Goal: Task Accomplishment & Management: Complete application form

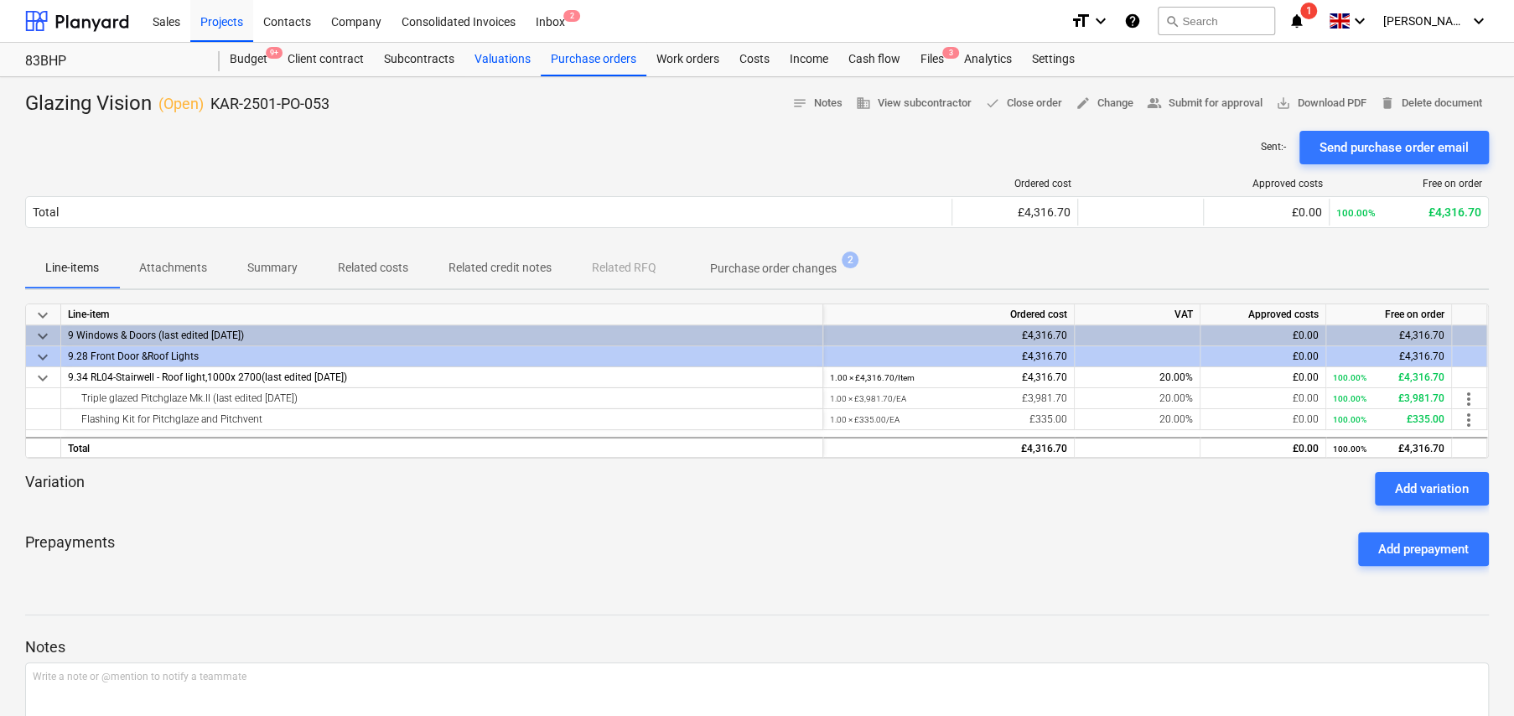
click at [514, 60] on div "Valuations" at bounding box center [502, 60] width 76 height 34
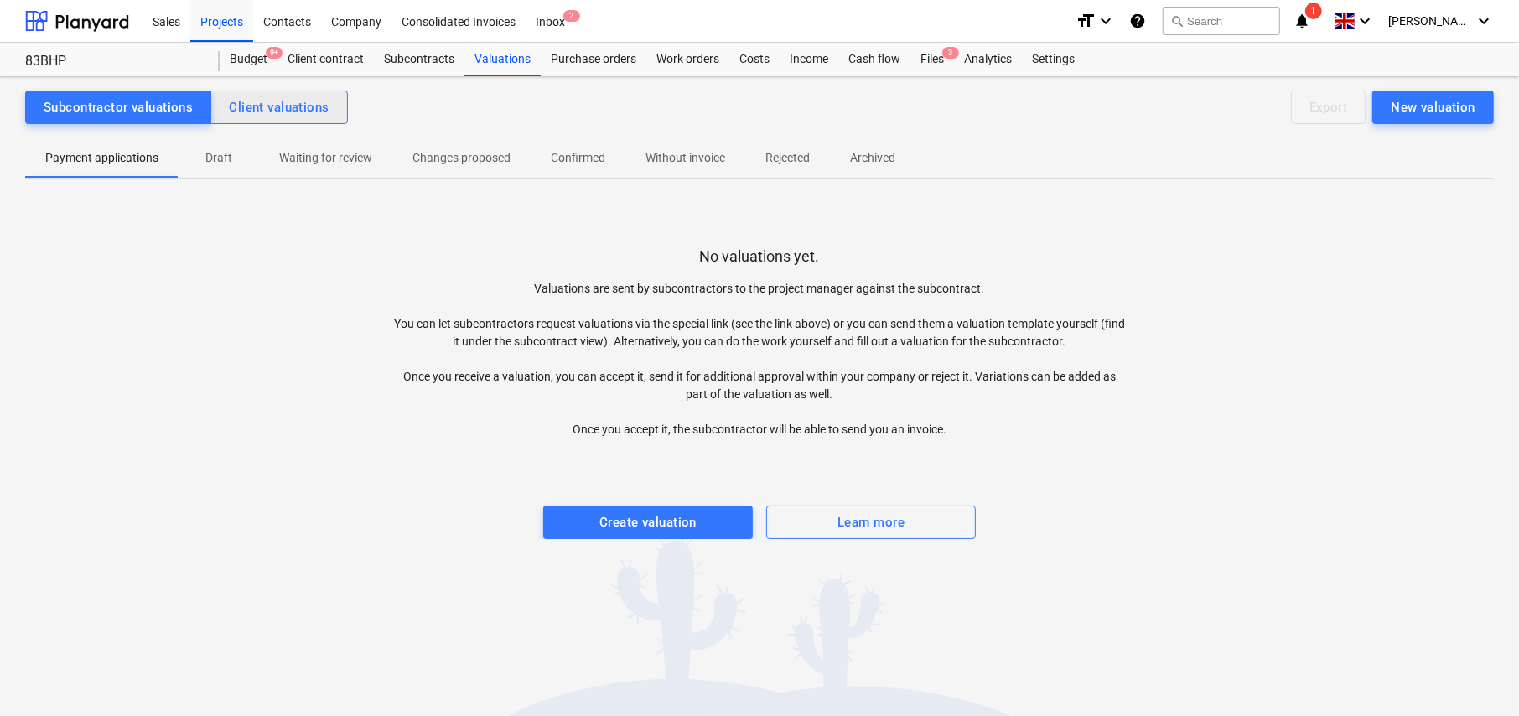
click at [277, 101] on div "Client valuations" at bounding box center [279, 107] width 100 height 22
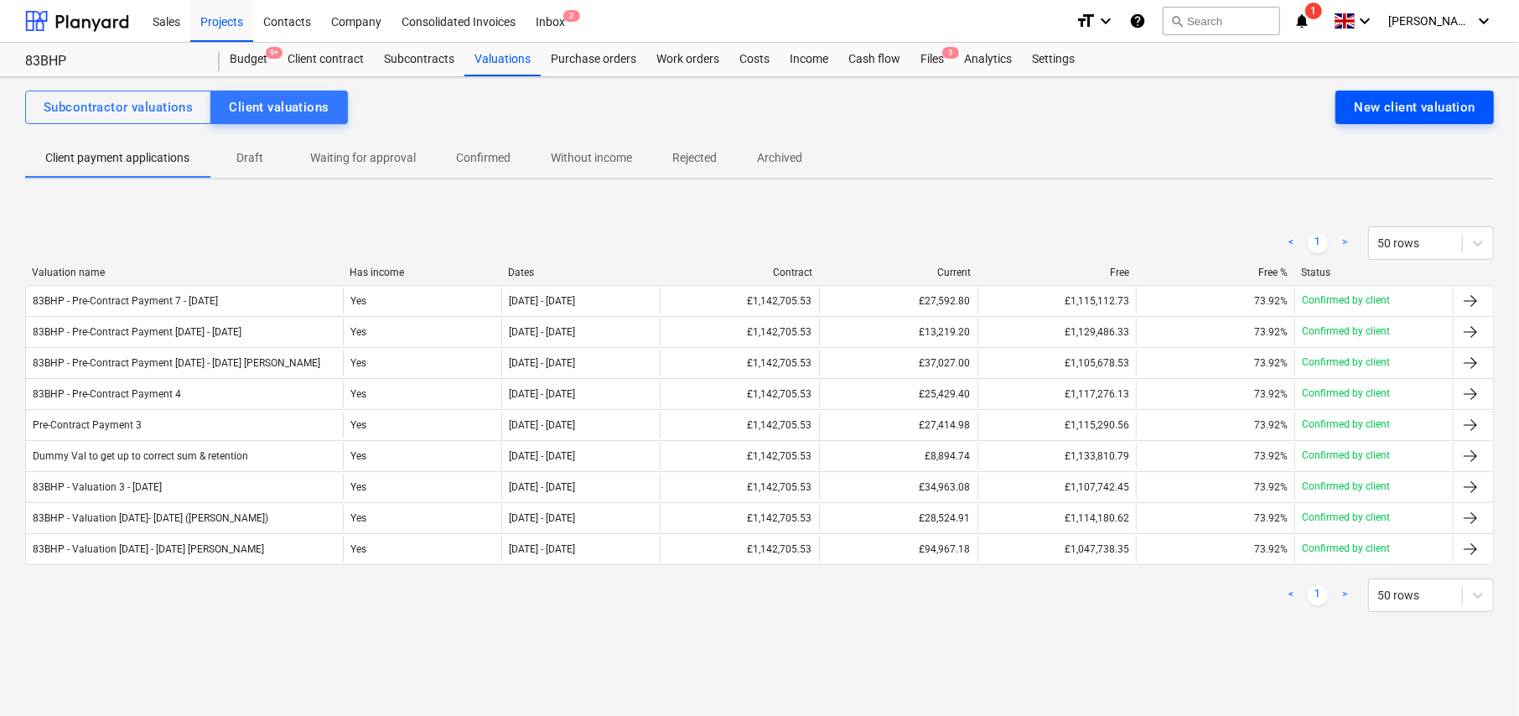
click at [1431, 113] on div "New client valuation" at bounding box center [1414, 107] width 122 height 22
click at [525, 271] on div "Dates" at bounding box center [580, 272] width 145 height 12
click at [1364, 112] on div "New client valuation" at bounding box center [1414, 107] width 122 height 22
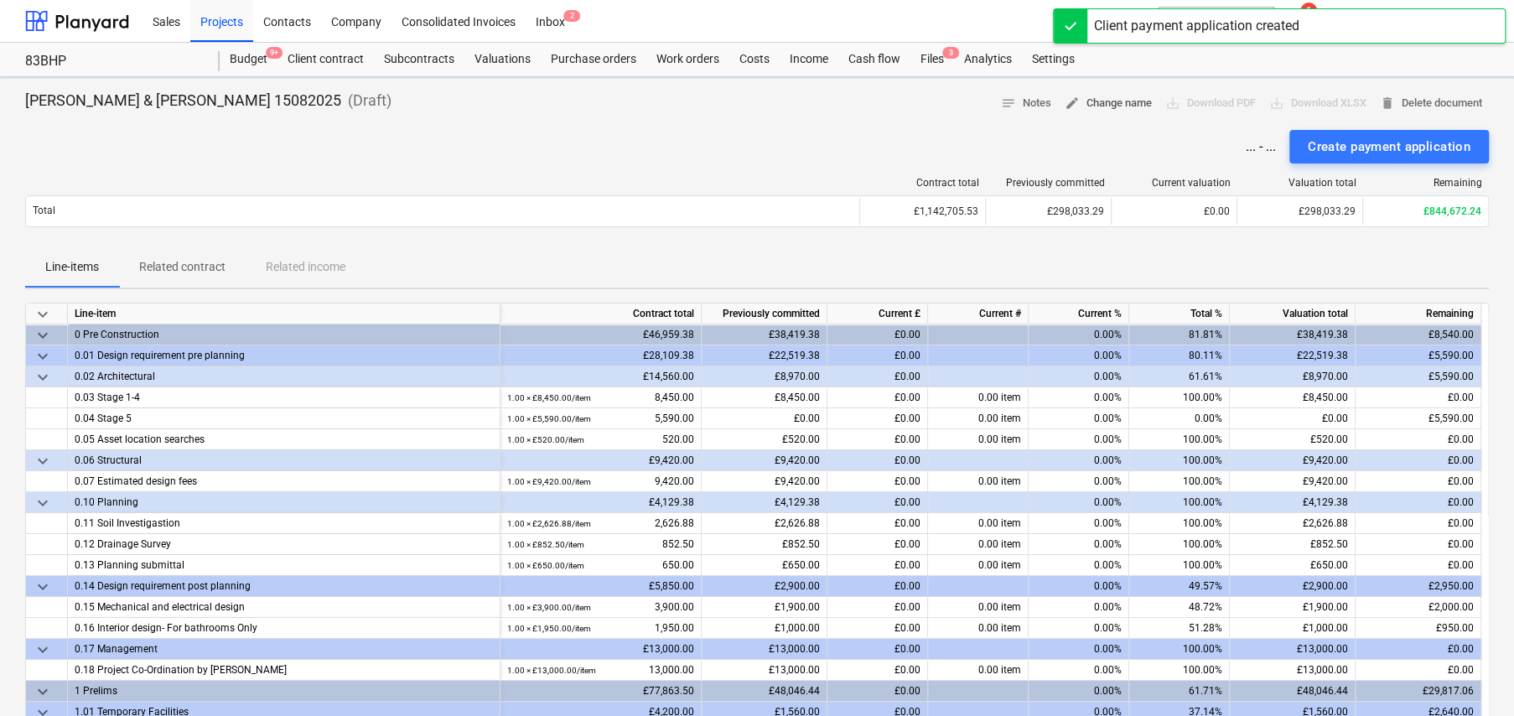
click at [1120, 102] on span "edit Change name" at bounding box center [1107, 103] width 87 height 19
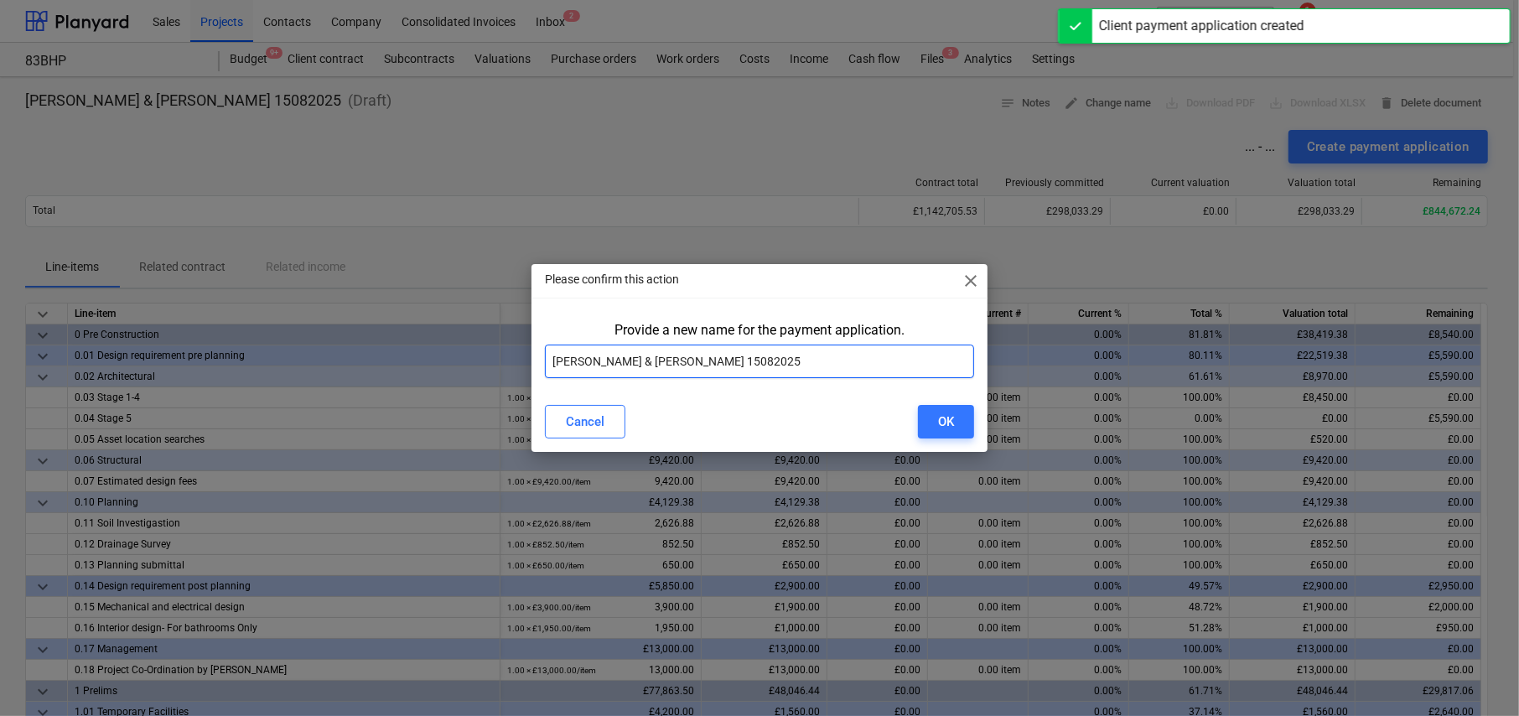
click at [782, 360] on input "[PERSON_NAME] & [PERSON_NAME] 15082025" at bounding box center [759, 361] width 429 height 34
paste input "83BHP - Valuation 3- [DATE]"
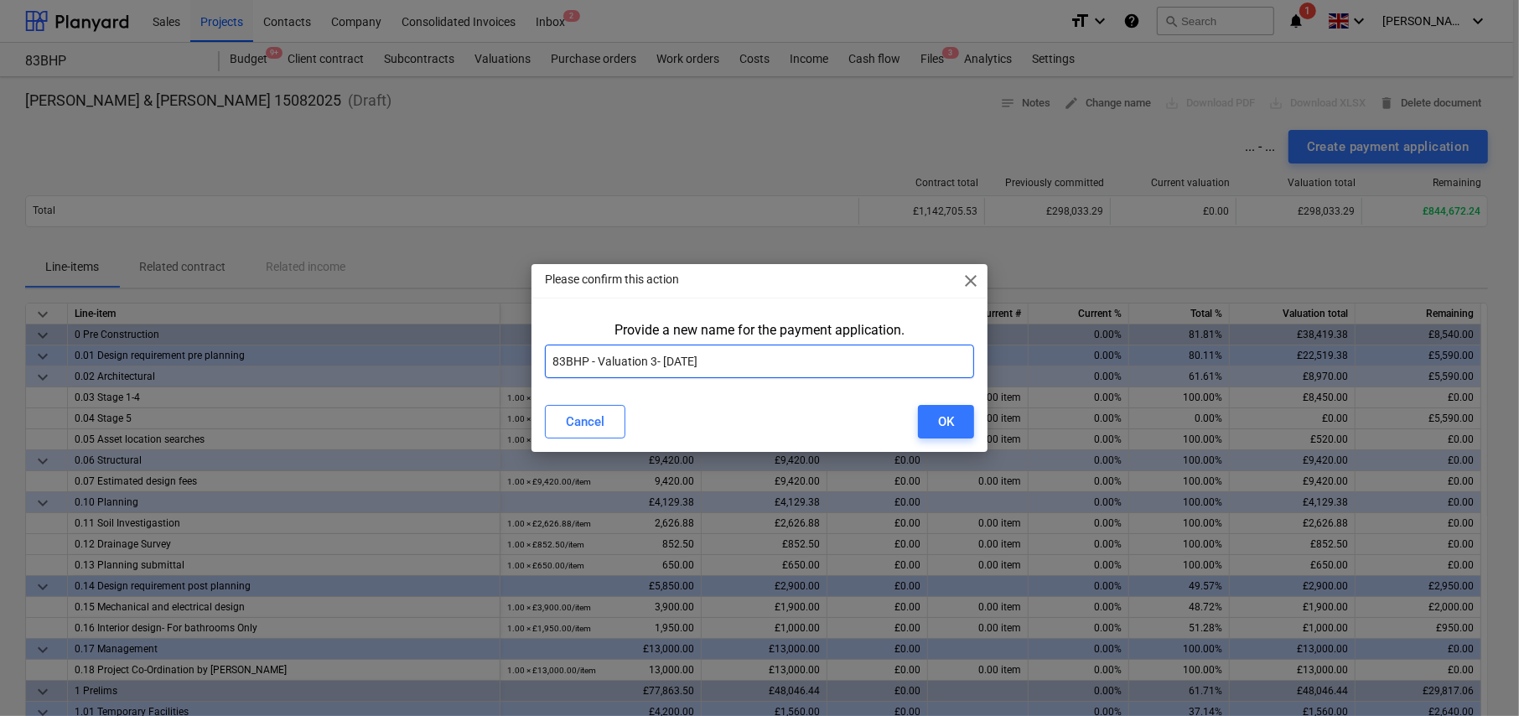
click at [656, 359] on input "83BHP - Valuation 3- [DATE]" at bounding box center [759, 361] width 429 height 34
type input "83BHP - Valuation [DATE] - [DATE]"
click at [944, 419] on div "OK" at bounding box center [946, 422] width 16 height 22
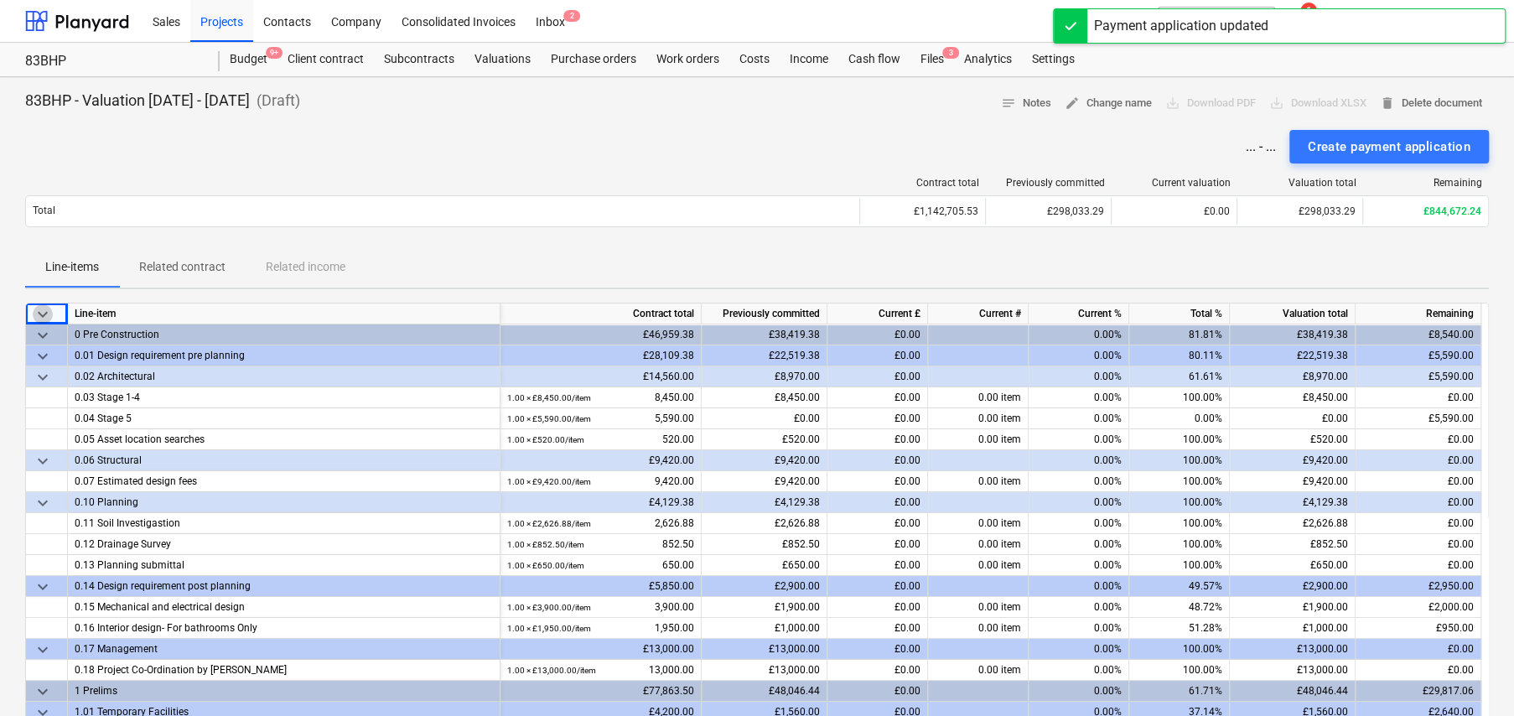
click at [45, 308] on span "keyboard_arrow_down" at bounding box center [43, 314] width 20 height 20
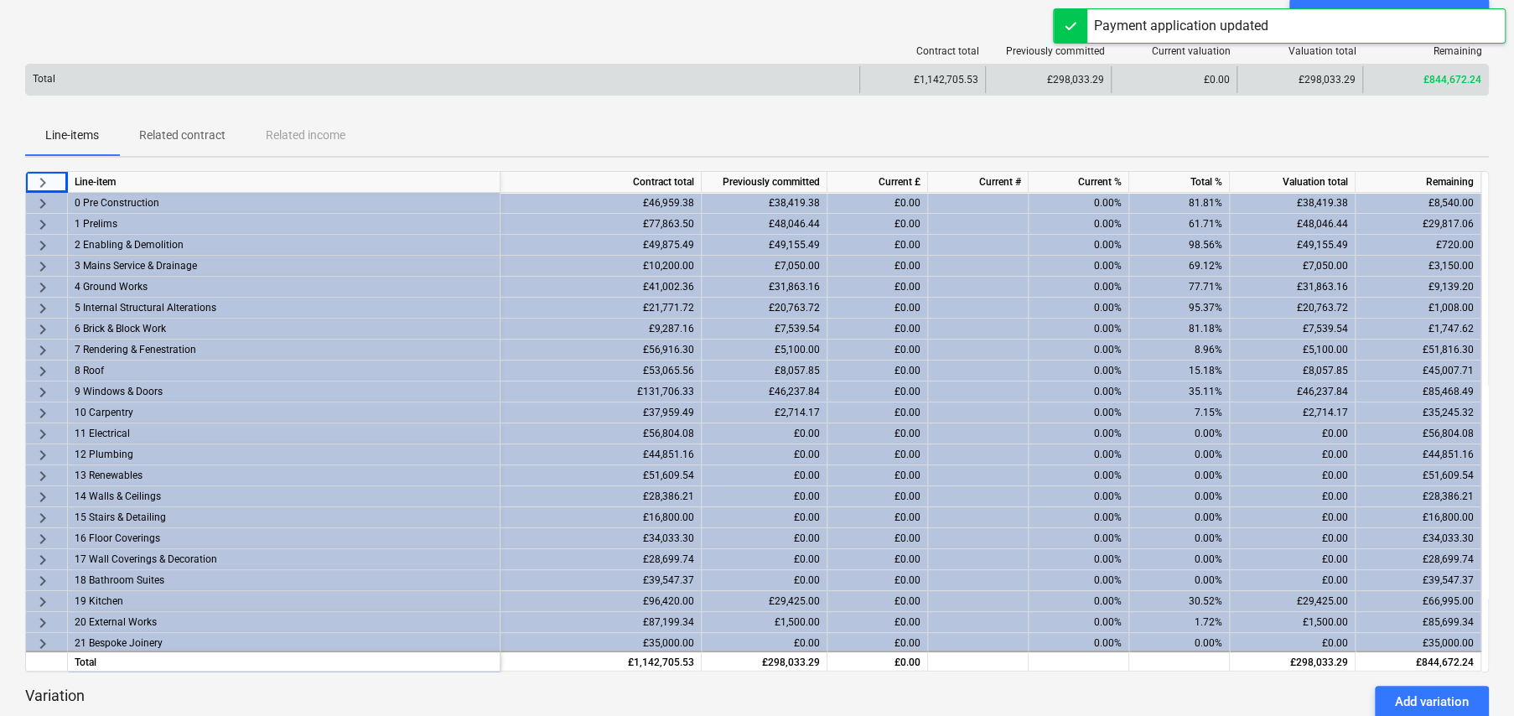
scroll to position [168, 0]
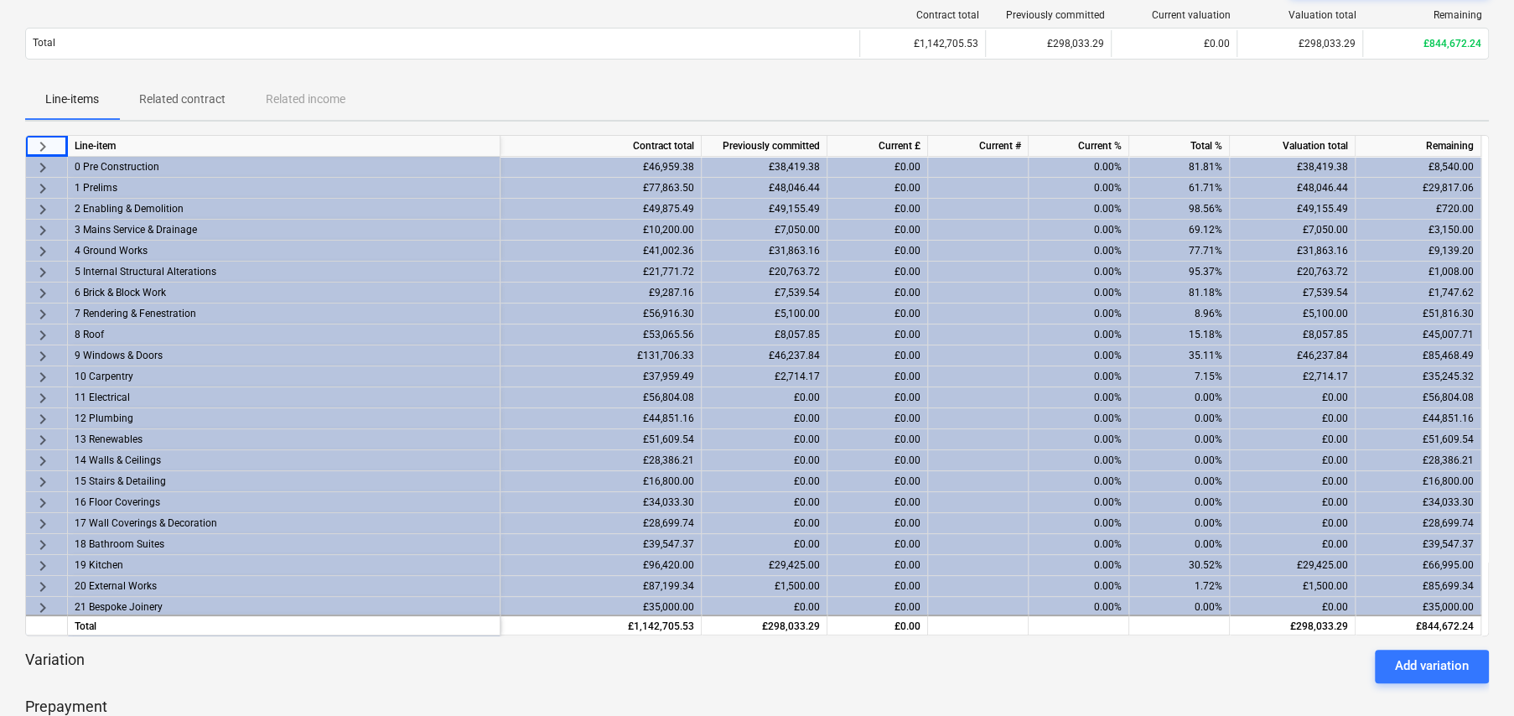
click at [41, 160] on span "keyboard_arrow_right" at bounding box center [43, 168] width 20 height 20
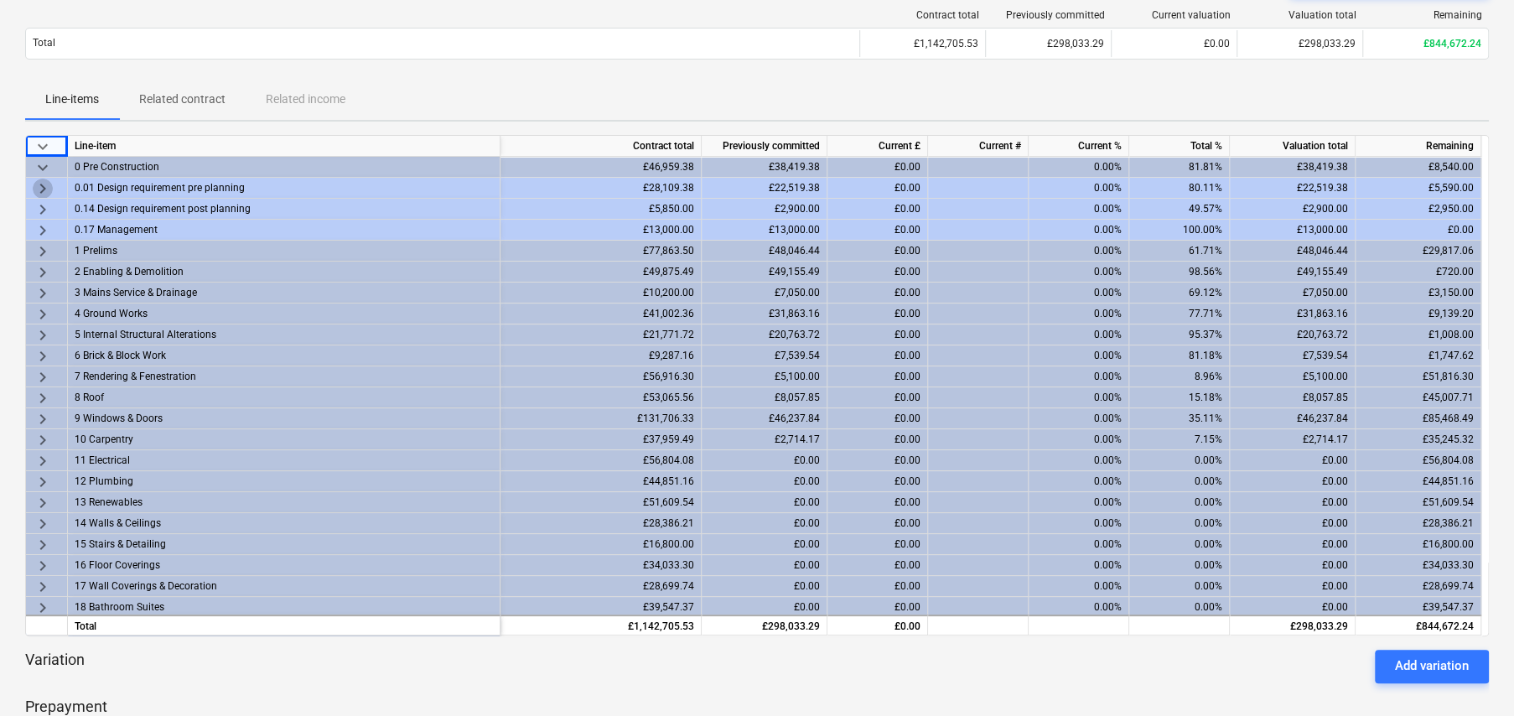
click at [41, 185] on span "keyboard_arrow_right" at bounding box center [43, 189] width 20 height 20
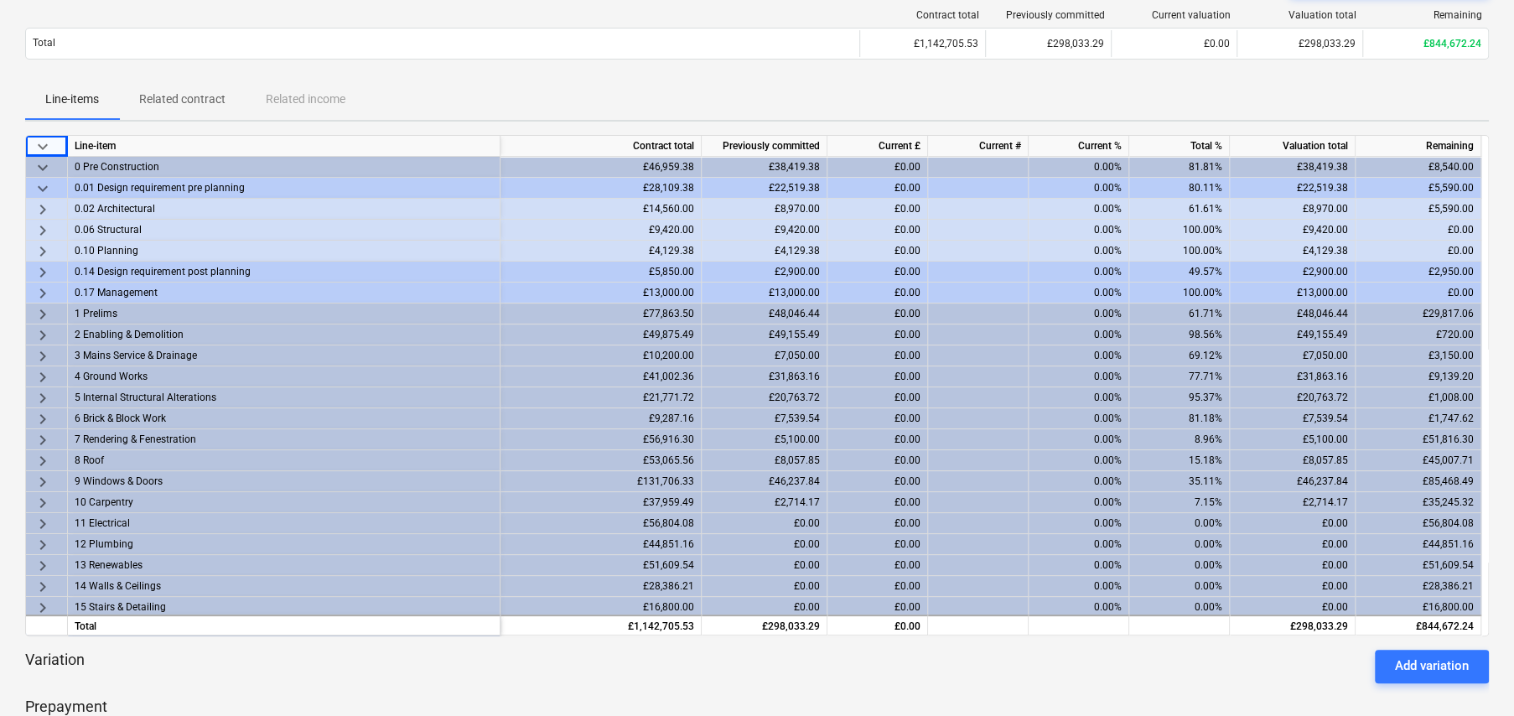
click at [42, 209] on span "keyboard_arrow_right" at bounding box center [43, 209] width 20 height 20
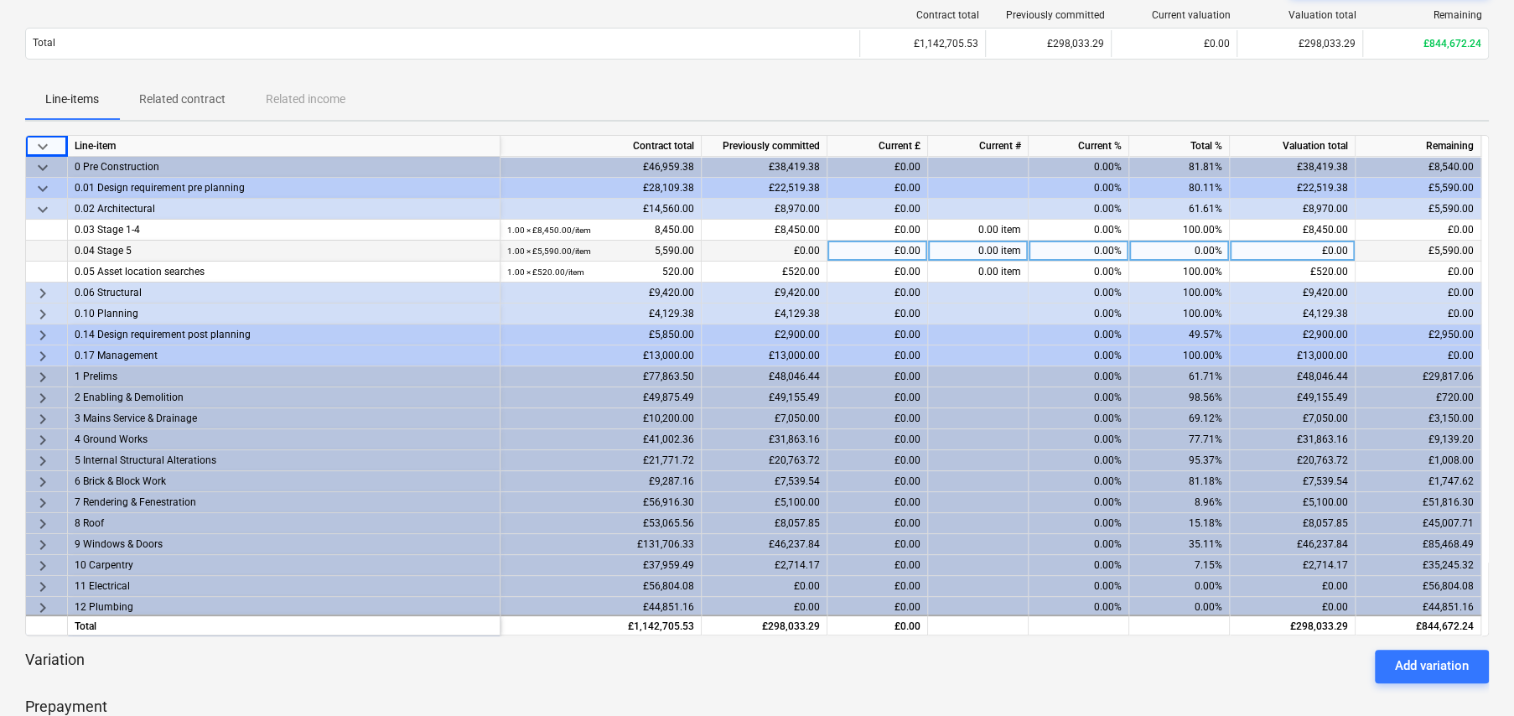
click at [1207, 247] on div "0.00%" at bounding box center [1179, 251] width 101 height 21
type input "50"
click at [44, 396] on span "keyboard_arrow_right" at bounding box center [43, 398] width 20 height 20
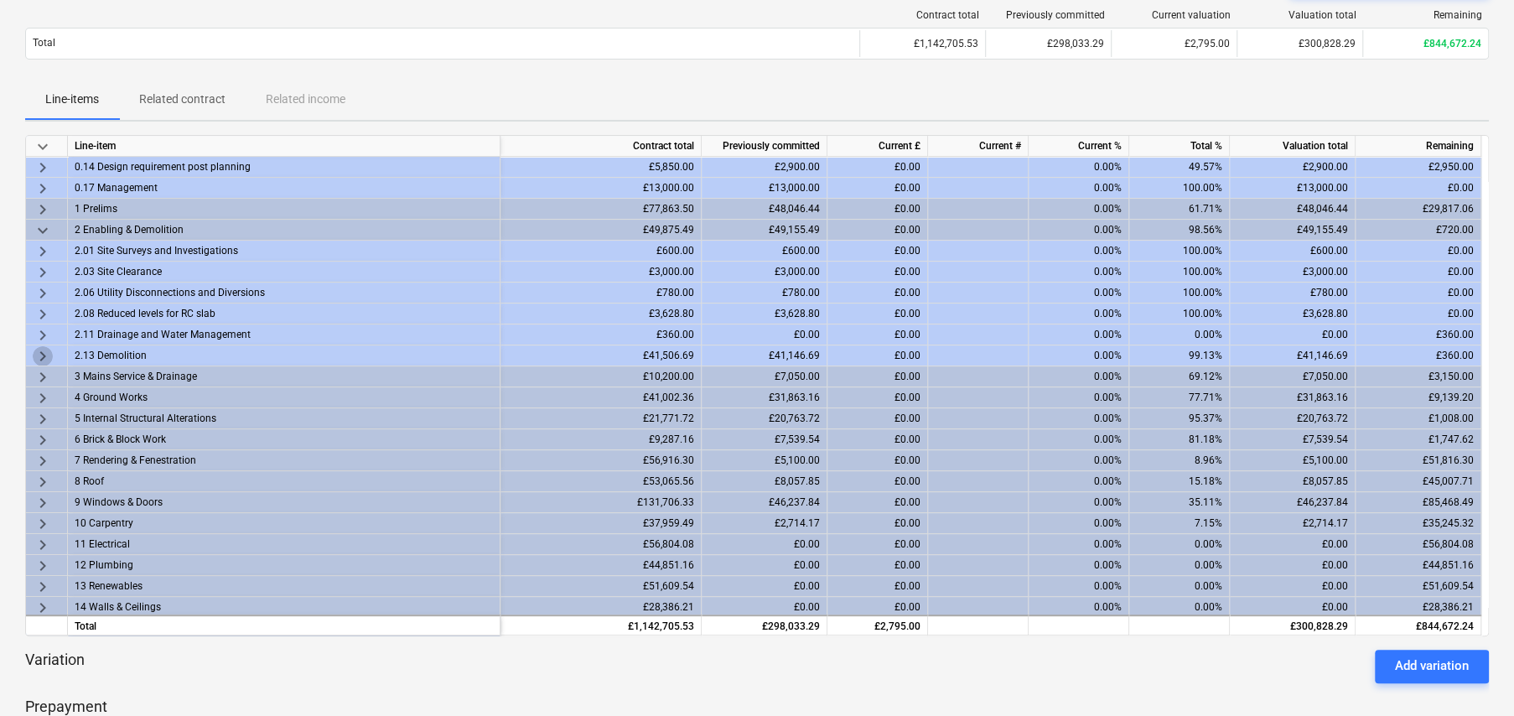
click at [40, 352] on span "keyboard_arrow_right" at bounding box center [43, 356] width 20 height 20
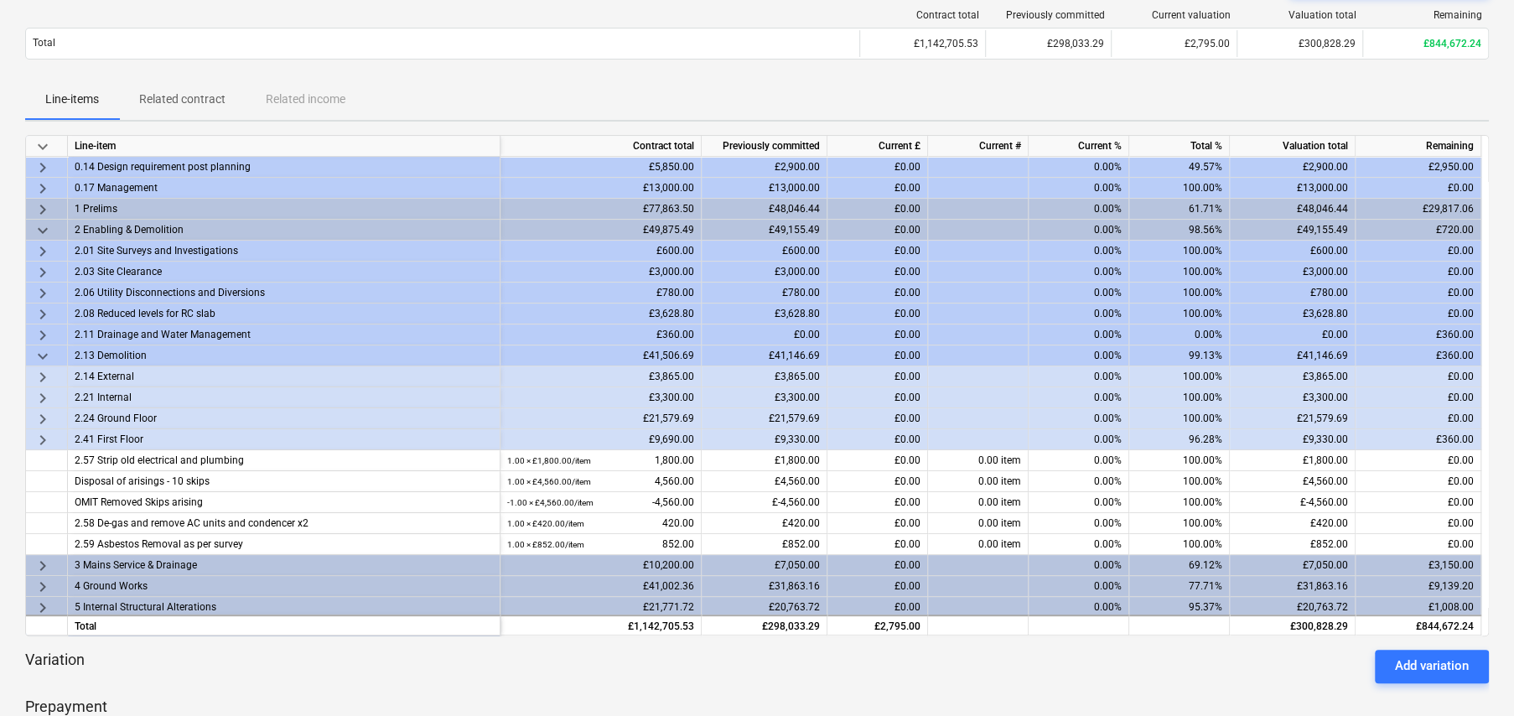
click at [42, 437] on span "keyboard_arrow_right" at bounding box center [43, 440] width 20 height 20
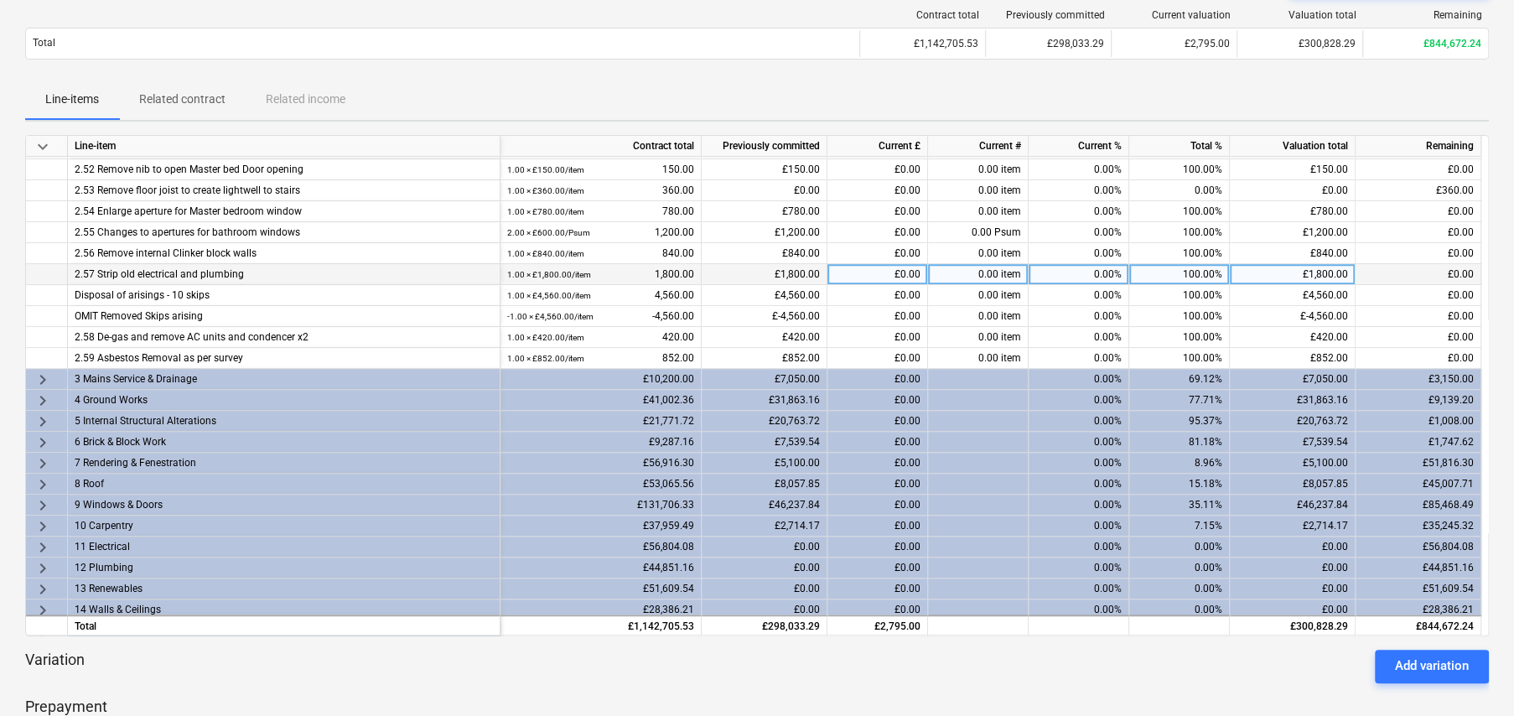
scroll to position [670, 0]
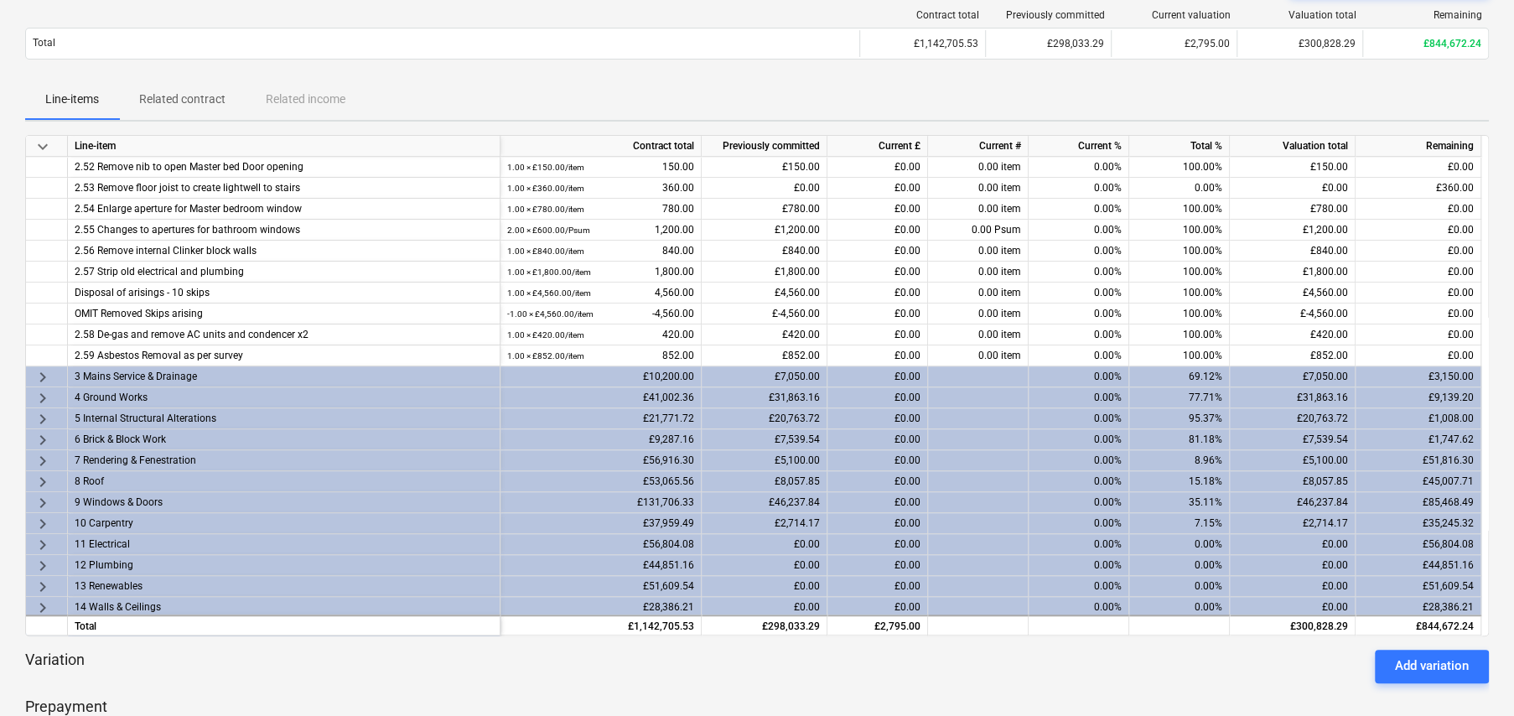
click at [44, 373] on span "keyboard_arrow_right" at bounding box center [43, 377] width 20 height 20
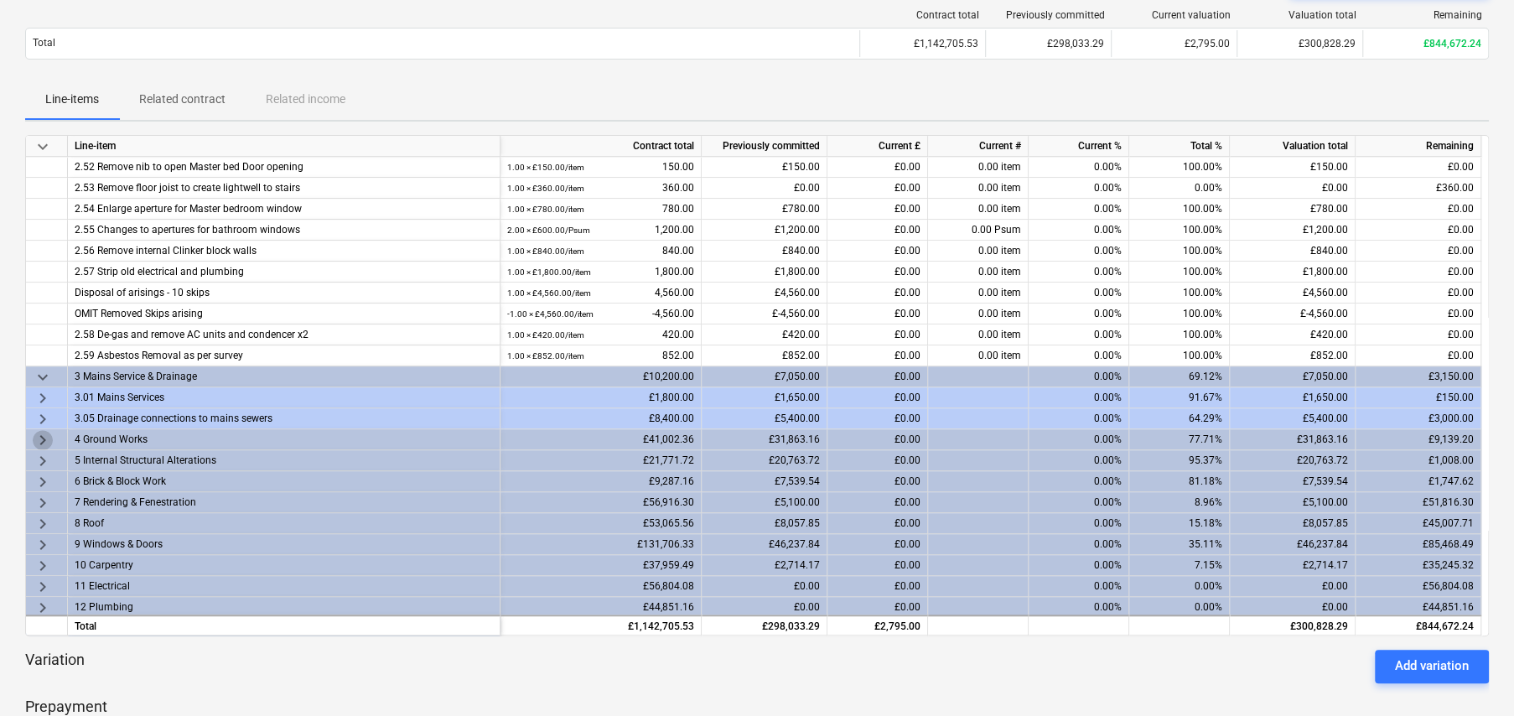
click at [43, 437] on span "keyboard_arrow_right" at bounding box center [43, 440] width 20 height 20
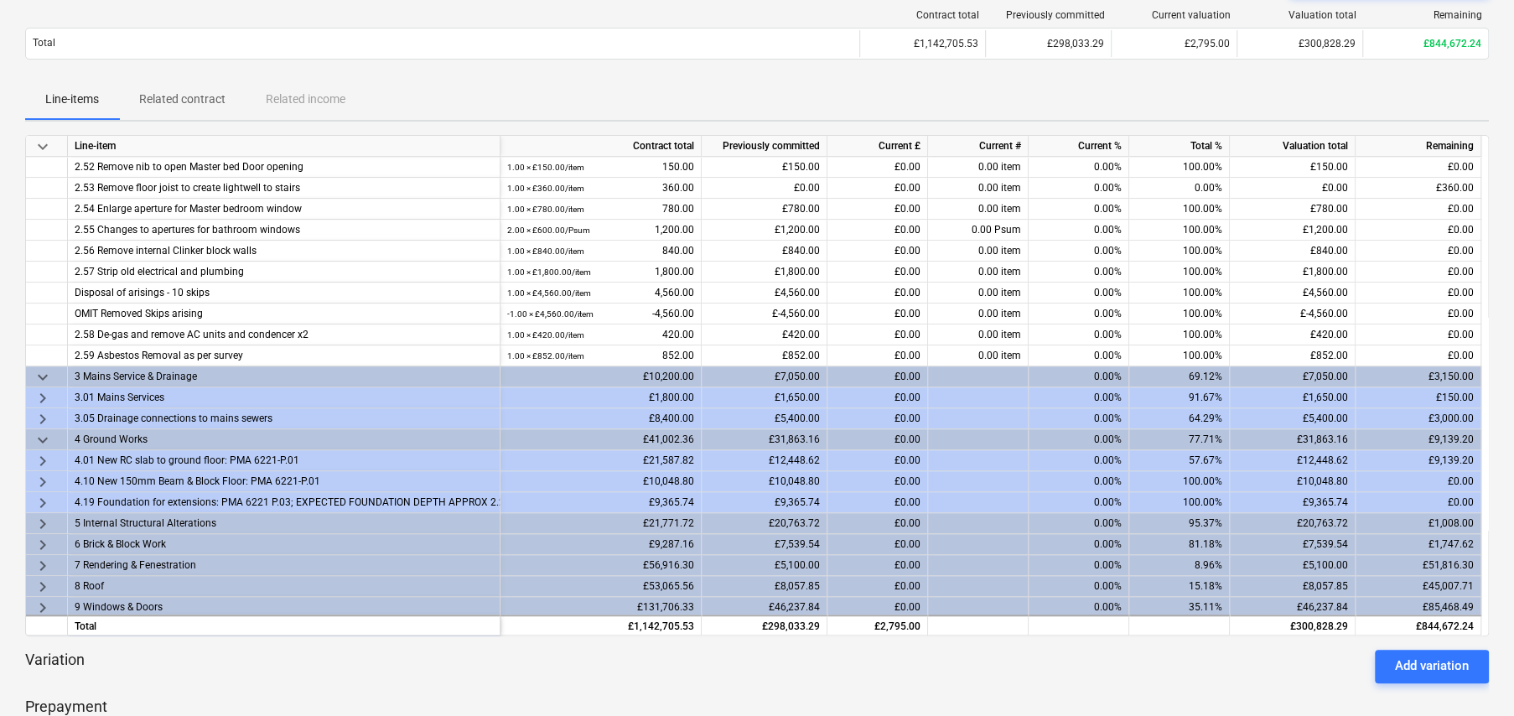
click at [43, 457] on span "keyboard_arrow_right" at bounding box center [43, 461] width 20 height 20
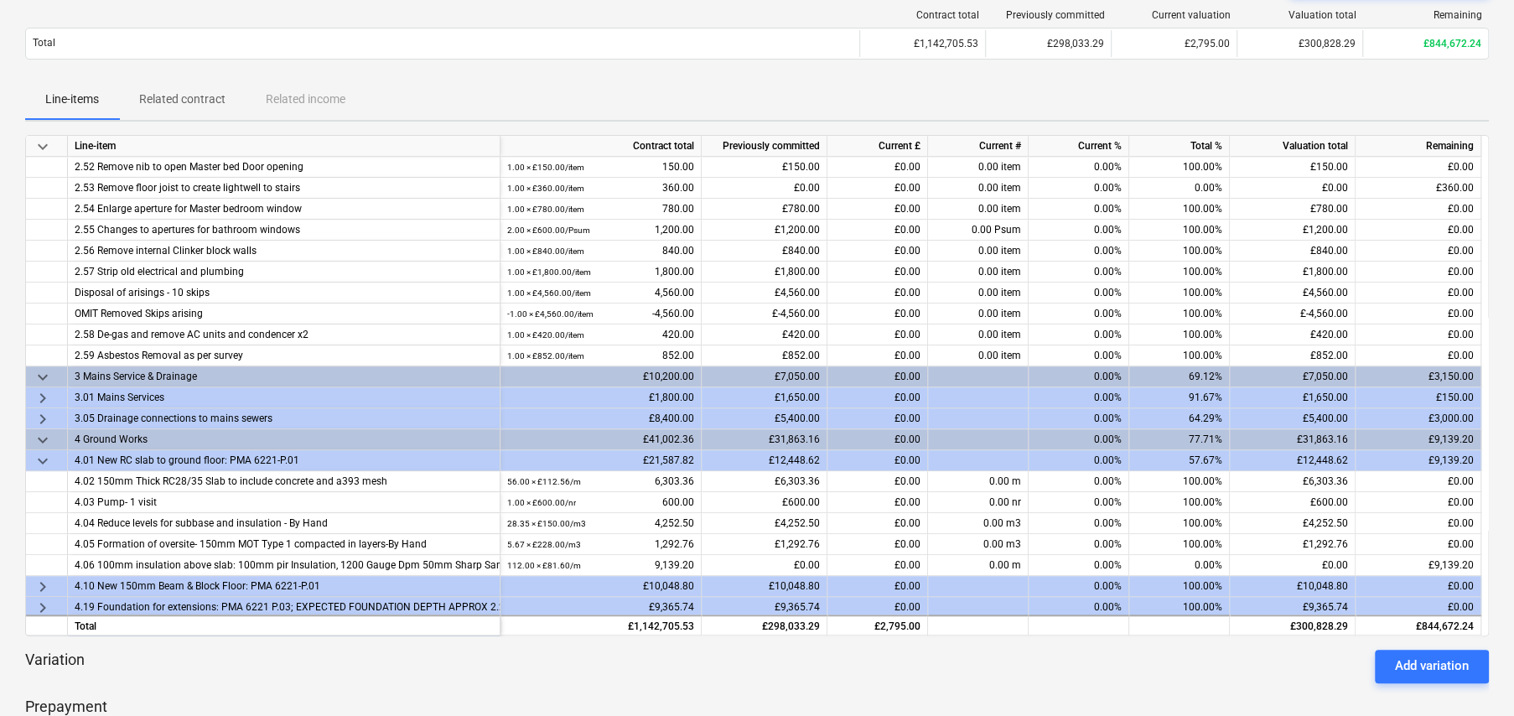
click at [40, 435] on span "keyboard_arrow_down" at bounding box center [43, 440] width 20 height 20
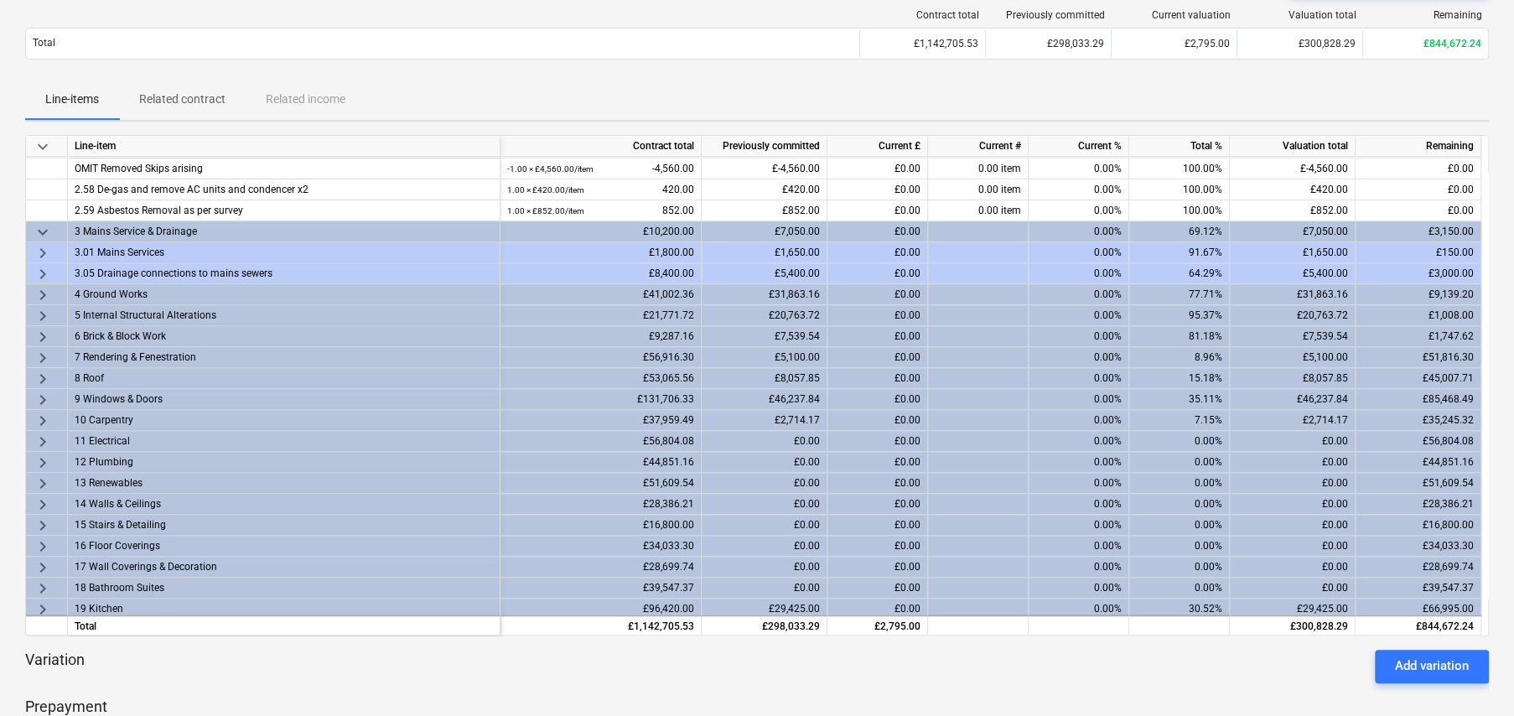
scroll to position [838, 0]
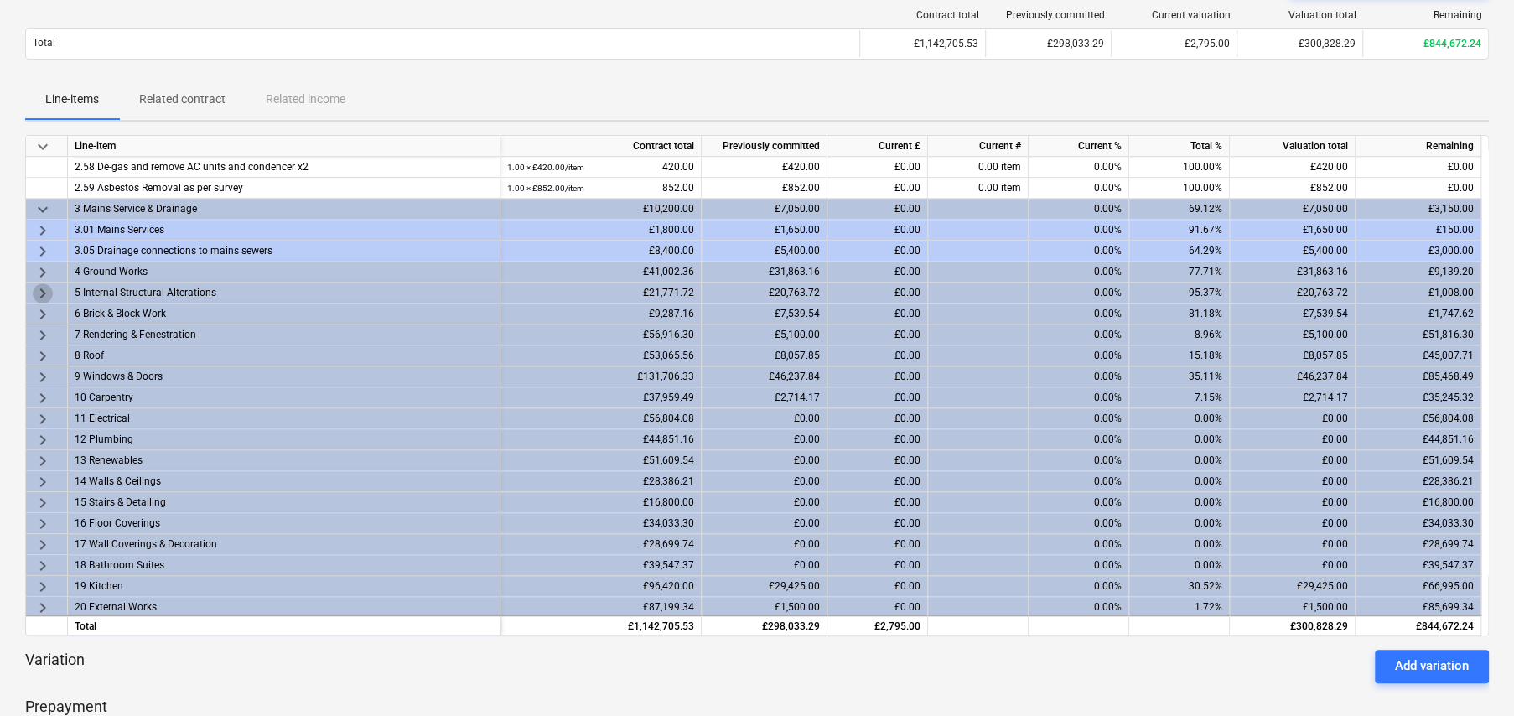
click at [45, 289] on span "keyboard_arrow_right" at bounding box center [43, 293] width 20 height 20
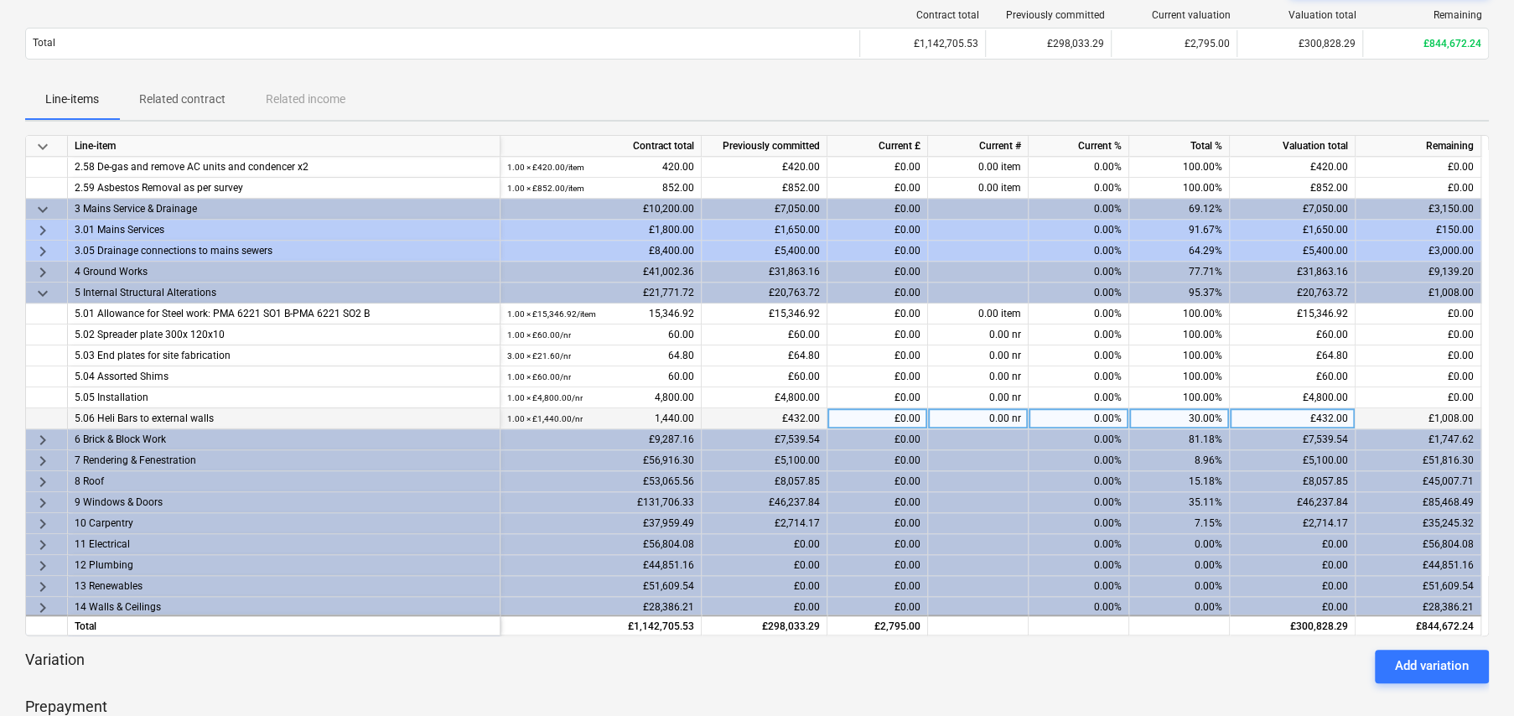
click at [1177, 422] on div "30.00%" at bounding box center [1179, 418] width 101 height 21
type input "100"
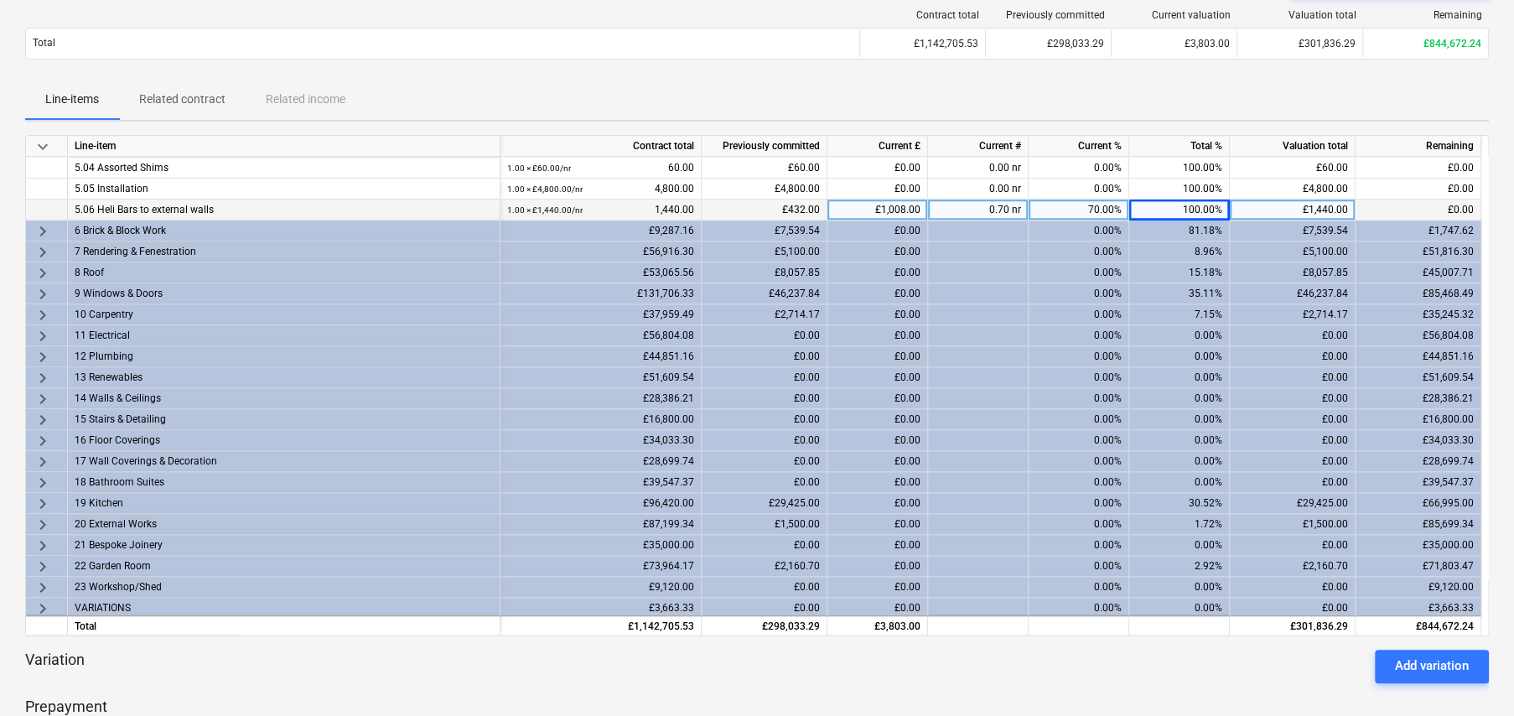
scroll to position [1070, 0]
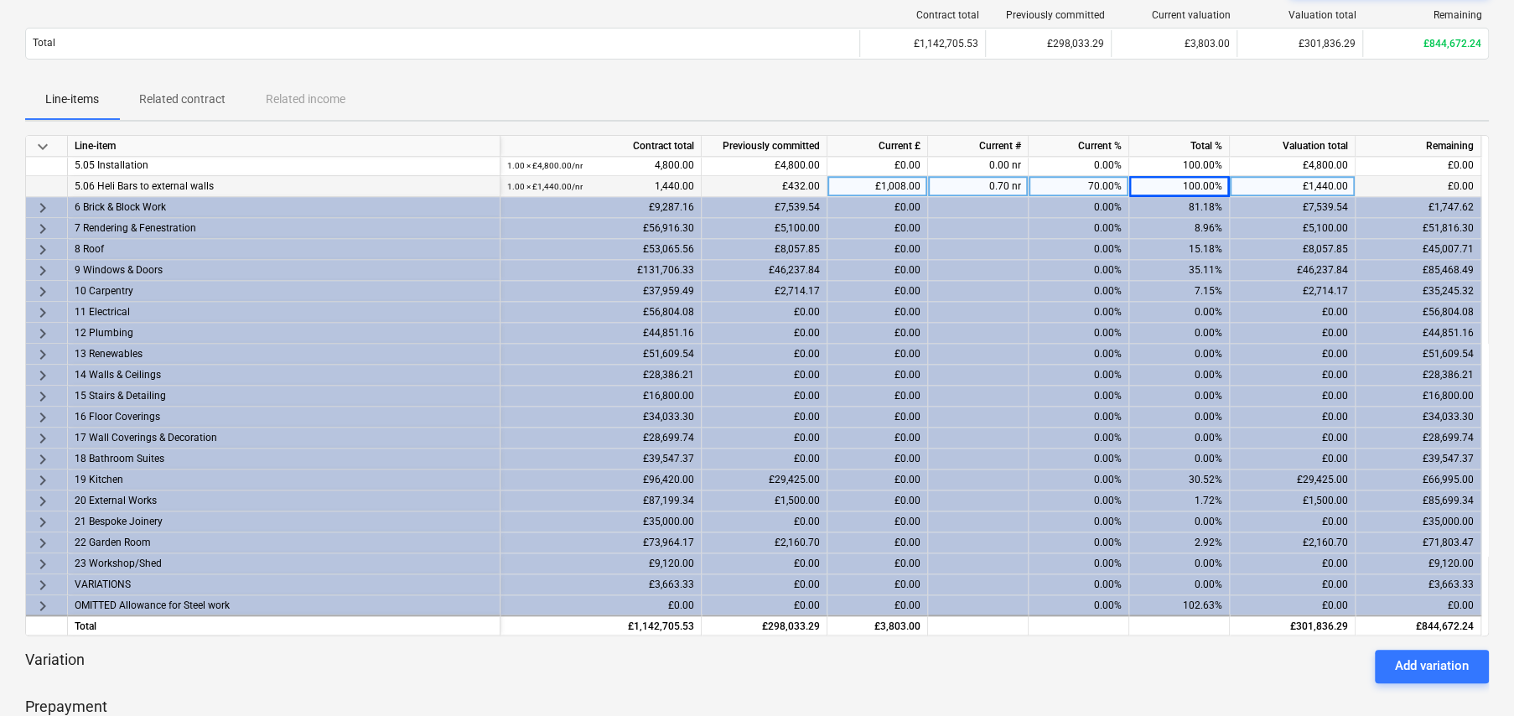
click at [39, 200] on span "keyboard_arrow_right" at bounding box center [43, 208] width 20 height 20
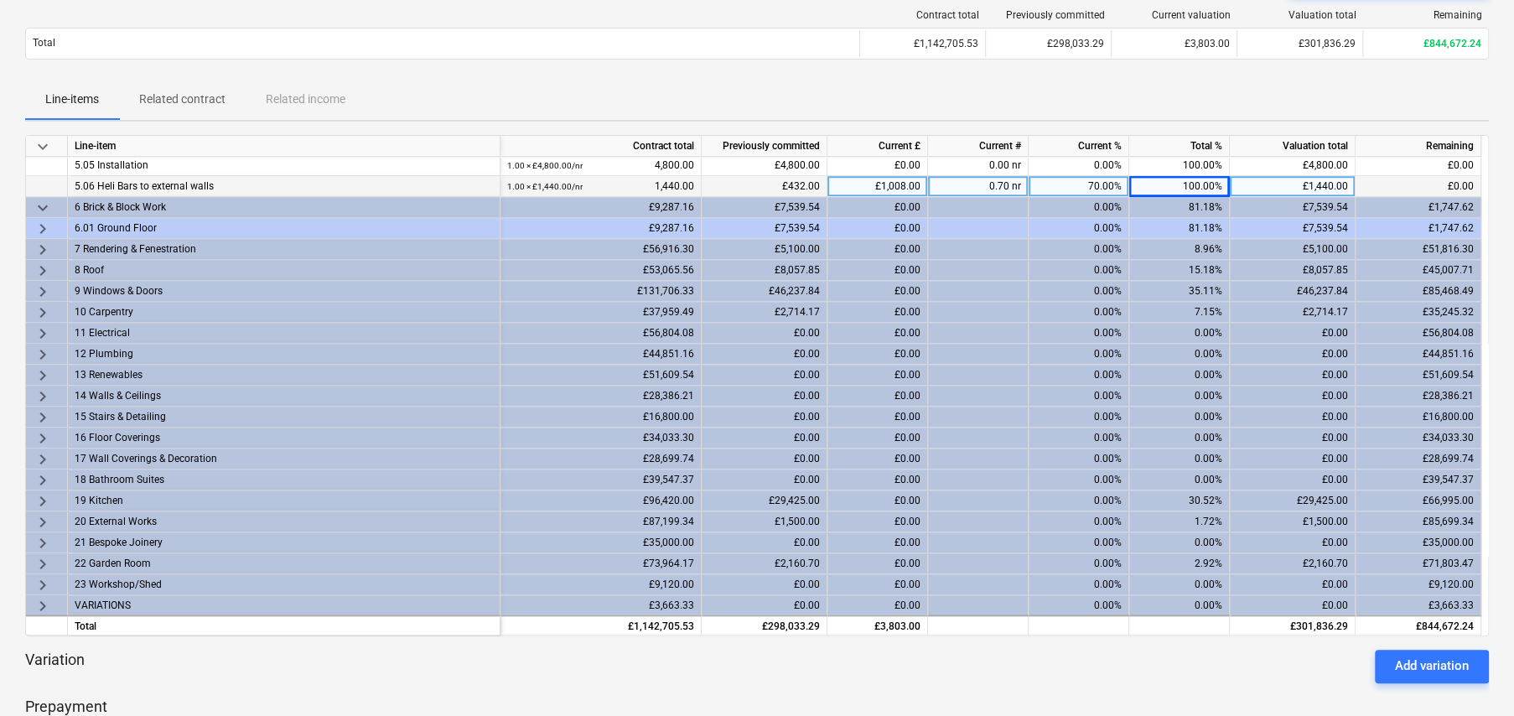
click at [41, 224] on span "keyboard_arrow_right" at bounding box center [43, 229] width 20 height 20
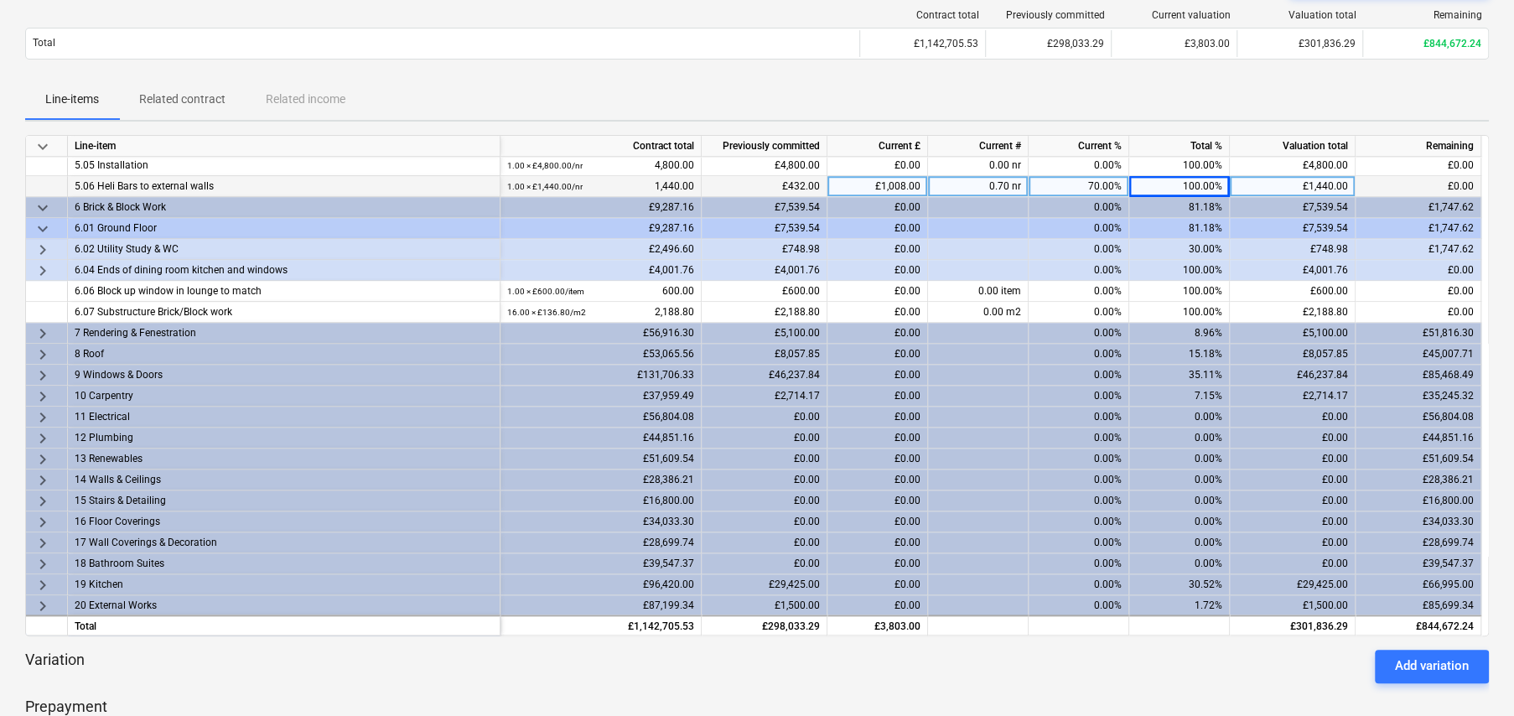
click at [41, 246] on span "keyboard_arrow_right" at bounding box center [43, 250] width 20 height 20
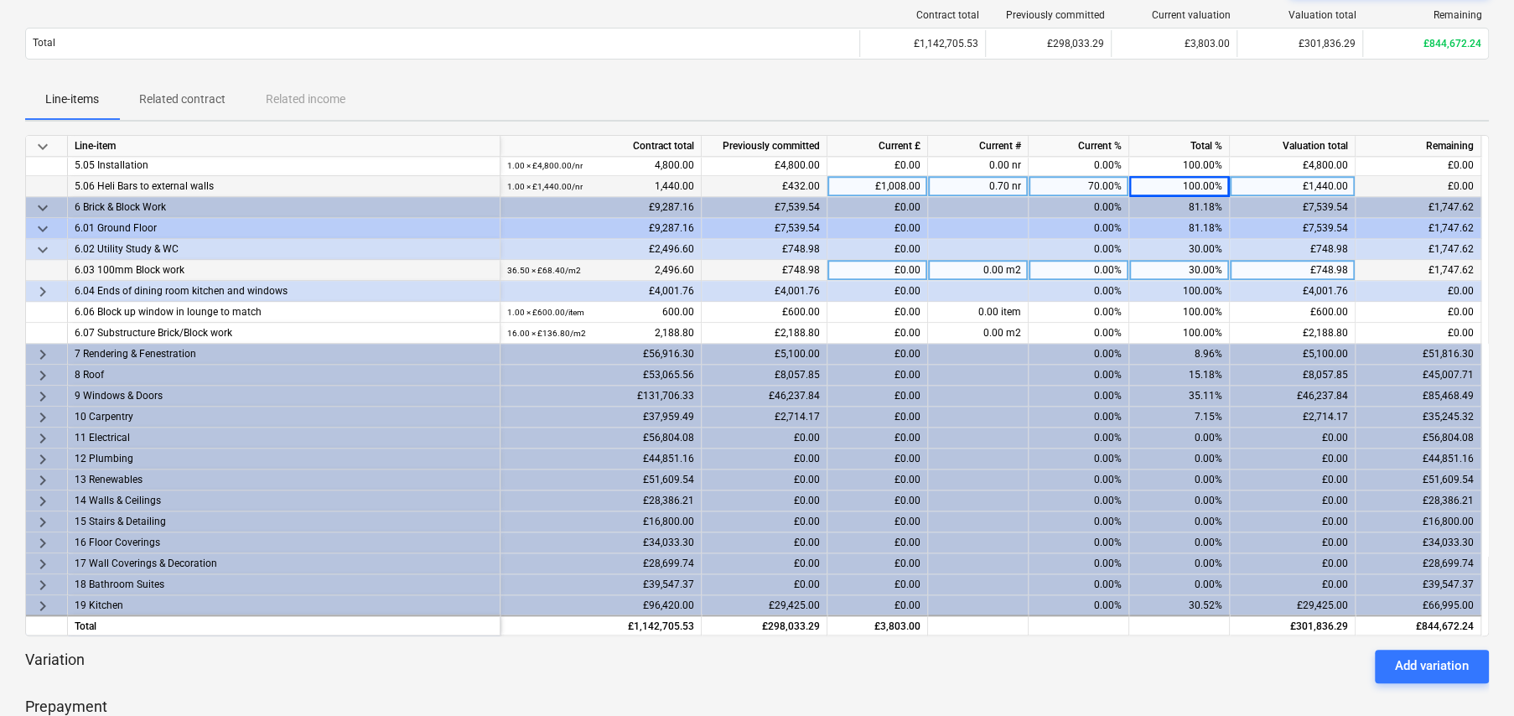
click at [1213, 270] on div "30.00%" at bounding box center [1179, 270] width 101 height 21
type input "100"
click at [38, 346] on span "keyboard_arrow_right" at bounding box center [43, 354] width 20 height 20
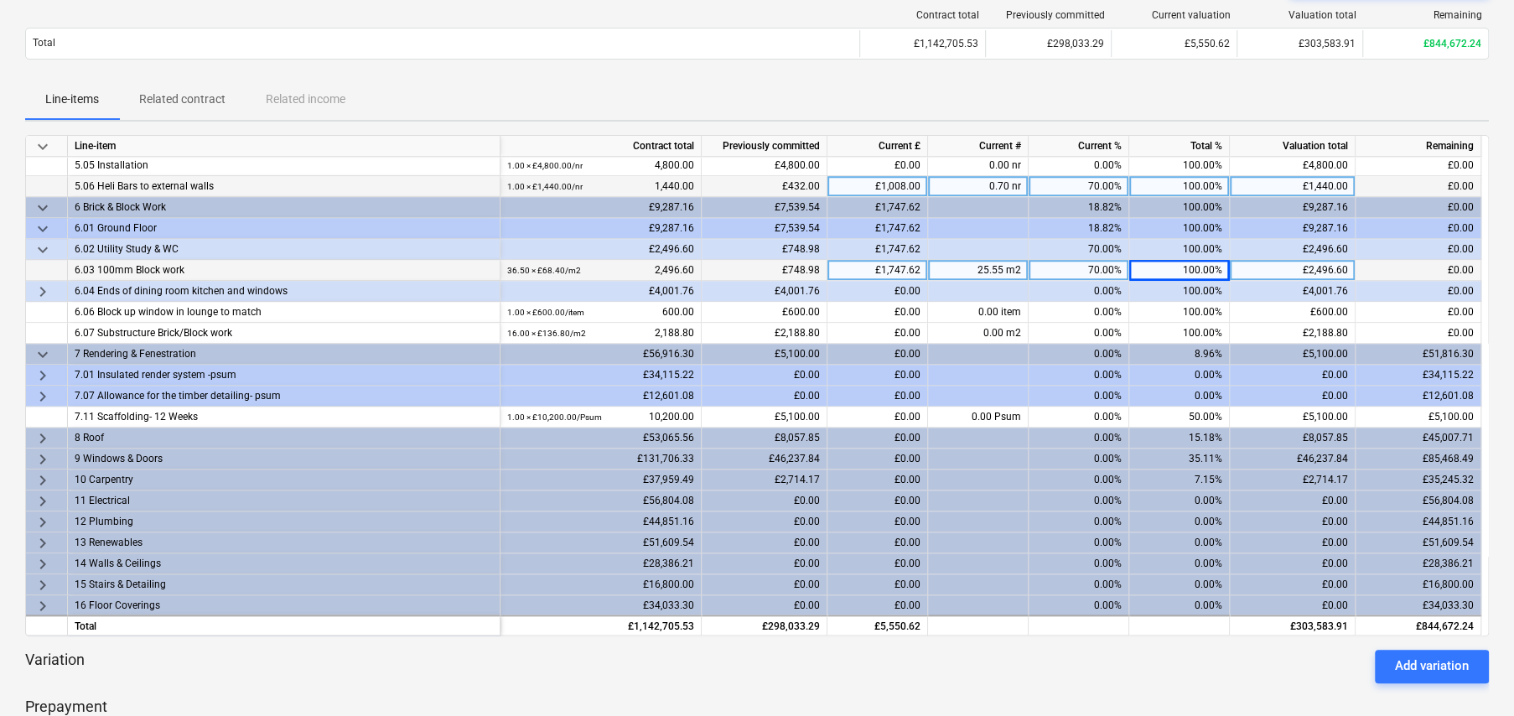
click at [41, 394] on span "keyboard_arrow_right" at bounding box center [43, 396] width 20 height 20
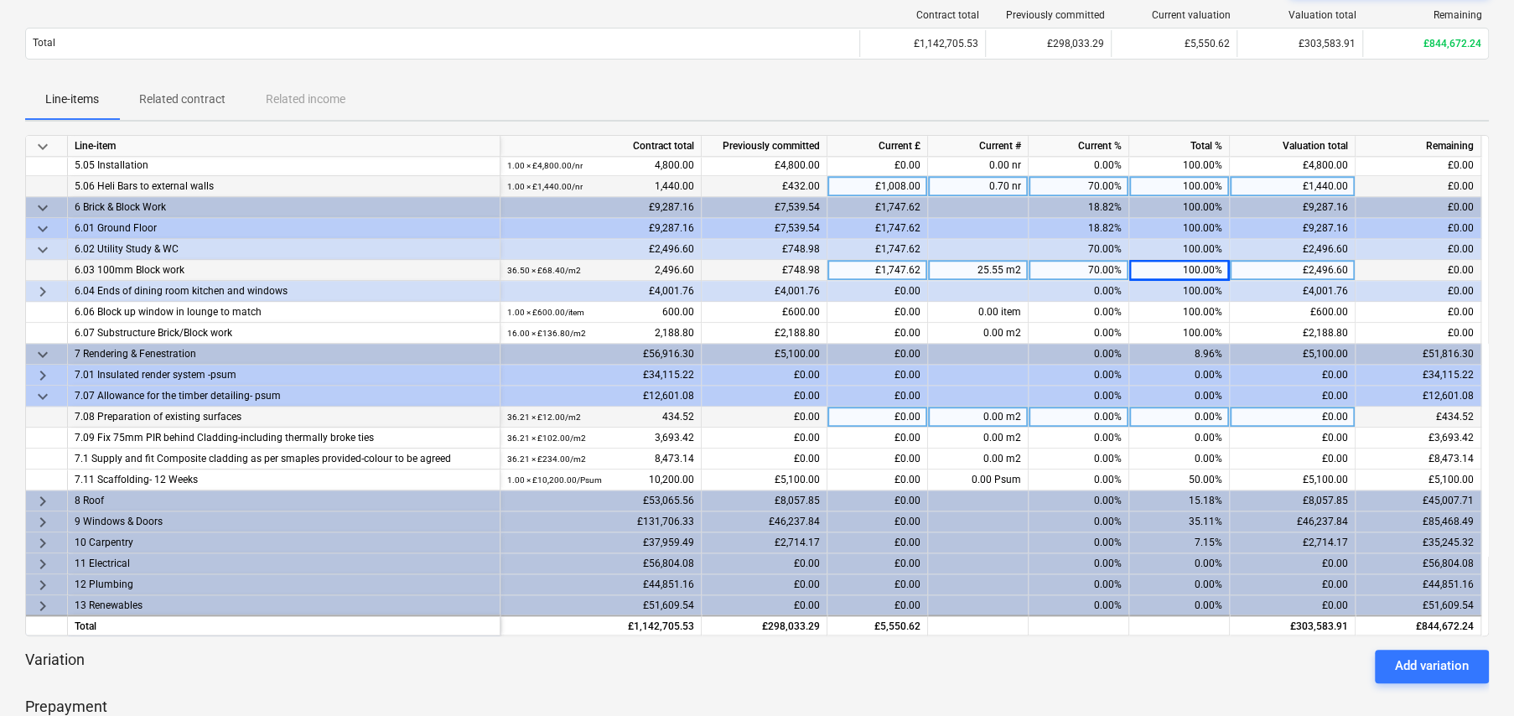
click at [1198, 412] on div "0.00%" at bounding box center [1179, 416] width 101 height 21
click at [42, 370] on span "keyboard_arrow_right" at bounding box center [43, 375] width 20 height 20
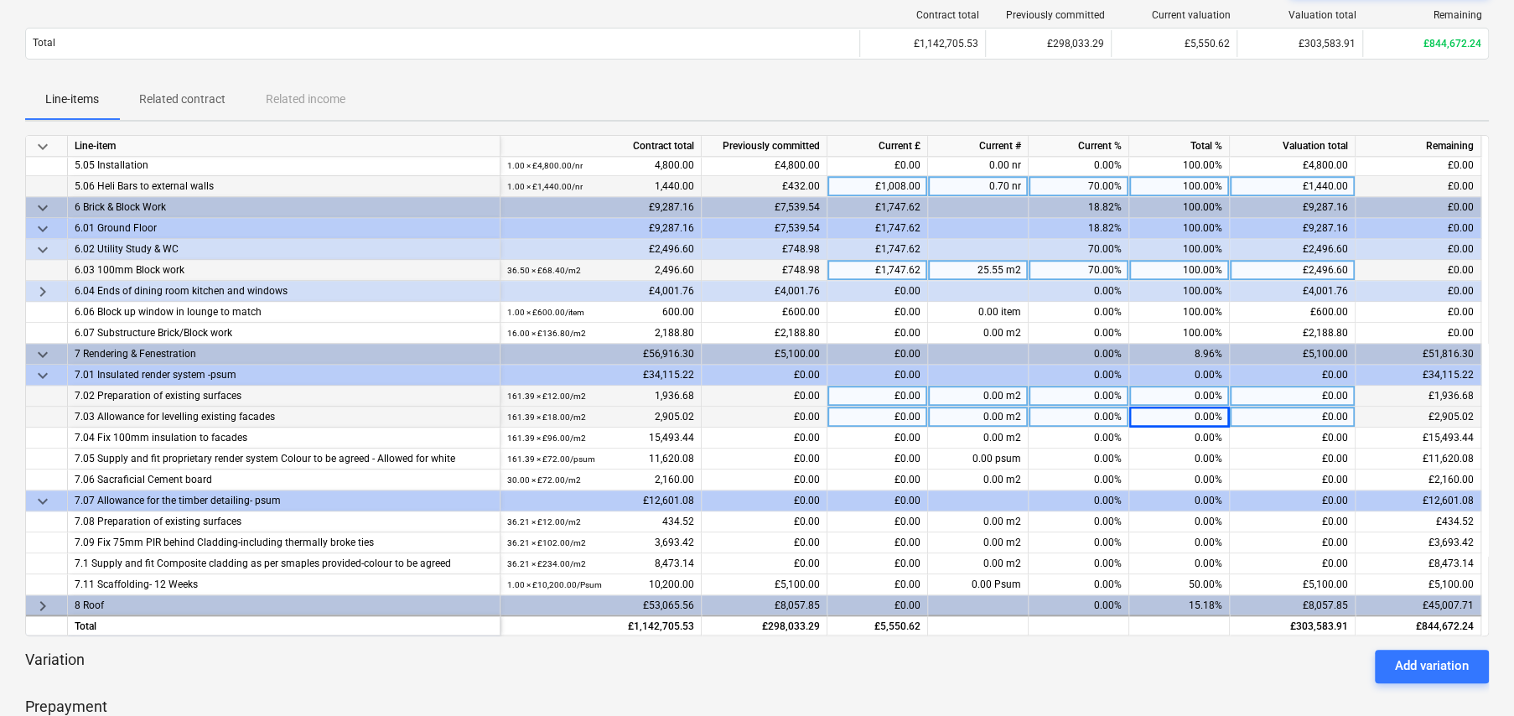
click at [1208, 394] on div "0.00%" at bounding box center [1179, 396] width 101 height 21
type input "80"
type input "50"
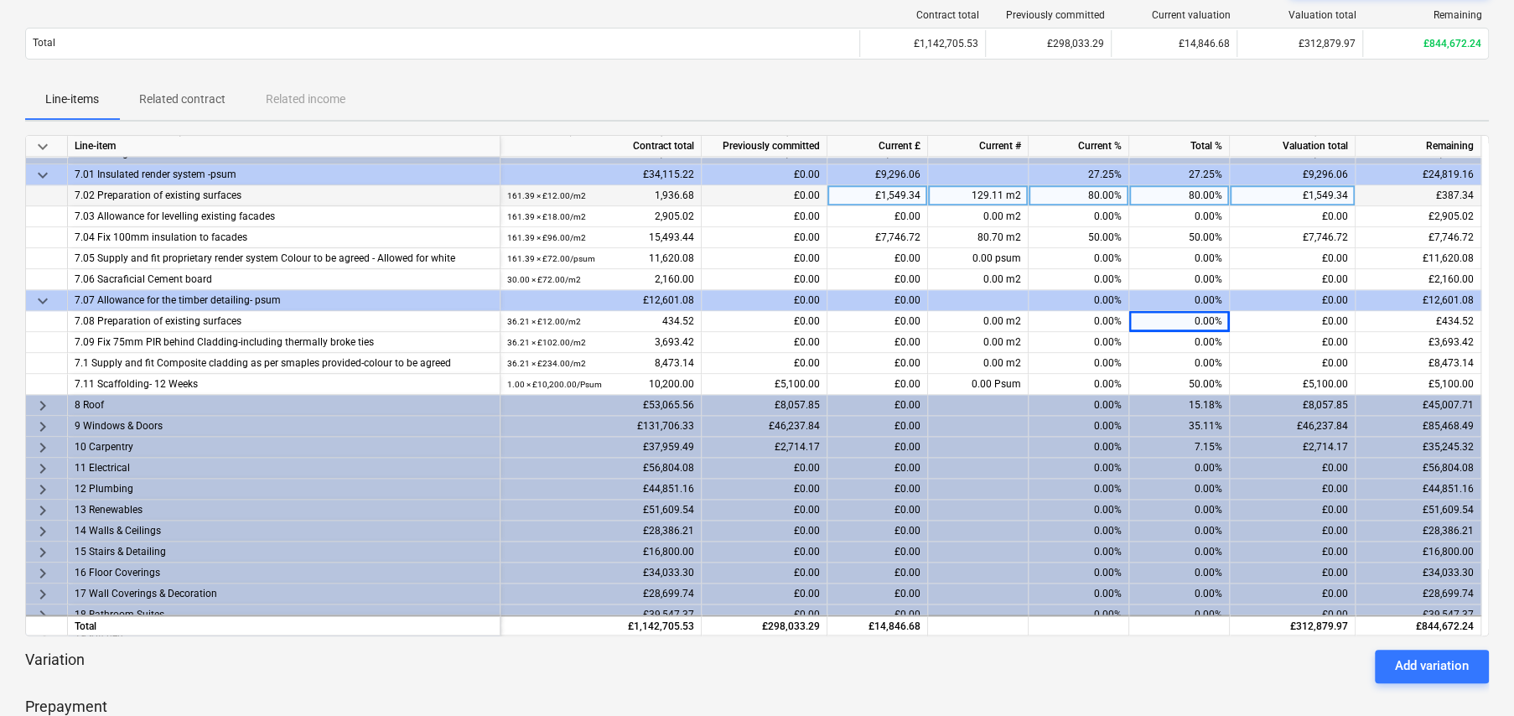
scroll to position [1322, 0]
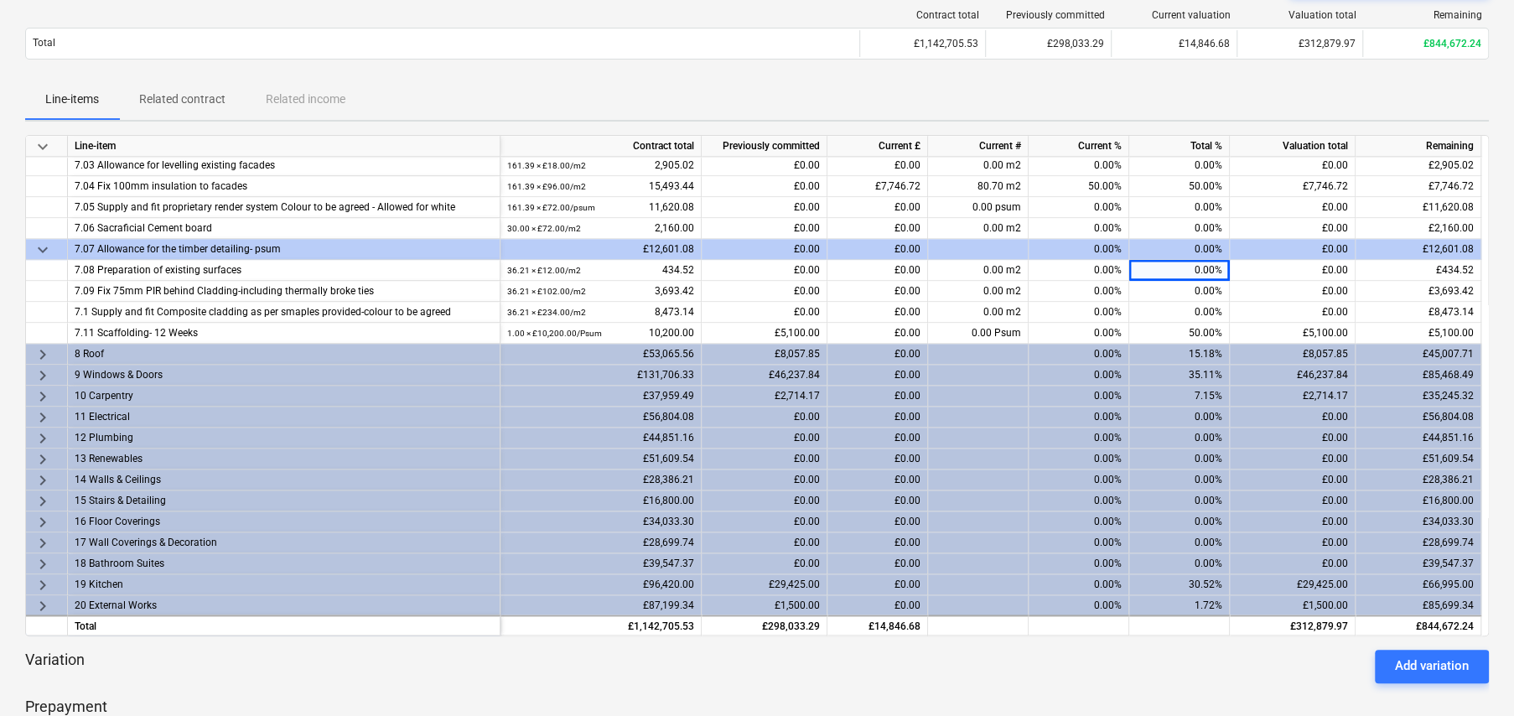
click at [40, 346] on span "keyboard_arrow_right" at bounding box center [43, 354] width 20 height 20
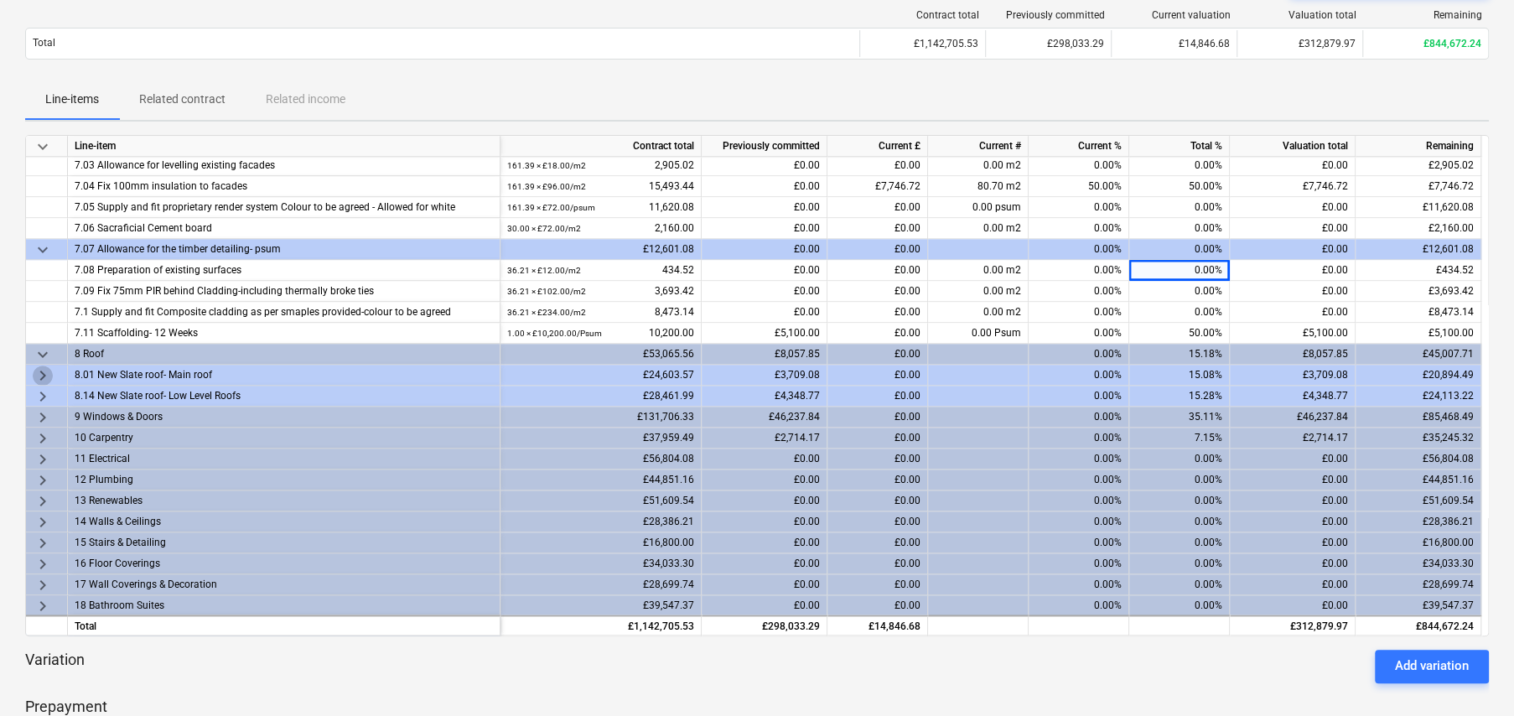
click at [41, 372] on span "keyboard_arrow_right" at bounding box center [43, 375] width 20 height 20
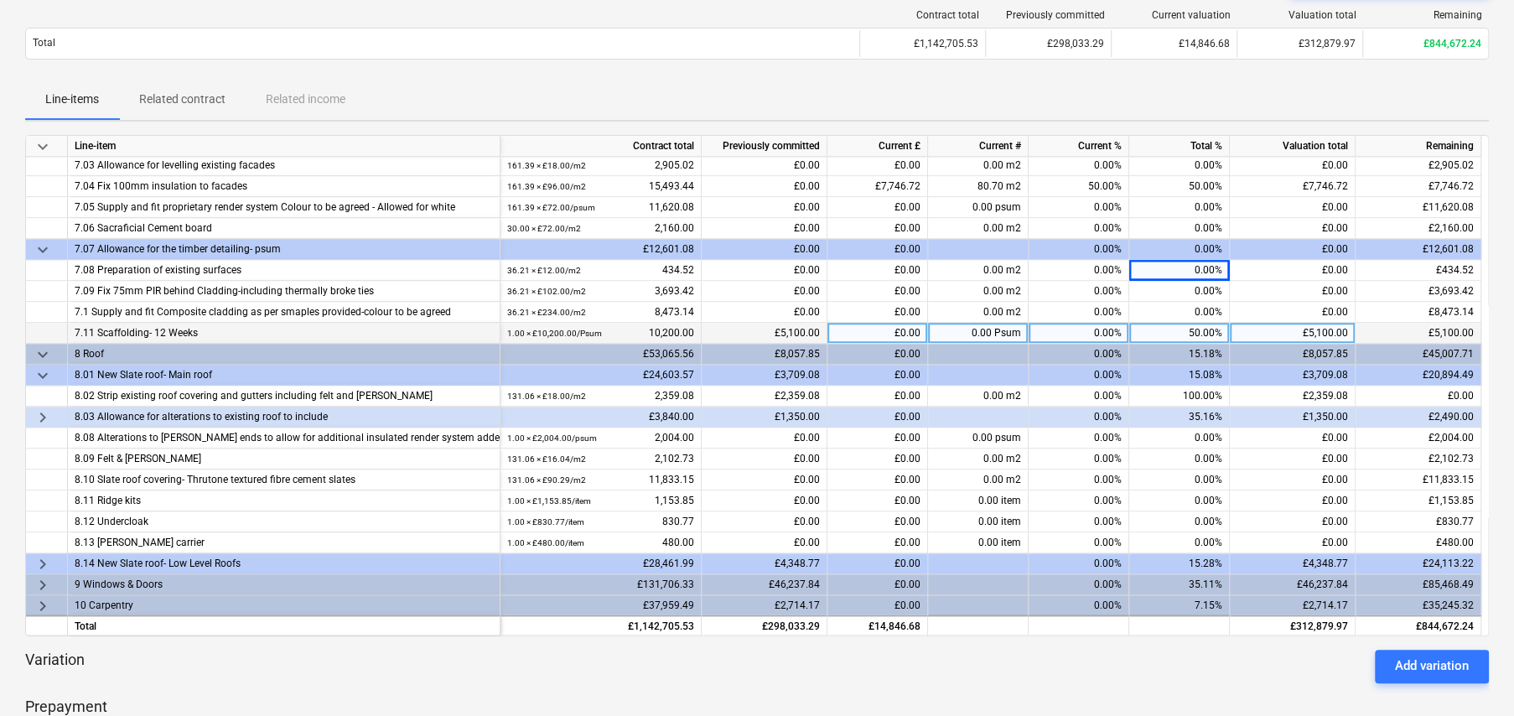
click at [1198, 329] on div "50.00%" at bounding box center [1179, 333] width 101 height 21
type input "70"
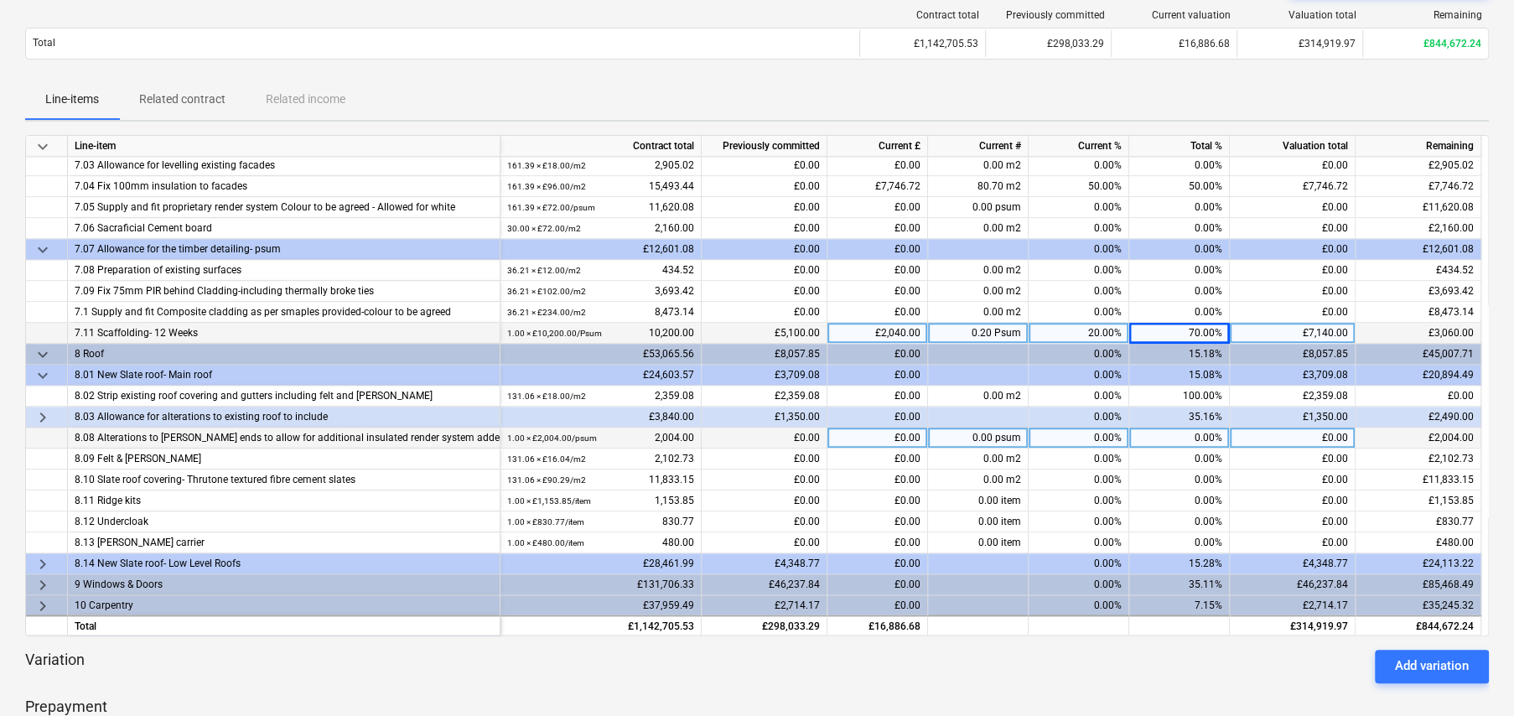
click at [1203, 434] on div "0.00%" at bounding box center [1179, 437] width 101 height 21
type input "70"
type input "50"
click at [44, 556] on span "keyboard_arrow_right" at bounding box center [43, 564] width 20 height 20
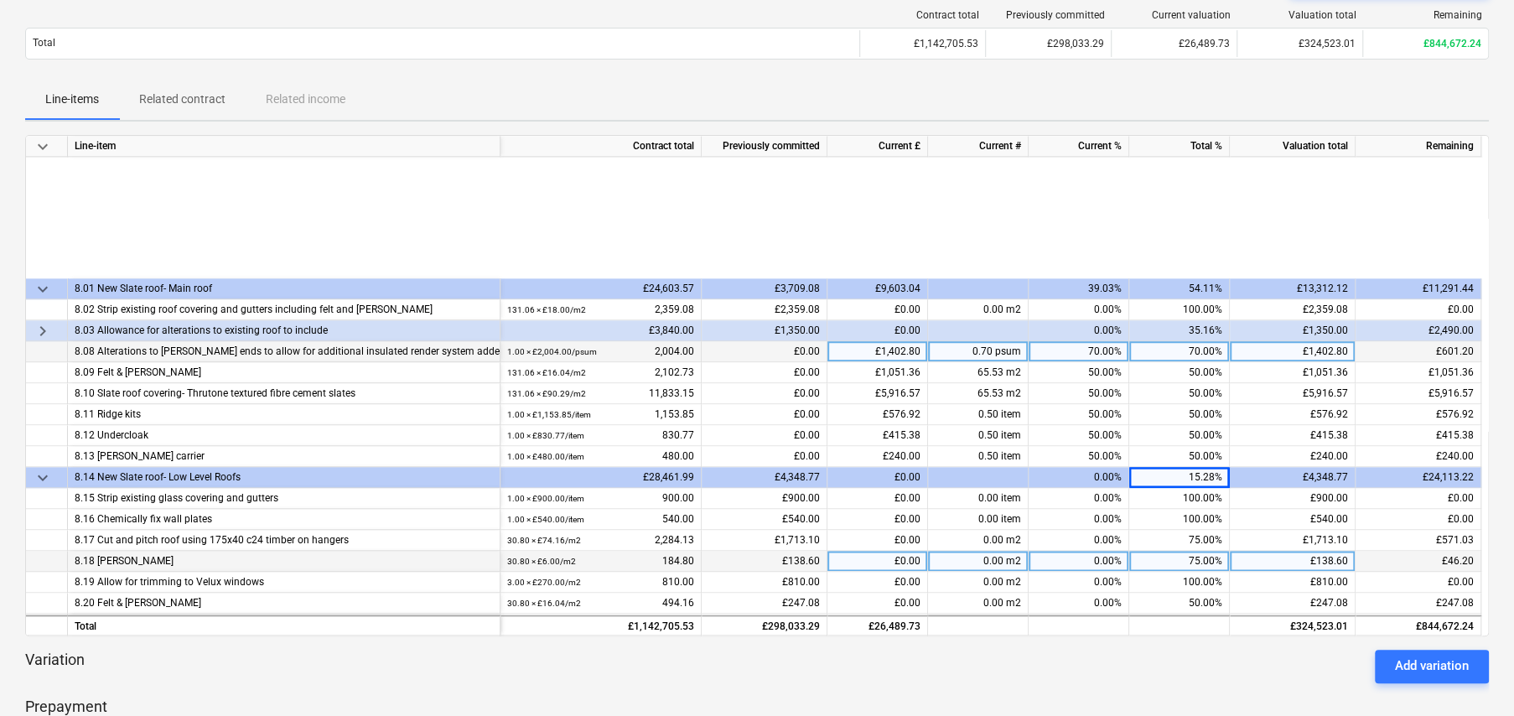
scroll to position [1657, 0]
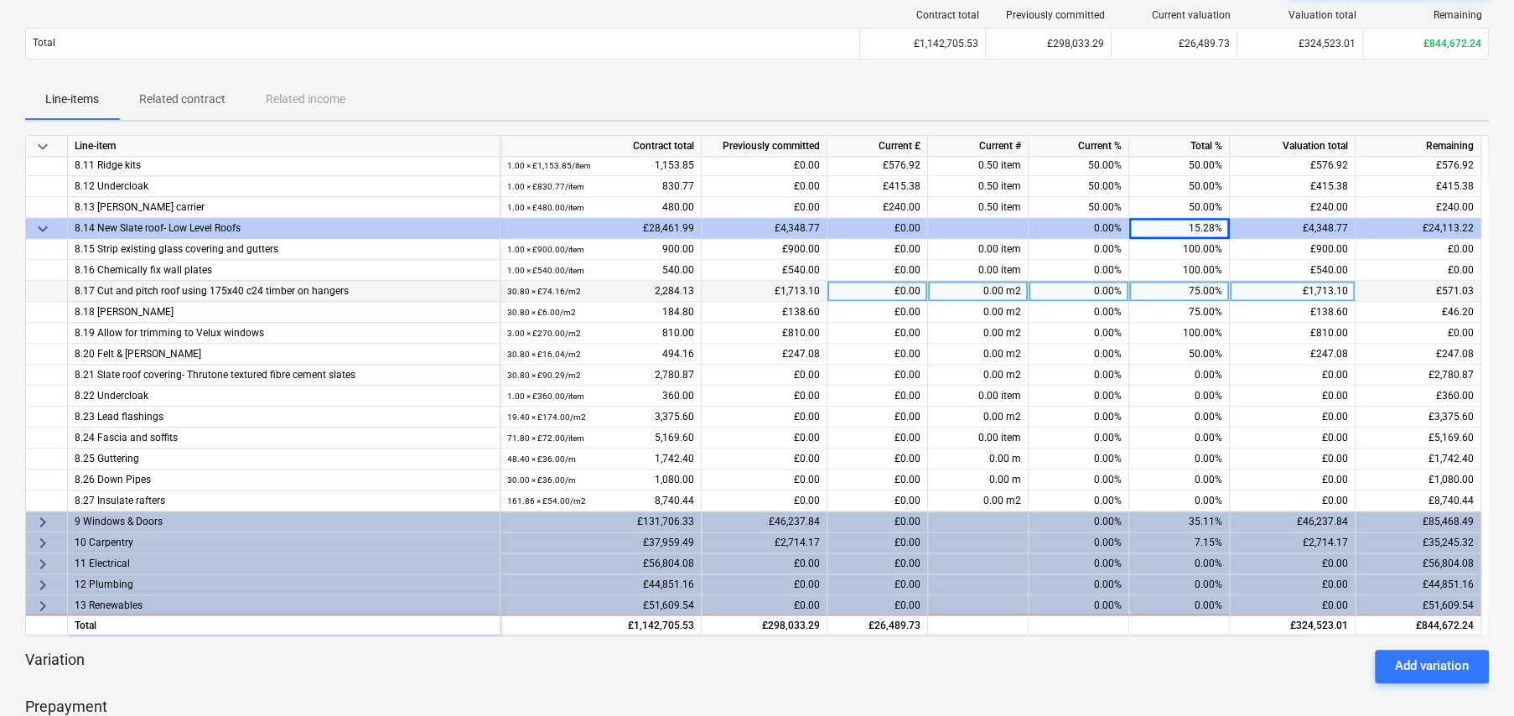
click at [1199, 288] on div "75.00%" at bounding box center [1179, 291] width 101 height 21
type input "100"
type input "50"
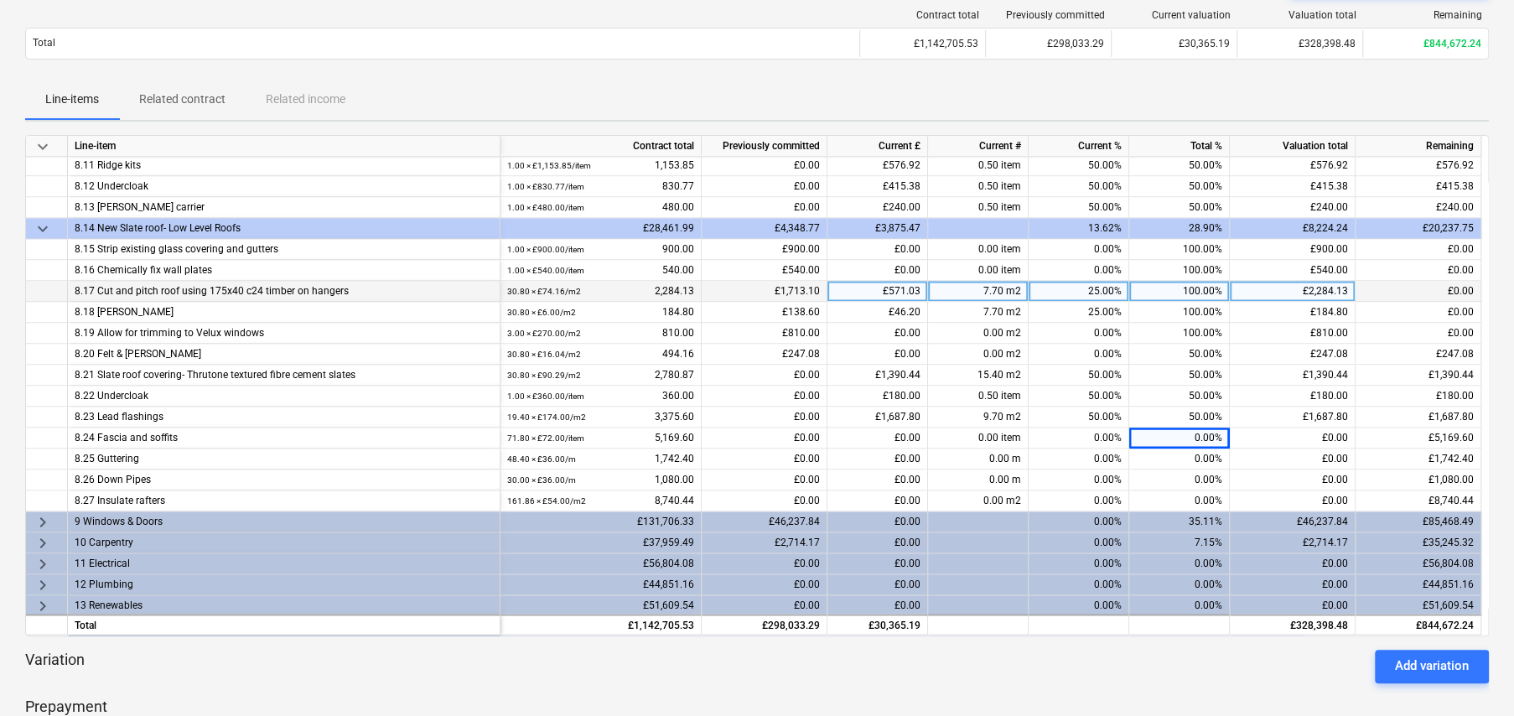
click at [42, 518] on span "keyboard_arrow_right" at bounding box center [43, 522] width 20 height 20
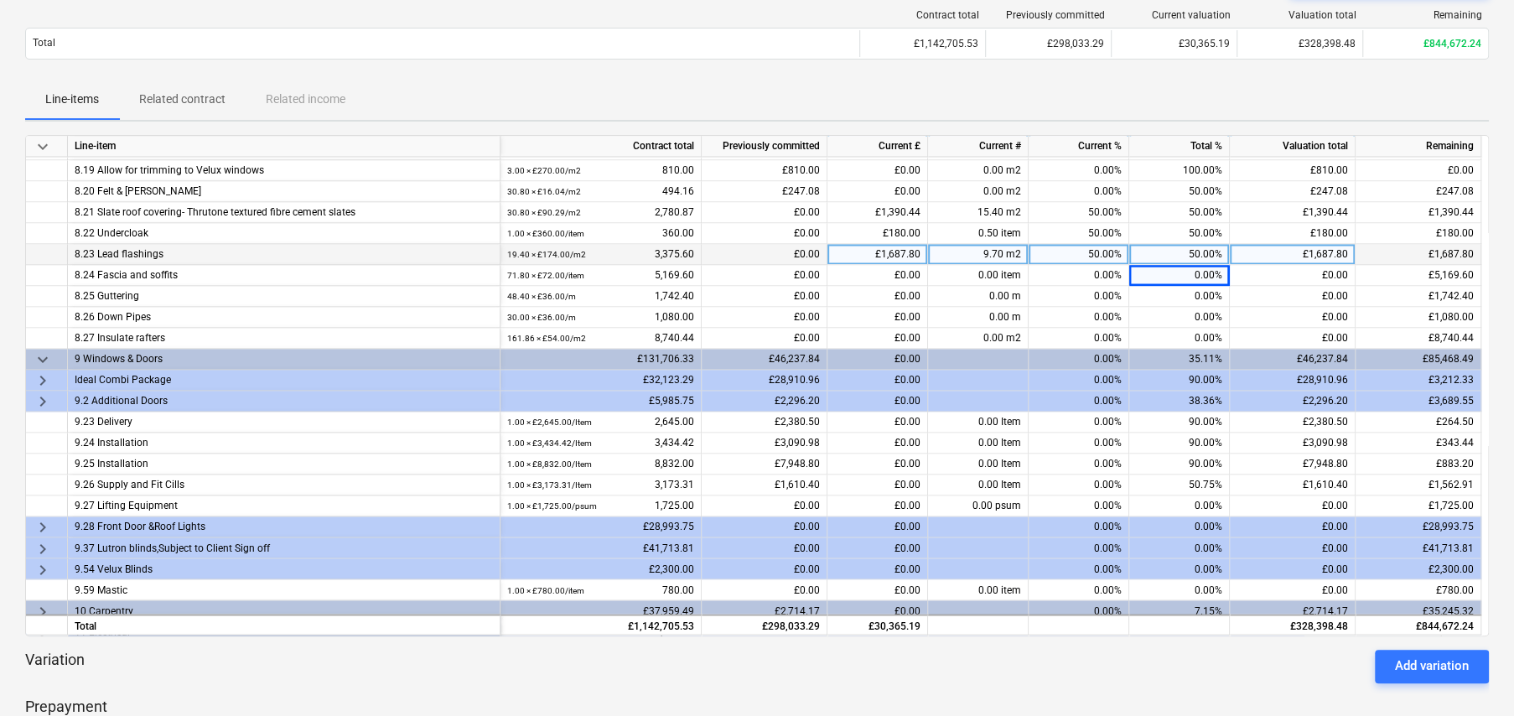
scroll to position [1824, 0]
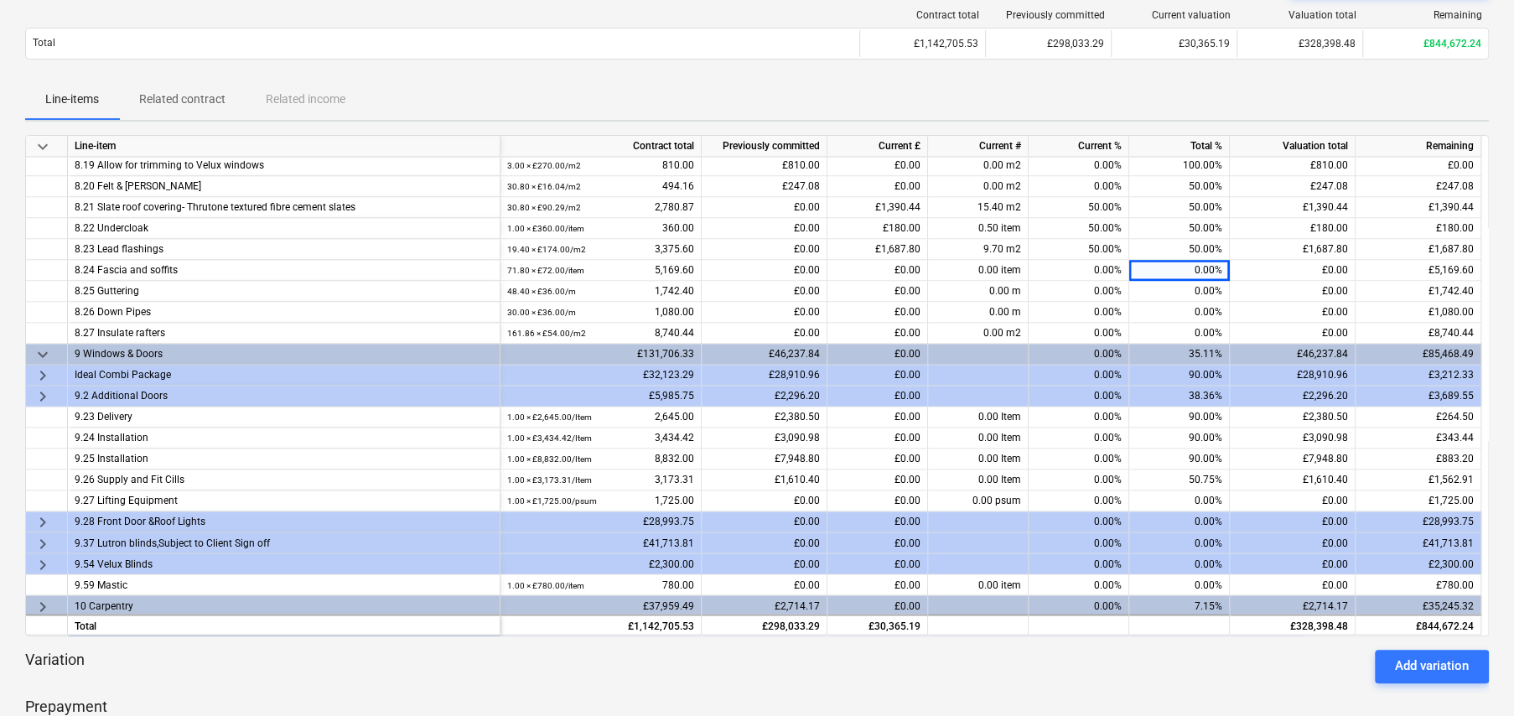
click at [42, 373] on span "keyboard_arrow_right" at bounding box center [43, 375] width 20 height 20
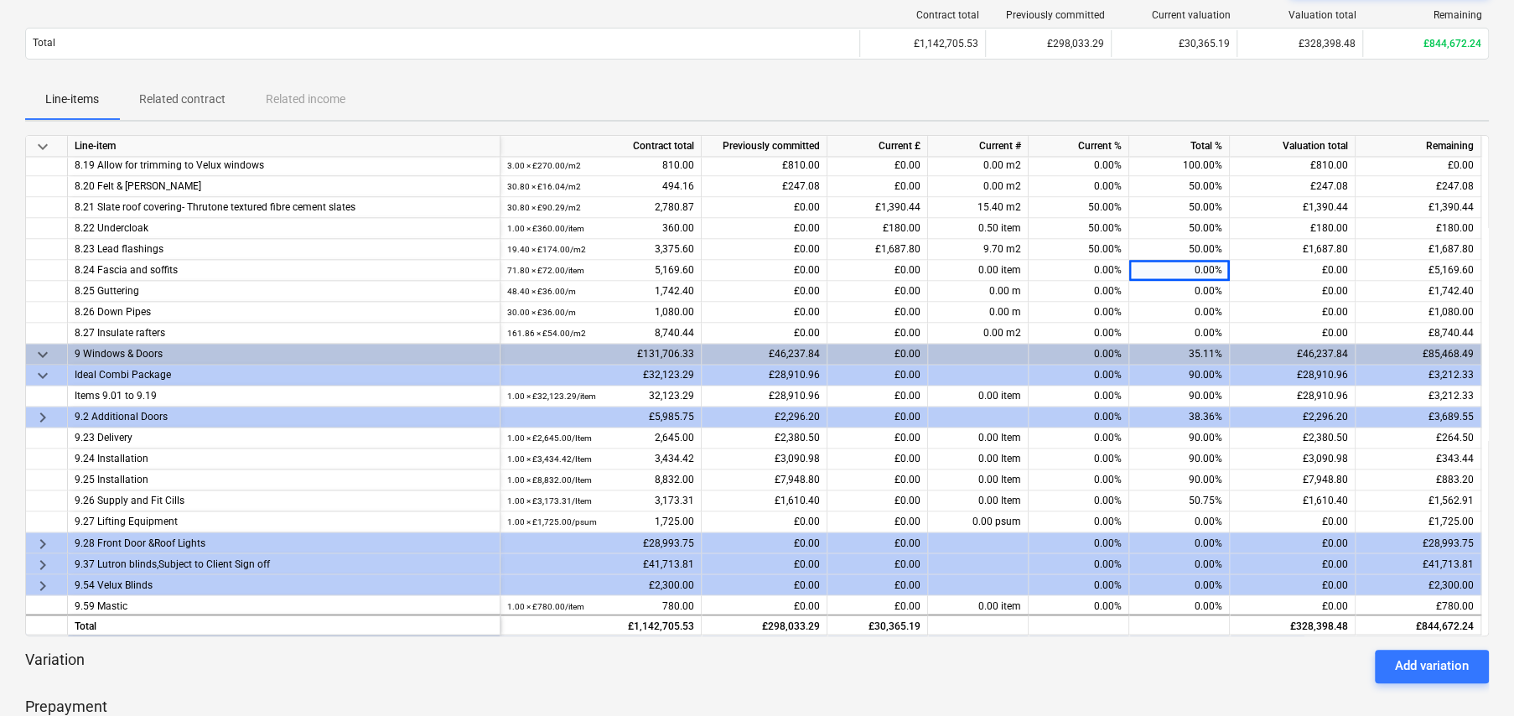
click at [40, 415] on span "keyboard_arrow_right" at bounding box center [43, 417] width 20 height 20
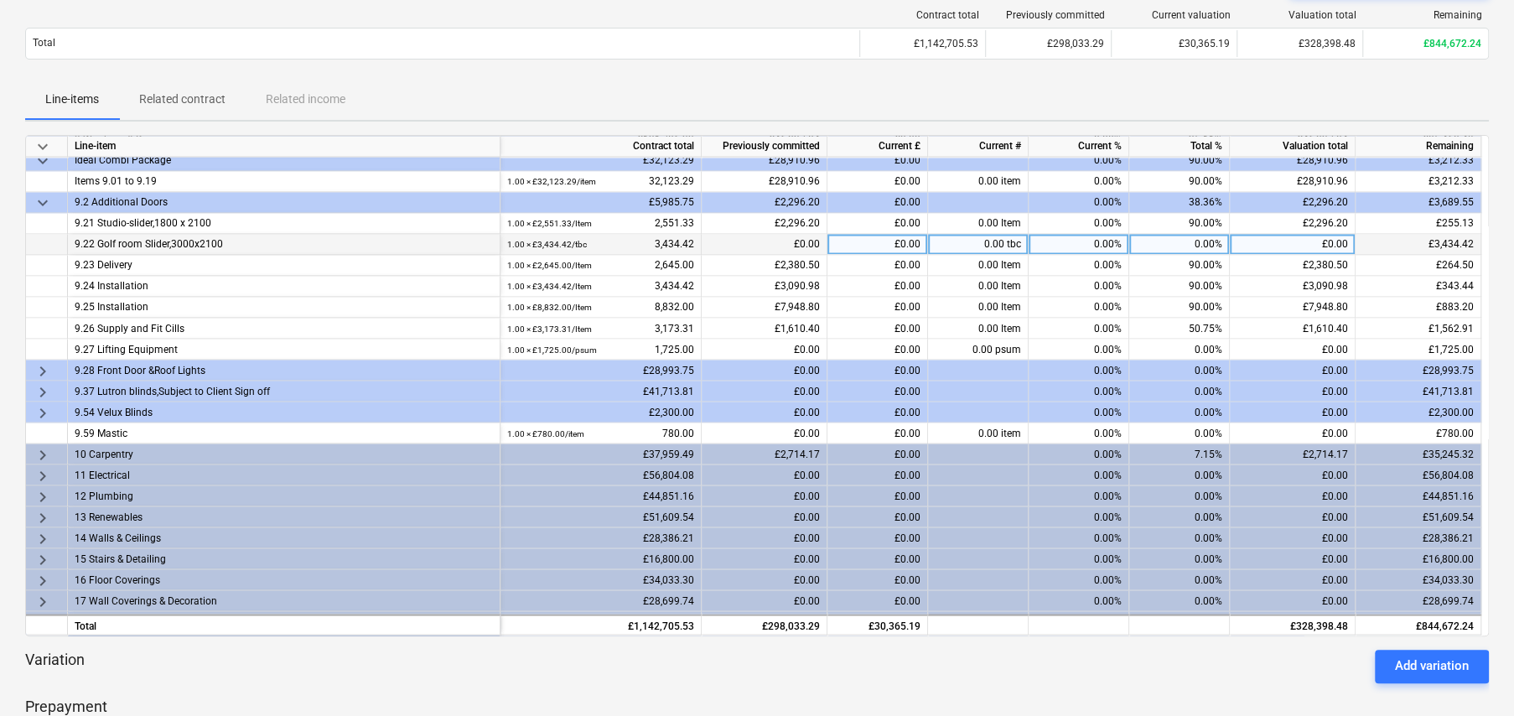
scroll to position [2076, 0]
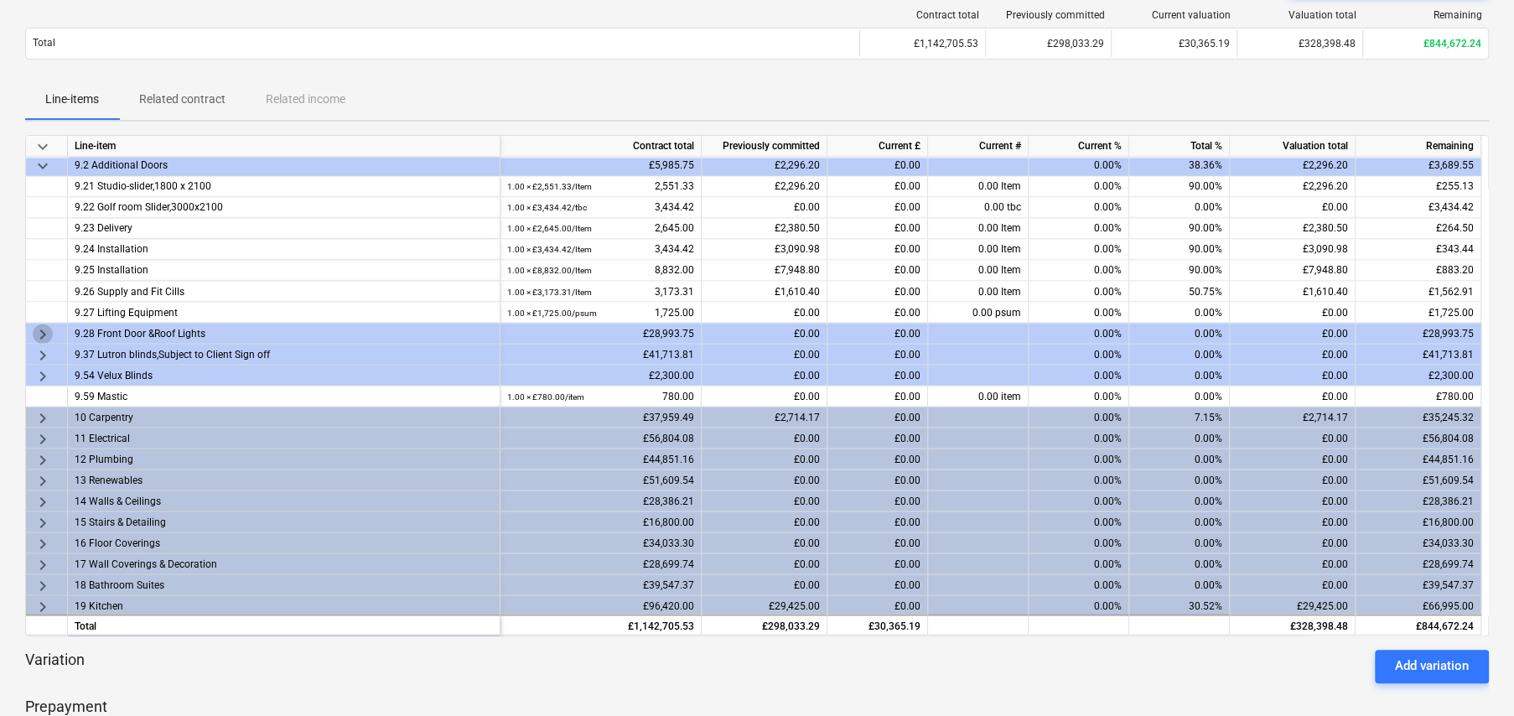
click at [49, 329] on span "keyboard_arrow_right" at bounding box center [43, 333] width 20 height 20
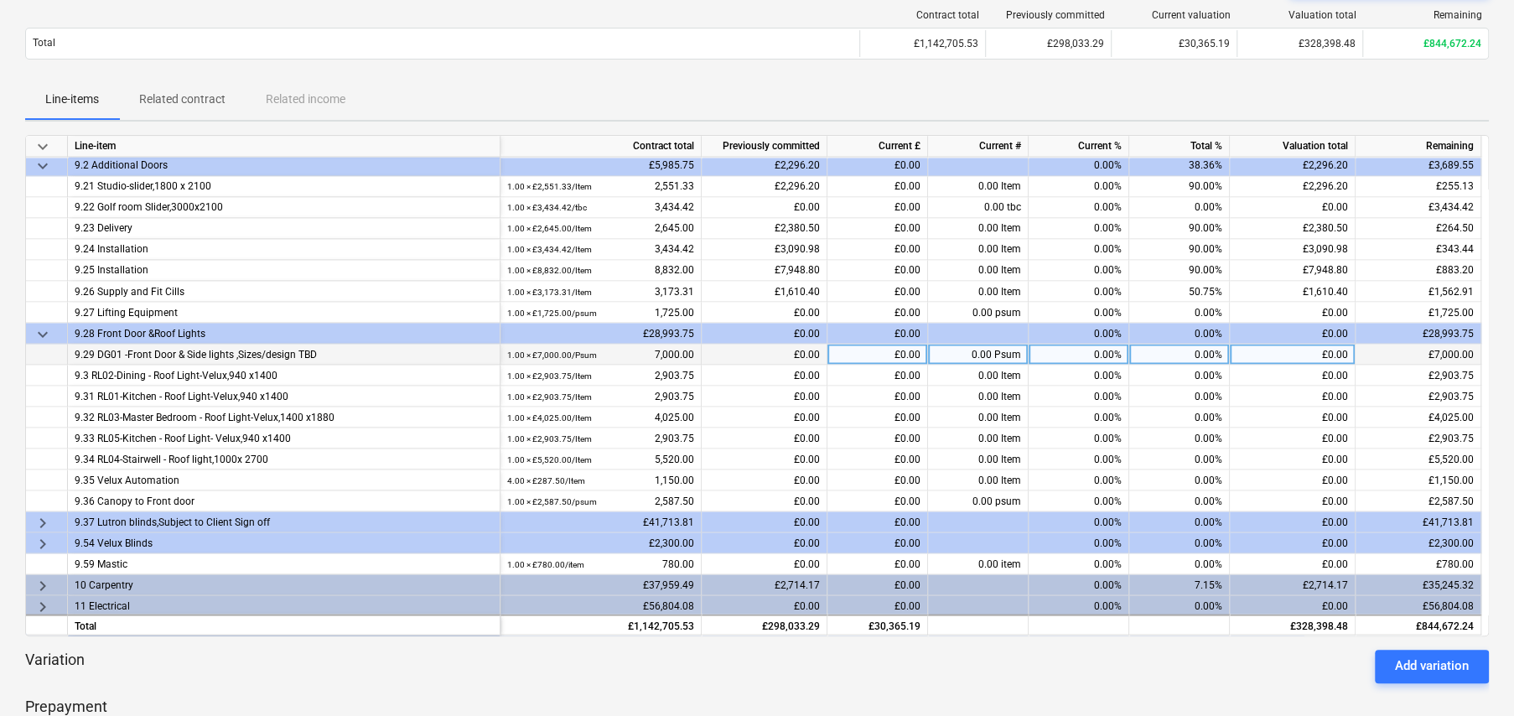
click at [1199, 352] on div "0.00%" at bounding box center [1179, 354] width 101 height 21
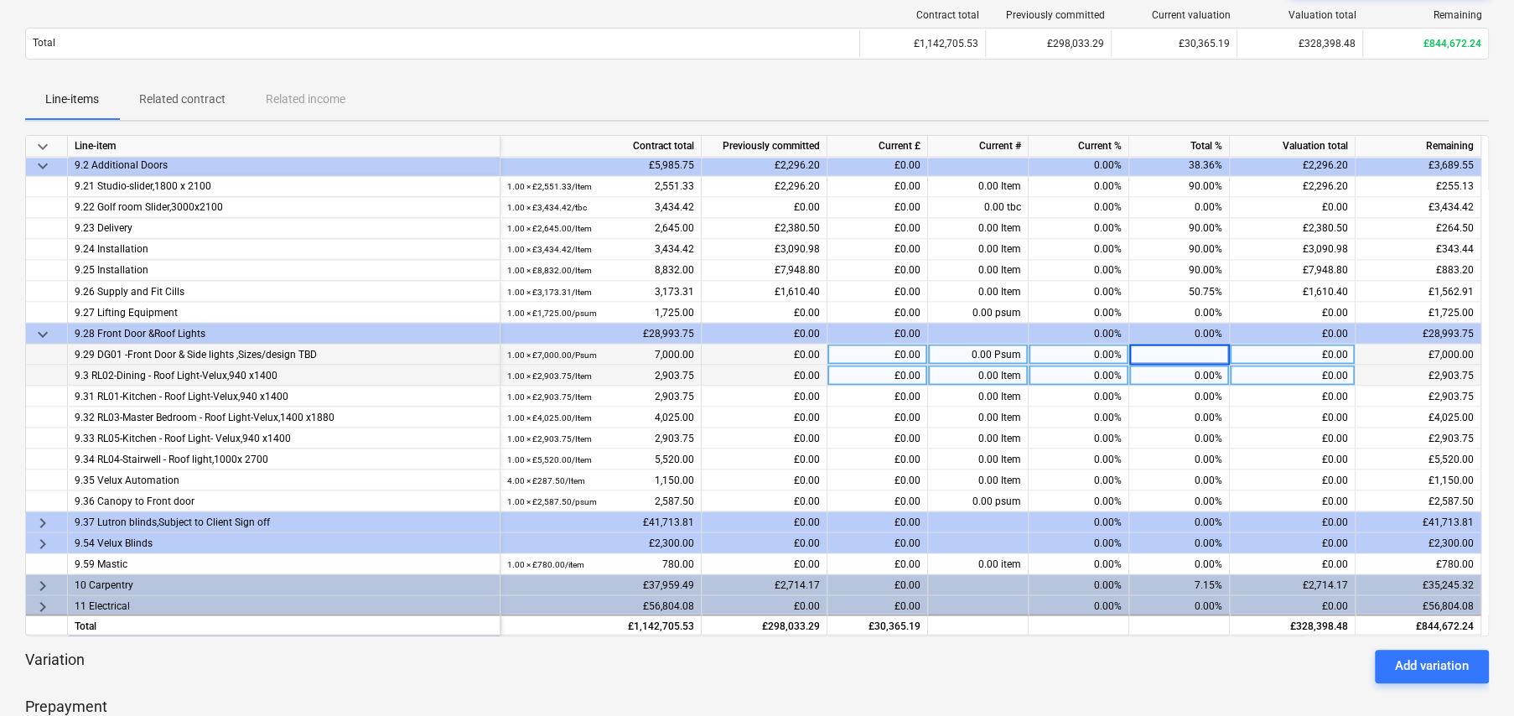
click at [1198, 373] on div "0.00%" at bounding box center [1179, 375] width 101 height 21
type input "50"
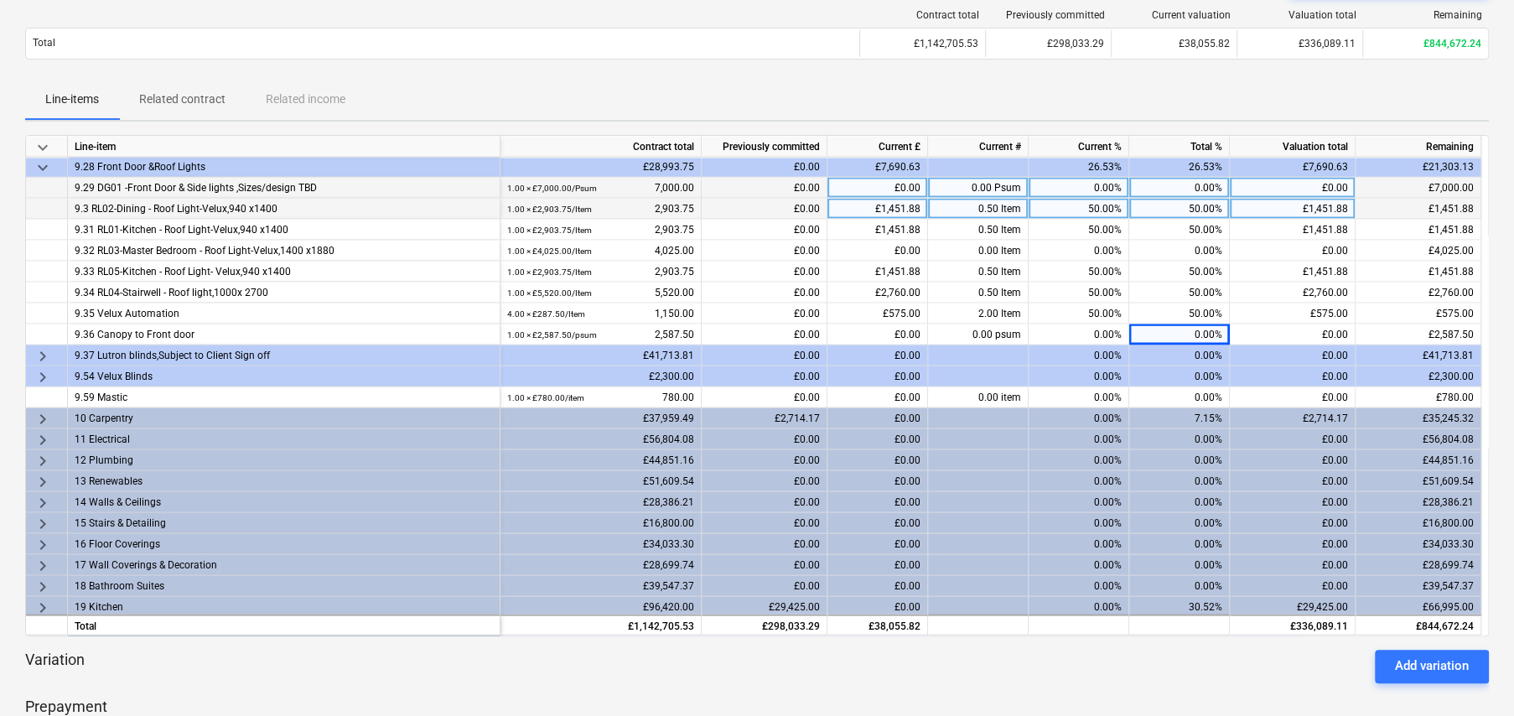
scroll to position [2243, 0]
click at [42, 415] on span "keyboard_arrow_right" at bounding box center [43, 417] width 20 height 20
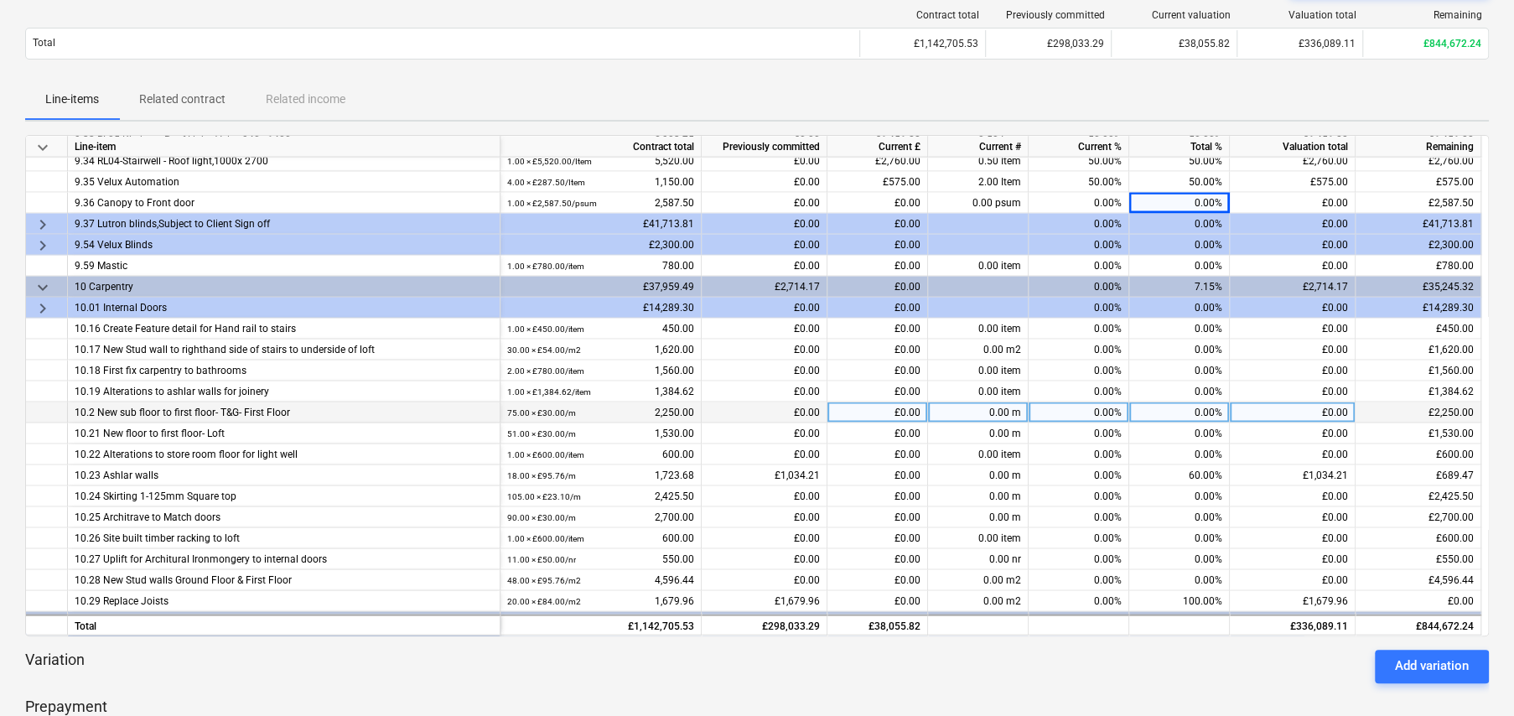
scroll to position [2411, 0]
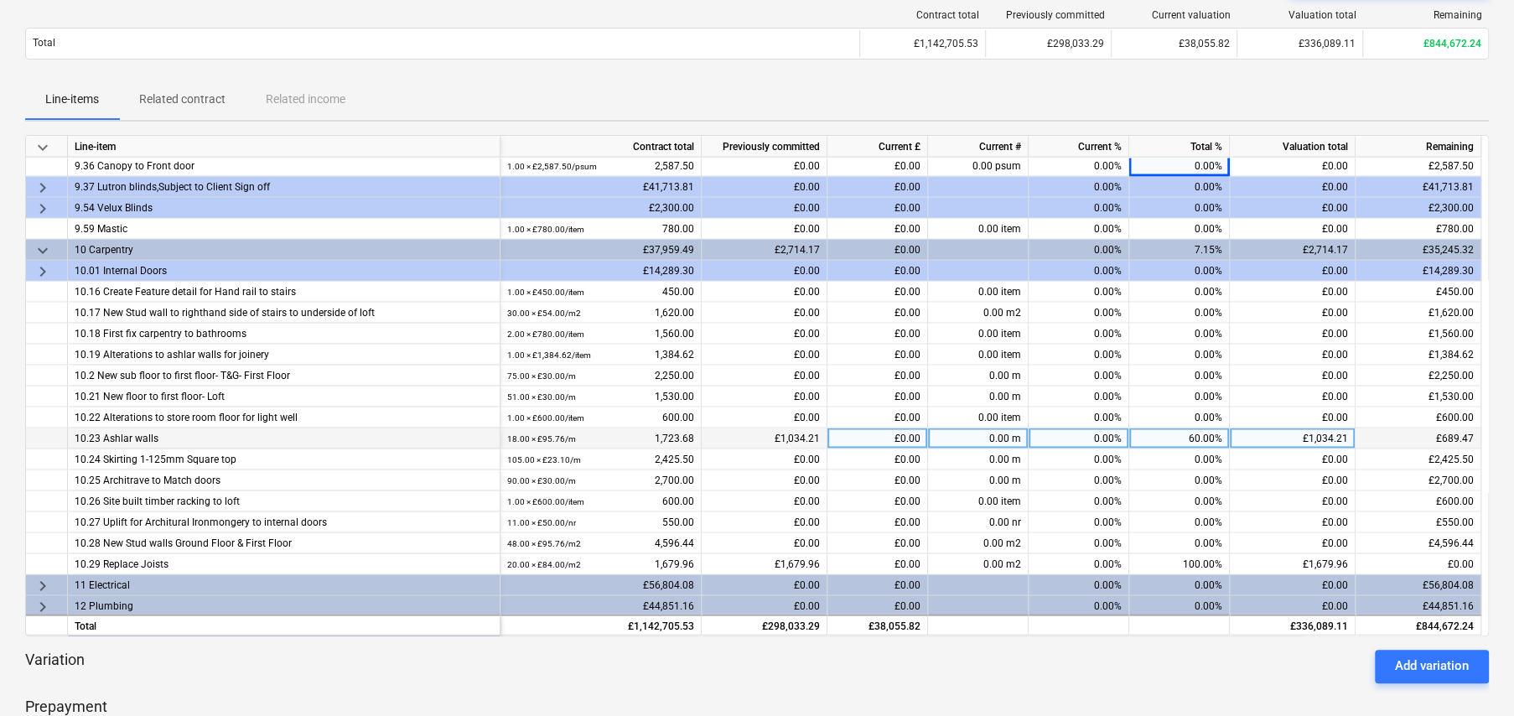
click at [1205, 428] on div "60.00%" at bounding box center [1179, 437] width 101 height 21
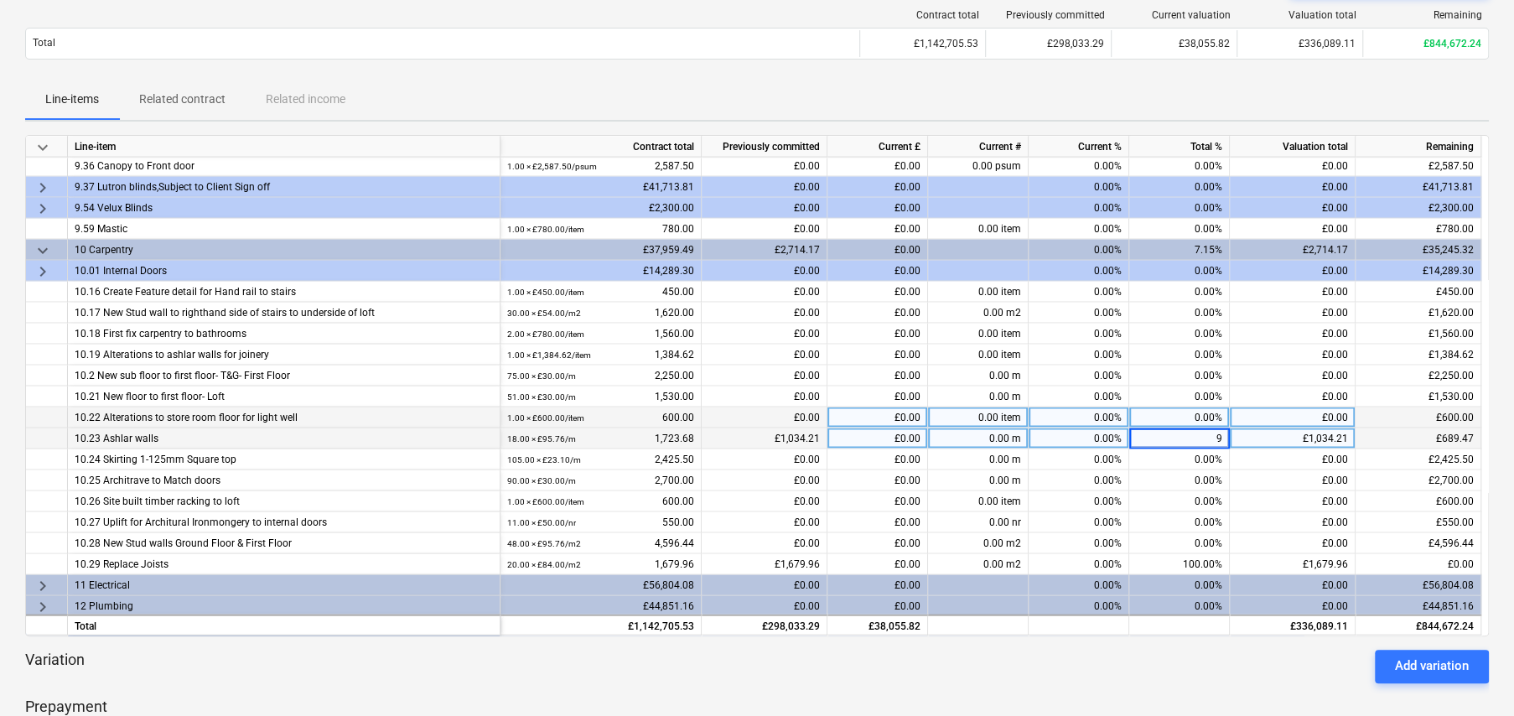
type input "90"
type input "35"
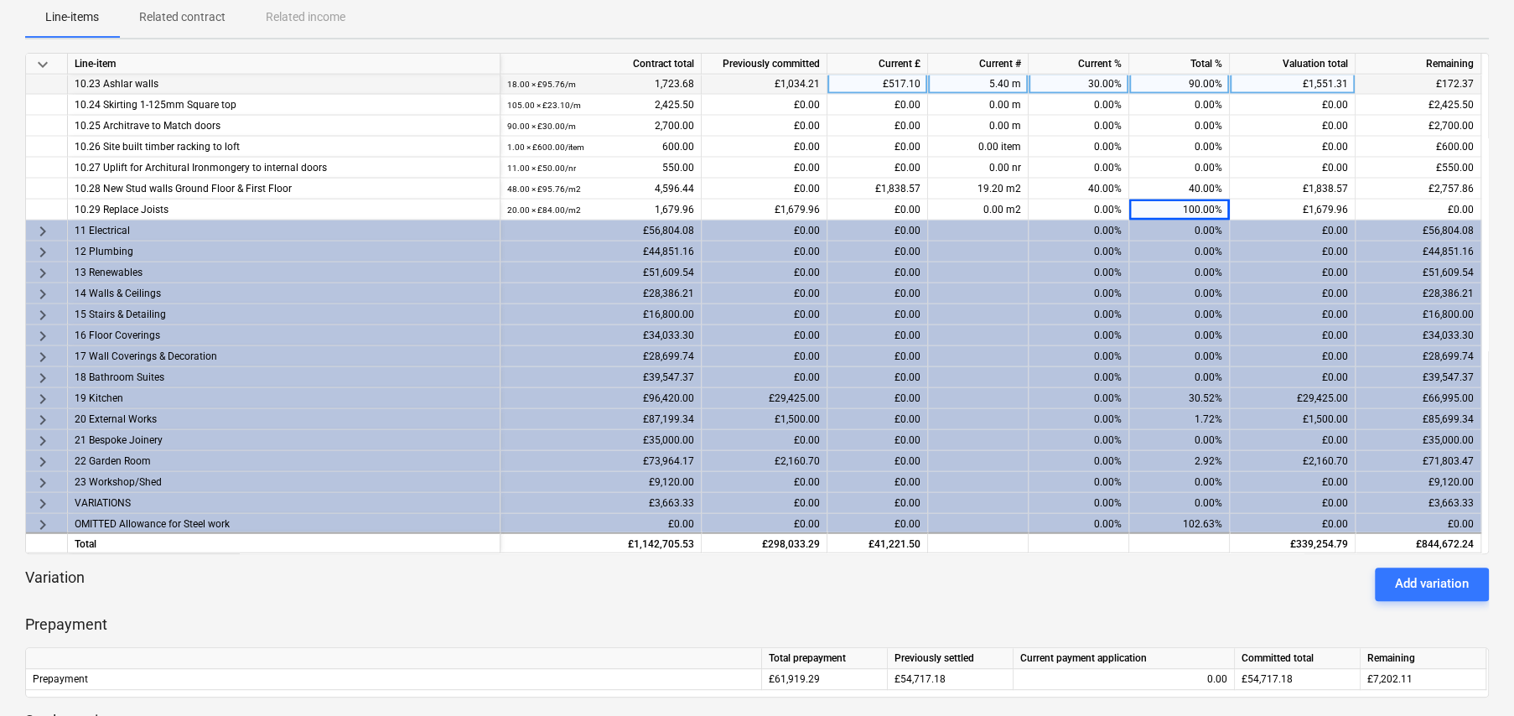
scroll to position [251, 0]
click at [41, 306] on span "keyboard_arrow_right" at bounding box center [43, 313] width 20 height 20
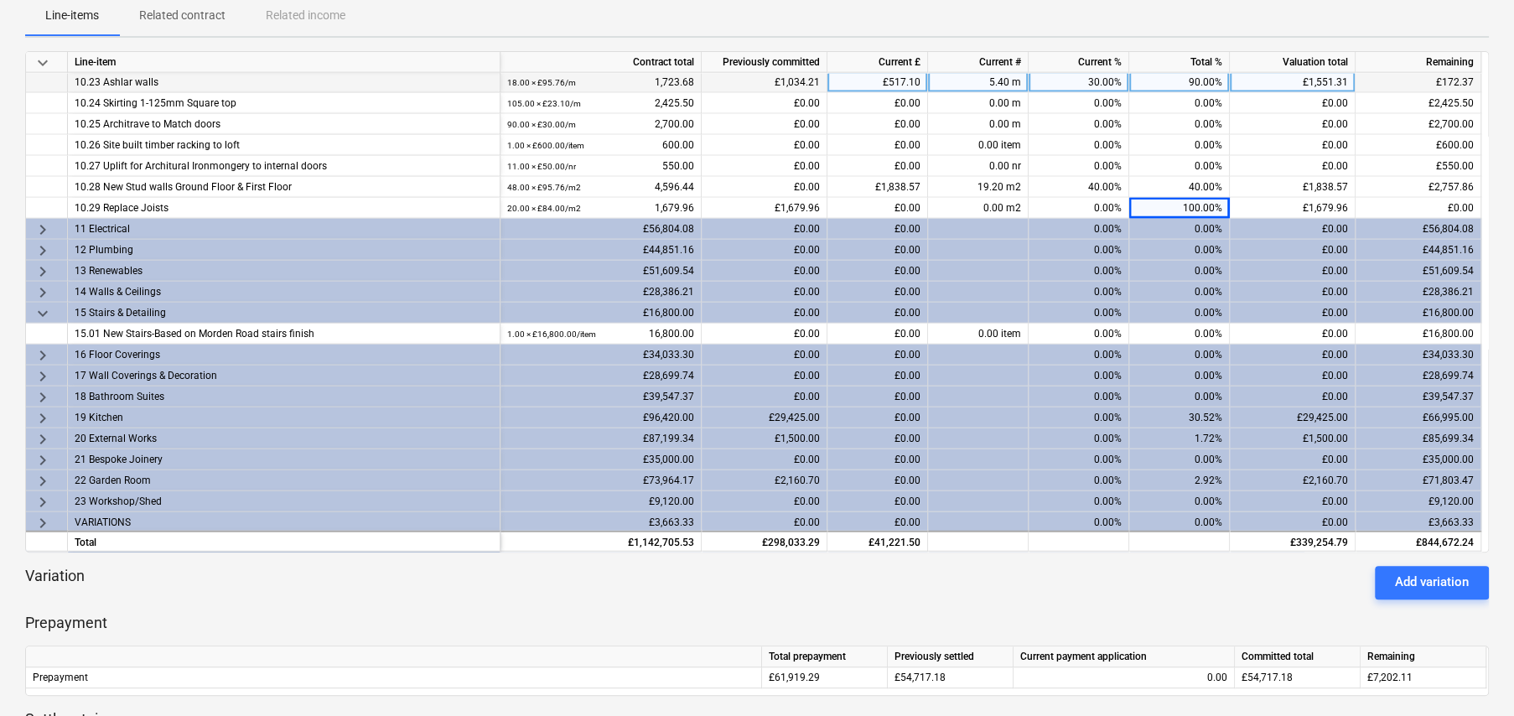
click at [39, 432] on span "keyboard_arrow_right" at bounding box center [43, 439] width 20 height 20
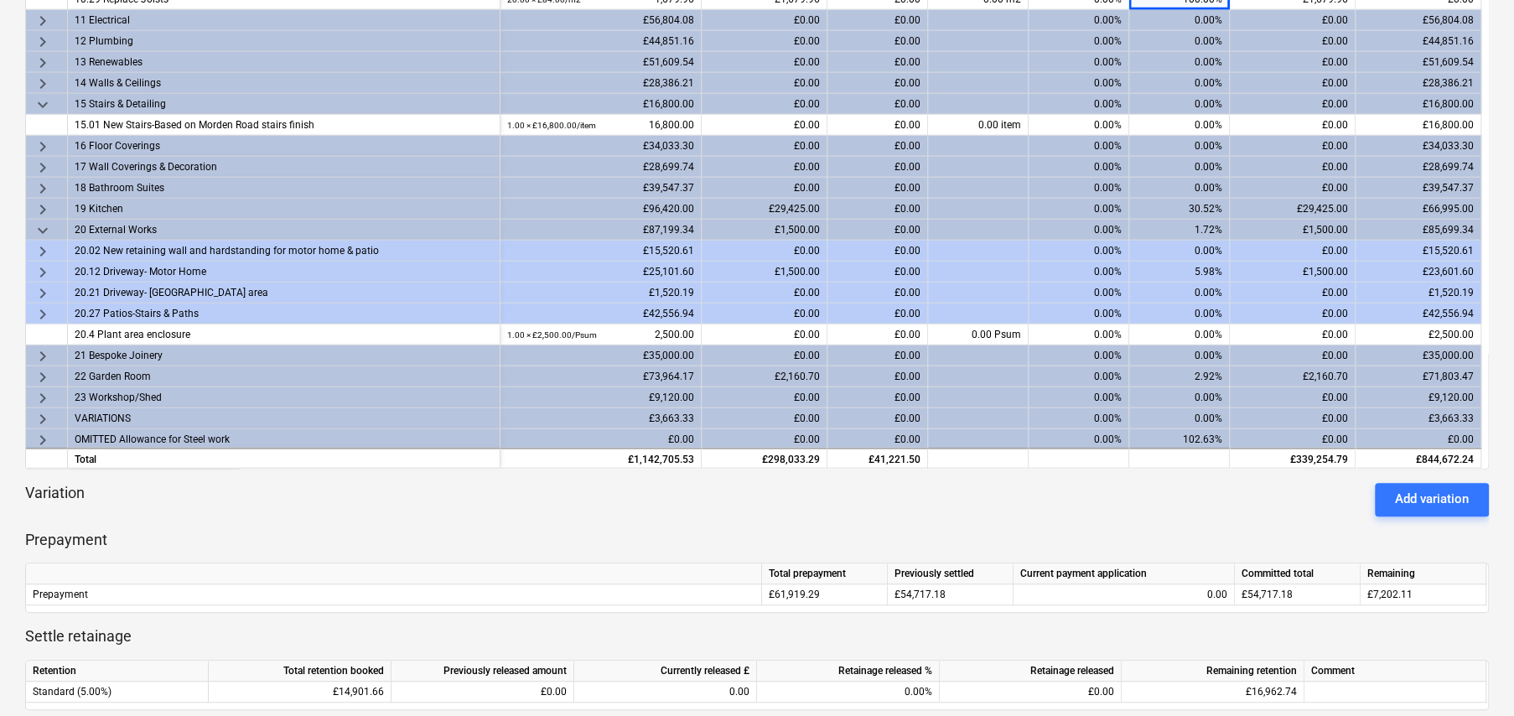
scroll to position [335, 0]
click at [44, 371] on span "keyboard_arrow_right" at bounding box center [43, 376] width 20 height 20
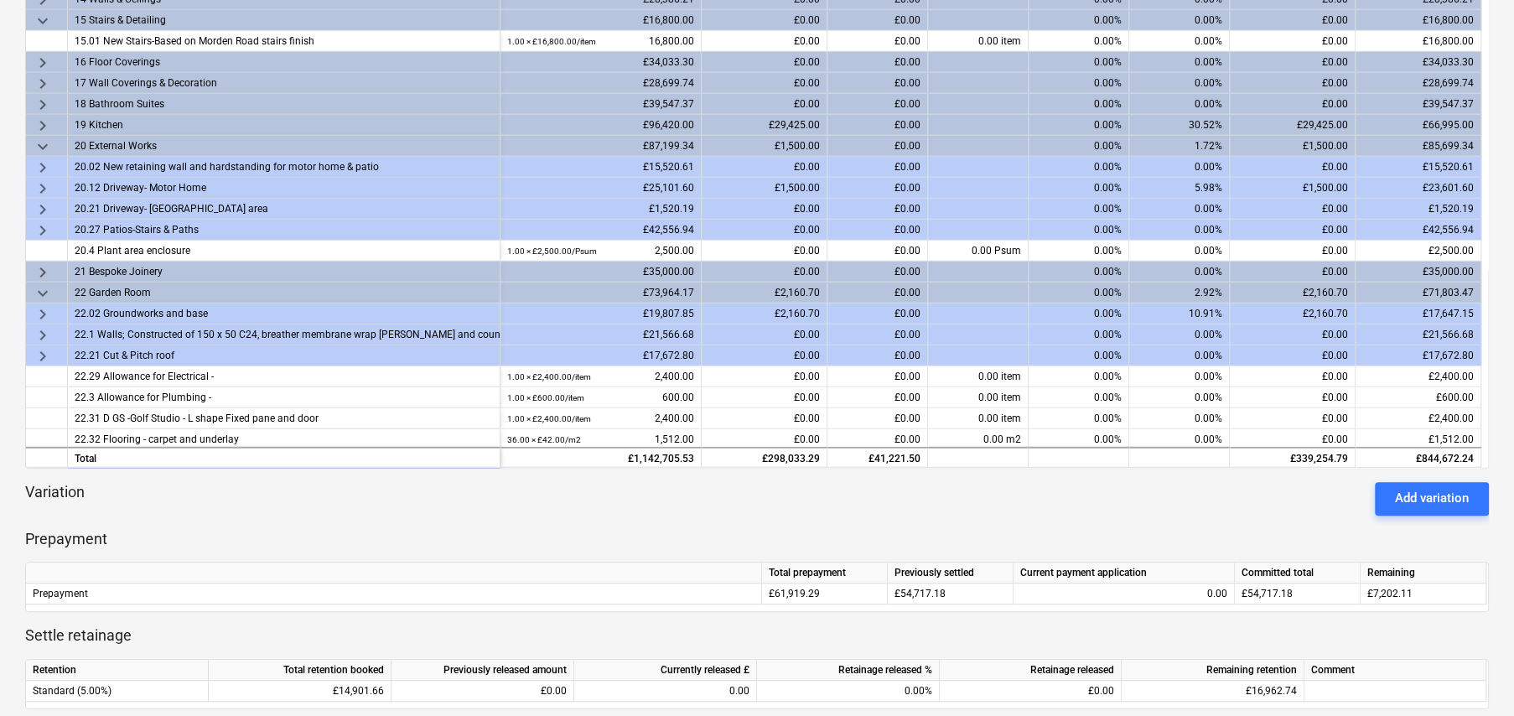
scroll to position [2892, 0]
click at [39, 305] on span "keyboard_arrow_right" at bounding box center [43, 313] width 20 height 20
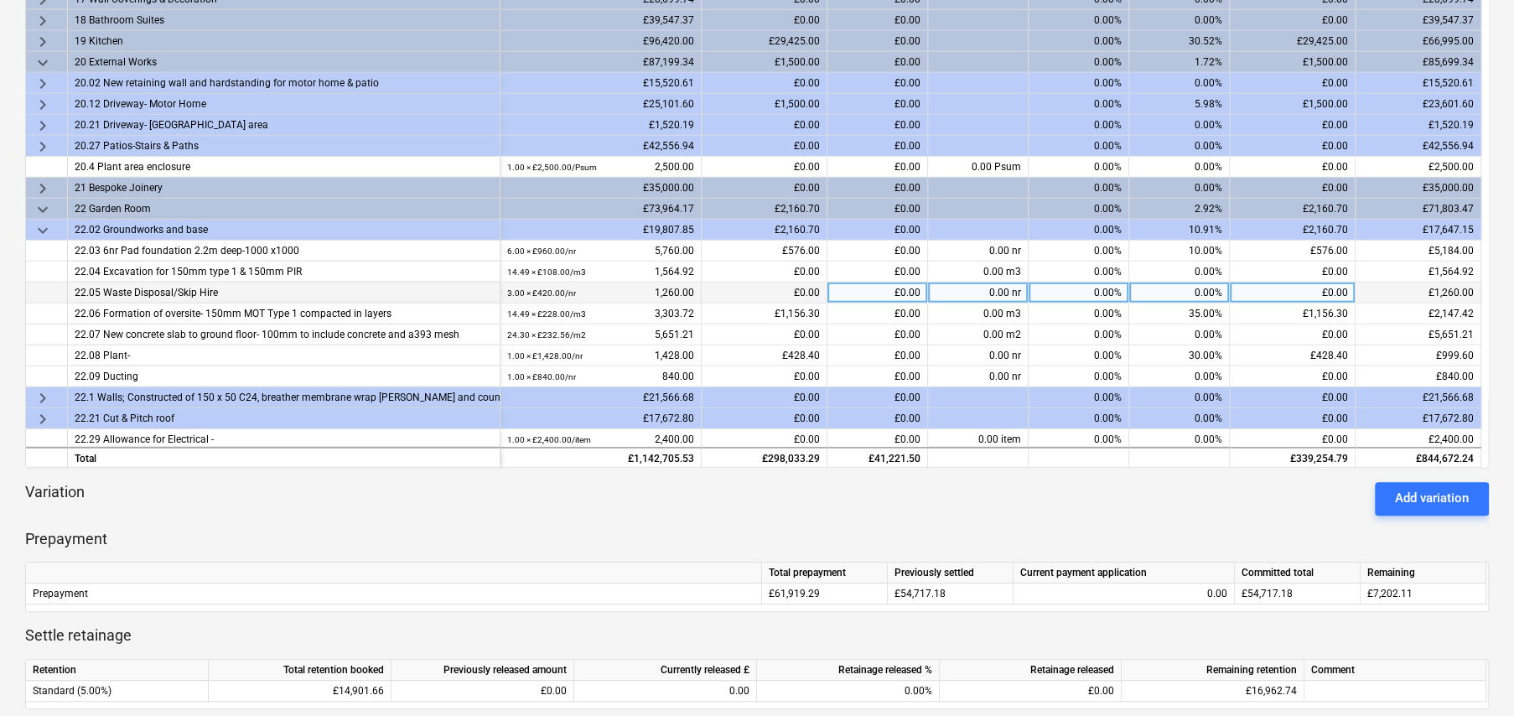
scroll to position [2976, 0]
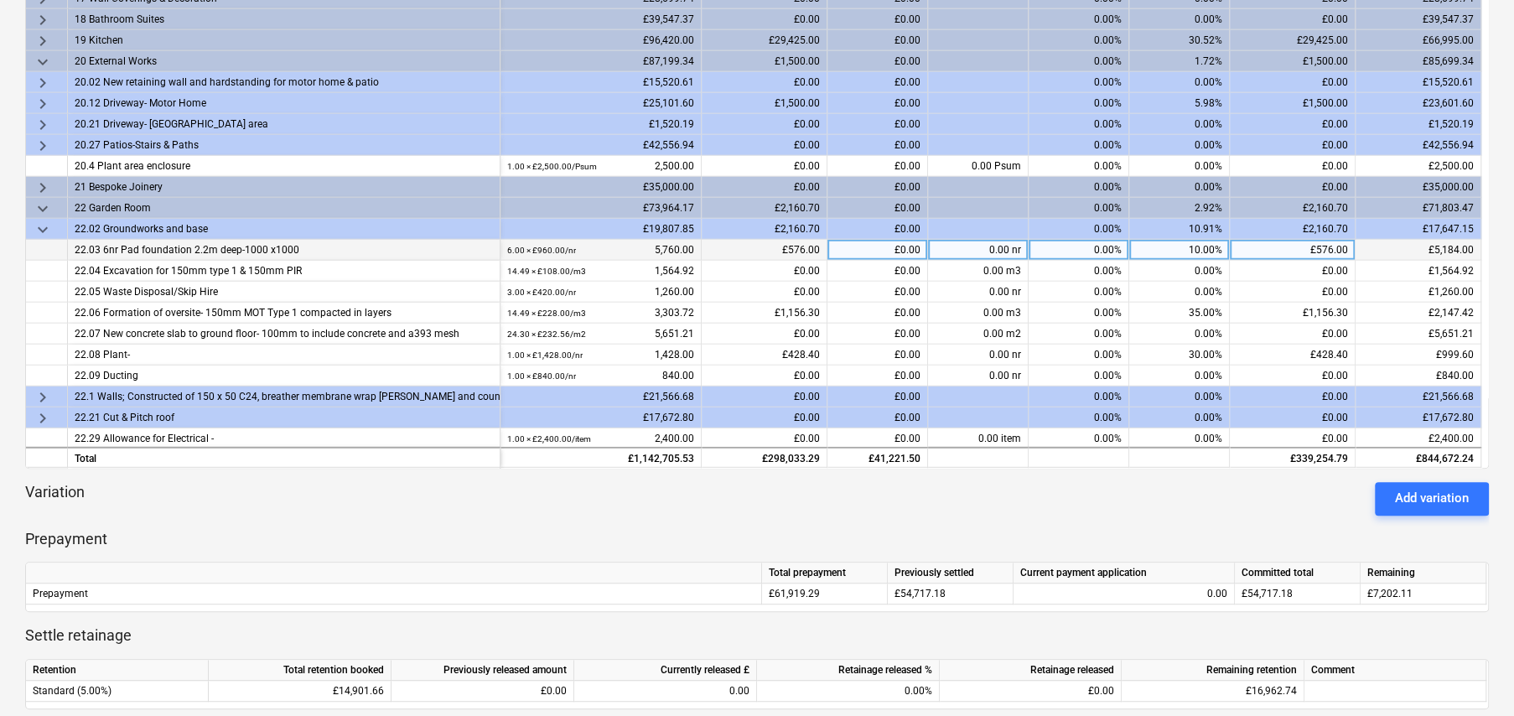
click at [1196, 251] on div "10.00%" at bounding box center [1179, 250] width 101 height 21
type input "50"
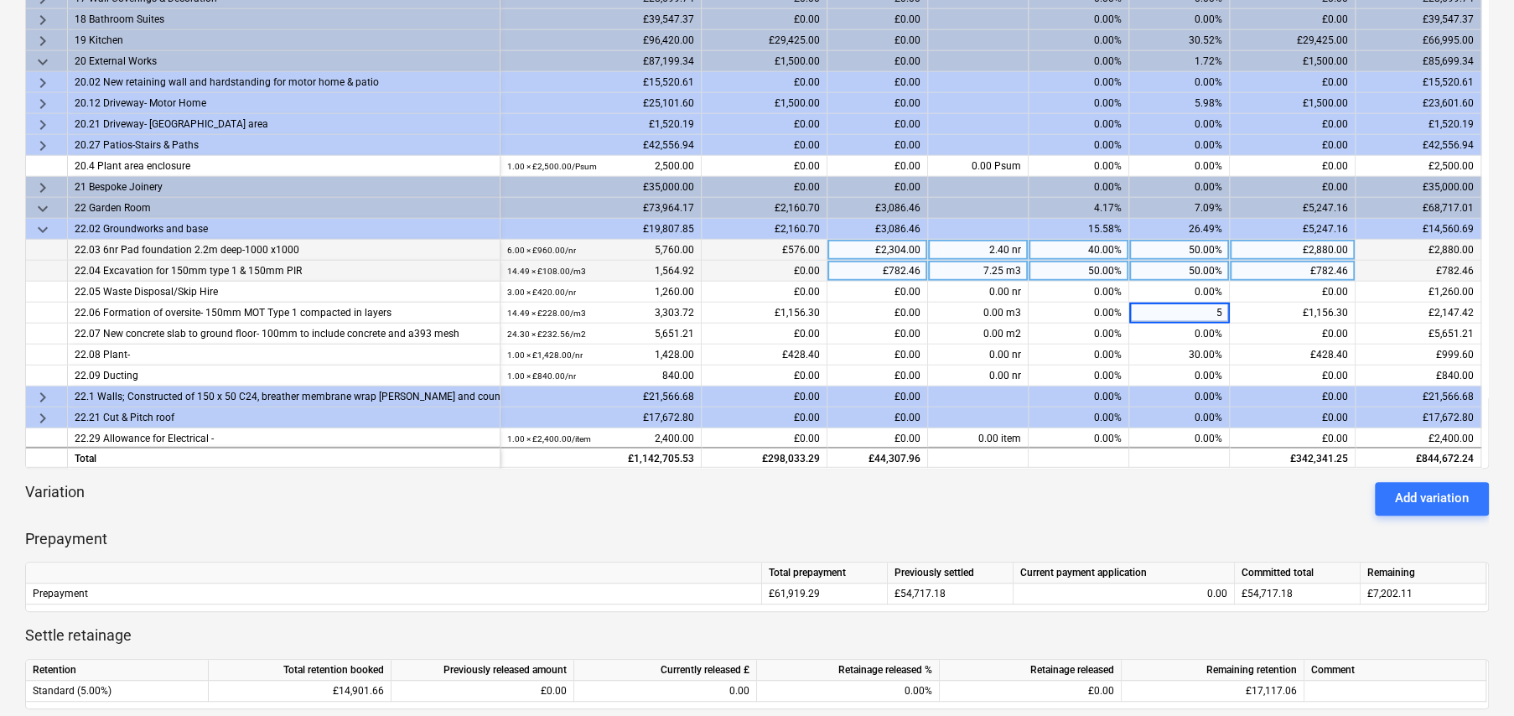
type input "50"
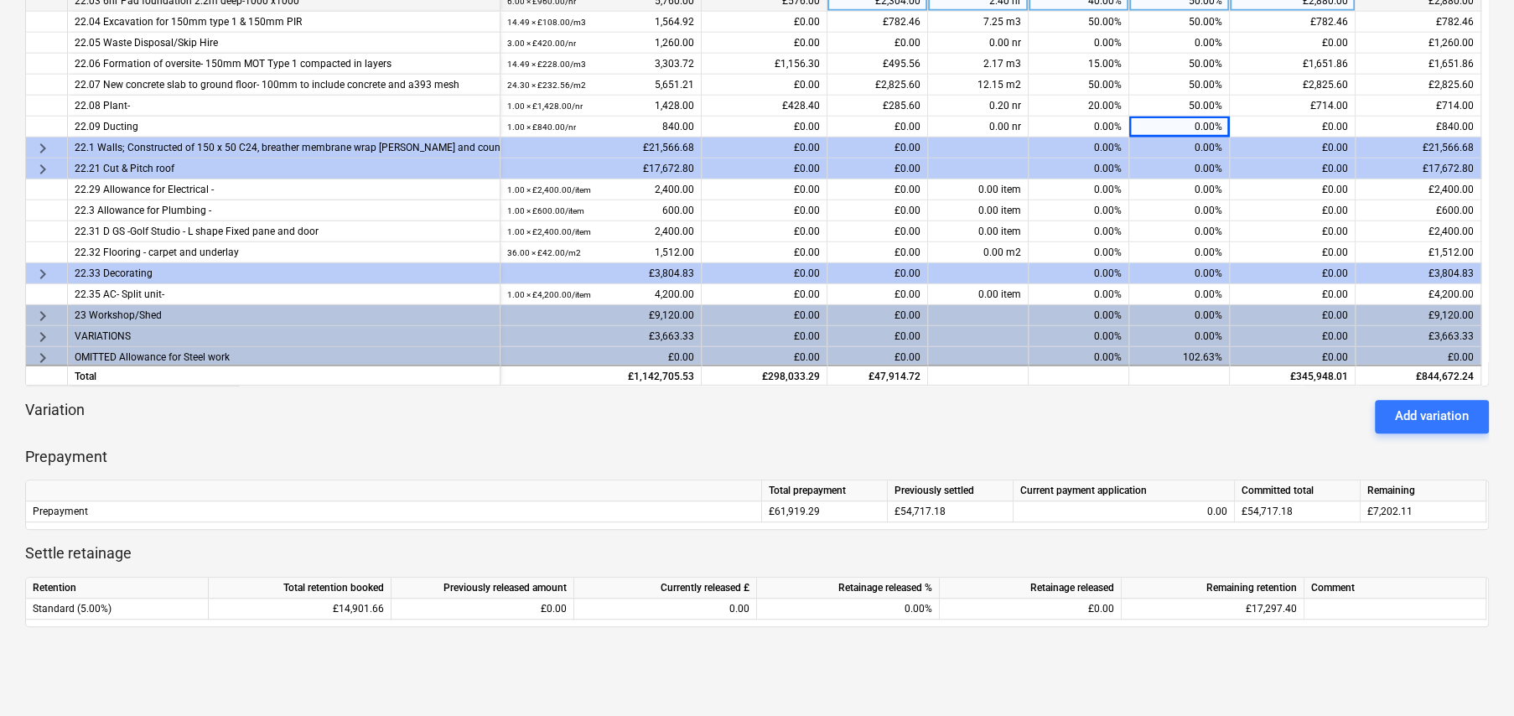
scroll to position [419, 0]
click at [44, 308] on span "keyboard_arrow_right" at bounding box center [43, 314] width 20 height 20
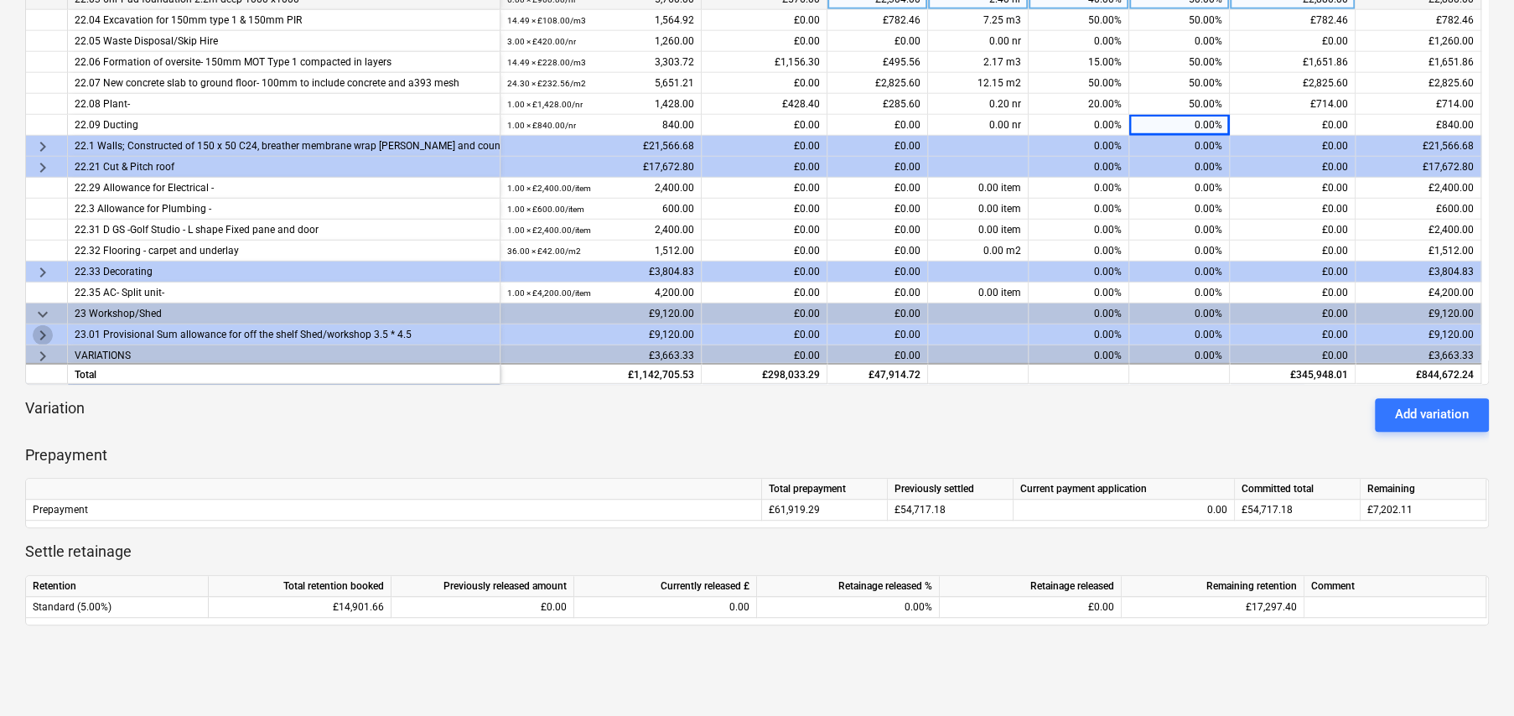
click at [40, 329] on span "keyboard_arrow_right" at bounding box center [43, 335] width 20 height 20
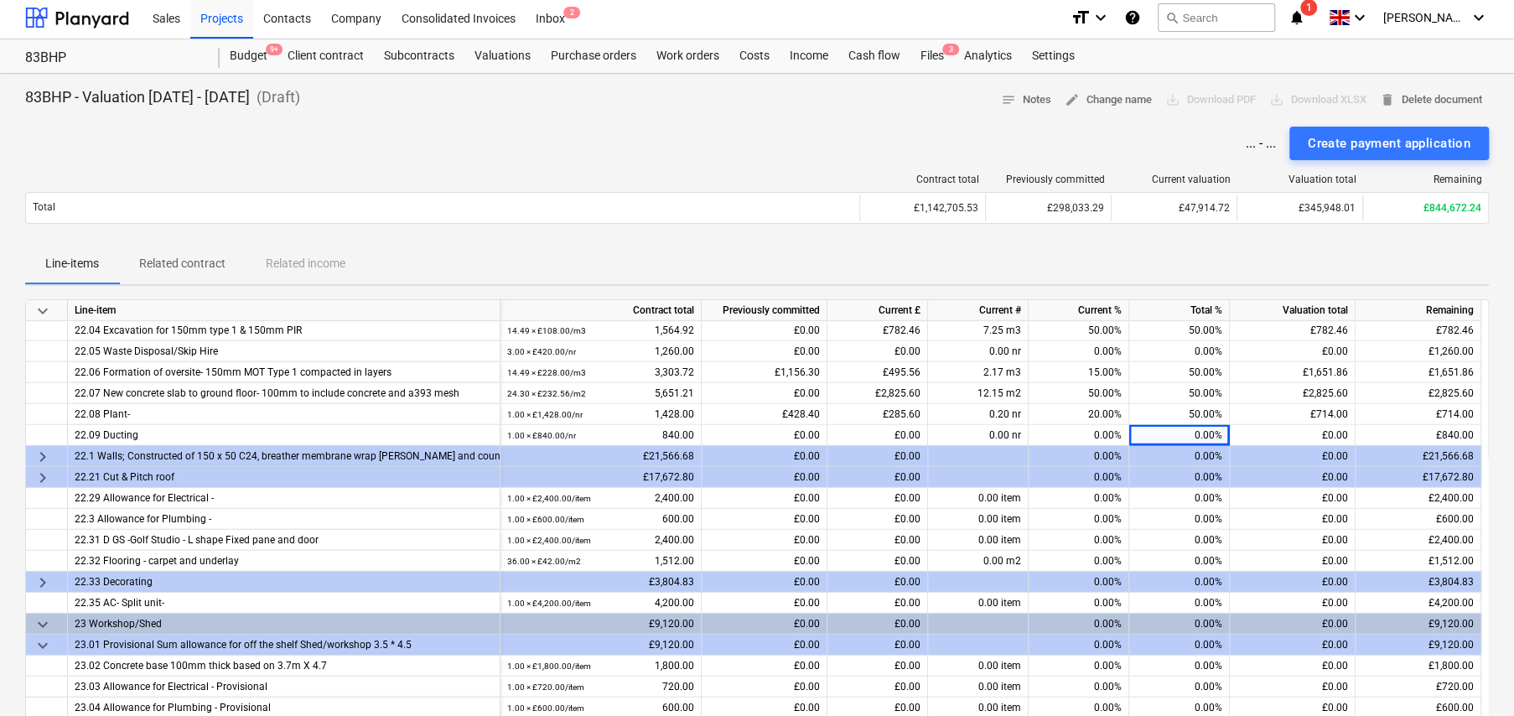
scroll to position [0, 0]
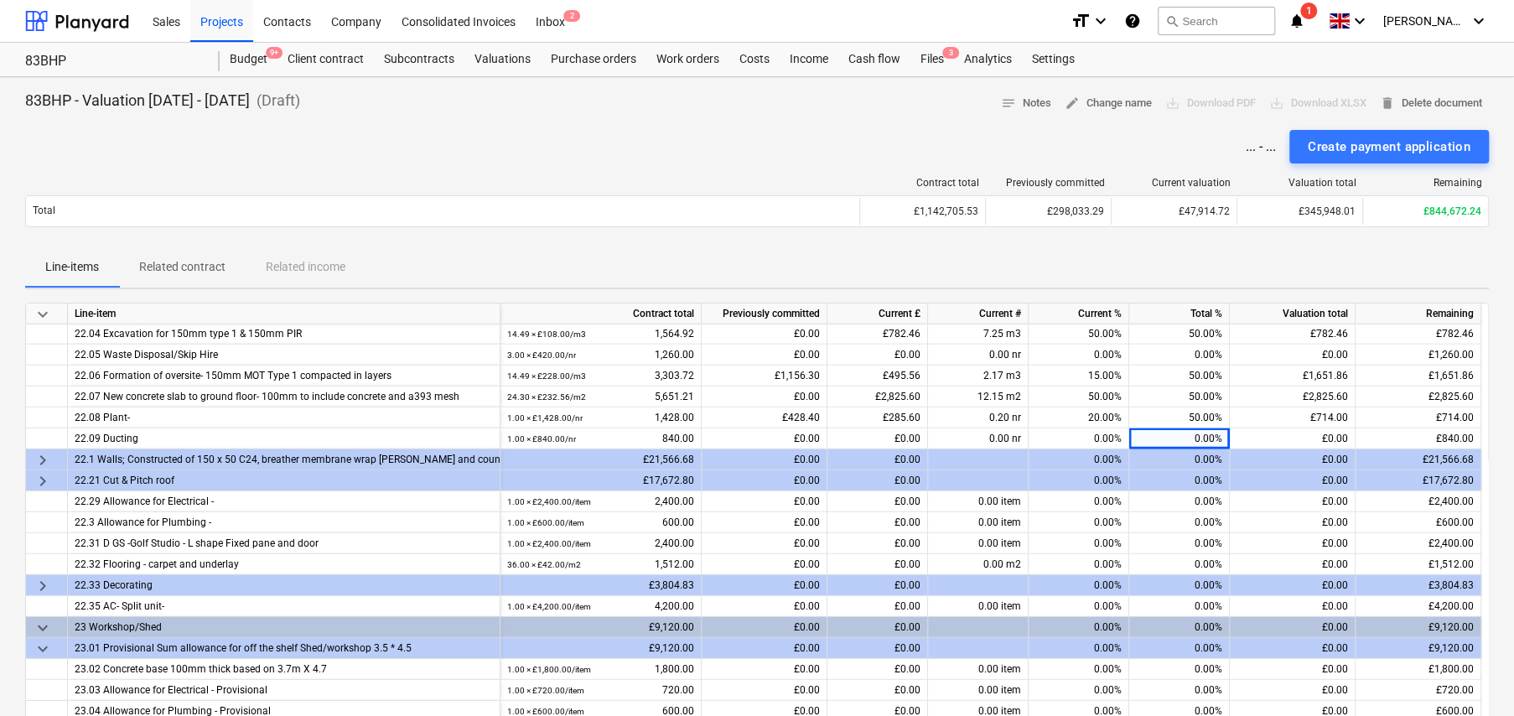
click at [45, 313] on span "keyboard_arrow_down" at bounding box center [43, 314] width 20 height 20
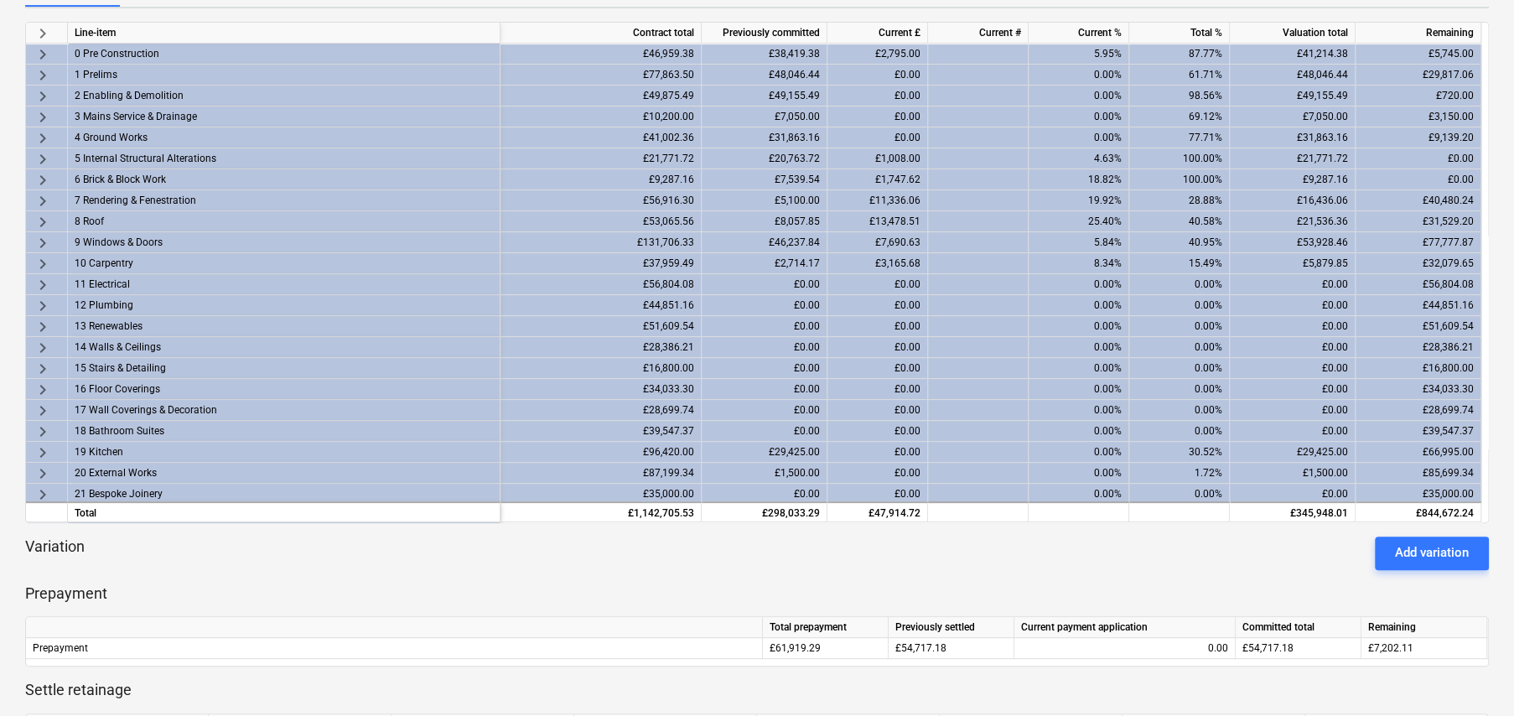
scroll to position [84, 0]
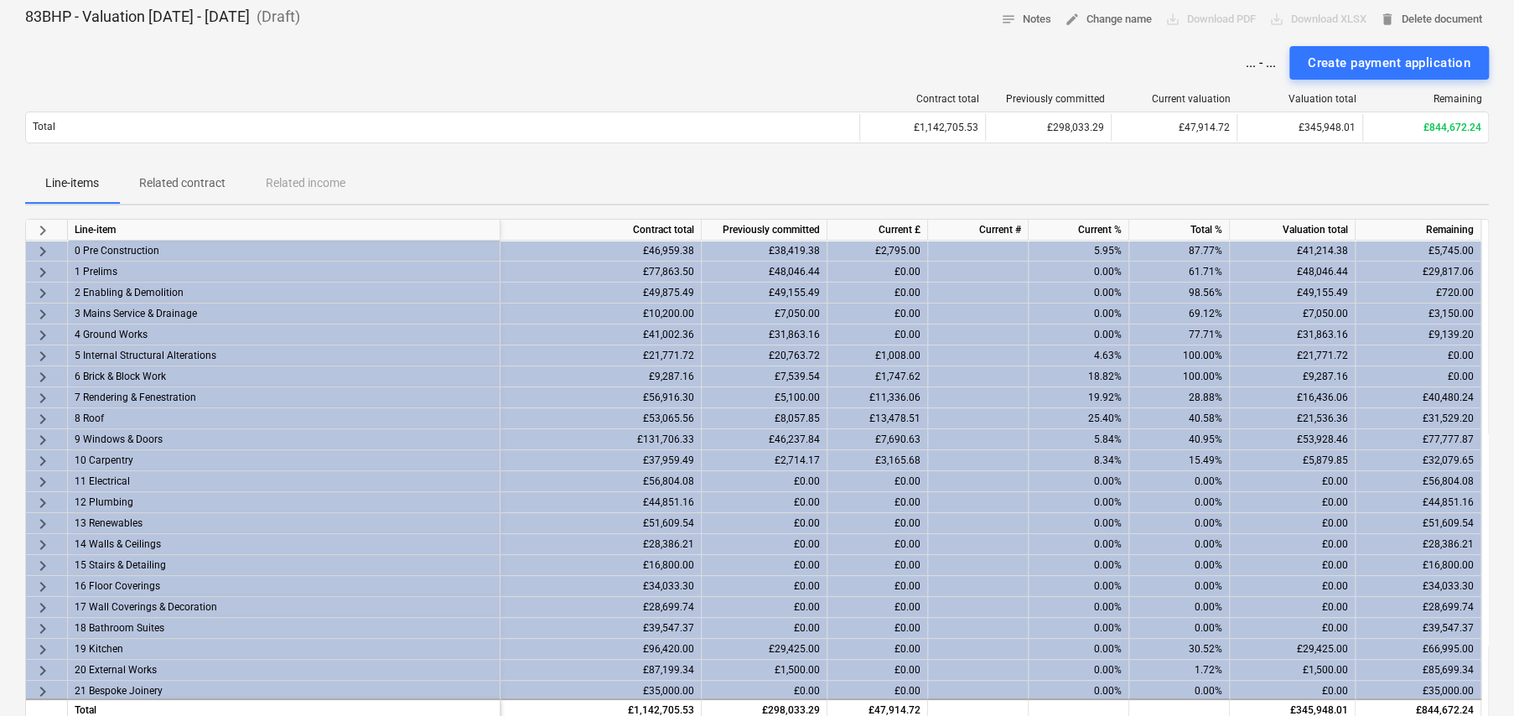
click at [39, 270] on span "keyboard_arrow_right" at bounding box center [43, 272] width 20 height 20
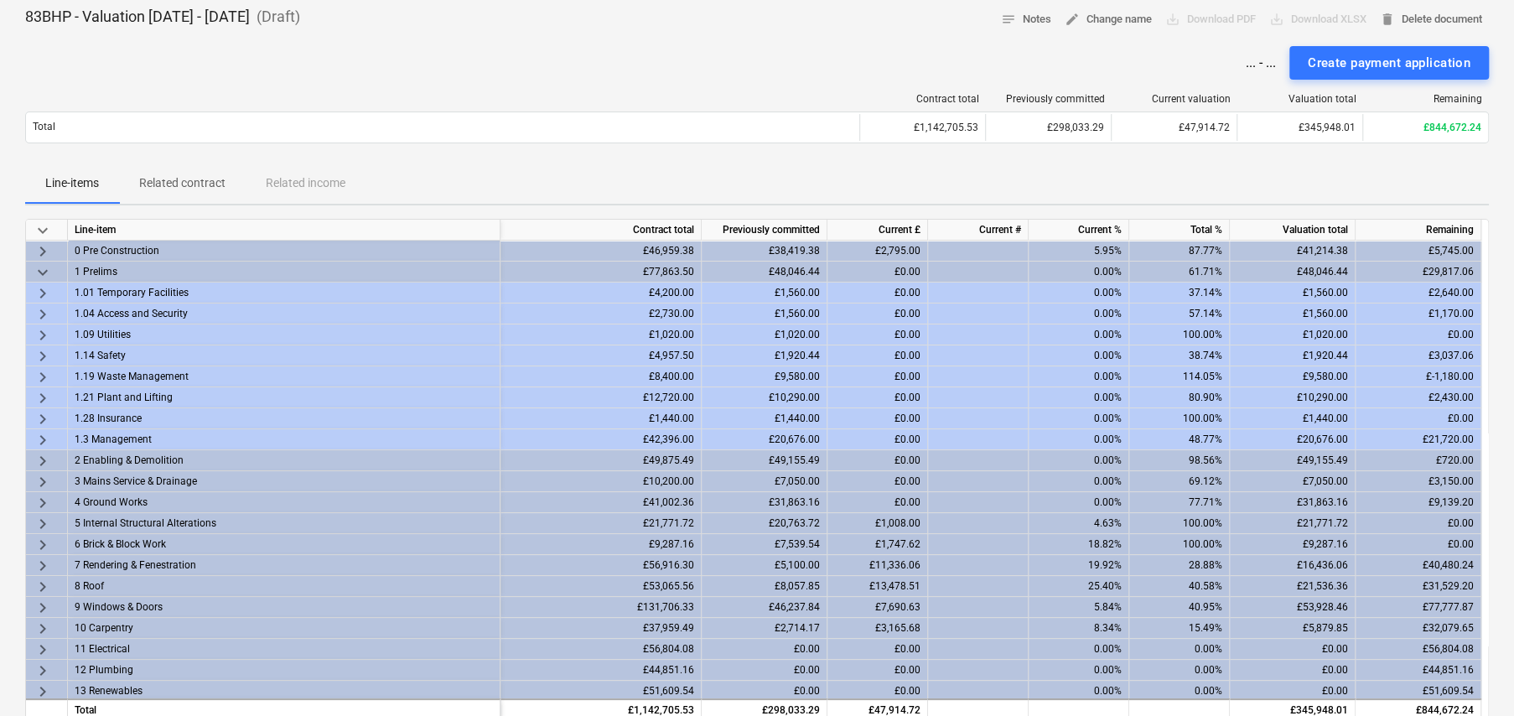
click at [43, 290] on span "keyboard_arrow_right" at bounding box center [43, 293] width 20 height 20
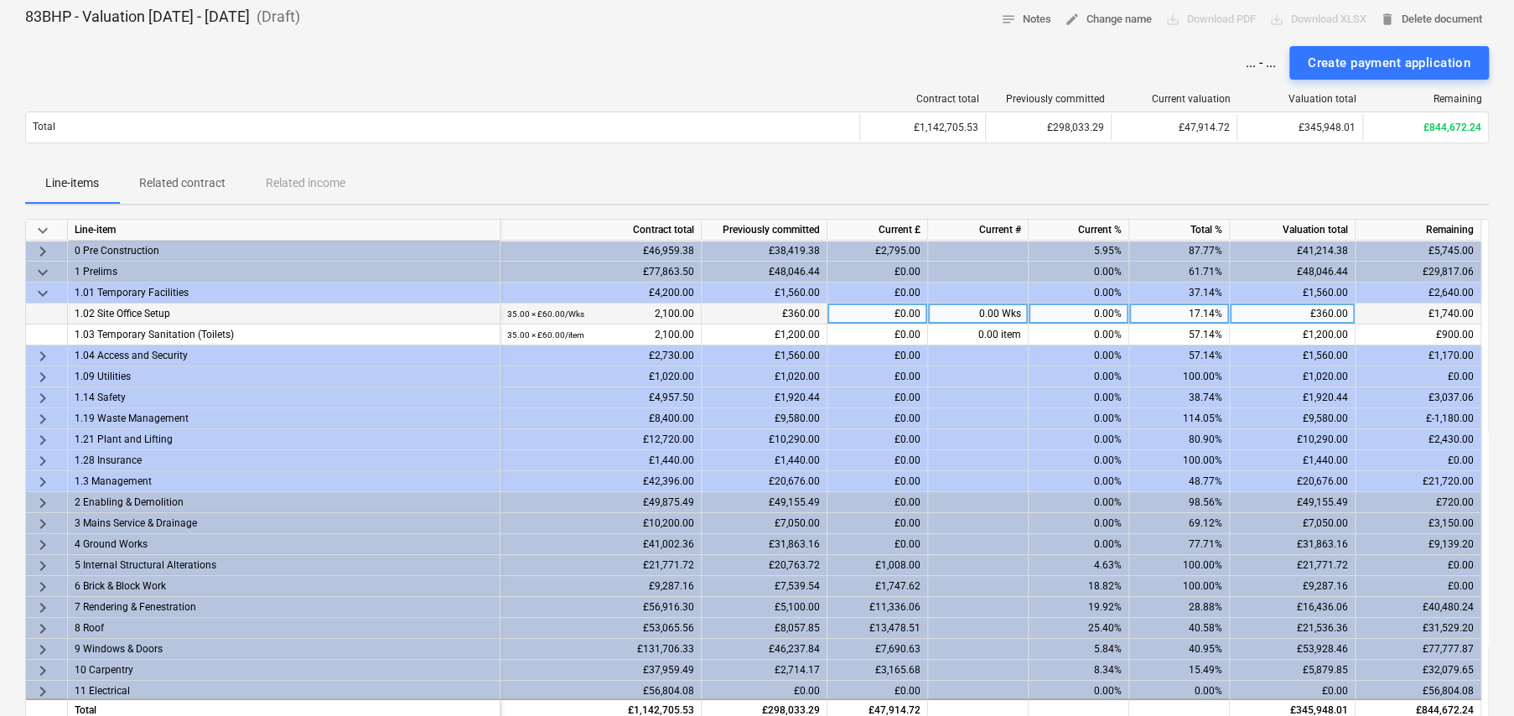
click at [997, 312] on div "0.00 Wks" at bounding box center [978, 313] width 101 height 21
type input "2"
click at [39, 357] on span "keyboard_arrow_right" at bounding box center [43, 356] width 20 height 20
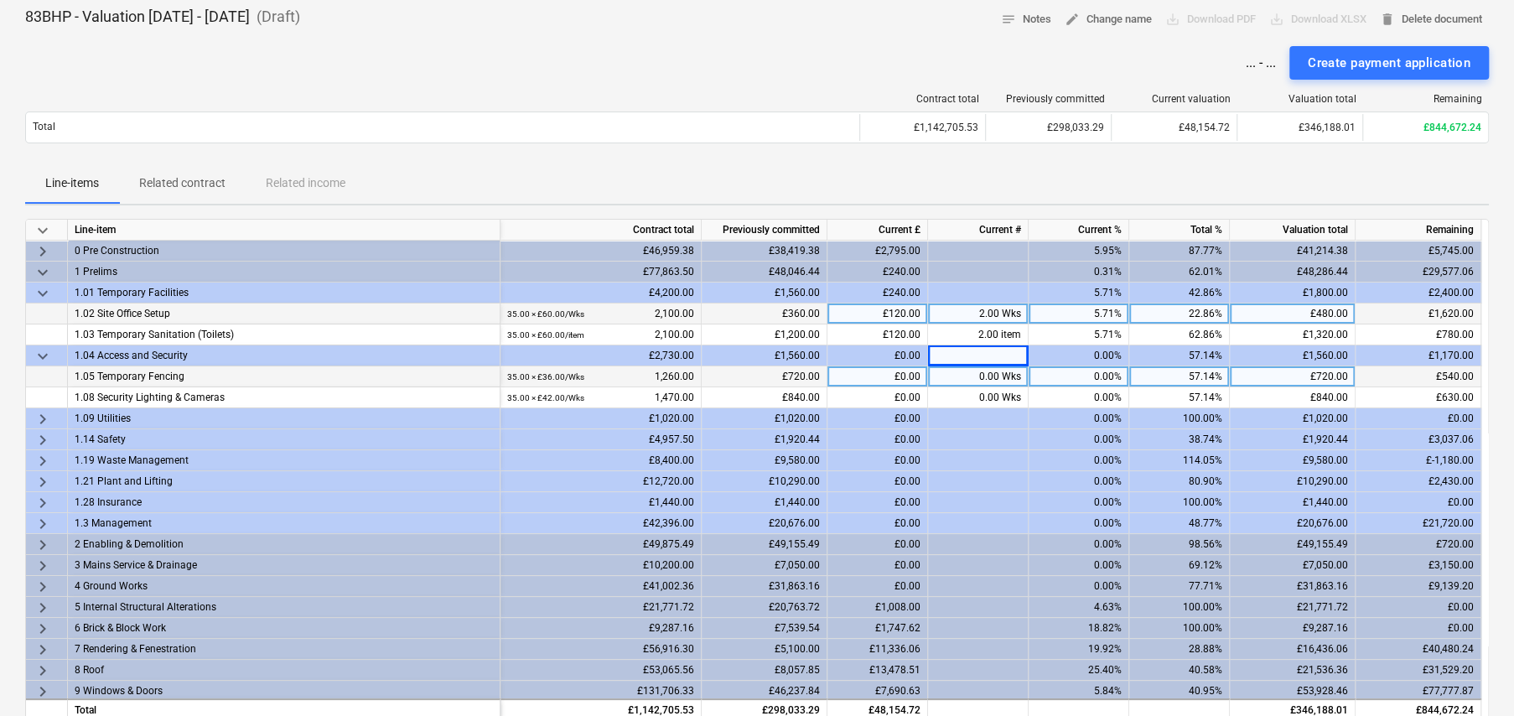
click at [996, 375] on div "0.00 Wks" at bounding box center [978, 376] width 101 height 21
type input "2"
click at [43, 415] on span "keyboard_arrow_right" at bounding box center [43, 419] width 20 height 20
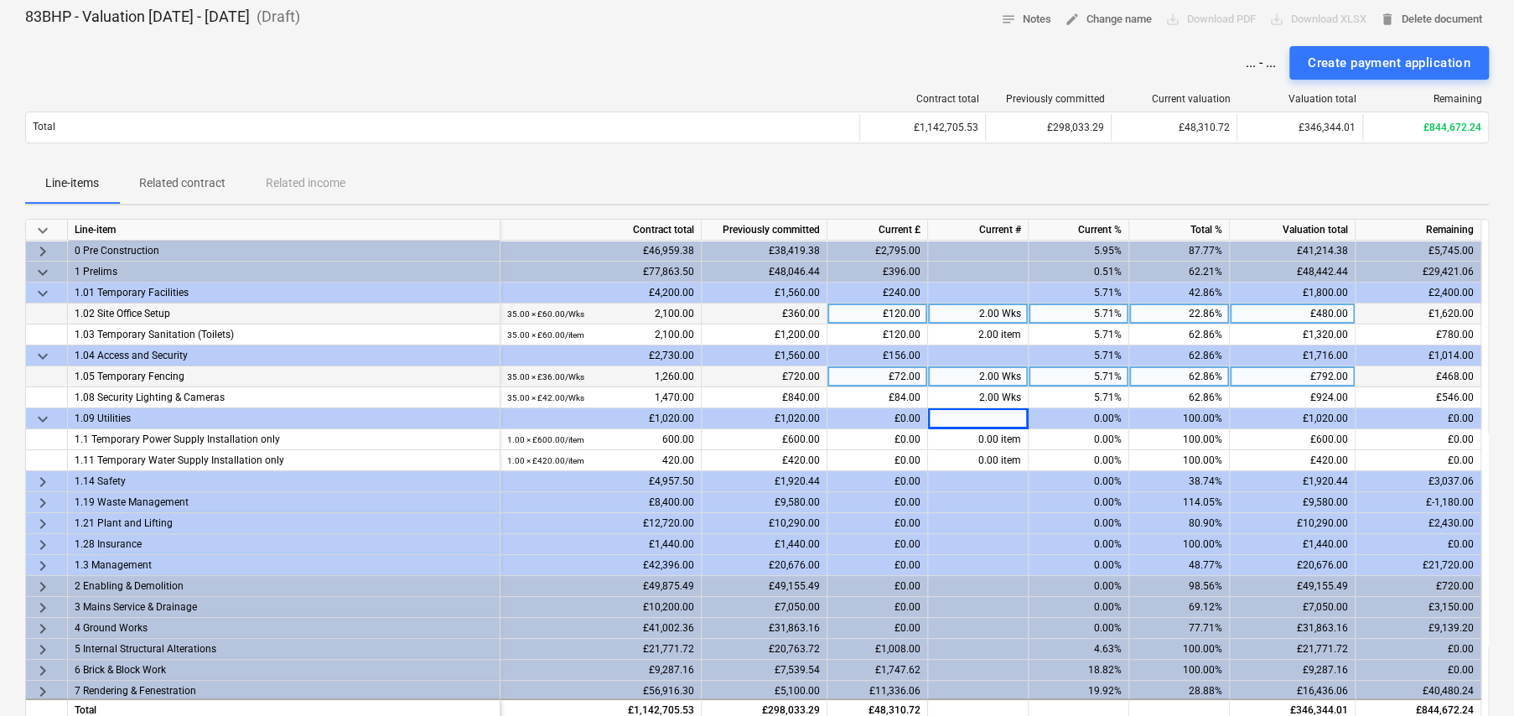
click at [40, 476] on span "keyboard_arrow_right" at bounding box center [43, 482] width 20 height 20
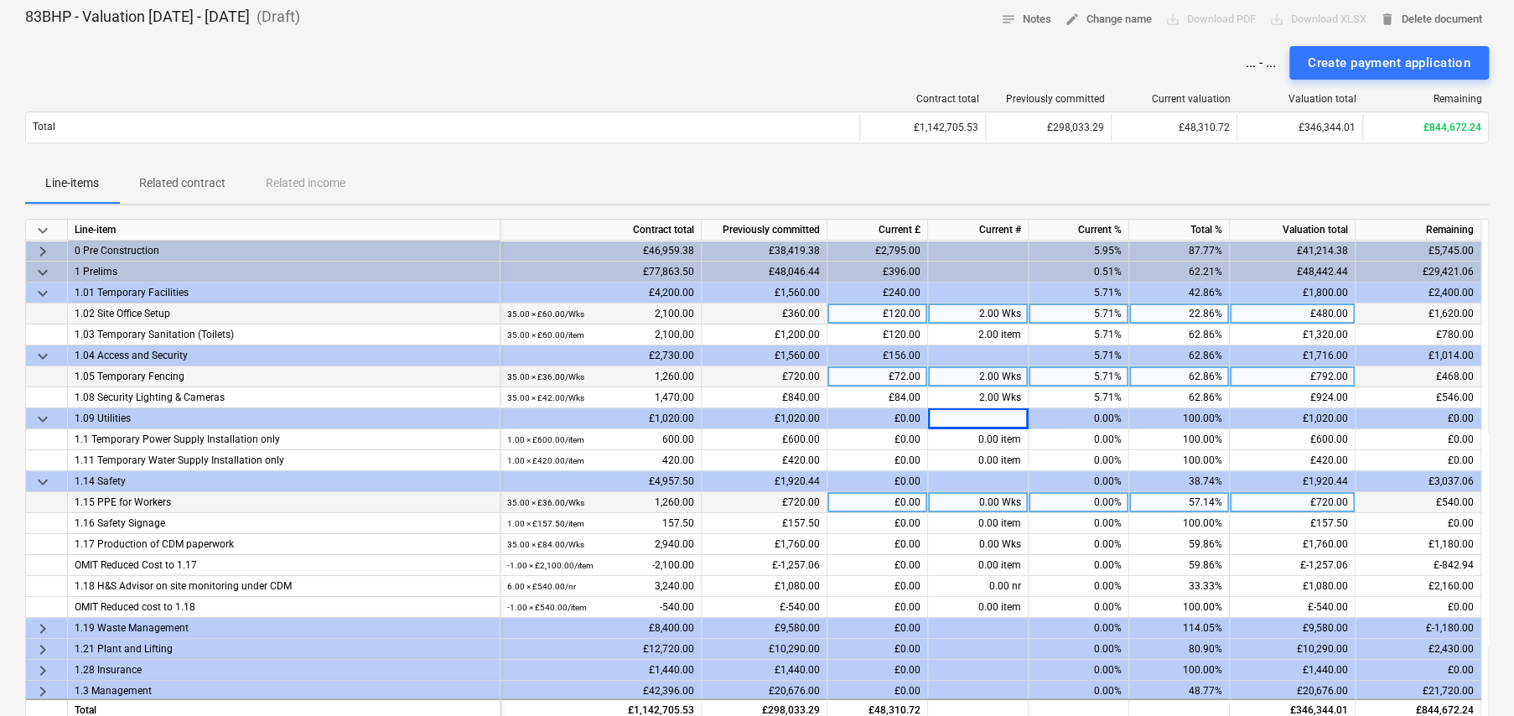
click at [985, 503] on div "0.00 Wks" at bounding box center [978, 502] width 101 height 21
type input "2"
type input "-400"
type input "28"
type input "-428"
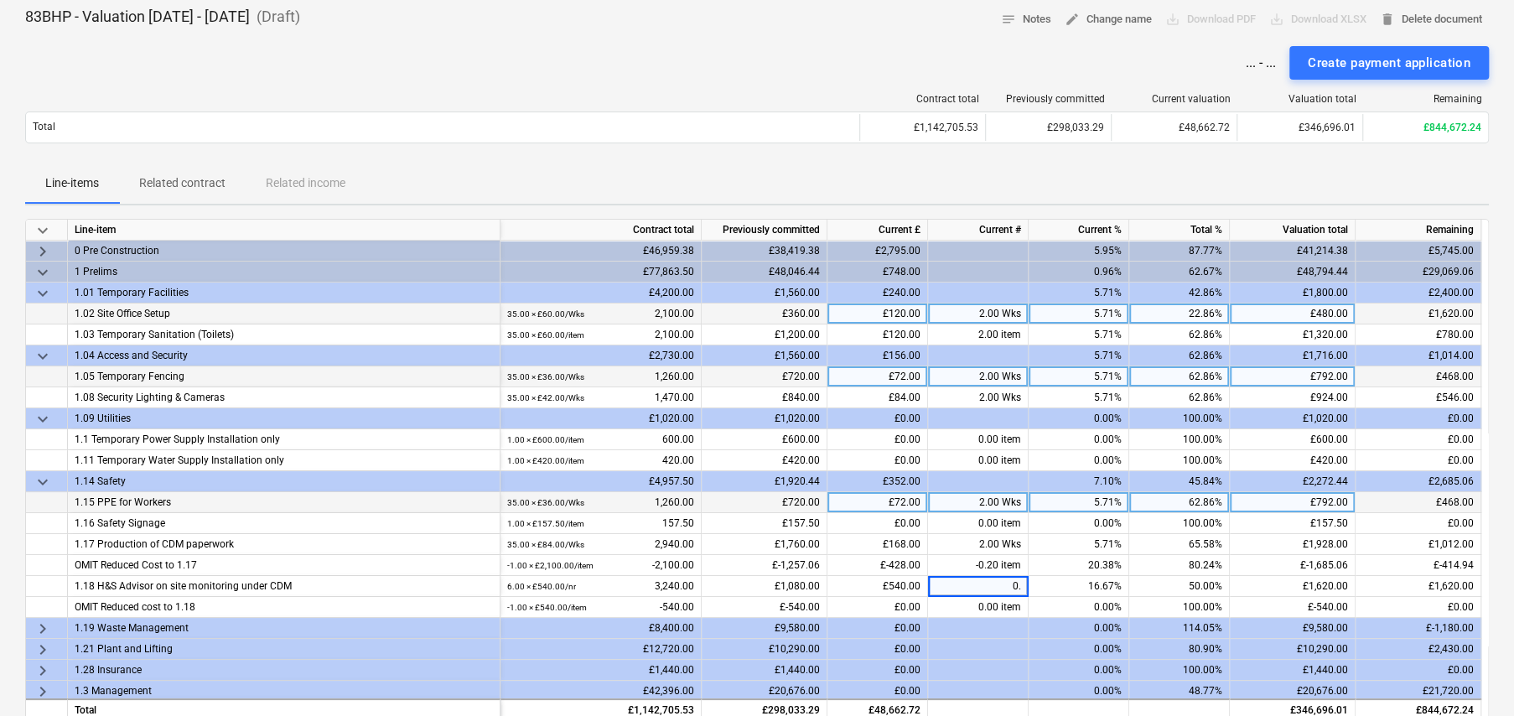
type input "0.5"
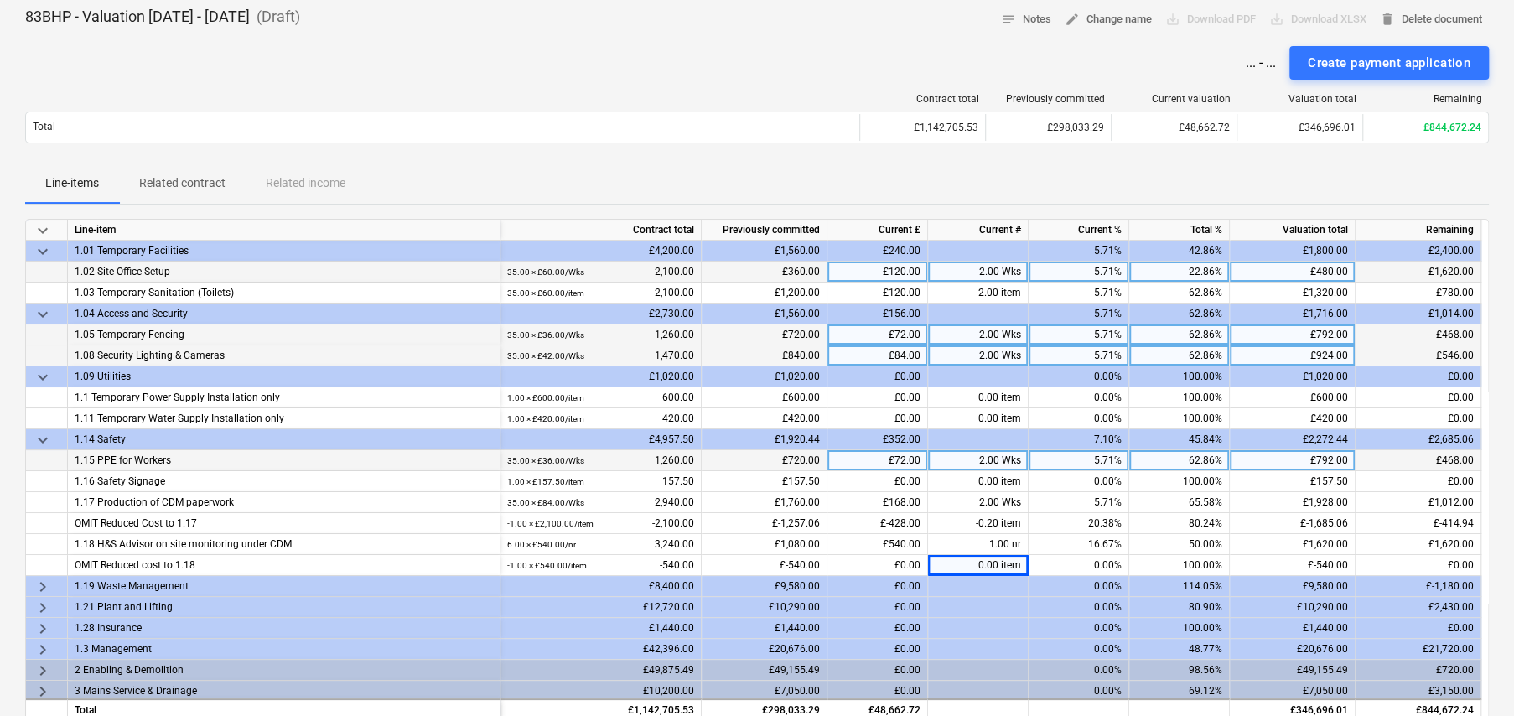
scroll to position [168, 0]
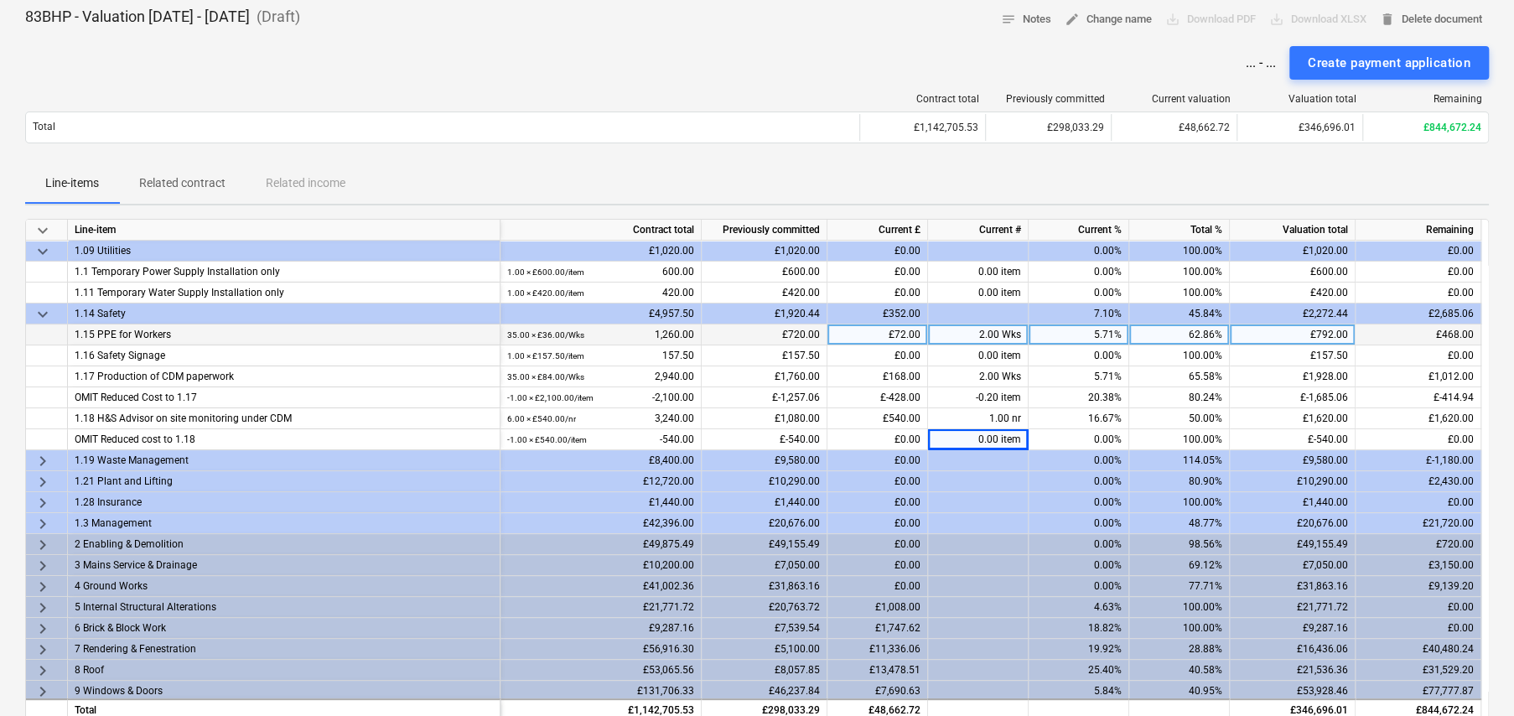
click at [42, 457] on span "keyboard_arrow_right" at bounding box center [43, 461] width 20 height 20
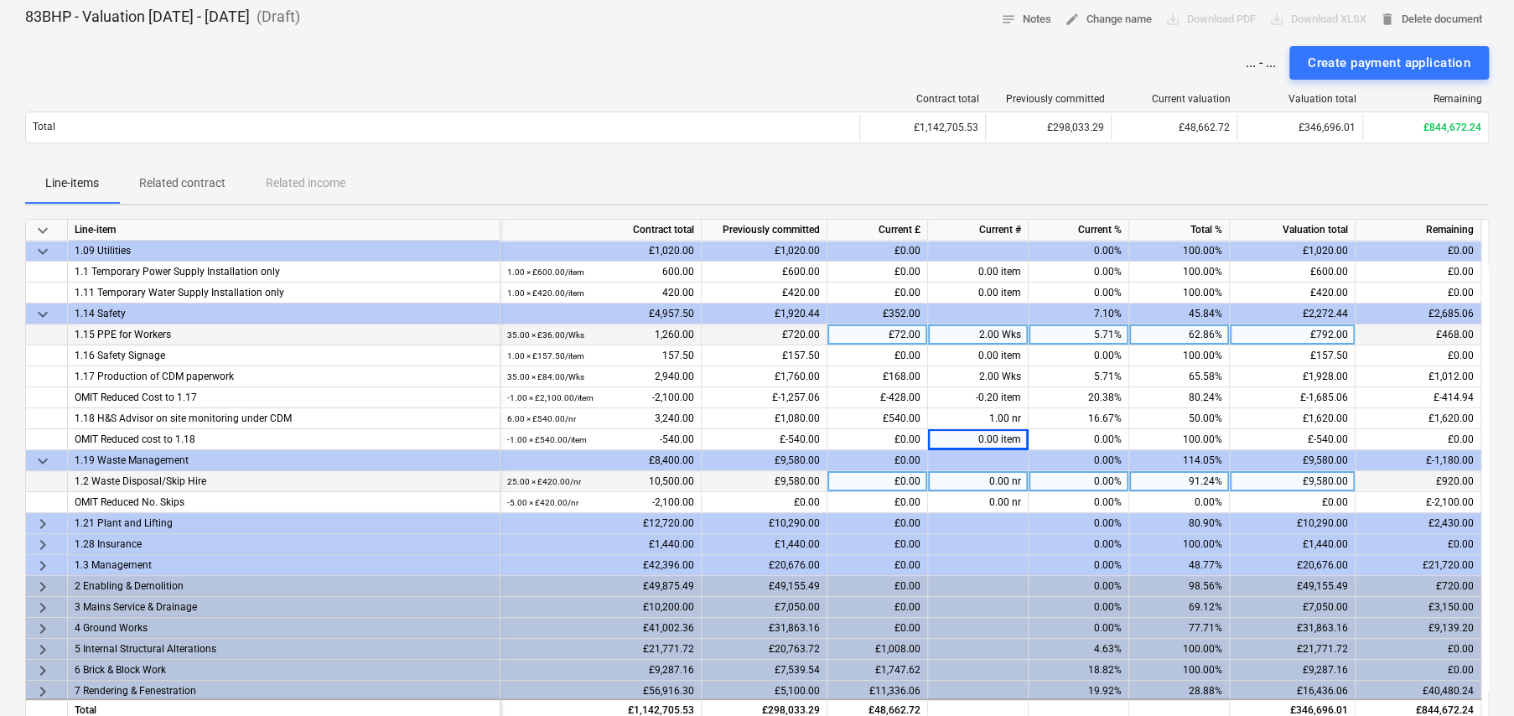
click at [1001, 476] on div "0.00 nr" at bounding box center [978, 481] width 101 height 21
type input "1"
click at [900, 480] on div "£420.00" at bounding box center [877, 481] width 101 height 21
type input "500"
click at [900, 480] on div "£500.00" at bounding box center [877, 481] width 101 height 21
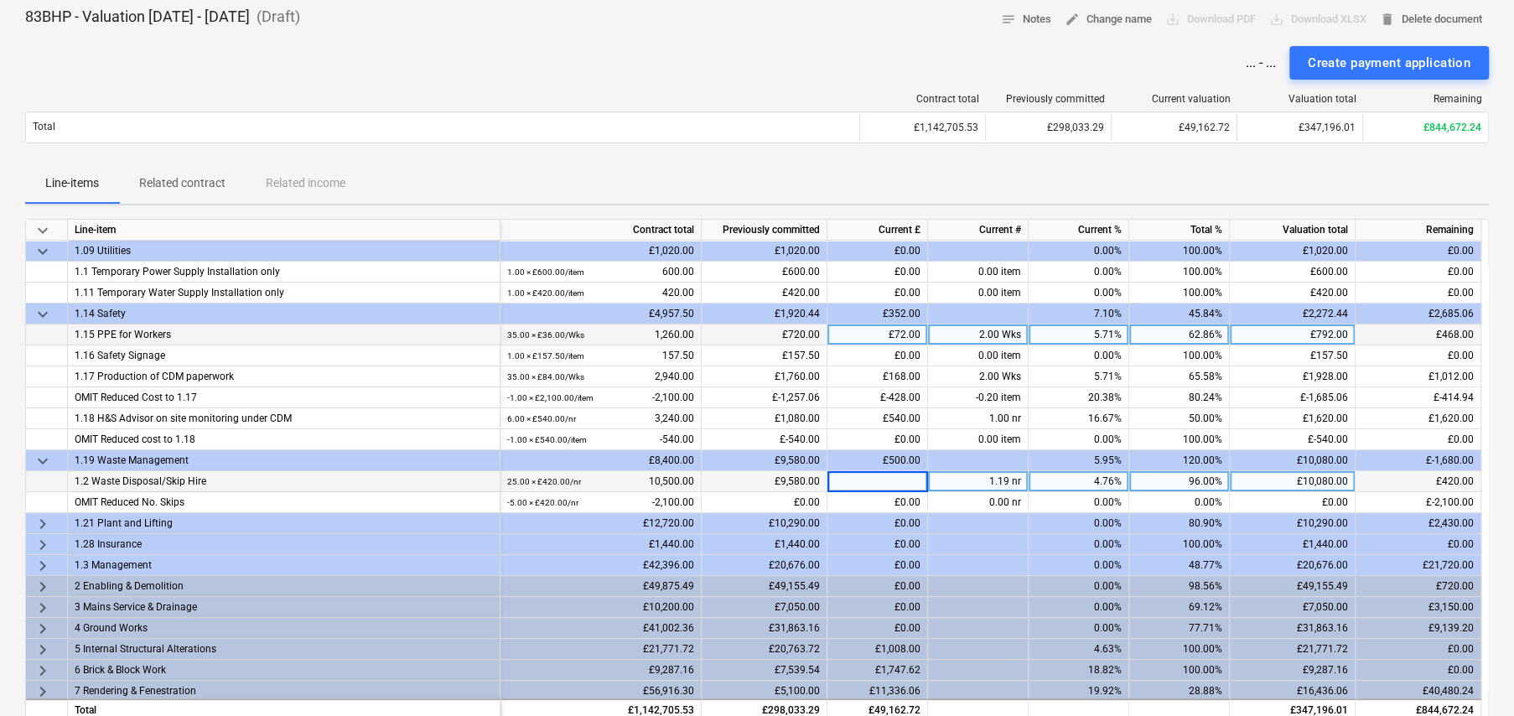
click at [971, 478] on div "1.19 nr" at bounding box center [978, 481] width 101 height 21
type input "1"
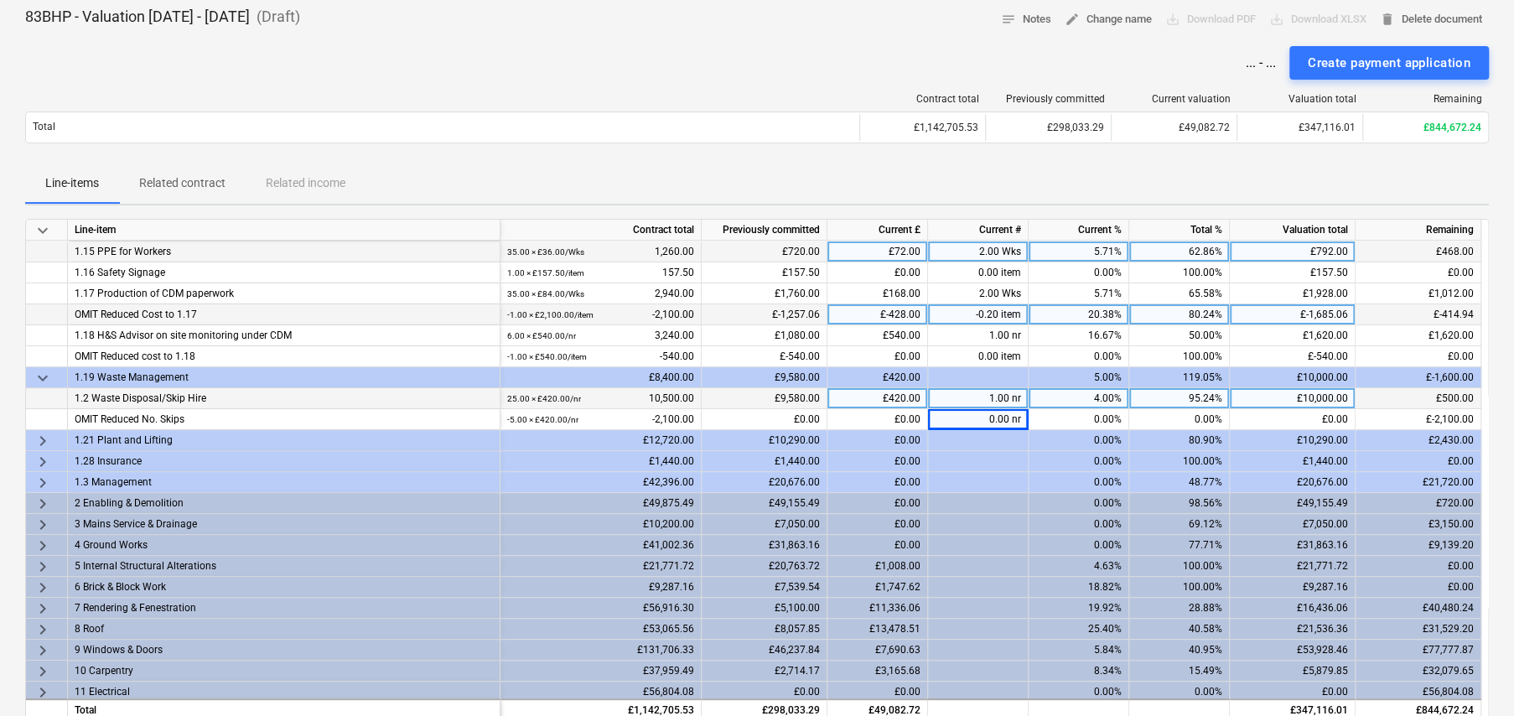
scroll to position [251, 0]
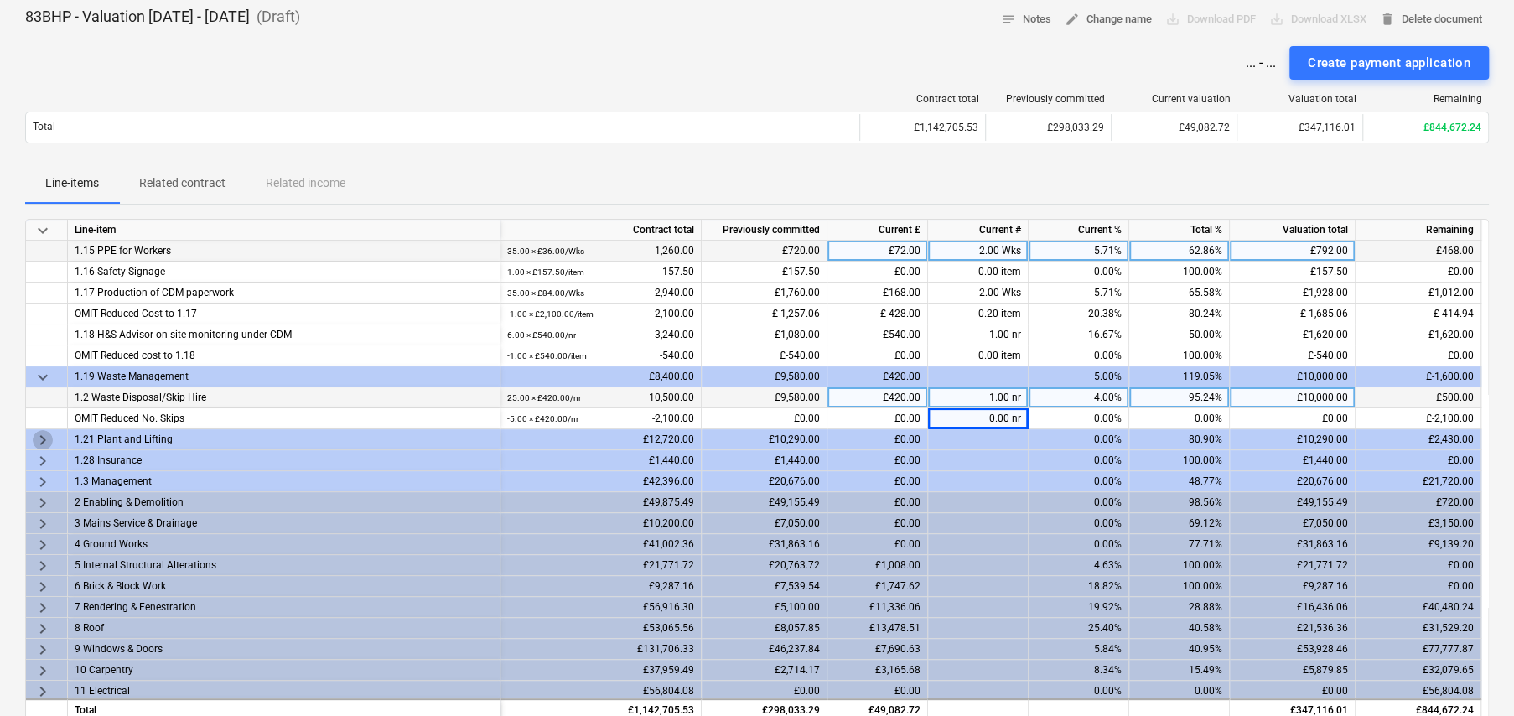
click at [41, 436] on span "keyboard_arrow_right" at bounding box center [43, 440] width 20 height 20
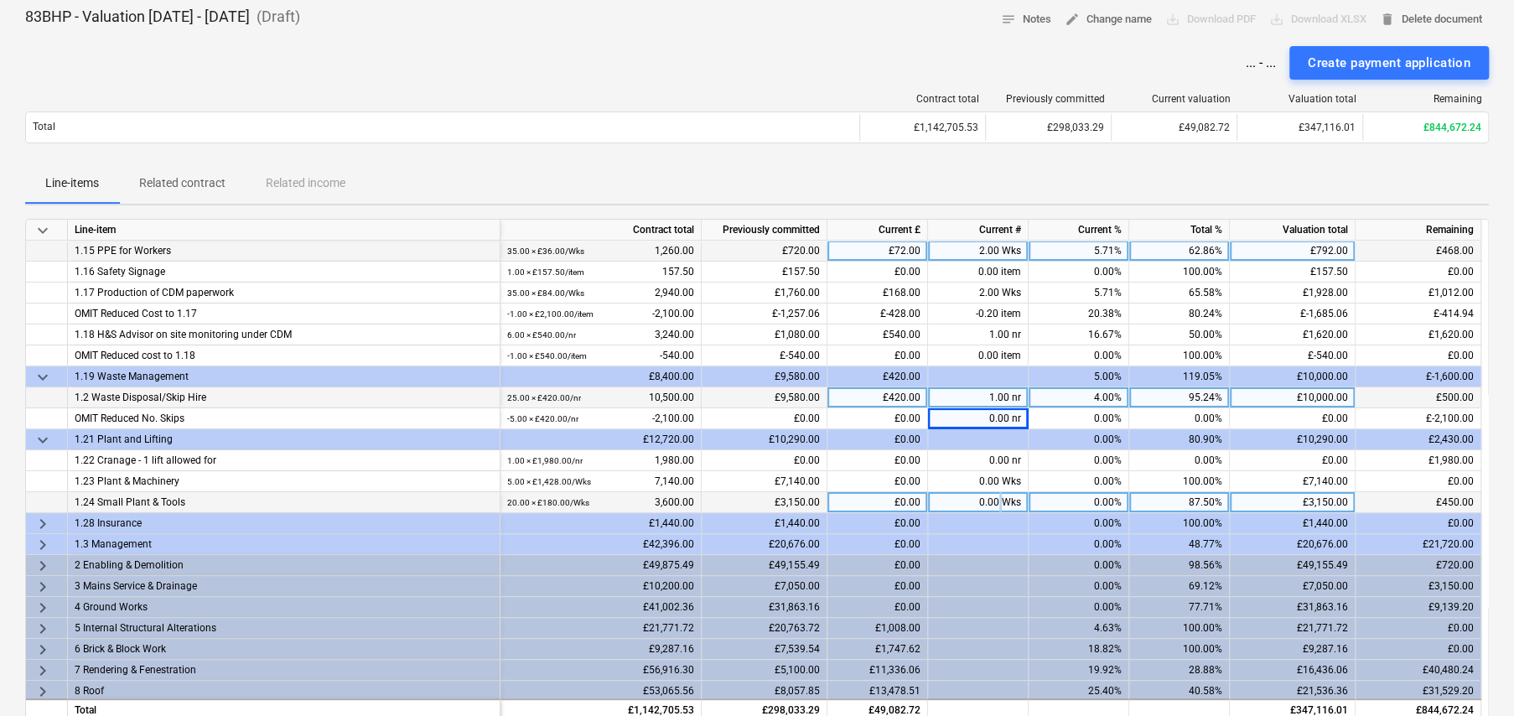
click at [1000, 499] on span at bounding box center [1000, 502] width 3 height 12
type input "2"
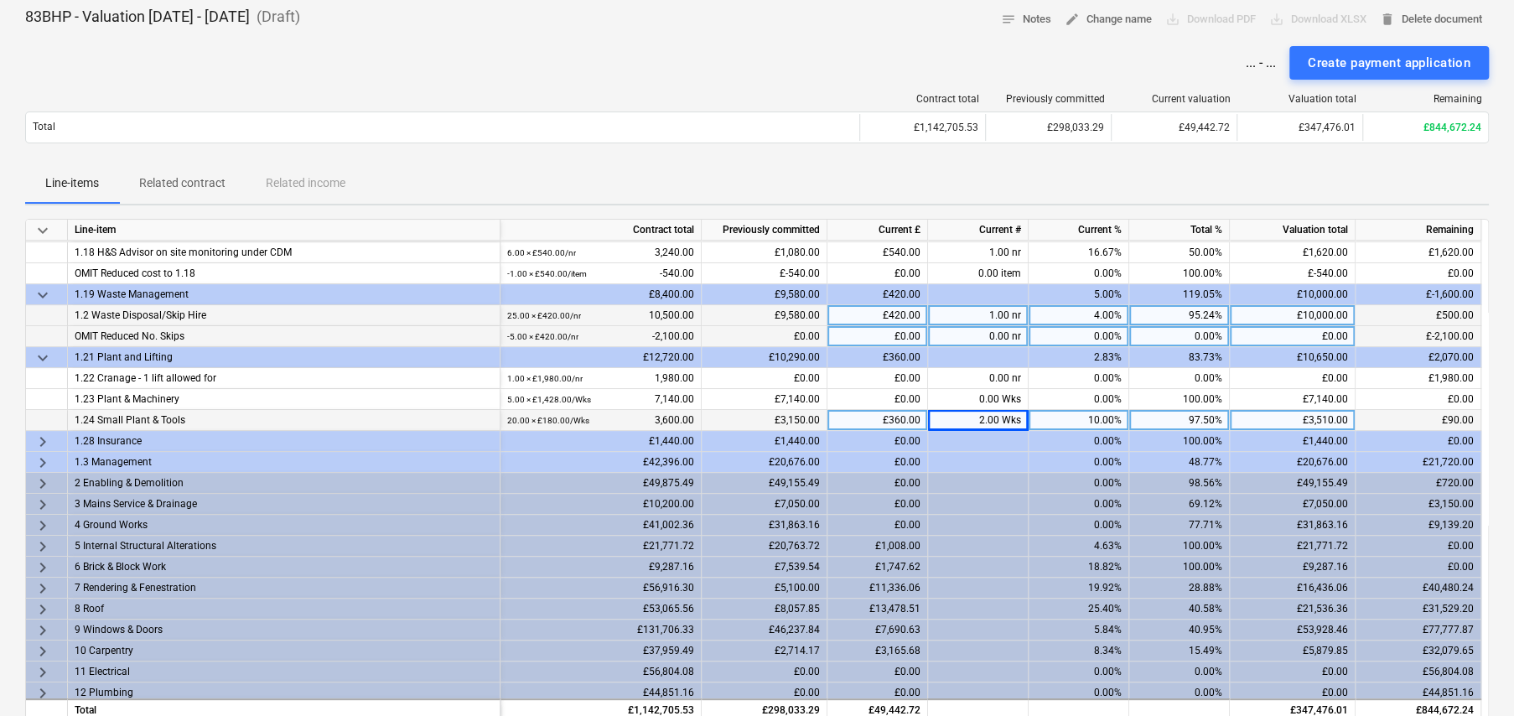
scroll to position [335, 0]
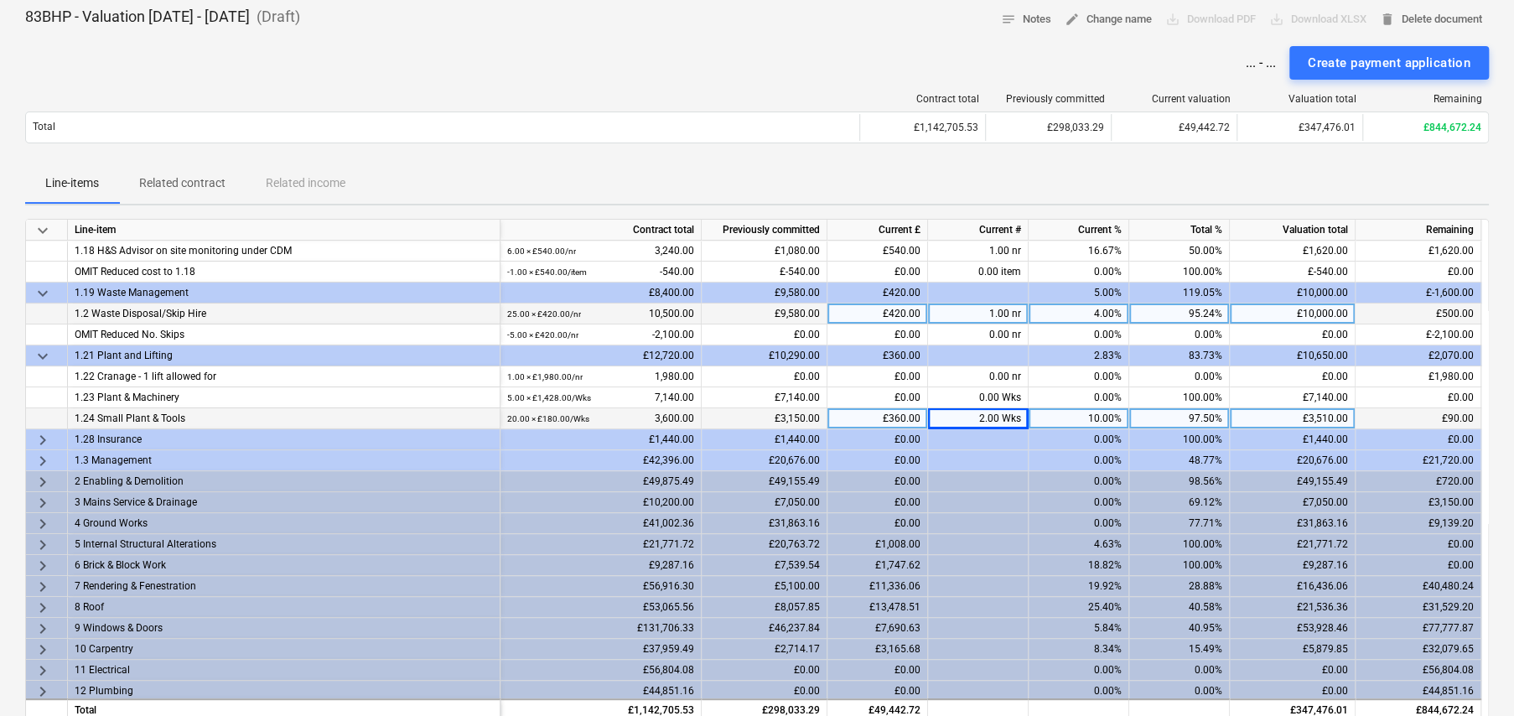
click at [47, 436] on span "keyboard_arrow_right" at bounding box center [43, 440] width 20 height 20
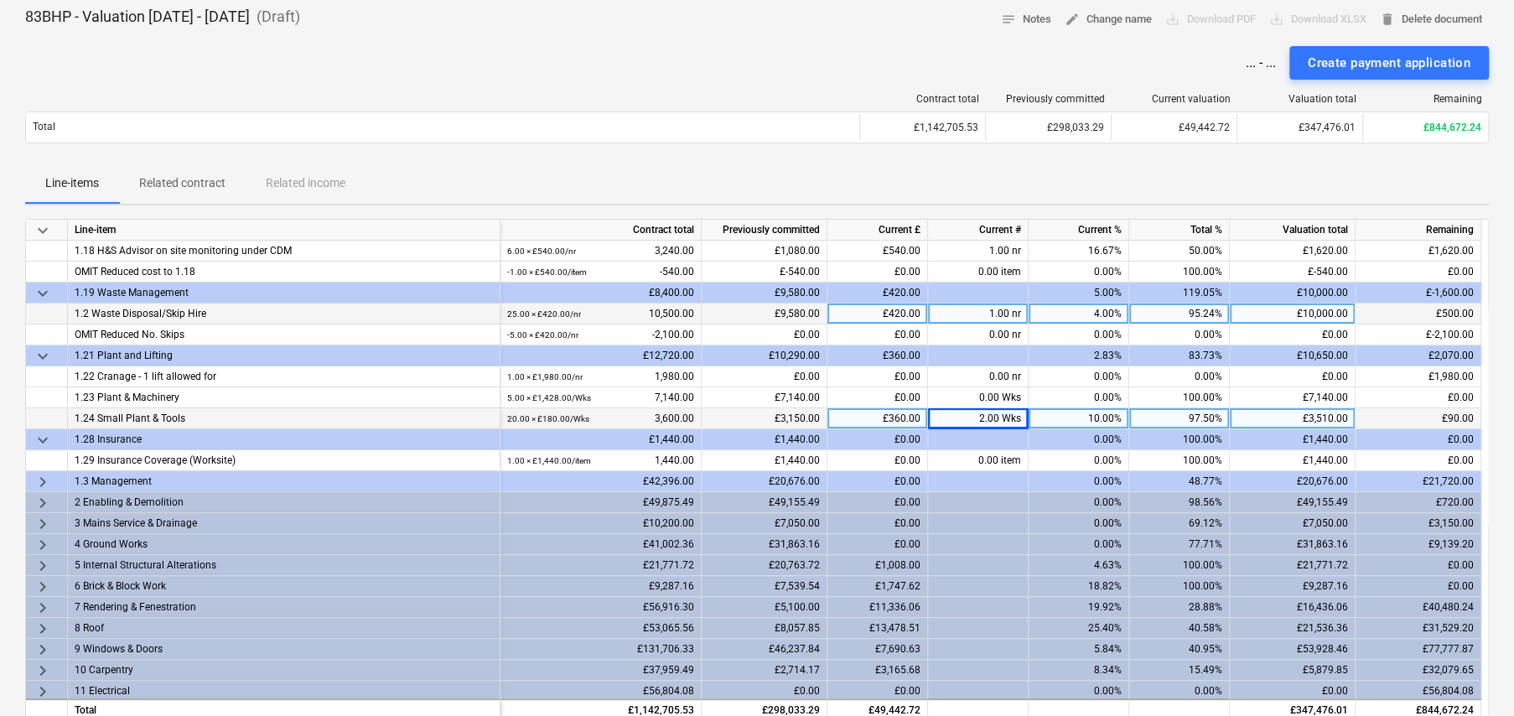
click at [41, 479] on span "keyboard_arrow_right" at bounding box center [43, 482] width 20 height 20
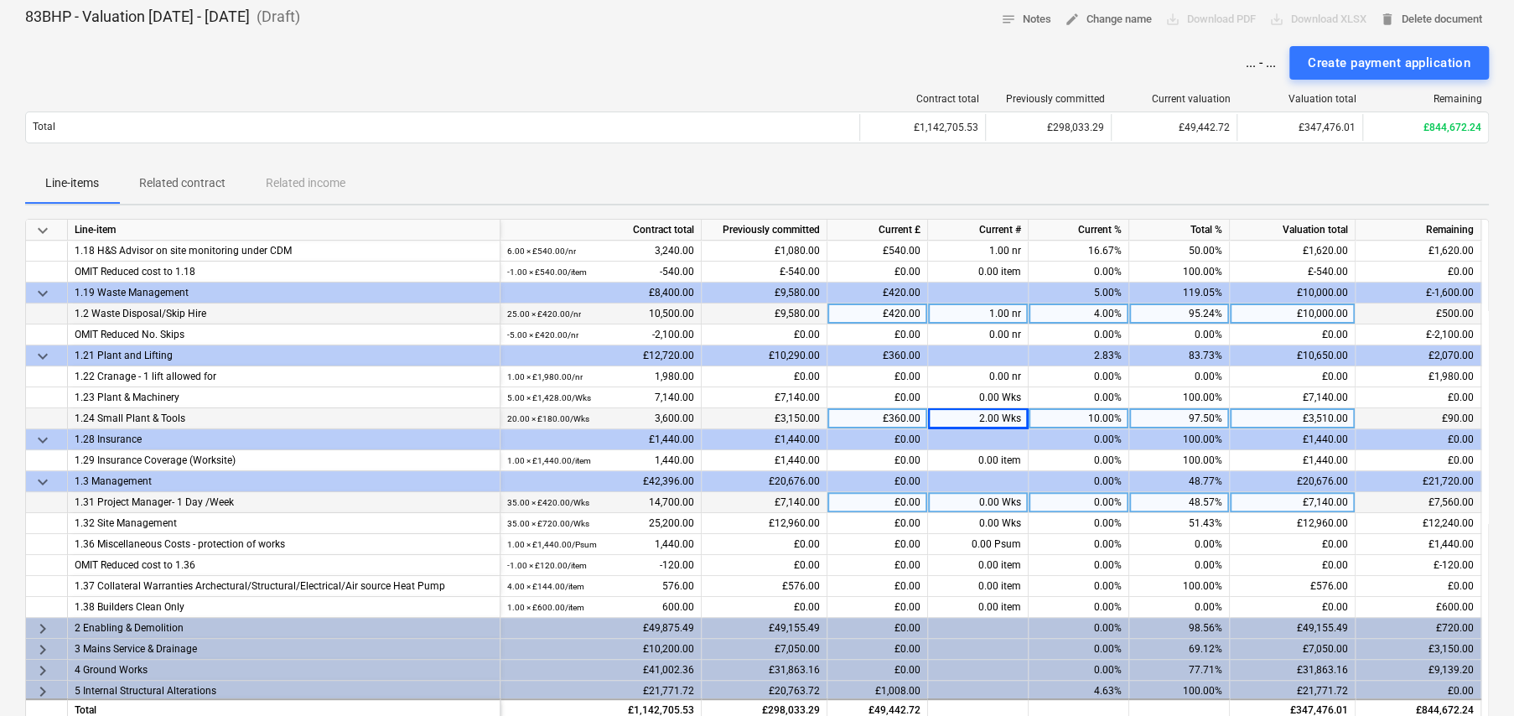
click at [983, 499] on div "0.00 Wks" at bounding box center [978, 502] width 101 height 21
type input "2"
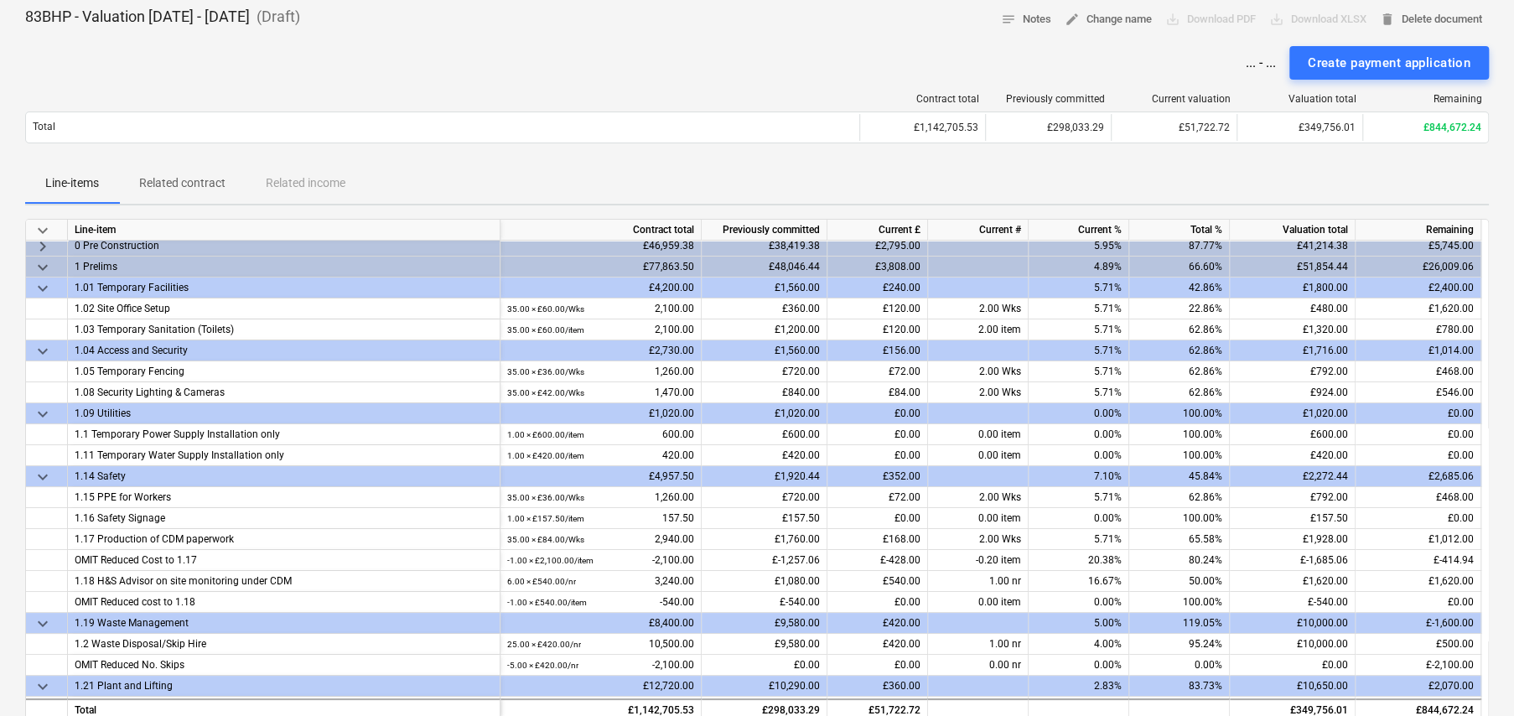
scroll to position [0, 0]
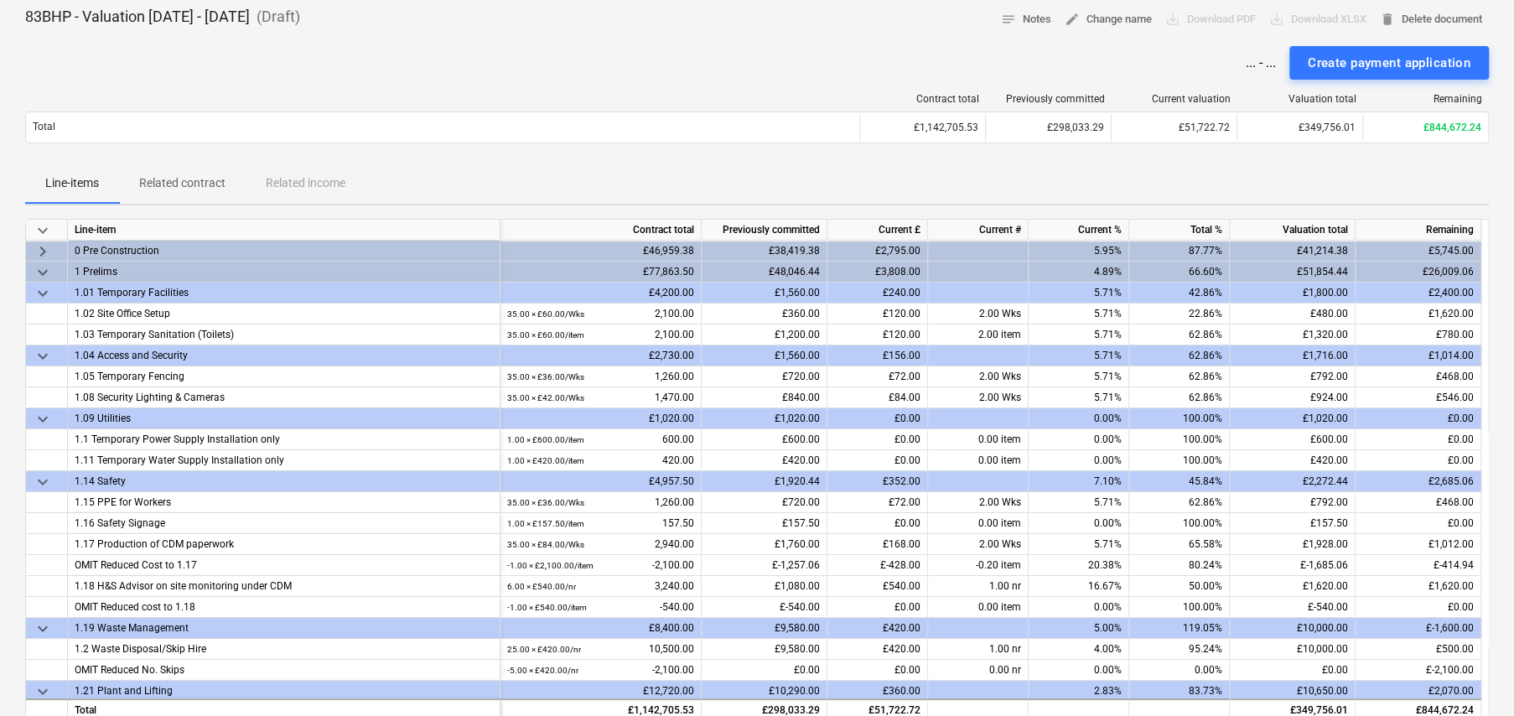
click at [38, 268] on span "keyboard_arrow_down" at bounding box center [43, 272] width 20 height 20
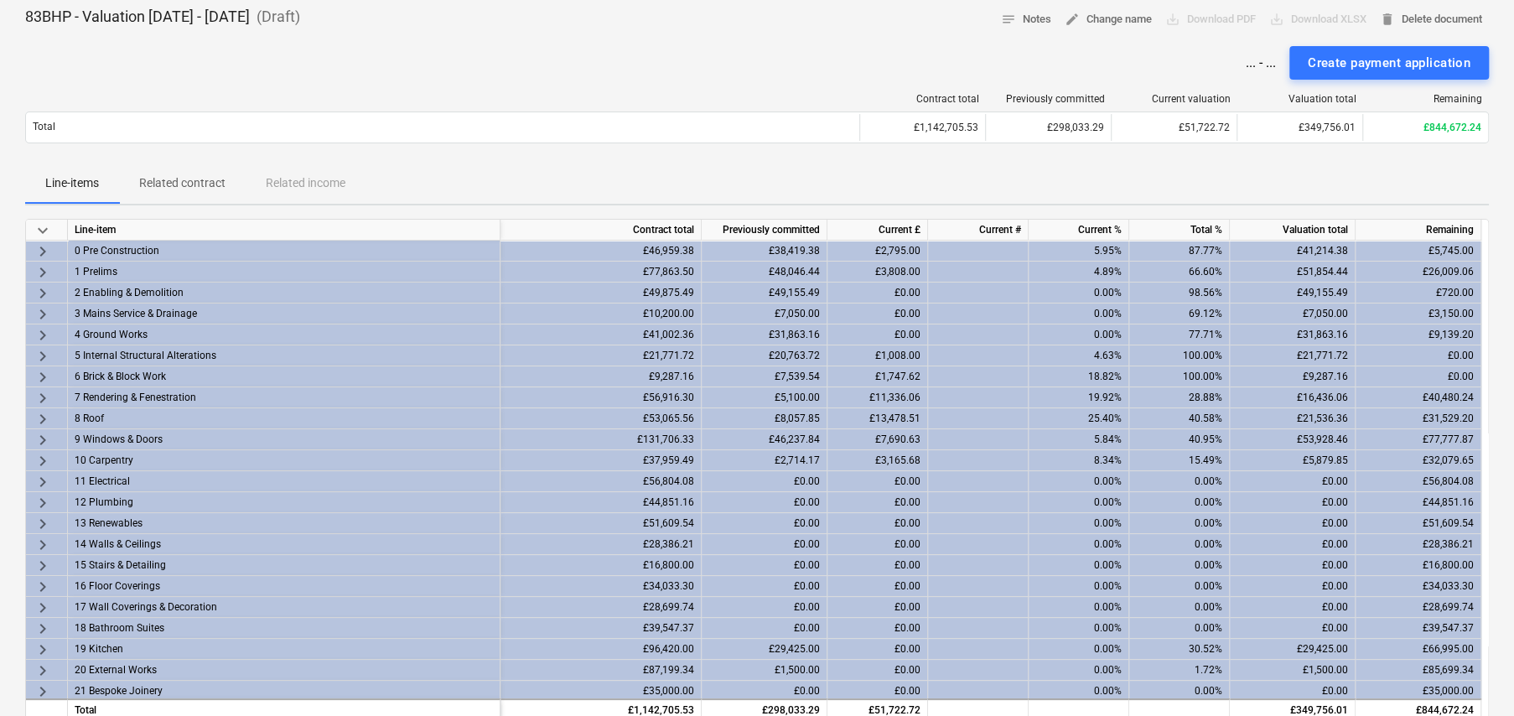
click at [600, 84] on div "Contract total Previously committed Current valuation Valuation total Remaining…" at bounding box center [756, 122] width 1463 height 84
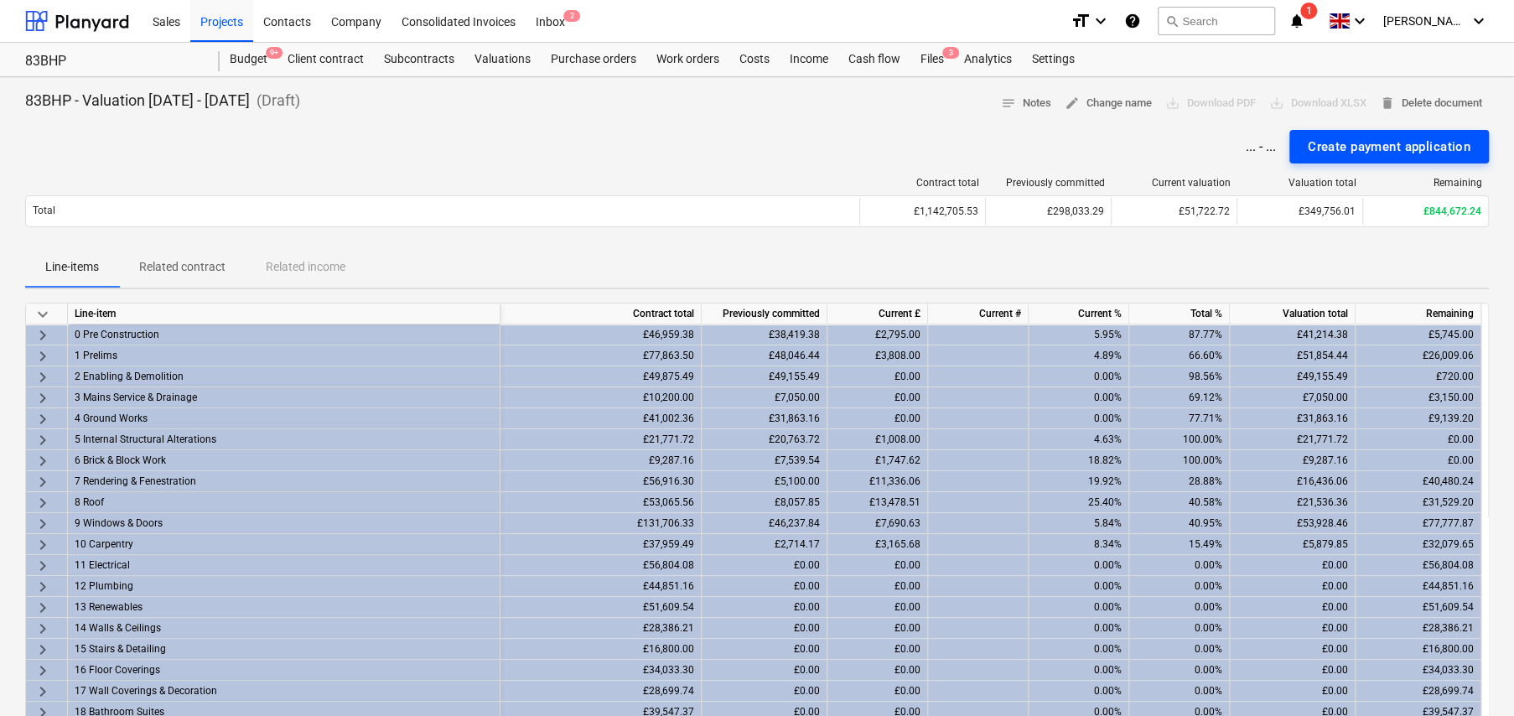
click at [1375, 149] on div "Create payment application" at bounding box center [1388, 147] width 163 height 22
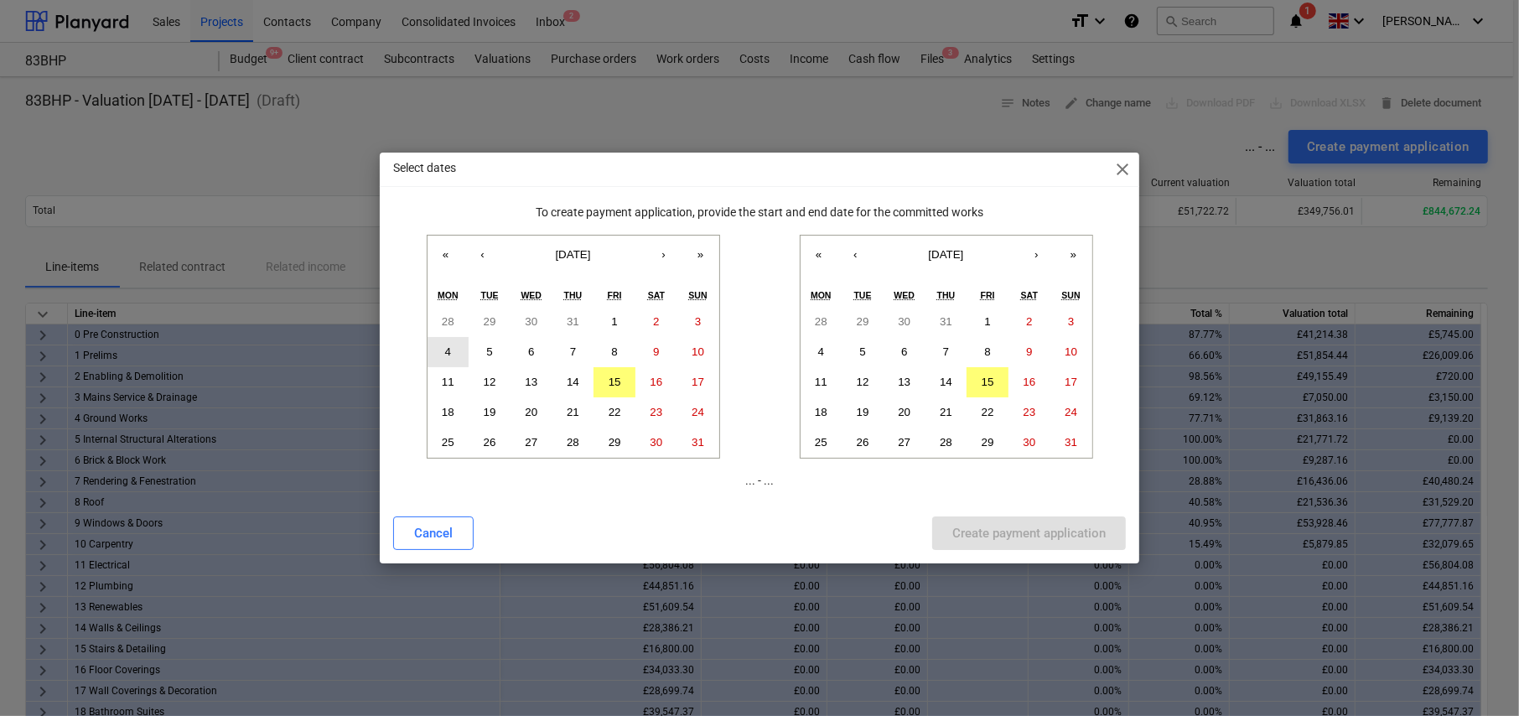
click at [458, 340] on button "4" at bounding box center [448, 352] width 42 height 30
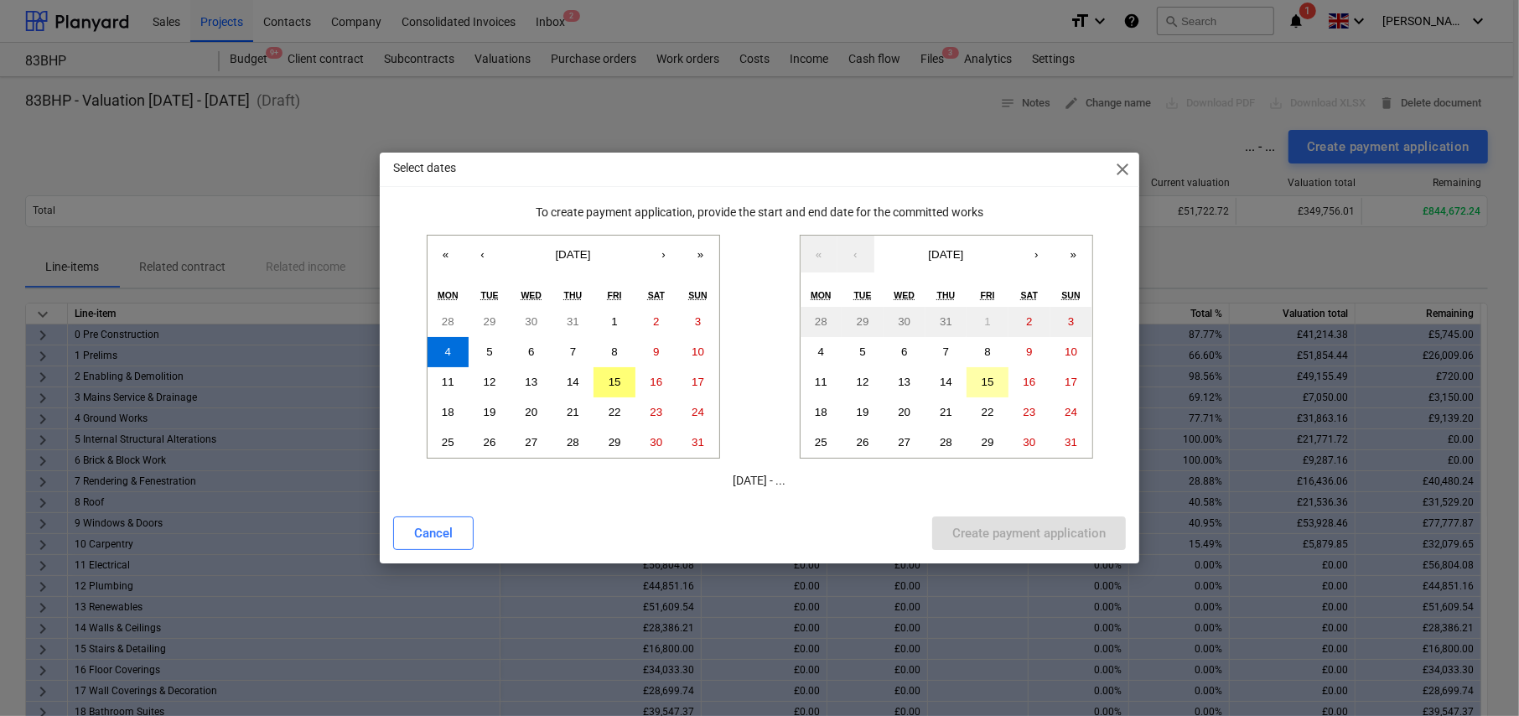
drag, startPoint x: 996, startPoint y: 378, endPoint x: 997, endPoint y: 423, distance: 45.3
click at [996, 378] on button "15" at bounding box center [987, 382] width 42 height 30
click at [1036, 537] on div "Create payment application" at bounding box center [1028, 533] width 153 height 22
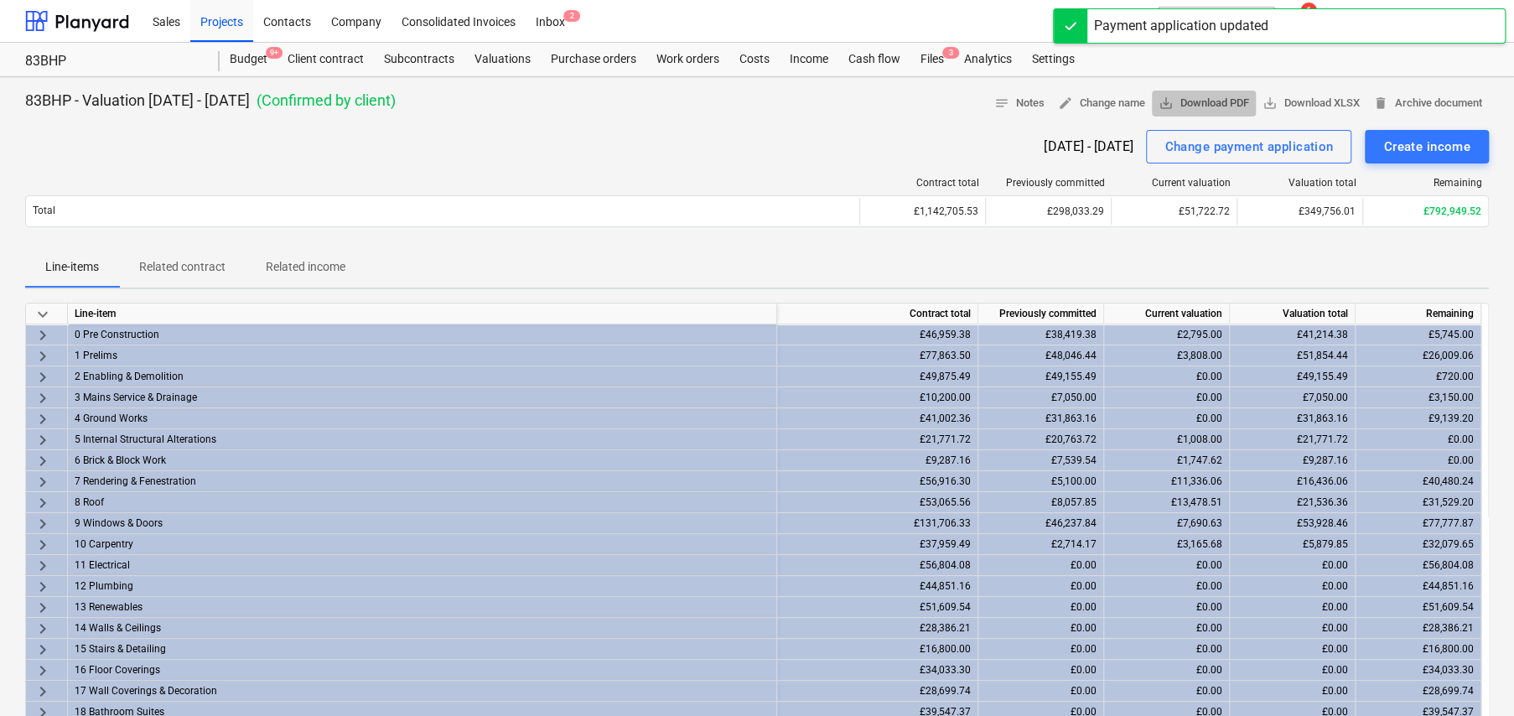
click at [1201, 101] on span "save_alt Download PDF" at bounding box center [1203, 103] width 91 height 19
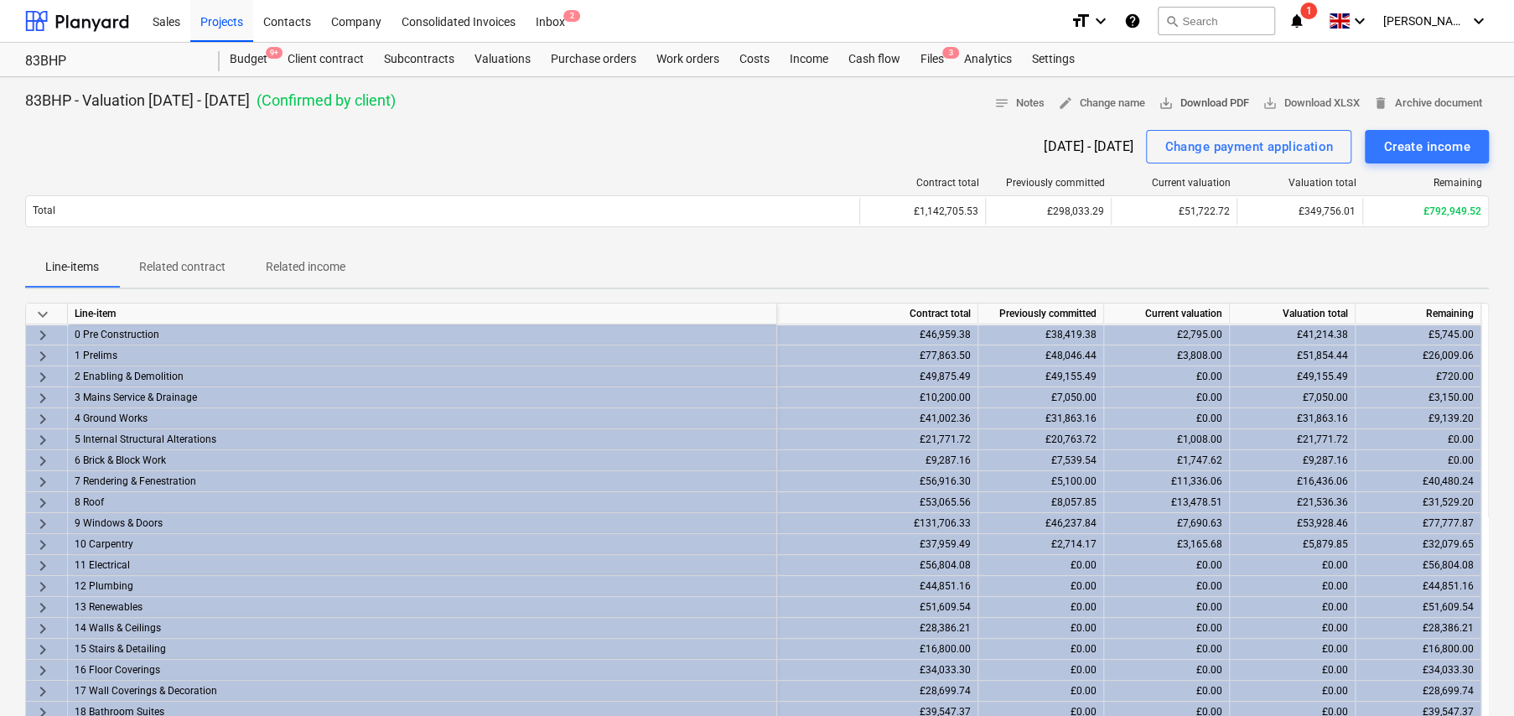
click at [1193, 105] on span "save_alt Download PDF" at bounding box center [1203, 103] width 91 height 19
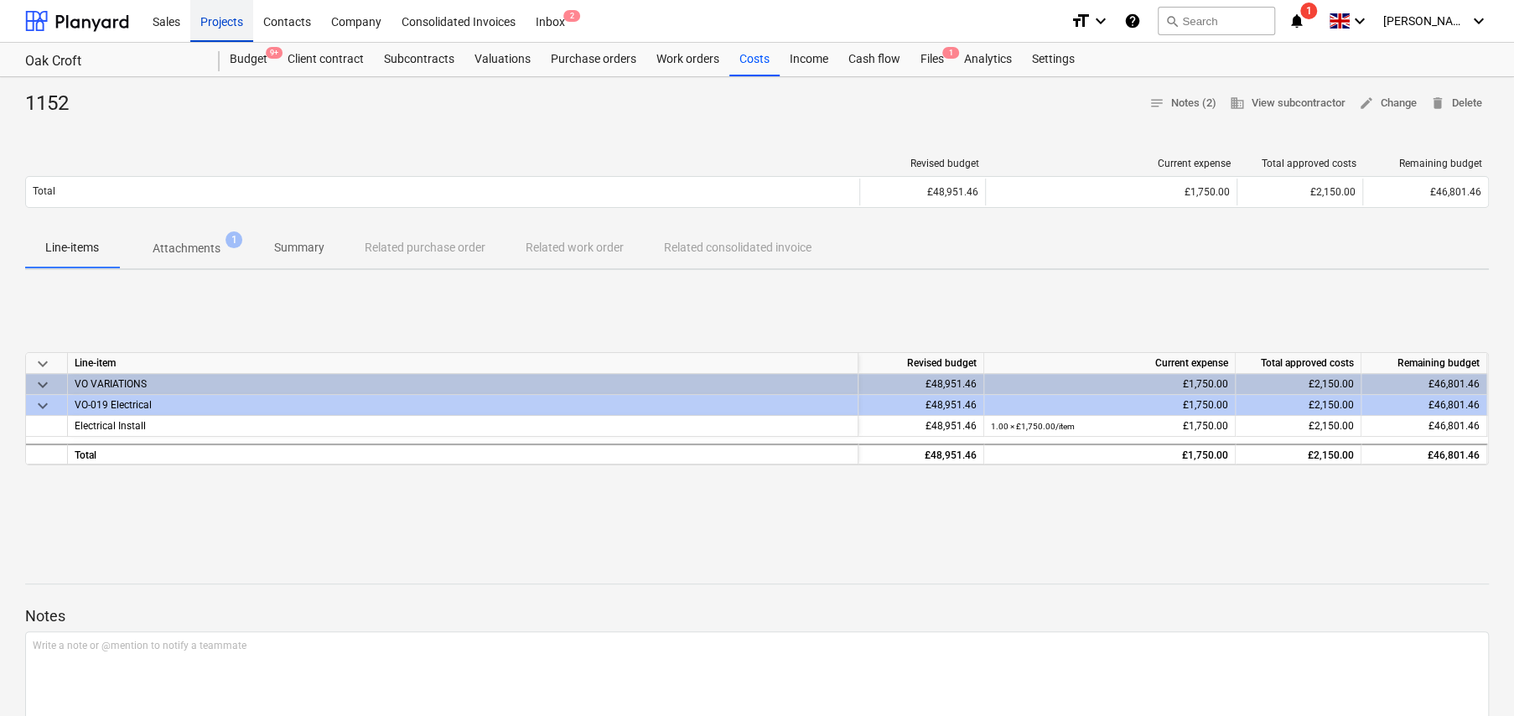
click at [216, 25] on div "Projects" at bounding box center [221, 20] width 63 height 43
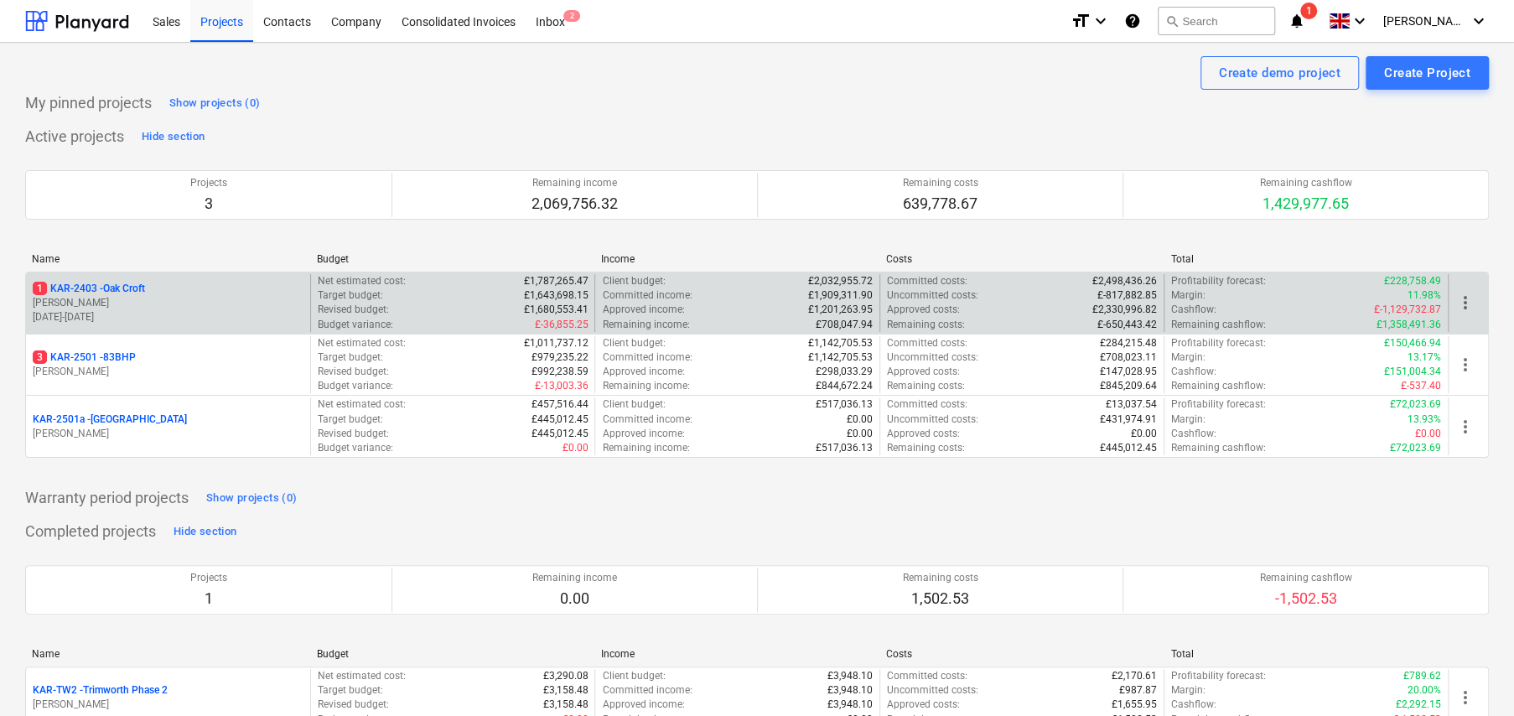
click at [127, 288] on p "1 KAR-2403 - Oak Croft" at bounding box center [89, 289] width 112 height 14
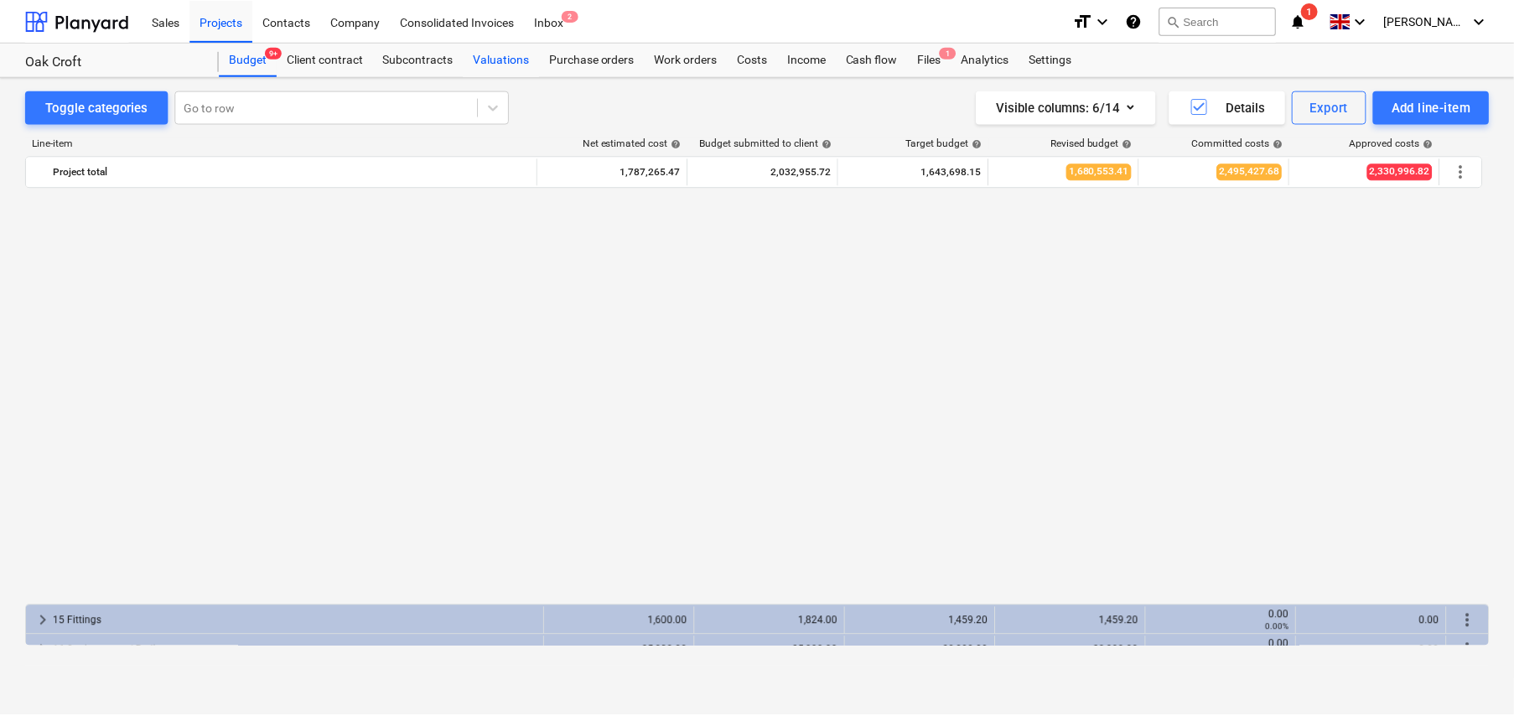
scroll to position [1019, 0]
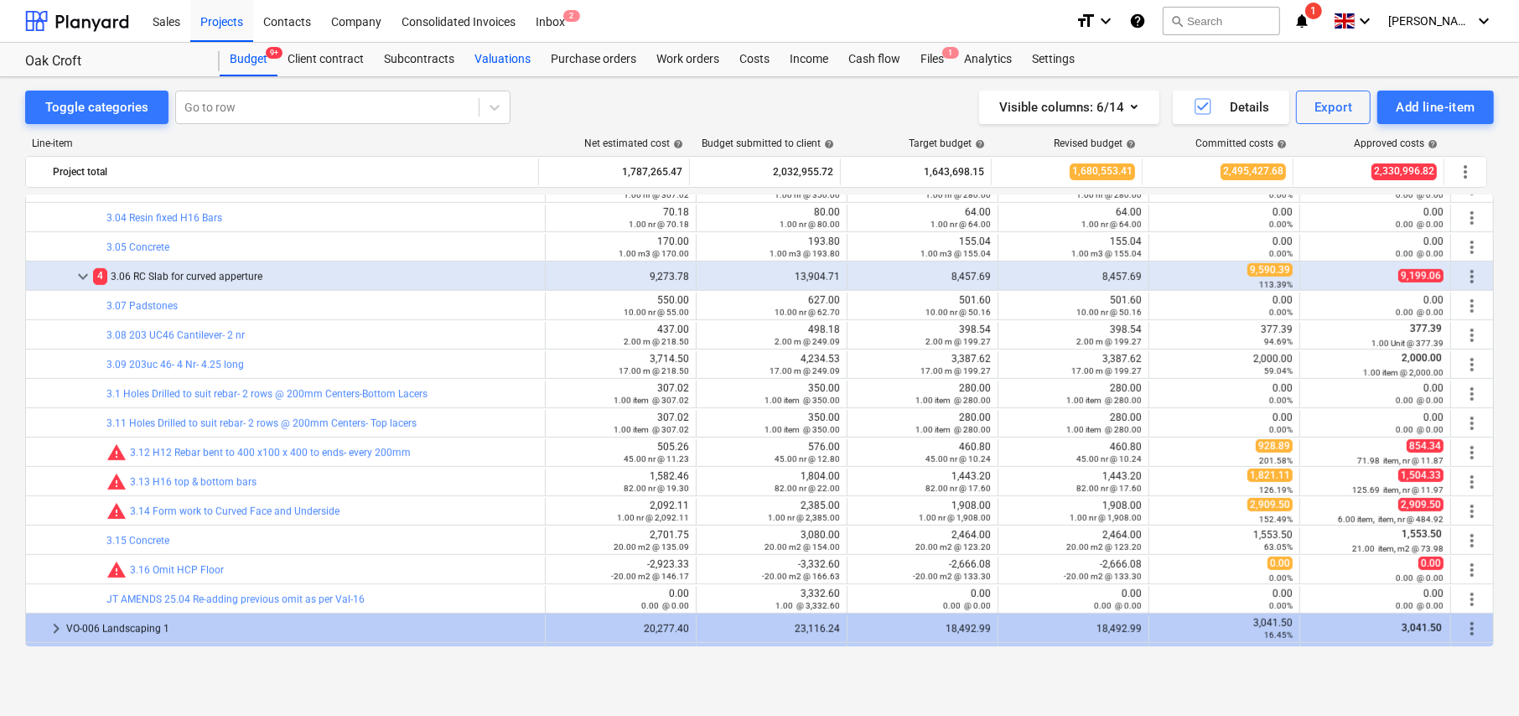
click at [505, 59] on div "Valuations" at bounding box center [502, 60] width 76 height 34
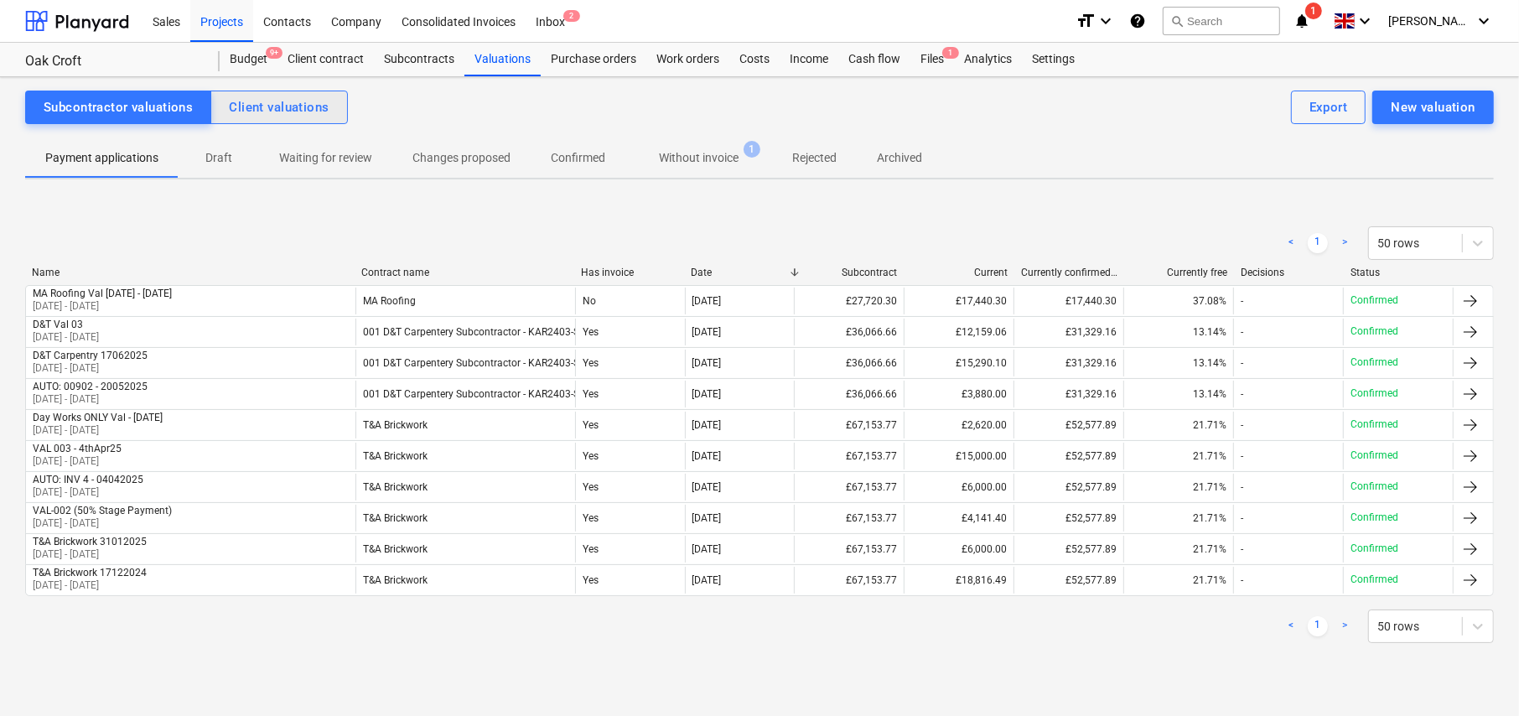
click at [311, 114] on div "Client valuations" at bounding box center [279, 107] width 100 height 22
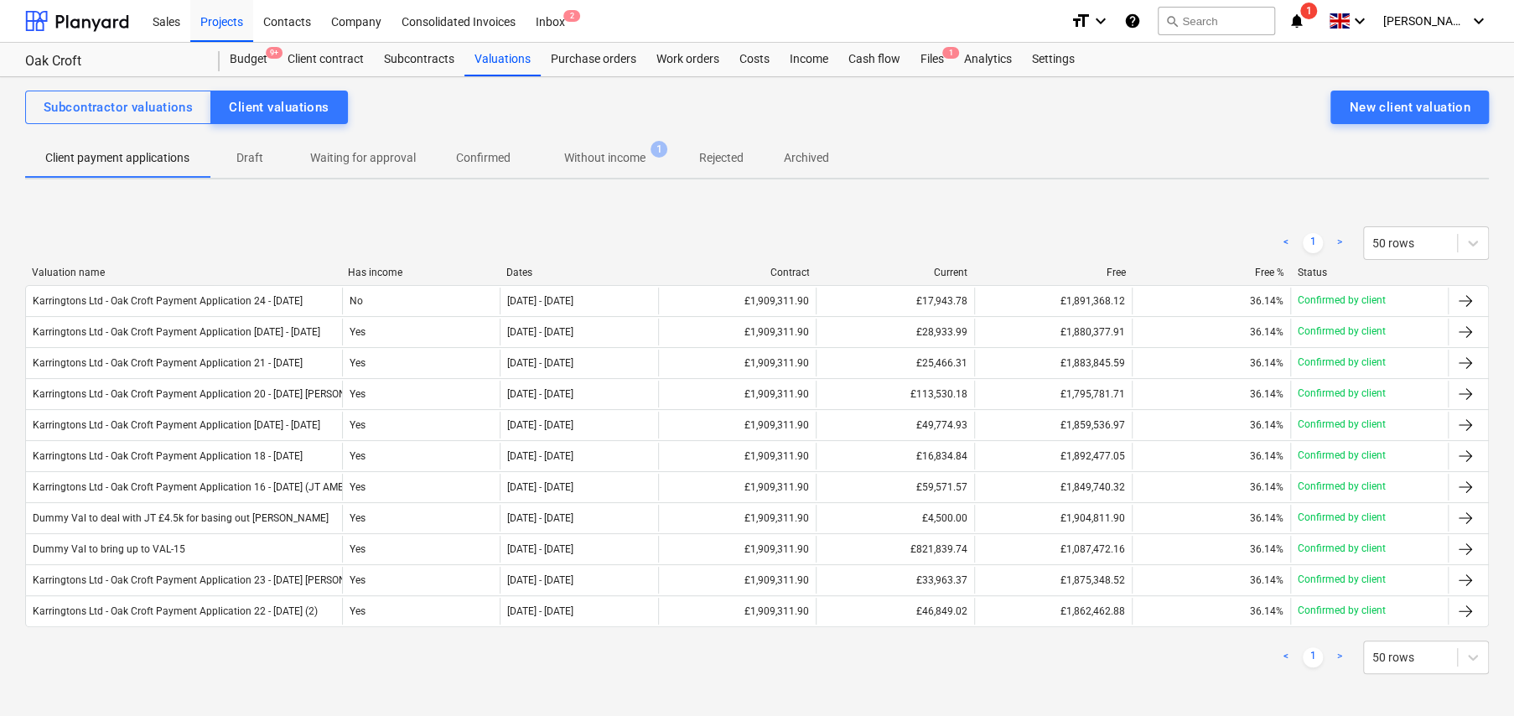
click at [529, 267] on div "Dates" at bounding box center [578, 272] width 145 height 12
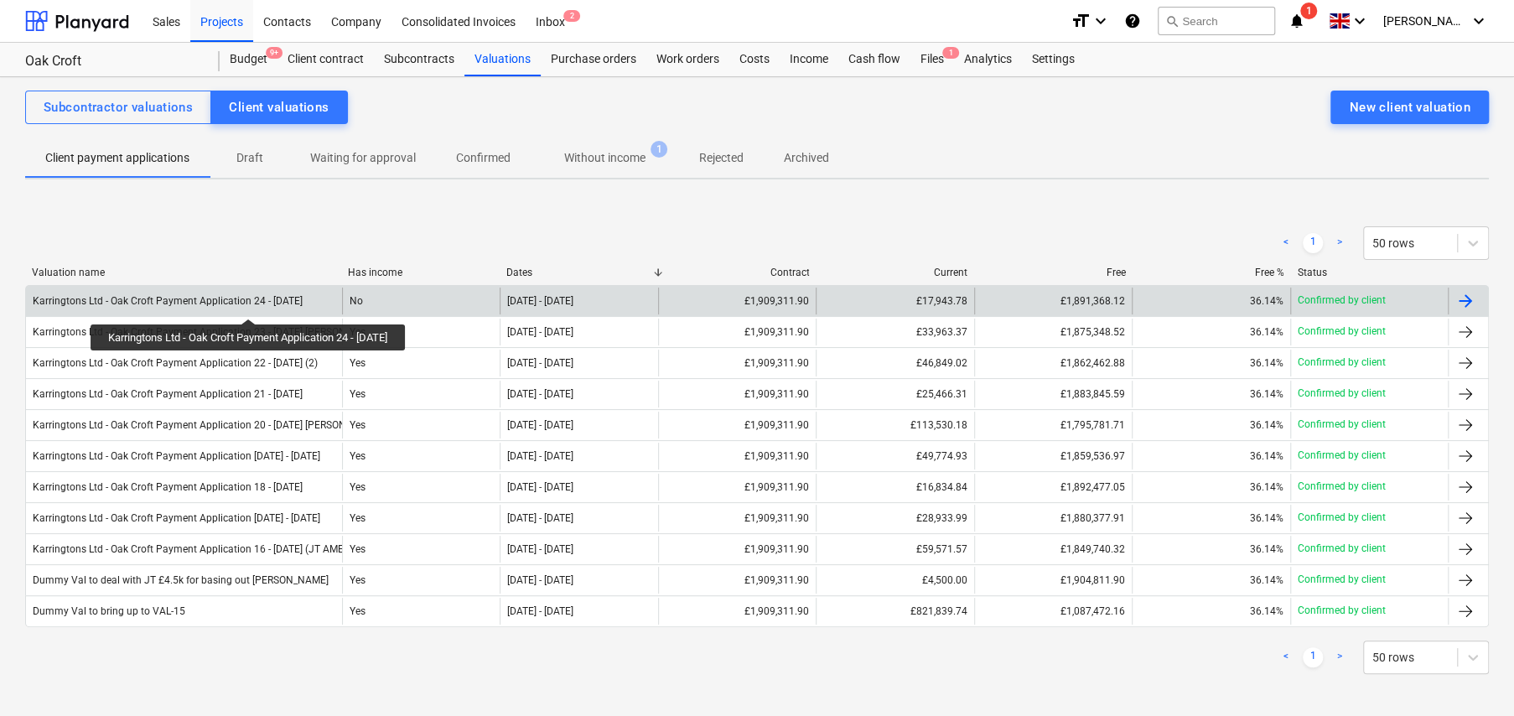
click at [257, 303] on div "Karringtons Ltd - Oak Croft Payment Application 24 - 01Aug25" at bounding box center [168, 301] width 270 height 12
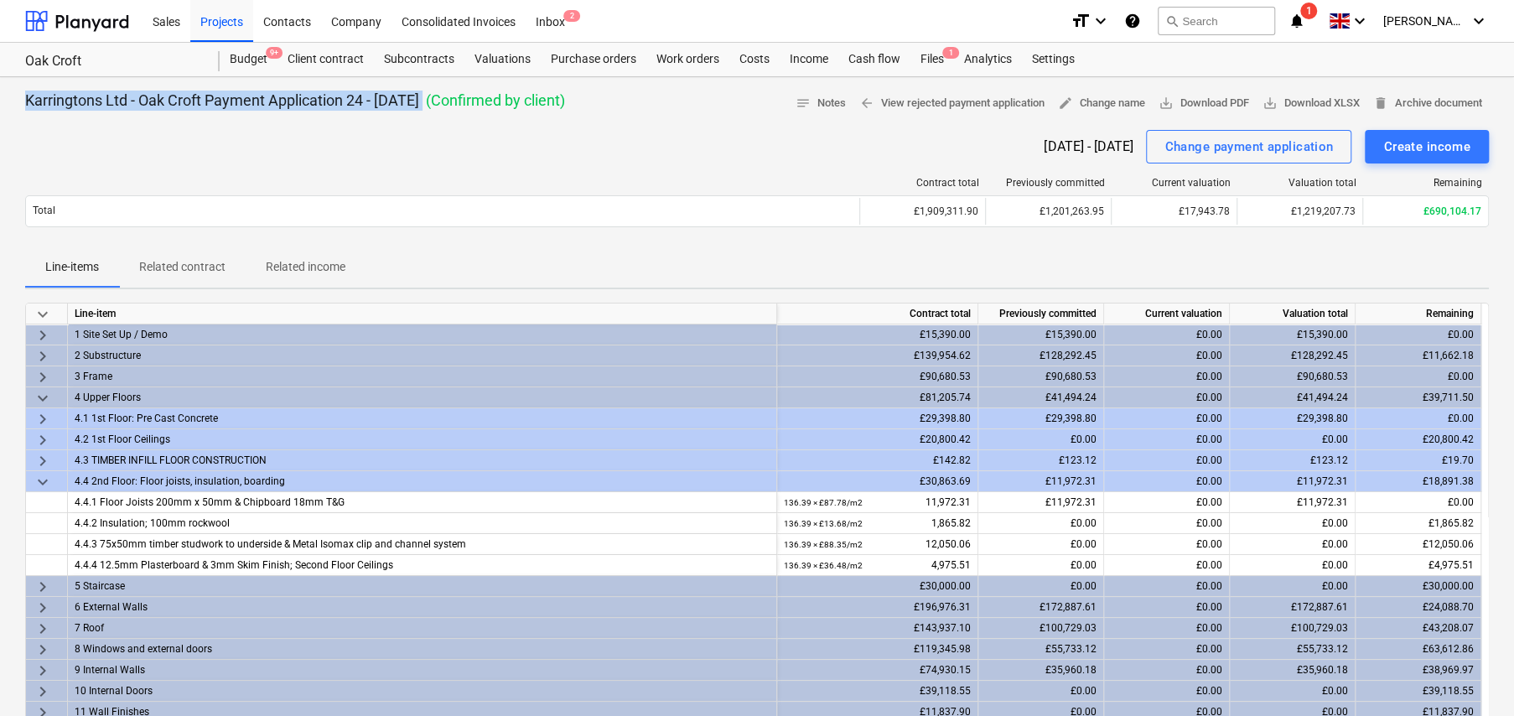
drag, startPoint x: 440, startPoint y: 99, endPoint x: 18, endPoint y: 107, distance: 422.5
click at [18, 107] on div "Karringtons Ltd - Oak Croft Payment Application 24 - 01Aug25 ( Confirmed by cli…" at bounding box center [757, 676] width 1514 height 1199
copy p "Karringtons Ltd - Oak Croft Payment Application 24 - 01Aug25"
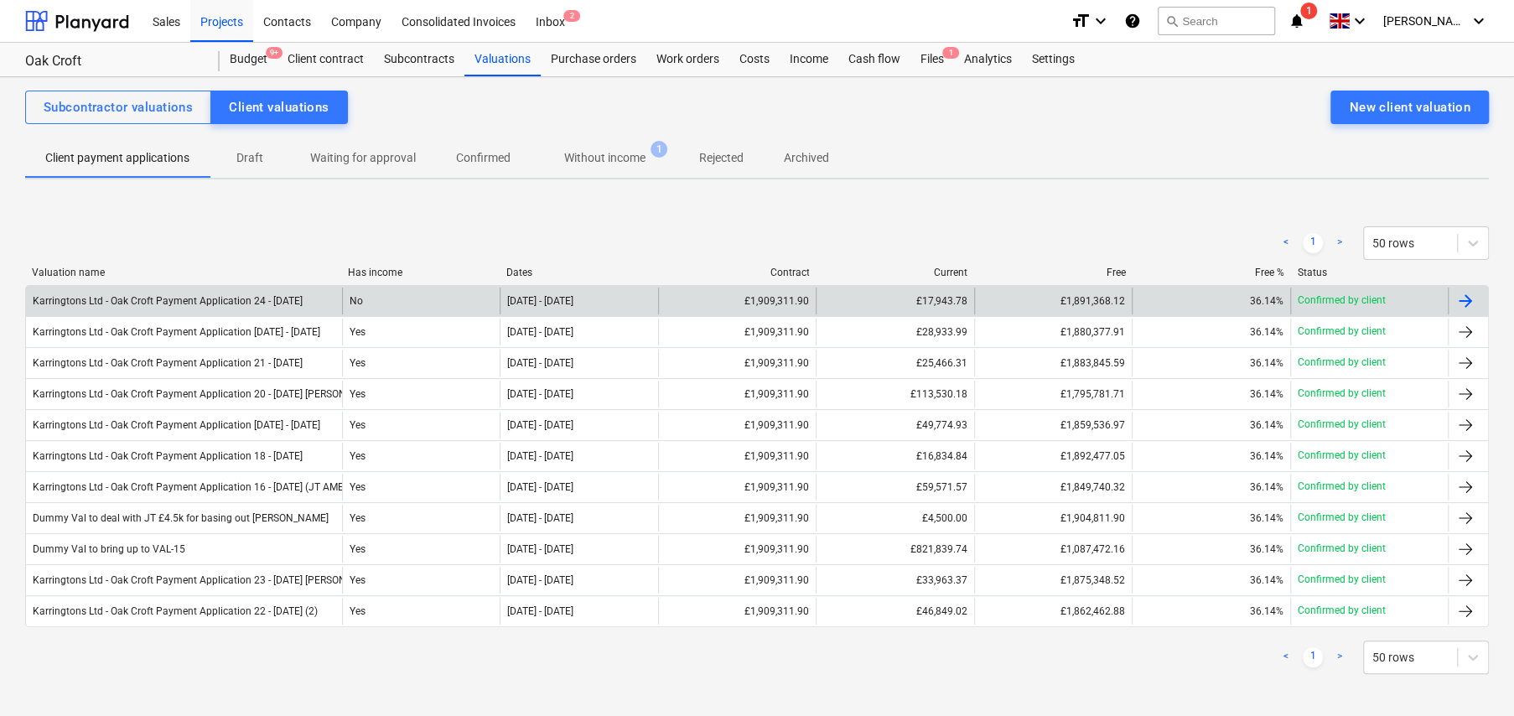
click at [950, 296] on div "£17,943.78" at bounding box center [894, 300] width 158 height 27
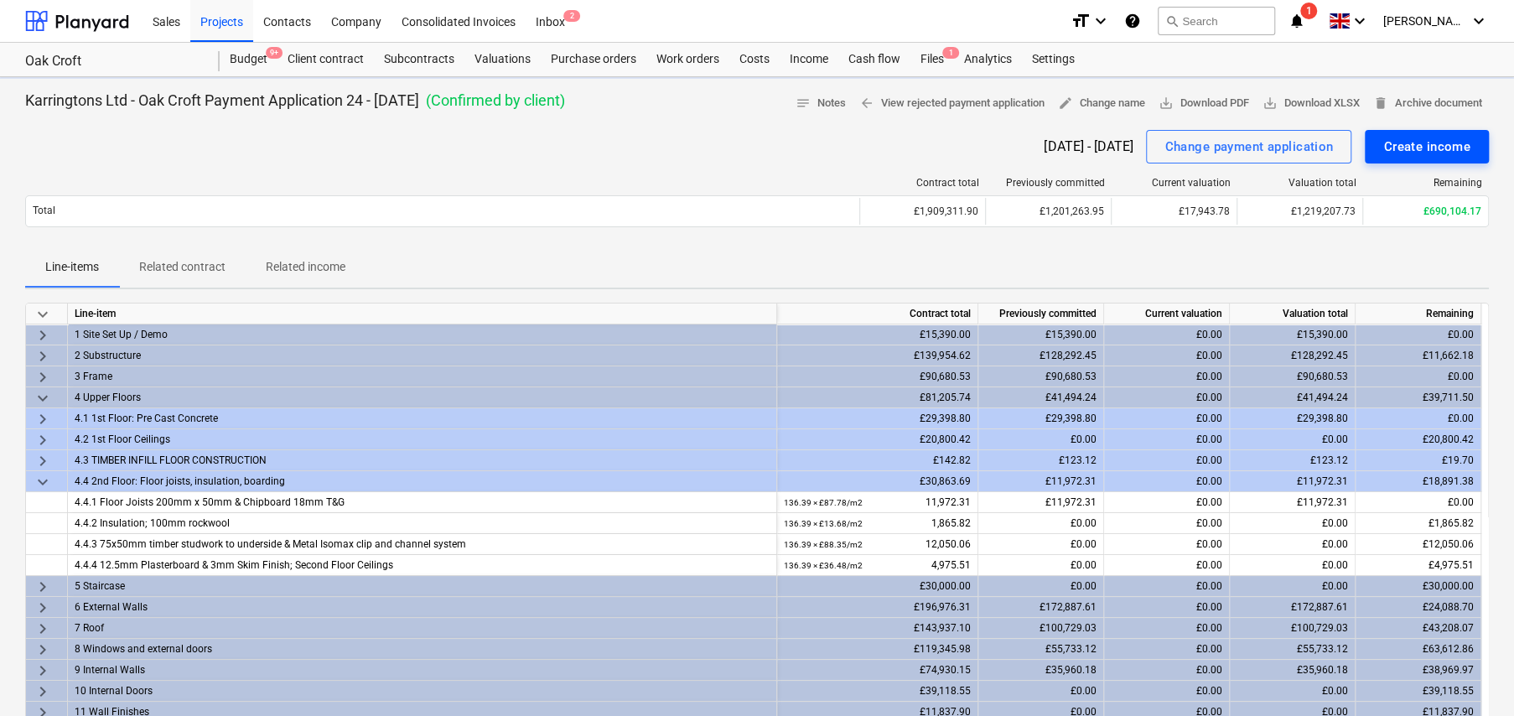
click at [1442, 145] on div "Create income" at bounding box center [1426, 147] width 87 height 22
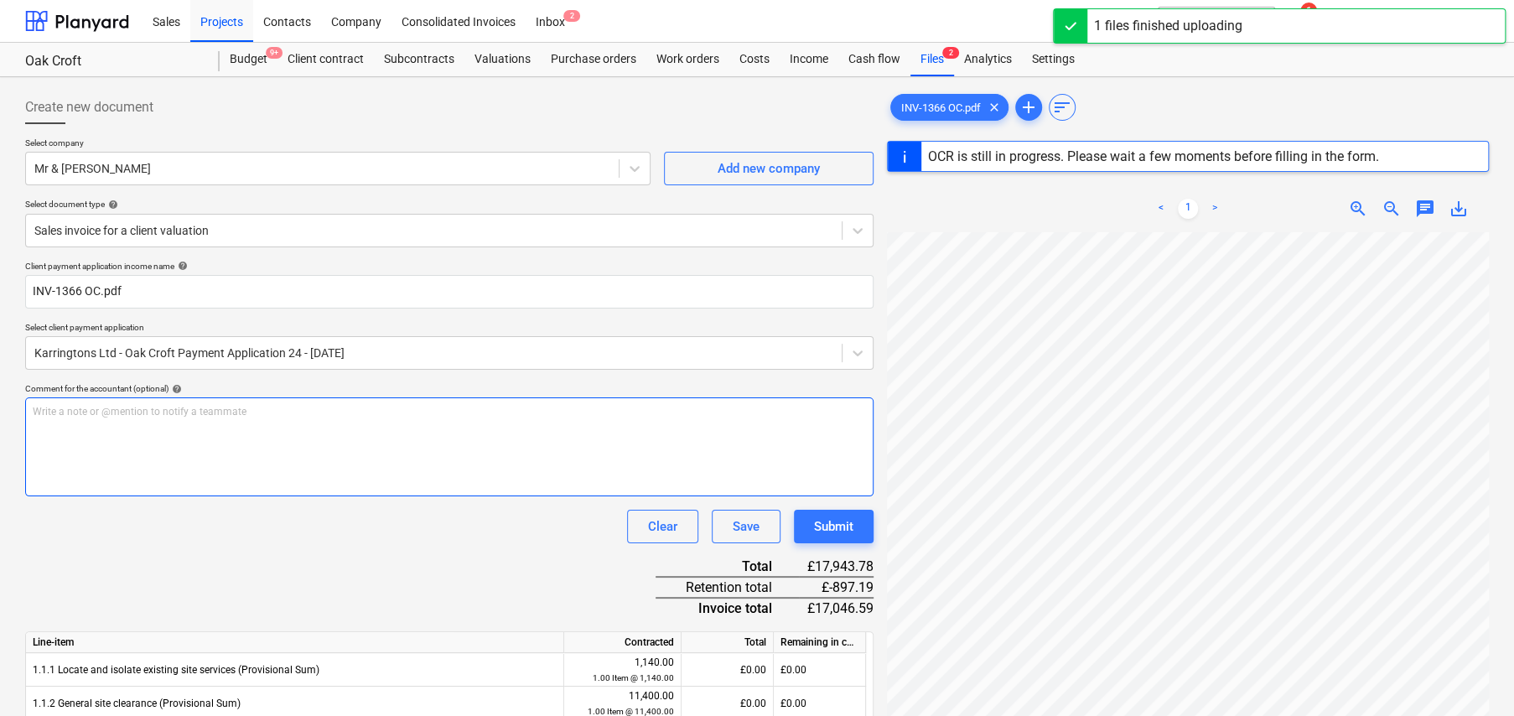
scroll to position [577, 261]
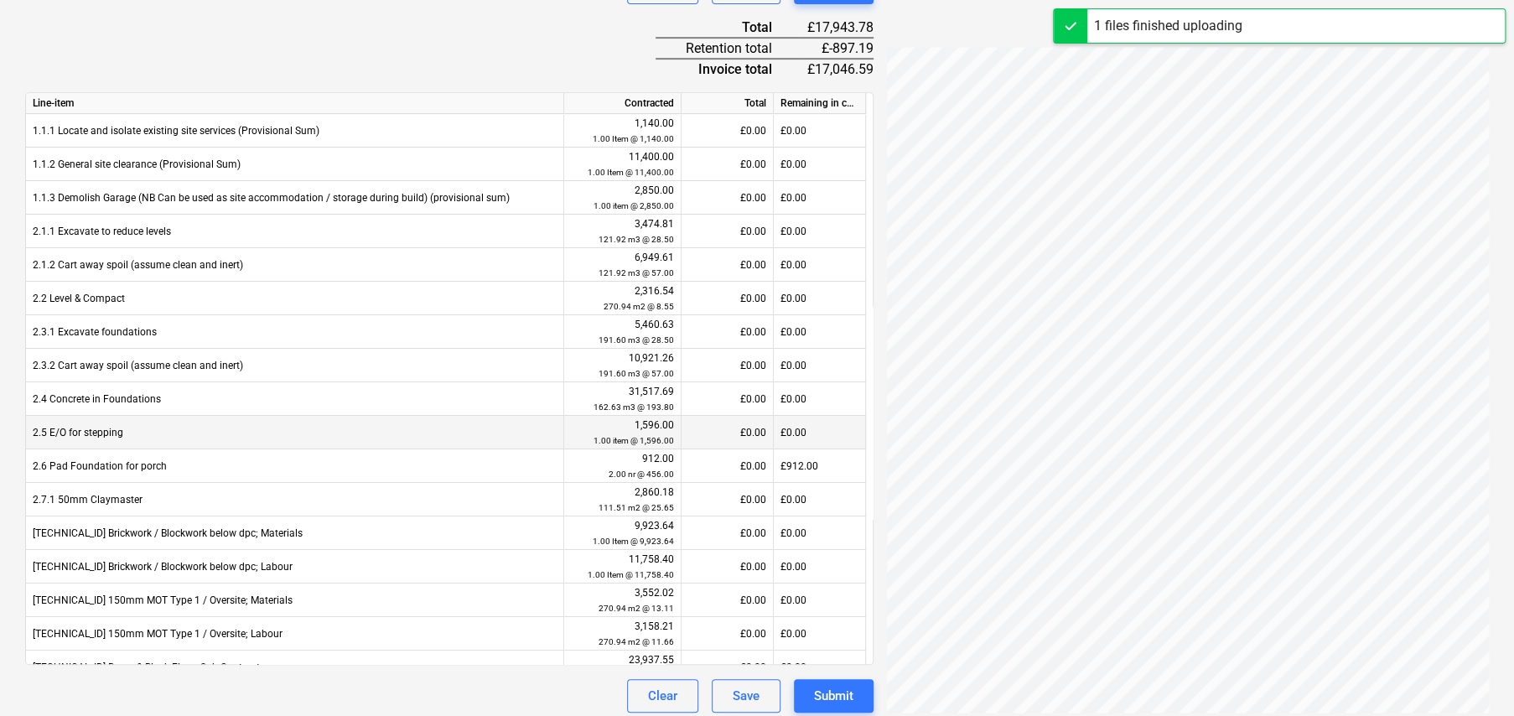
type input "1366"
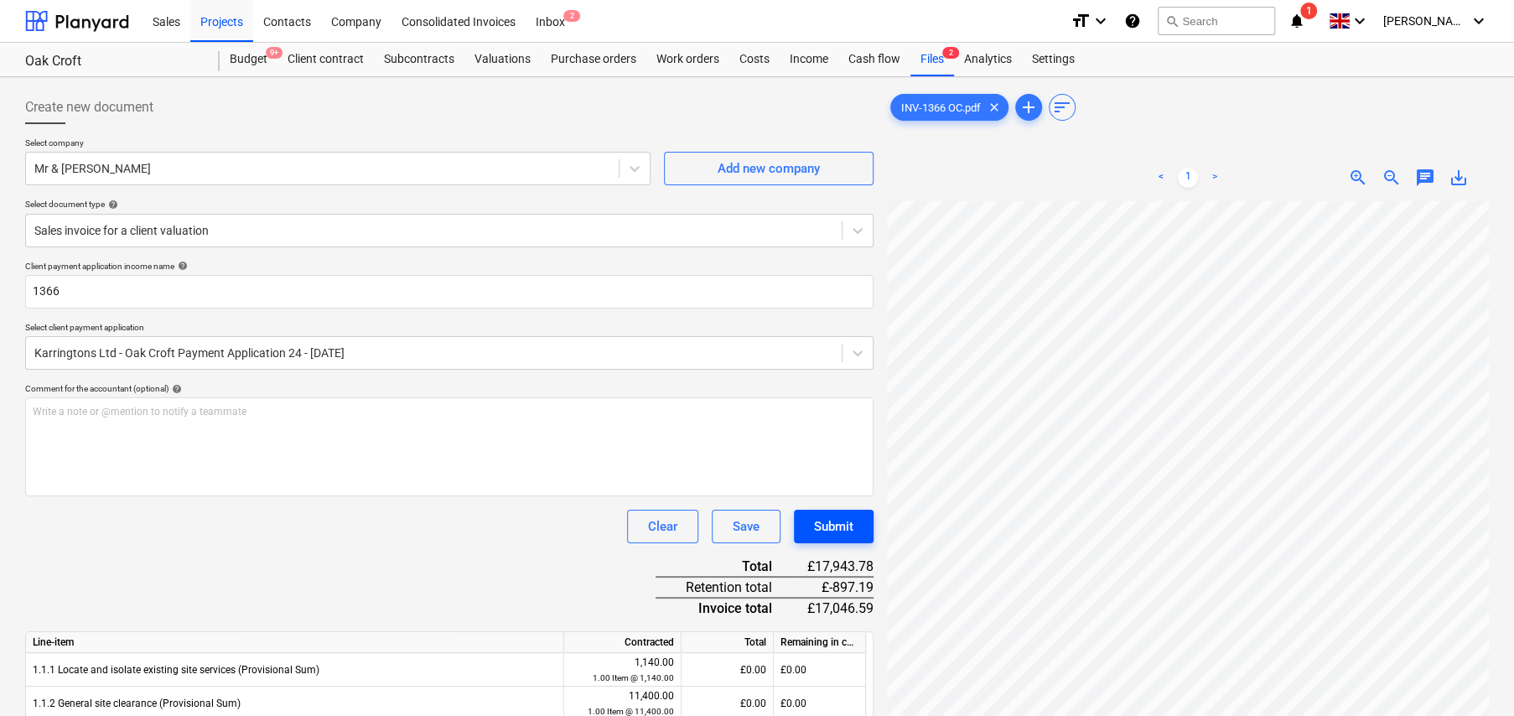
click at [818, 533] on div "Submit" at bounding box center [833, 526] width 39 height 22
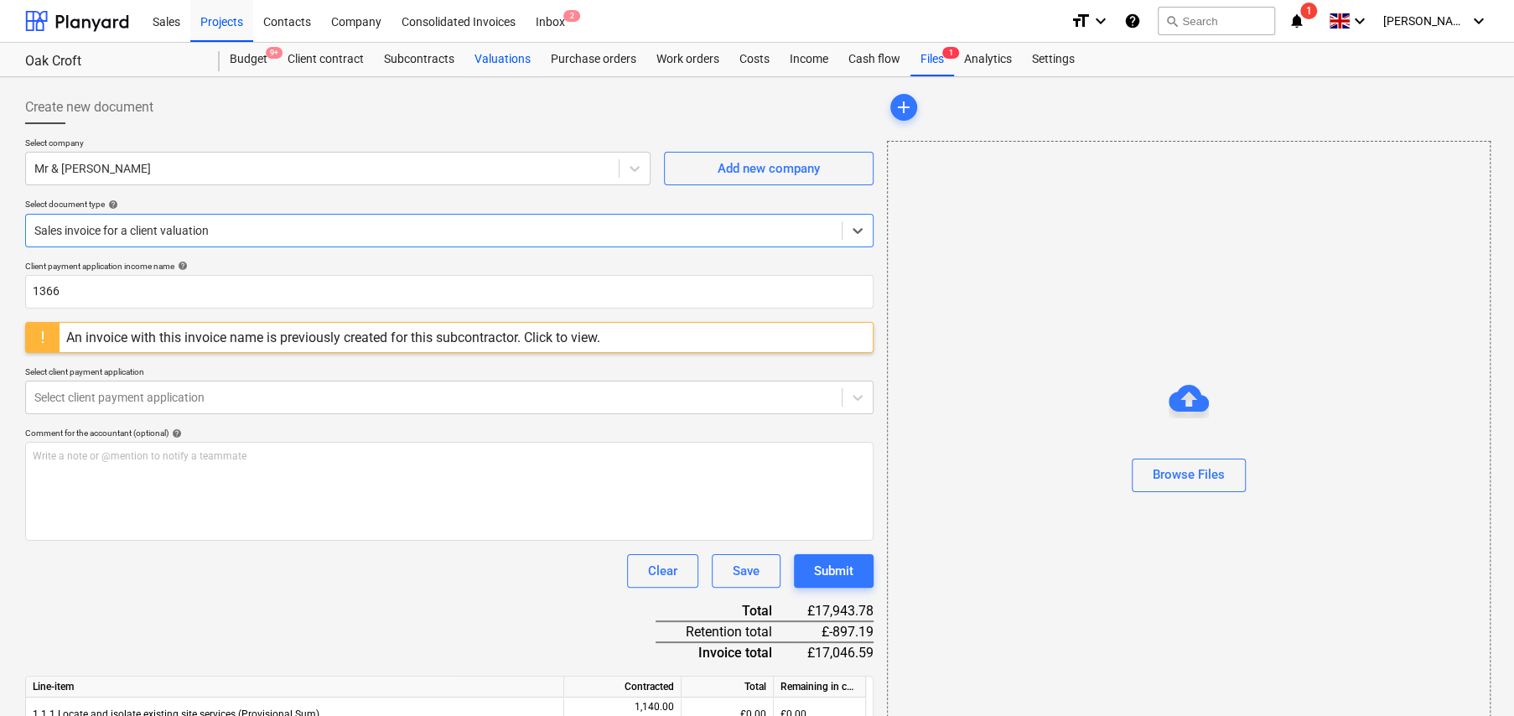
click at [477, 61] on div "Valuations" at bounding box center [502, 60] width 76 height 34
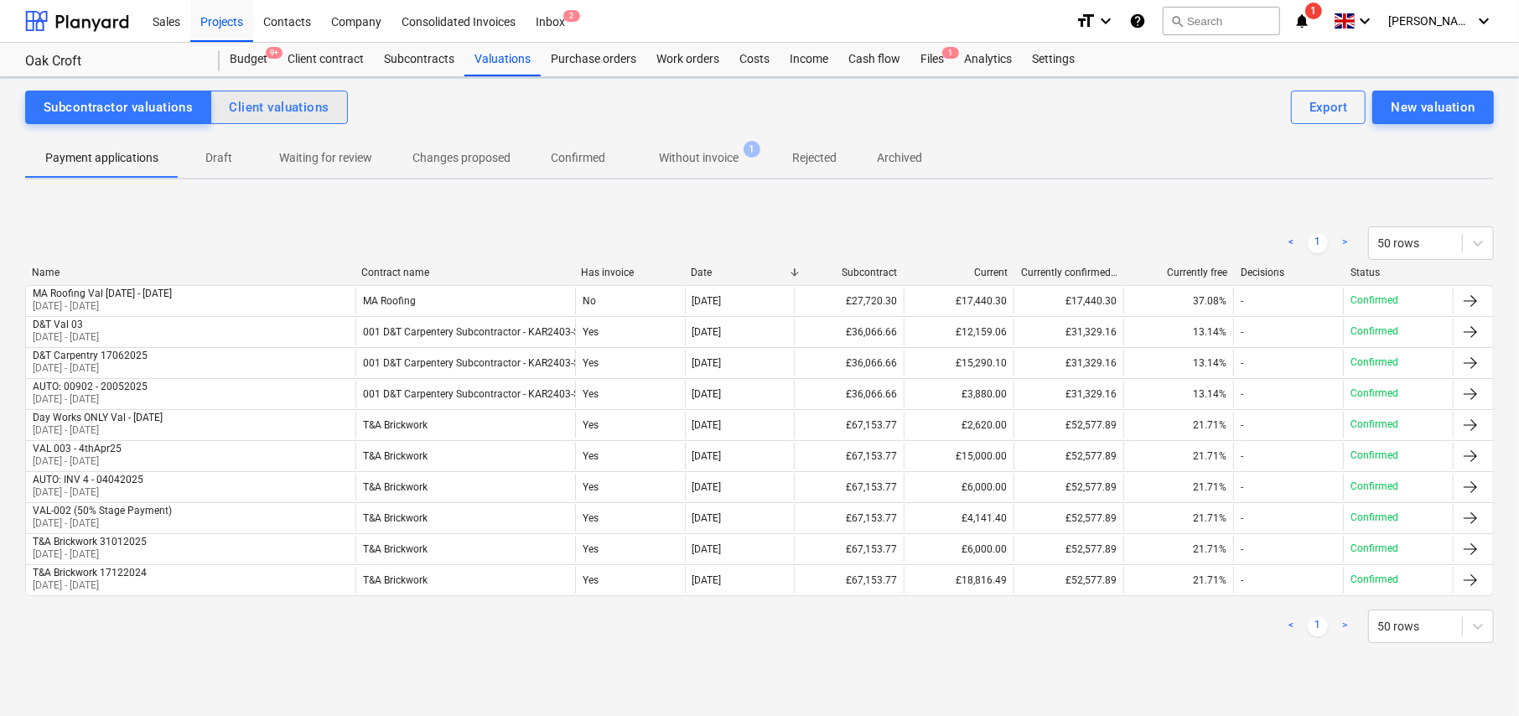
click at [279, 116] on div "Client valuations" at bounding box center [279, 107] width 100 height 22
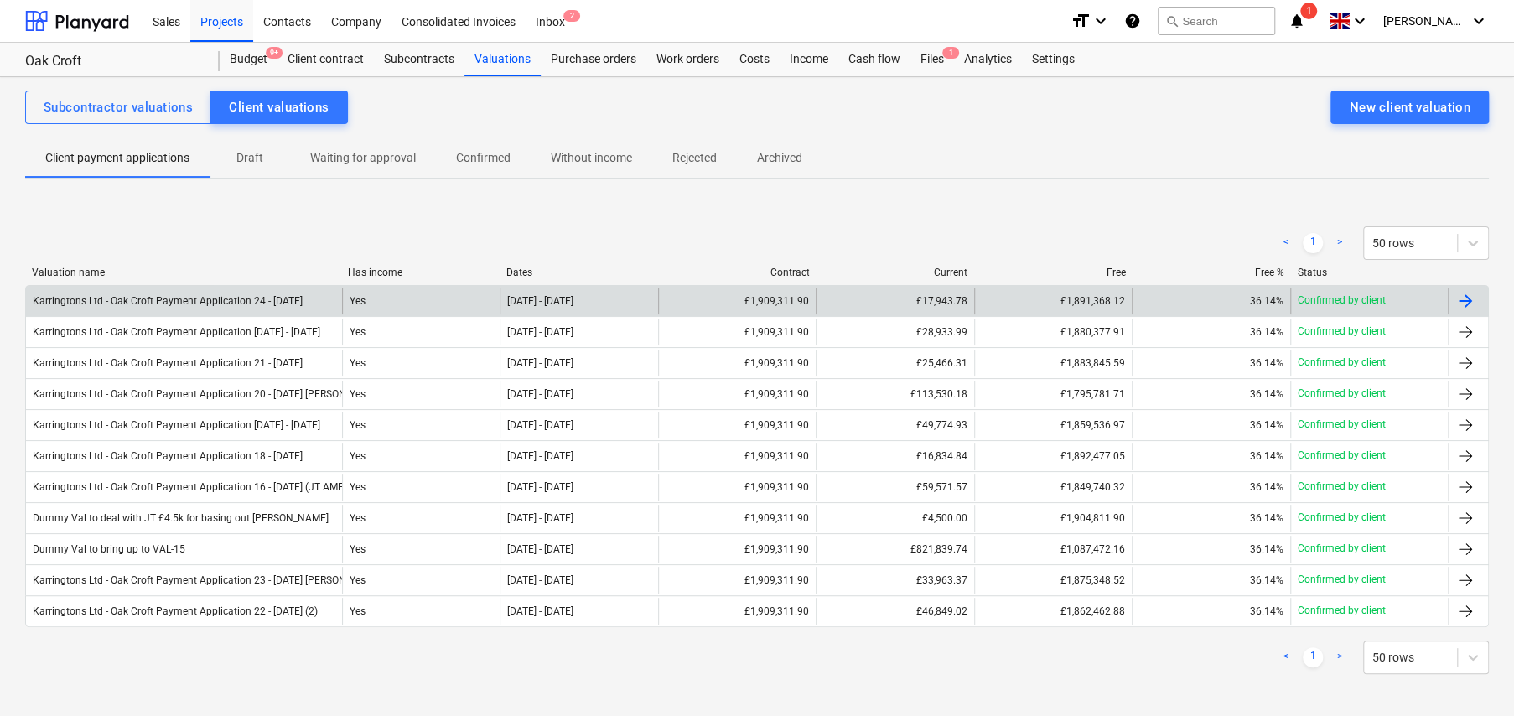
click at [370, 303] on div "Yes" at bounding box center [421, 300] width 158 height 27
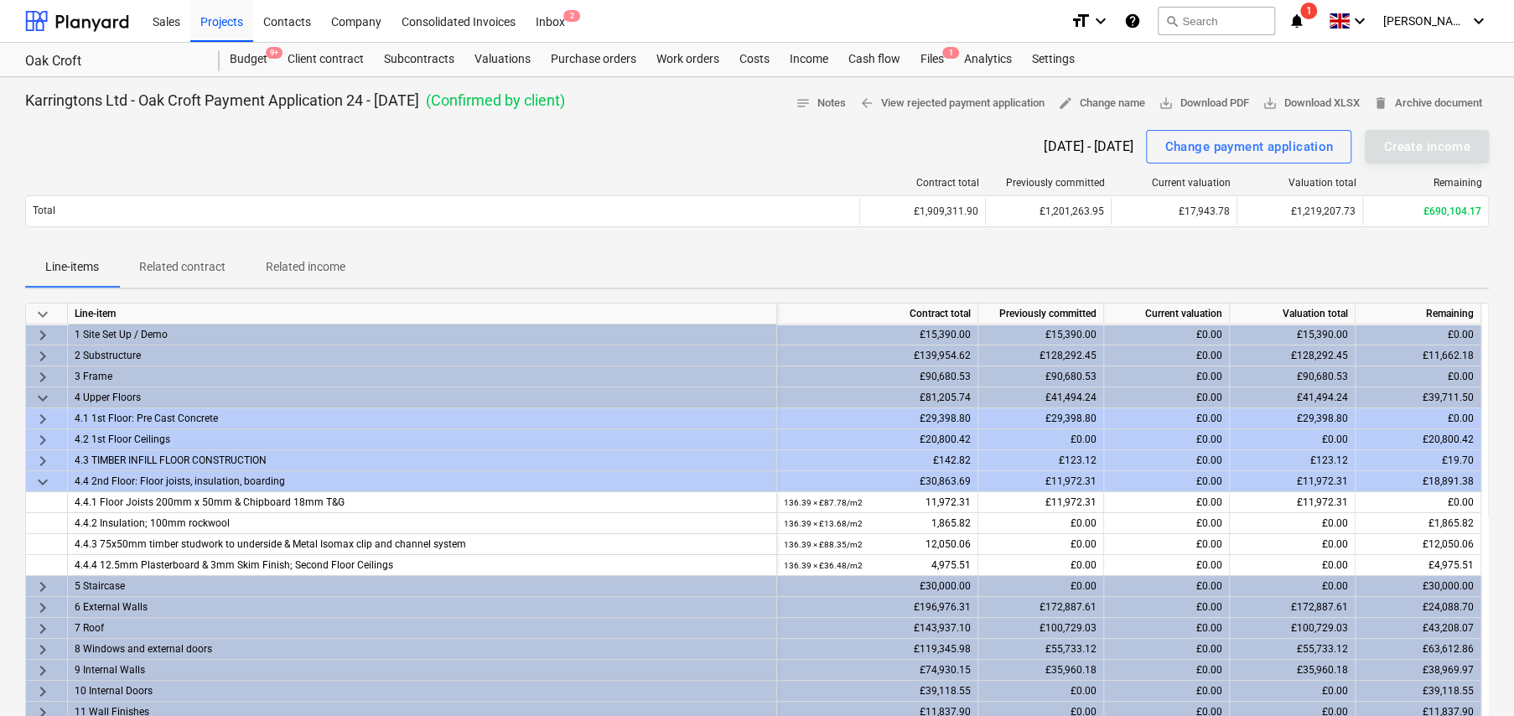
click at [342, 101] on p "Karringtons Ltd - Oak Croft Payment Application 24 - 01Aug25" at bounding box center [222, 101] width 394 height 20
drag, startPoint x: 437, startPoint y: 101, endPoint x: 14, endPoint y: 102, distance: 422.4
click at [14, 102] on div "Karringtons Ltd - Oak Croft Payment Application 24 - 01Aug25 ( Confirmed by cli…" at bounding box center [757, 676] width 1514 height 1199
copy p "Karringtons Ltd - Oak Croft Payment Application 24 - 01Aug25"
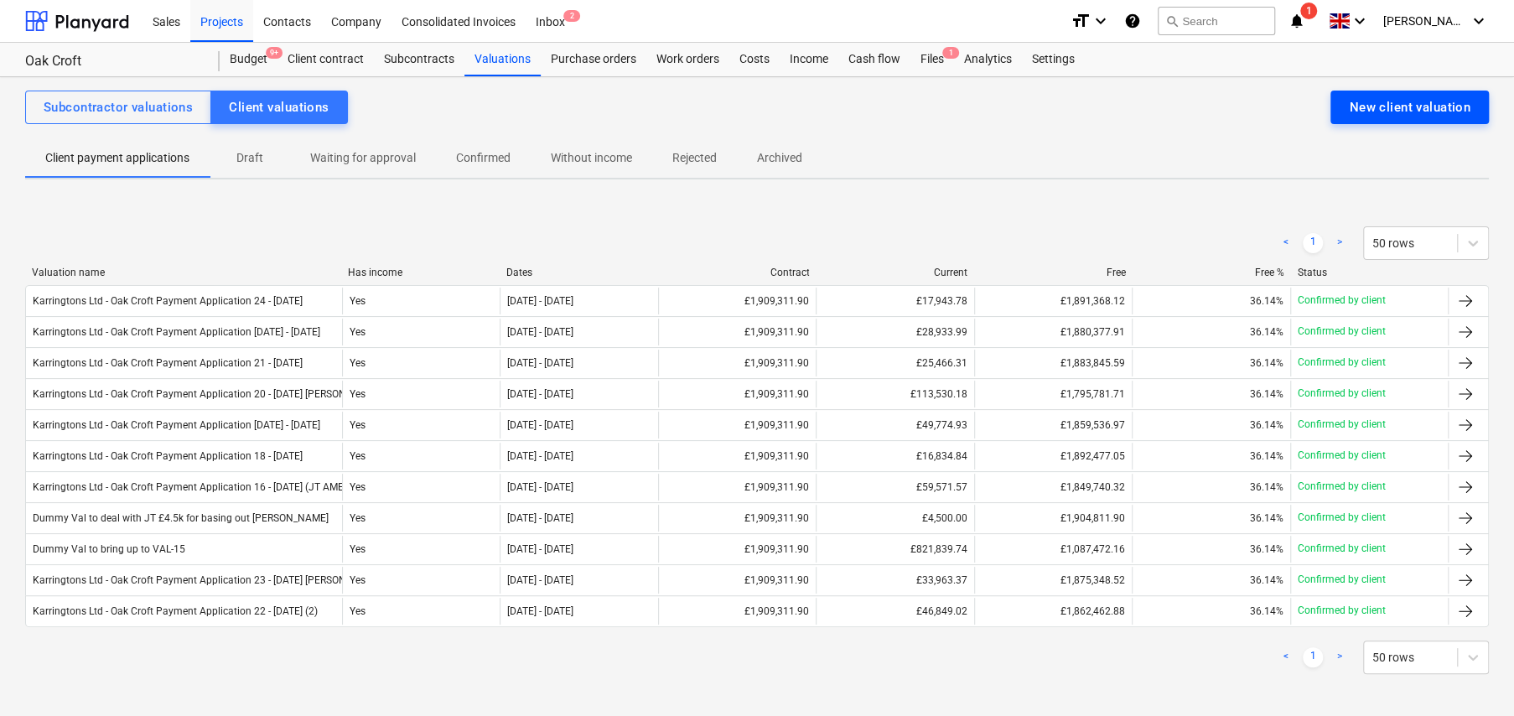
click at [1379, 113] on div "New client valuation" at bounding box center [1409, 107] width 122 height 22
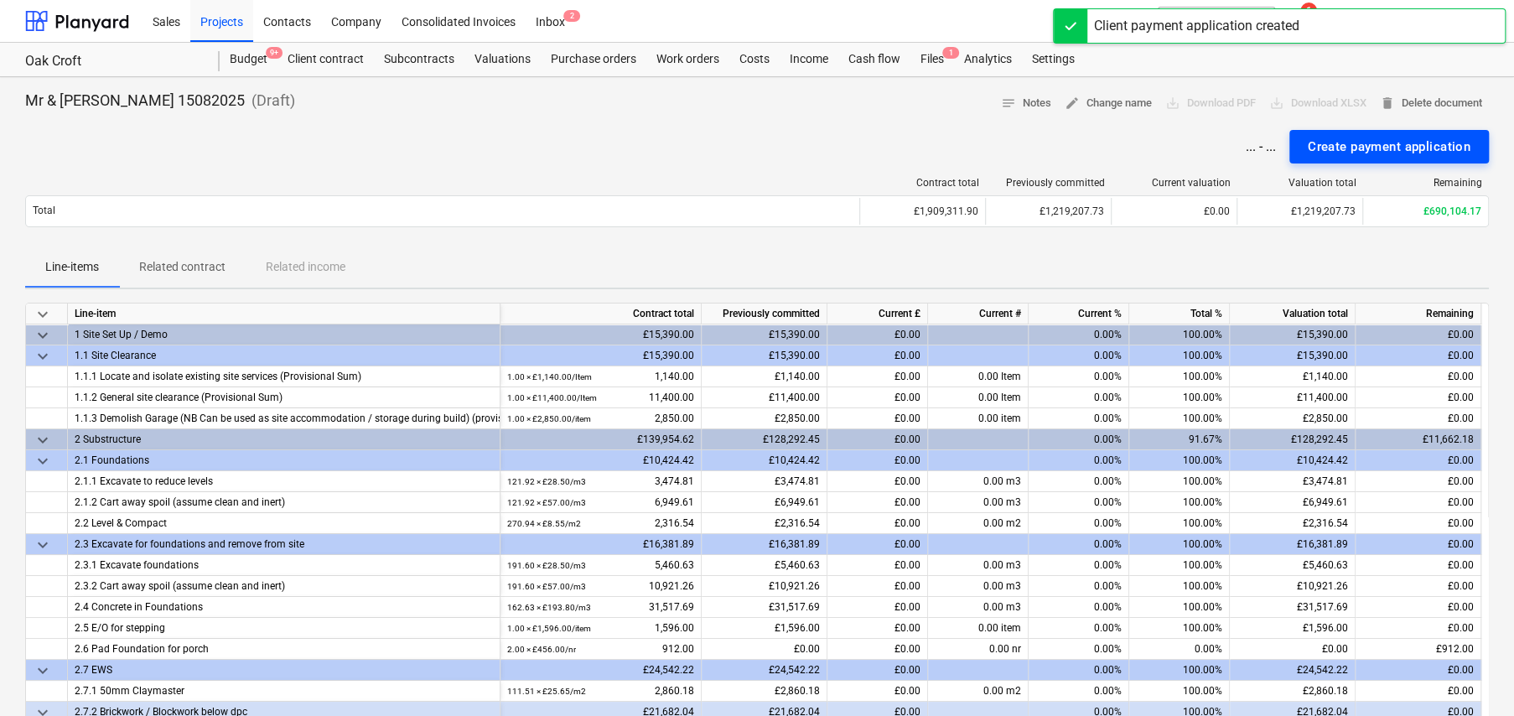
click at [1396, 155] on div "Create payment application" at bounding box center [1388, 147] width 163 height 22
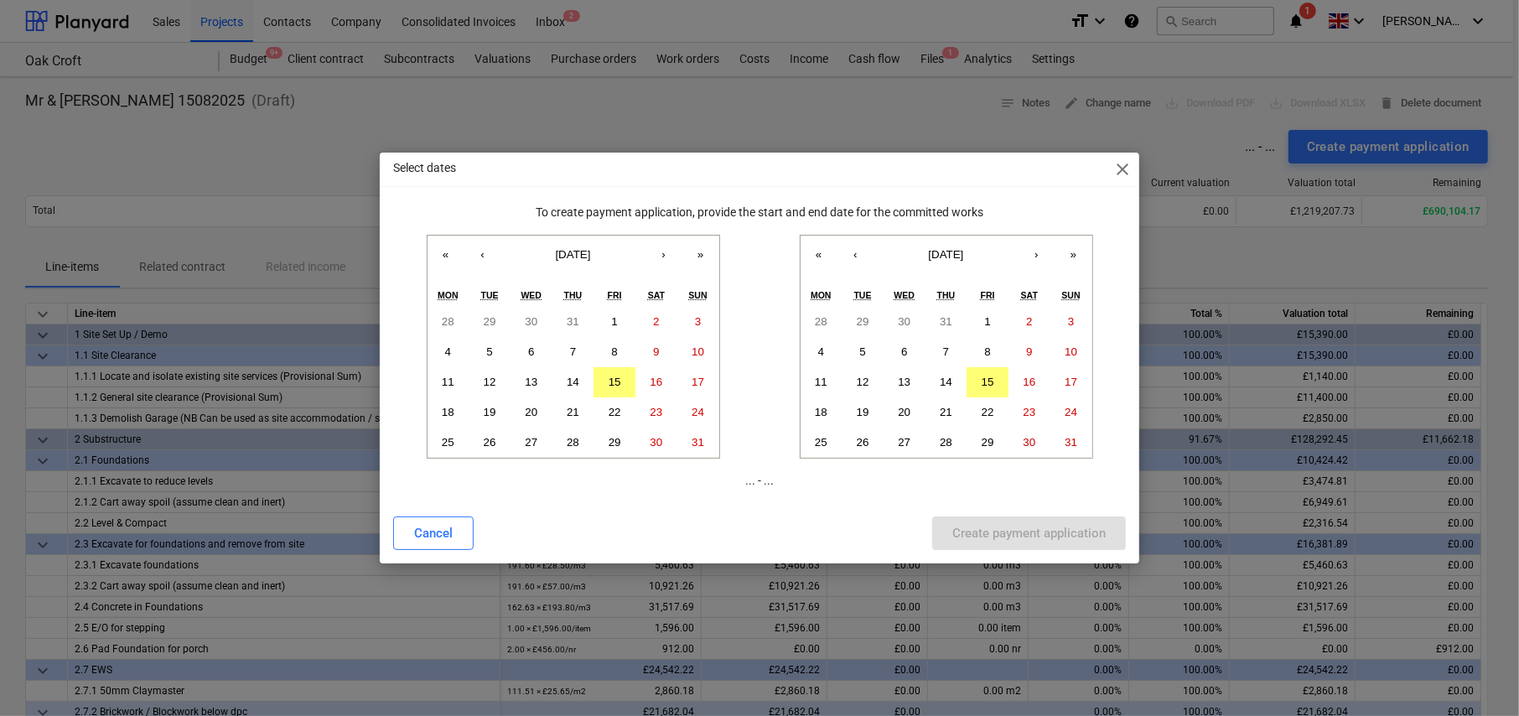
click at [1121, 168] on span "close" at bounding box center [1122, 169] width 20 height 20
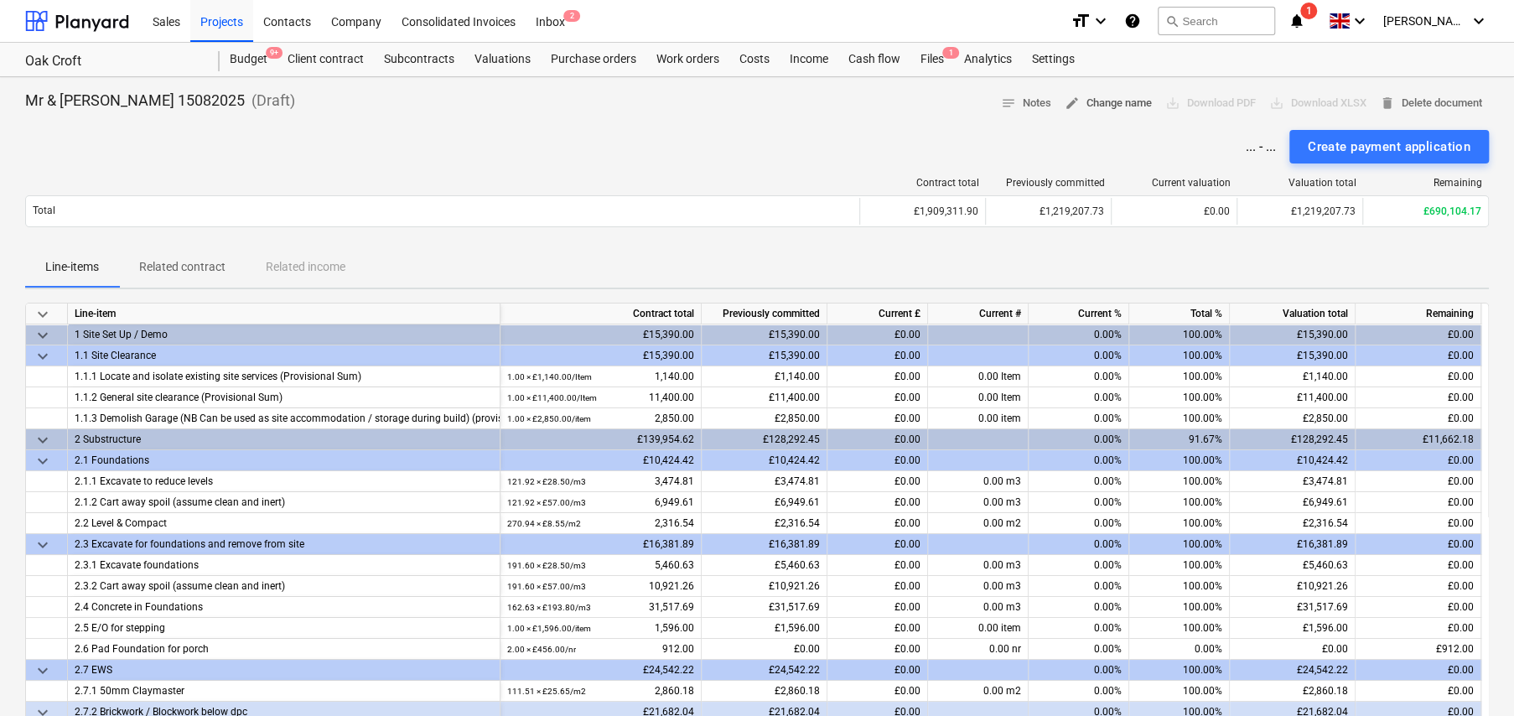
click at [1118, 109] on span "edit Change name" at bounding box center [1107, 103] width 87 height 19
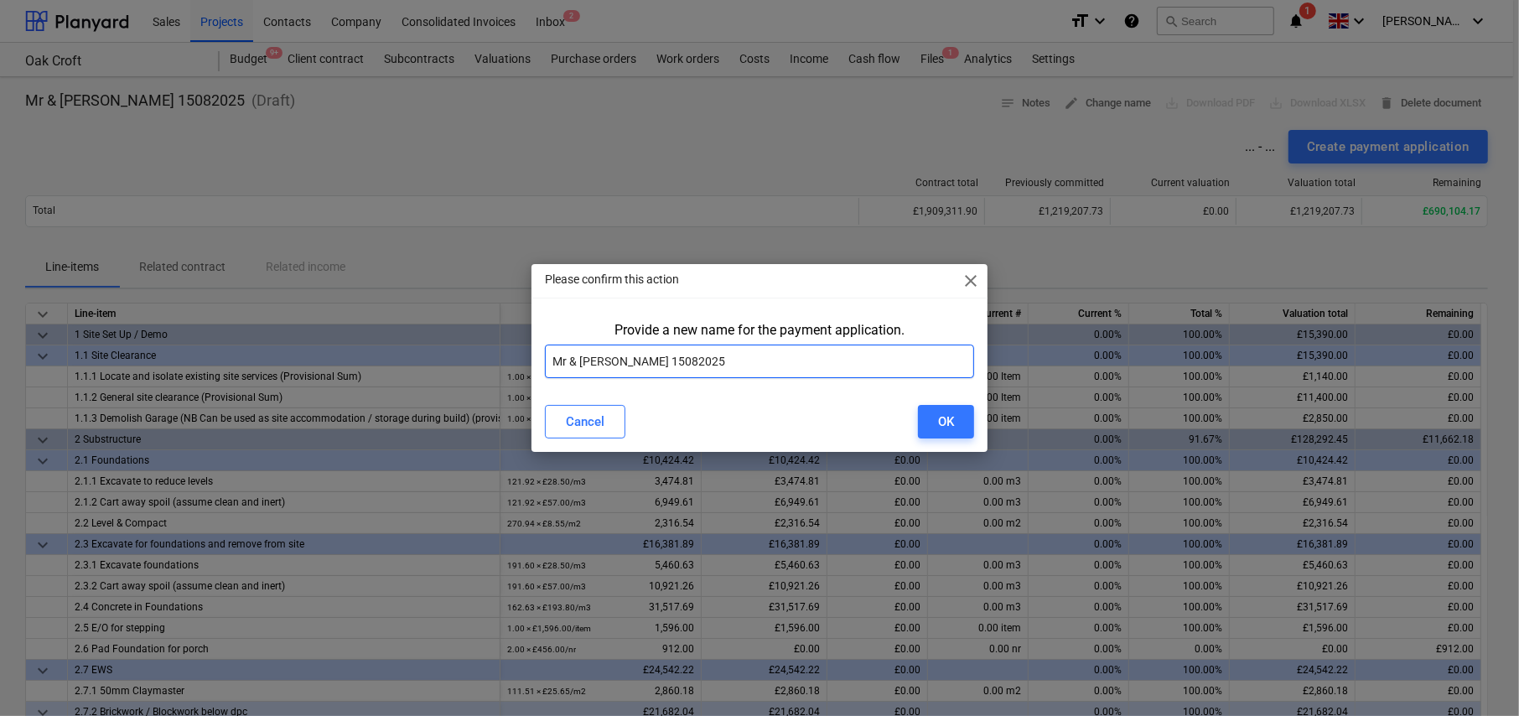
click at [649, 365] on input "Mr & Mrs Golding 15082025" at bounding box center [759, 361] width 429 height 34
paste input "Karringtons Ltd - Oak Croft Payment Application 24 - 01Aug"
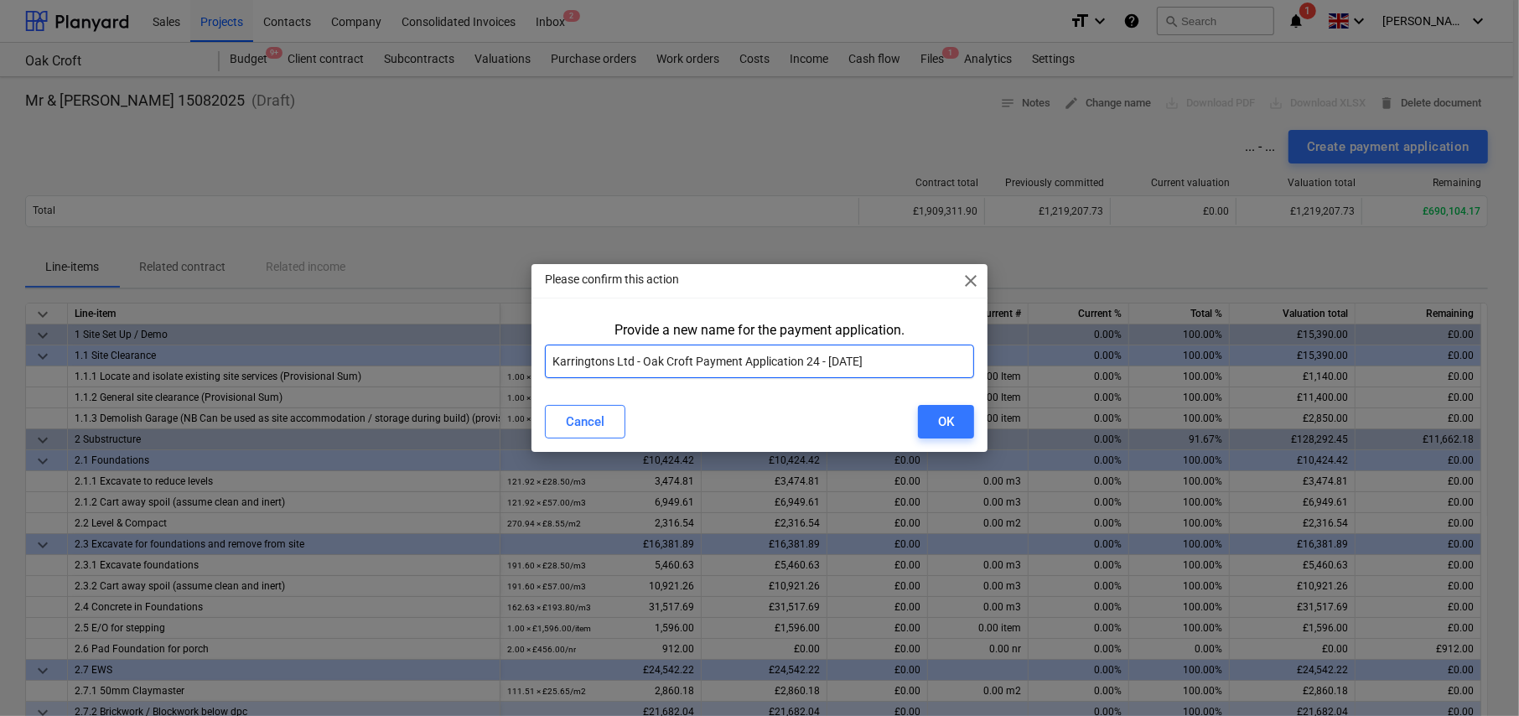
drag, startPoint x: 805, startPoint y: 360, endPoint x: 815, endPoint y: 360, distance: 10.9
click at [815, 360] on input "Karringtons Ltd - Oak Croft Payment Application 24 - 01Aug25" at bounding box center [759, 361] width 429 height 34
type input "Karringtons Ltd - Oak Croft Payment Application 25 - 15Aug25"
click at [939, 417] on div "OK" at bounding box center [946, 422] width 16 height 22
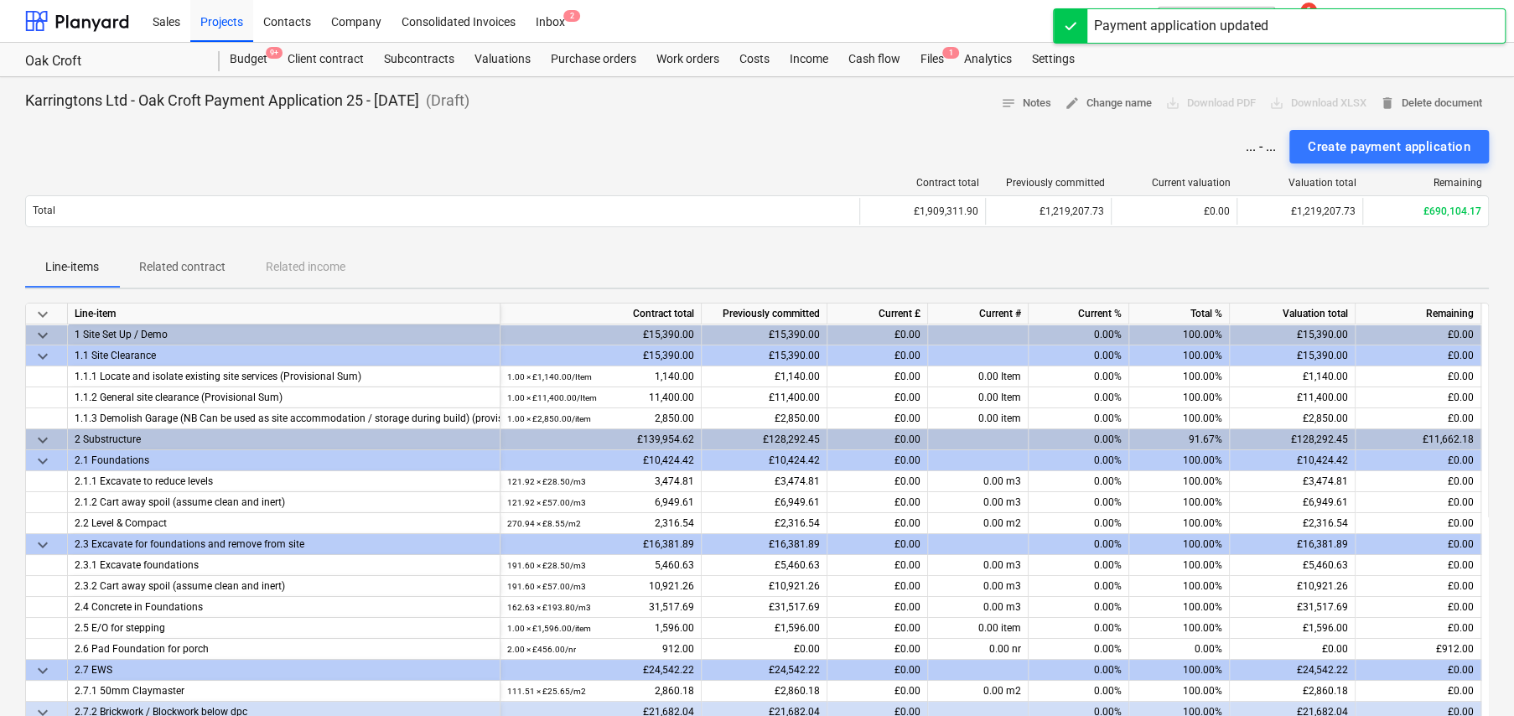
click at [45, 312] on span "keyboard_arrow_down" at bounding box center [43, 314] width 20 height 20
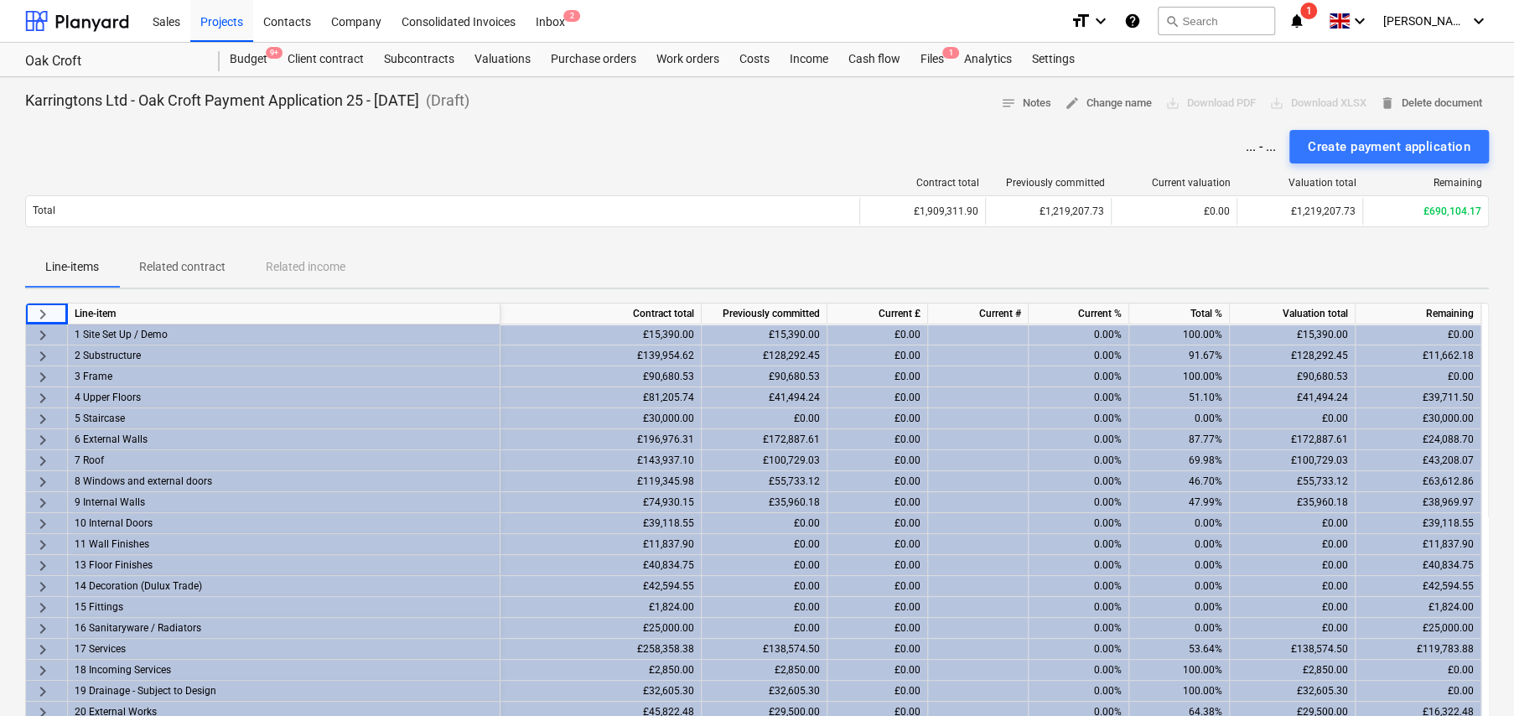
click at [47, 348] on span "keyboard_arrow_right" at bounding box center [43, 356] width 20 height 20
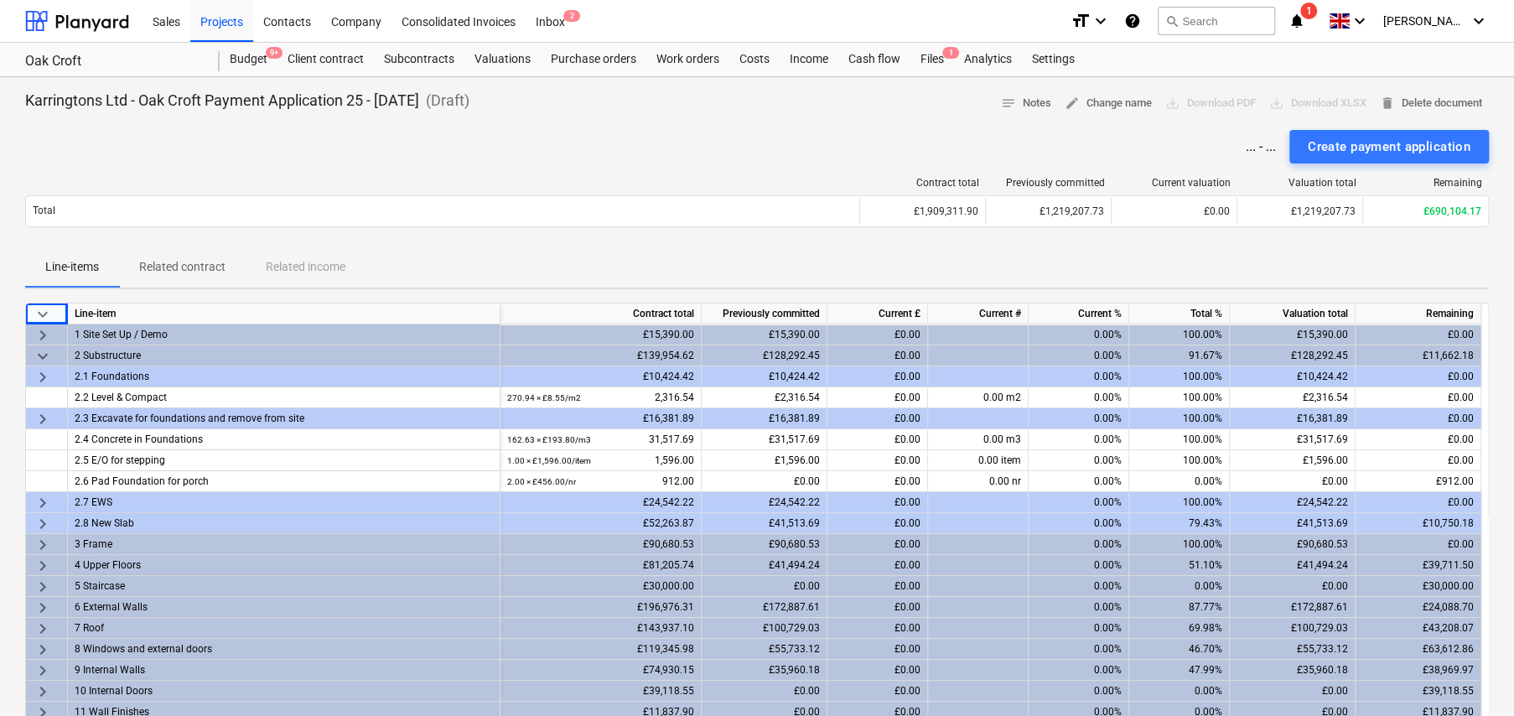
click at [44, 520] on span "keyboard_arrow_right" at bounding box center [43, 524] width 20 height 20
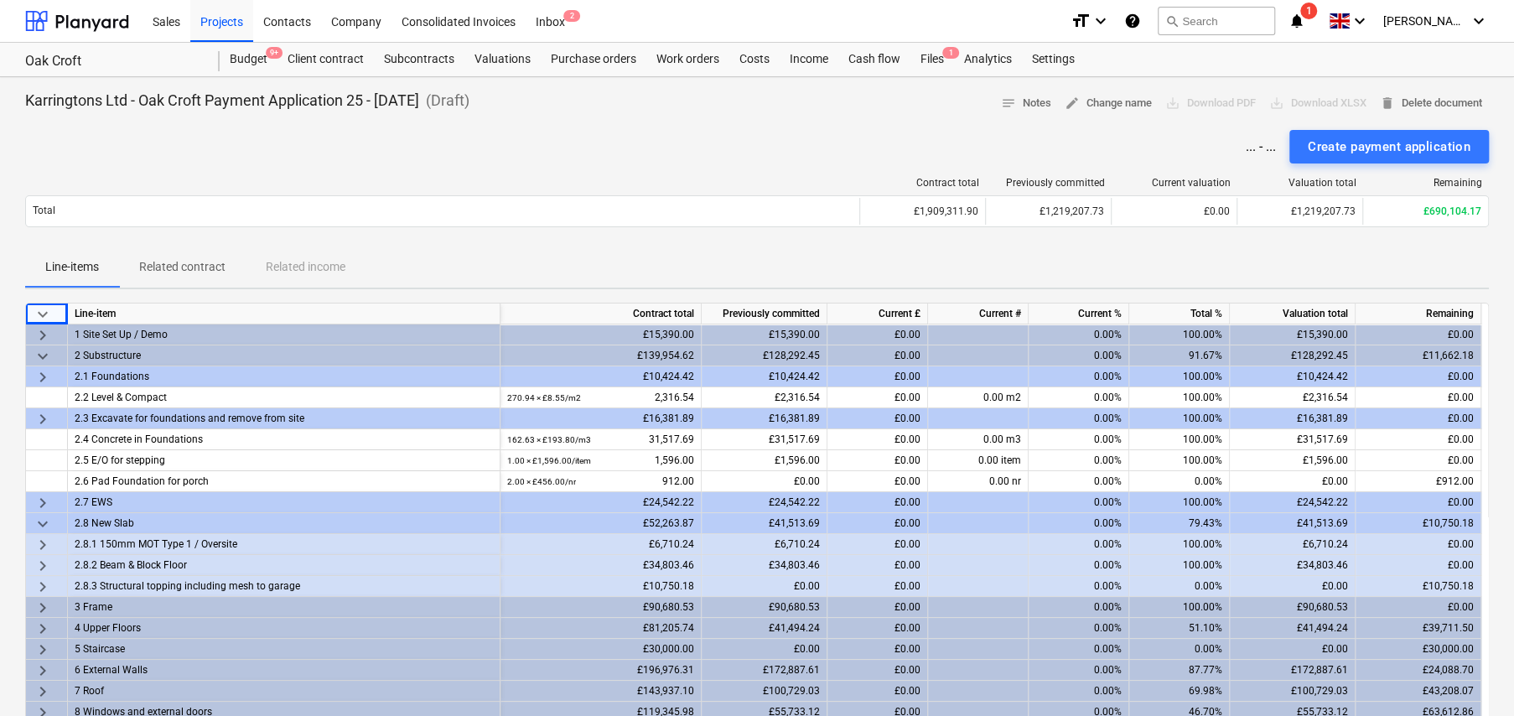
scroll to position [84, 0]
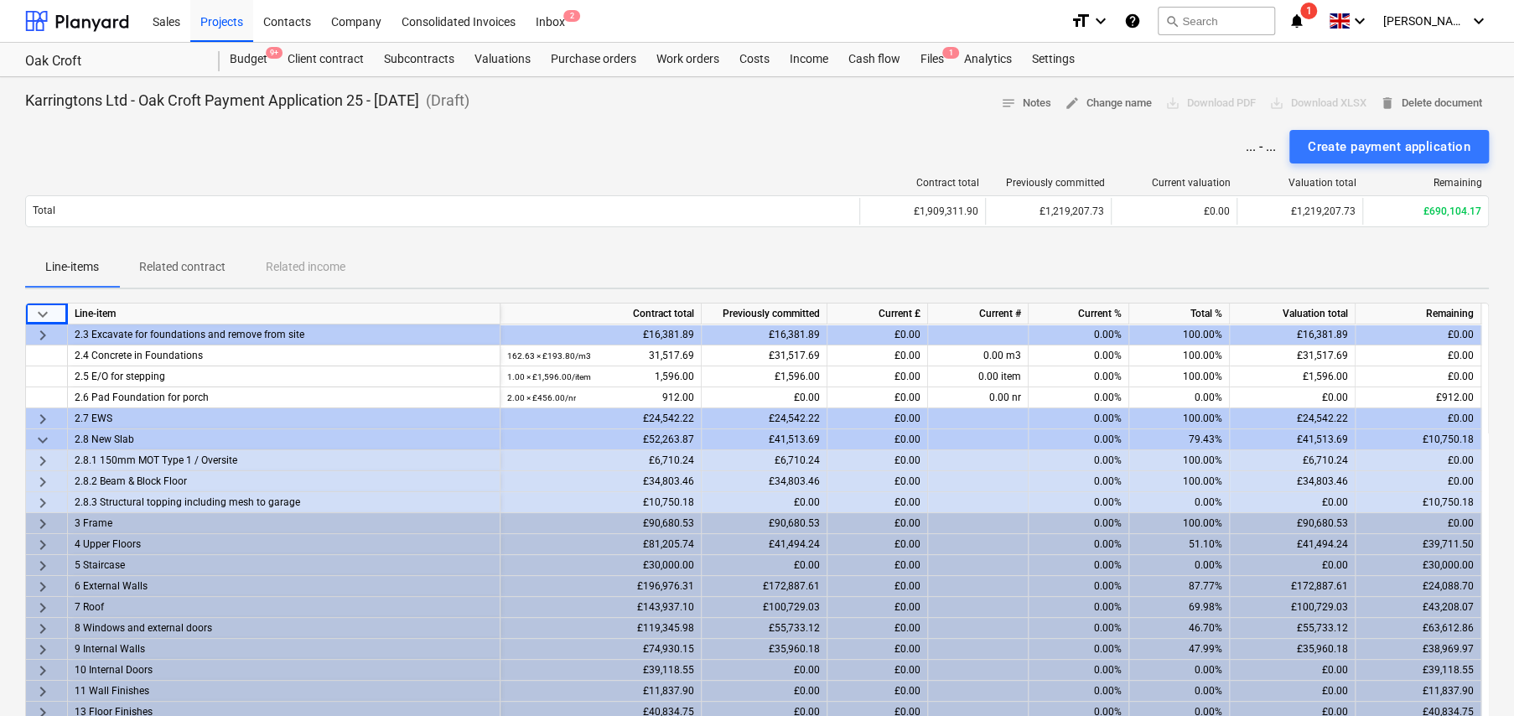
click at [44, 500] on span "keyboard_arrow_right" at bounding box center [43, 503] width 20 height 20
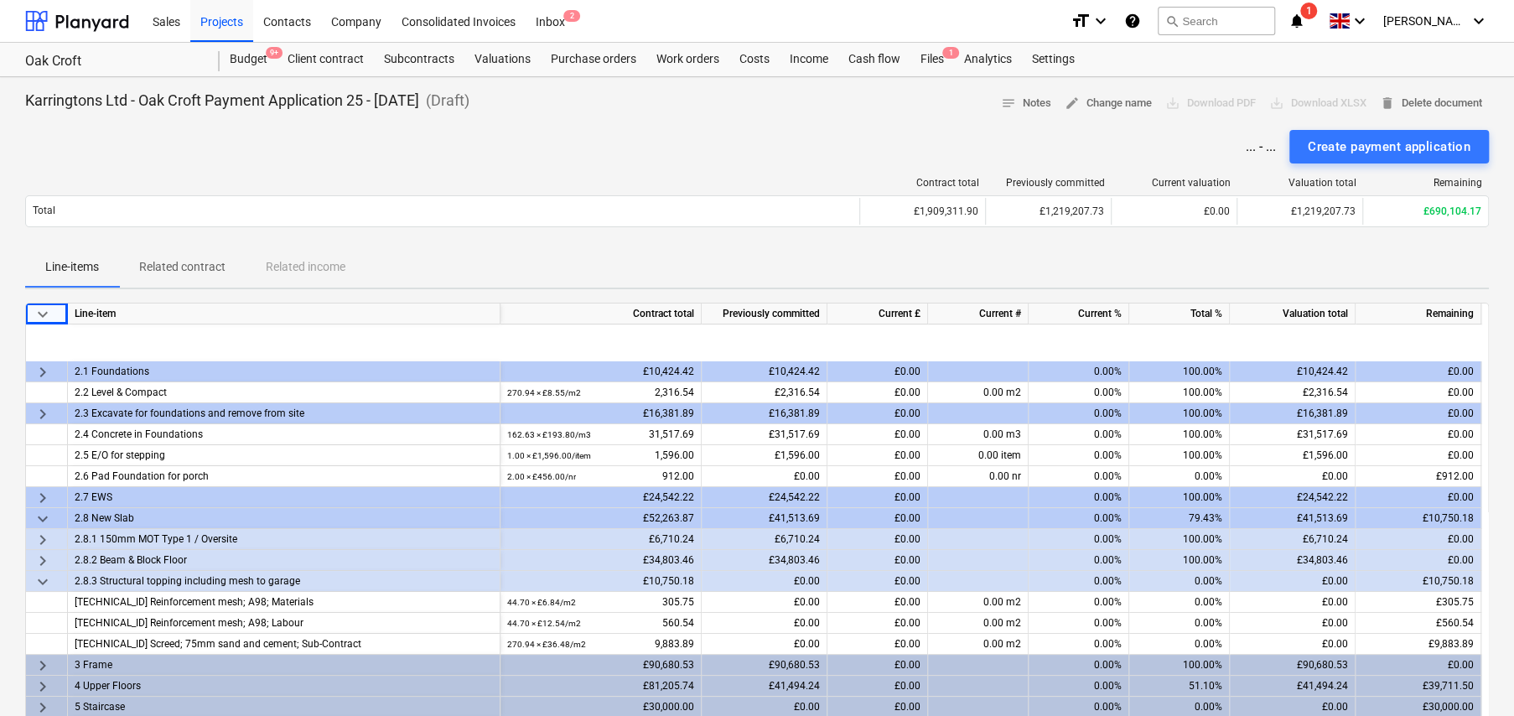
scroll to position [0, 0]
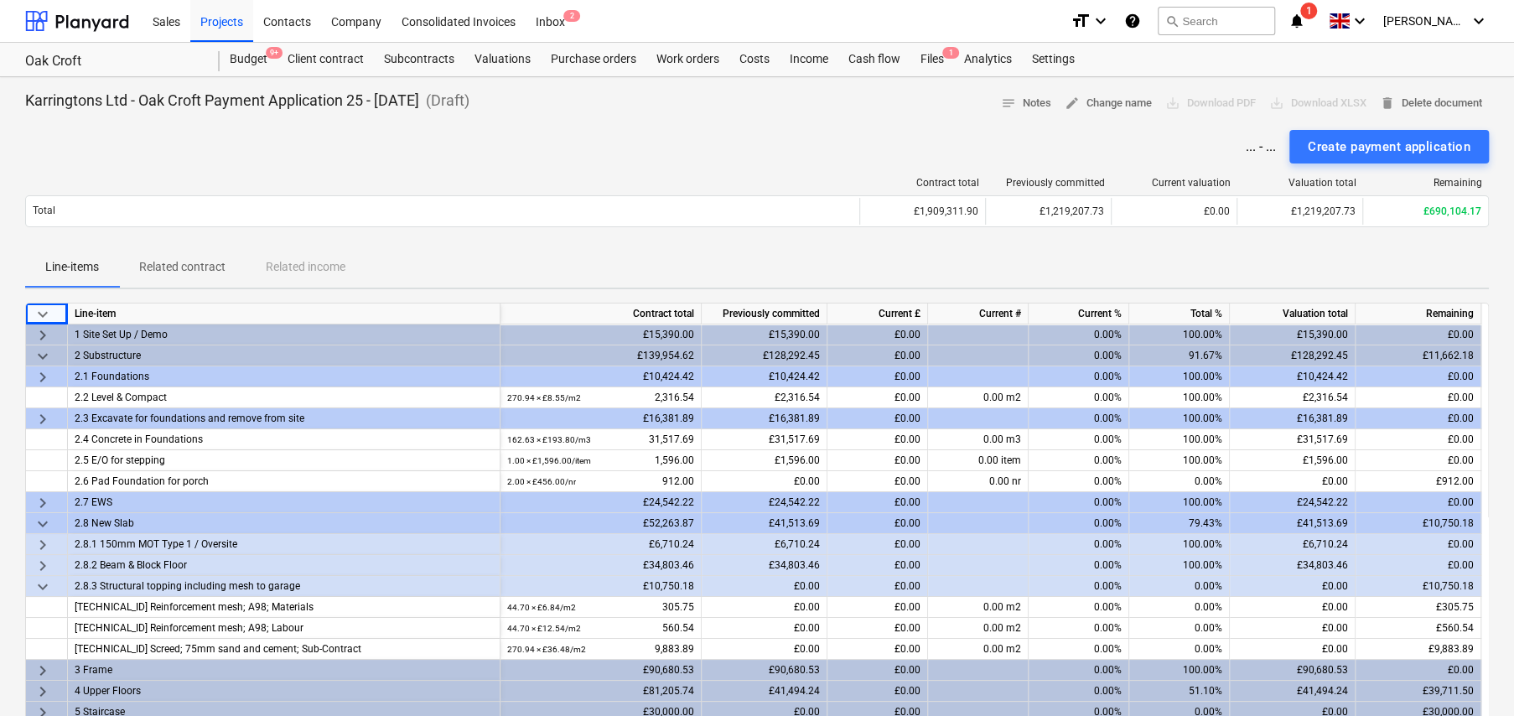
click at [42, 353] on span "keyboard_arrow_down" at bounding box center [43, 356] width 20 height 20
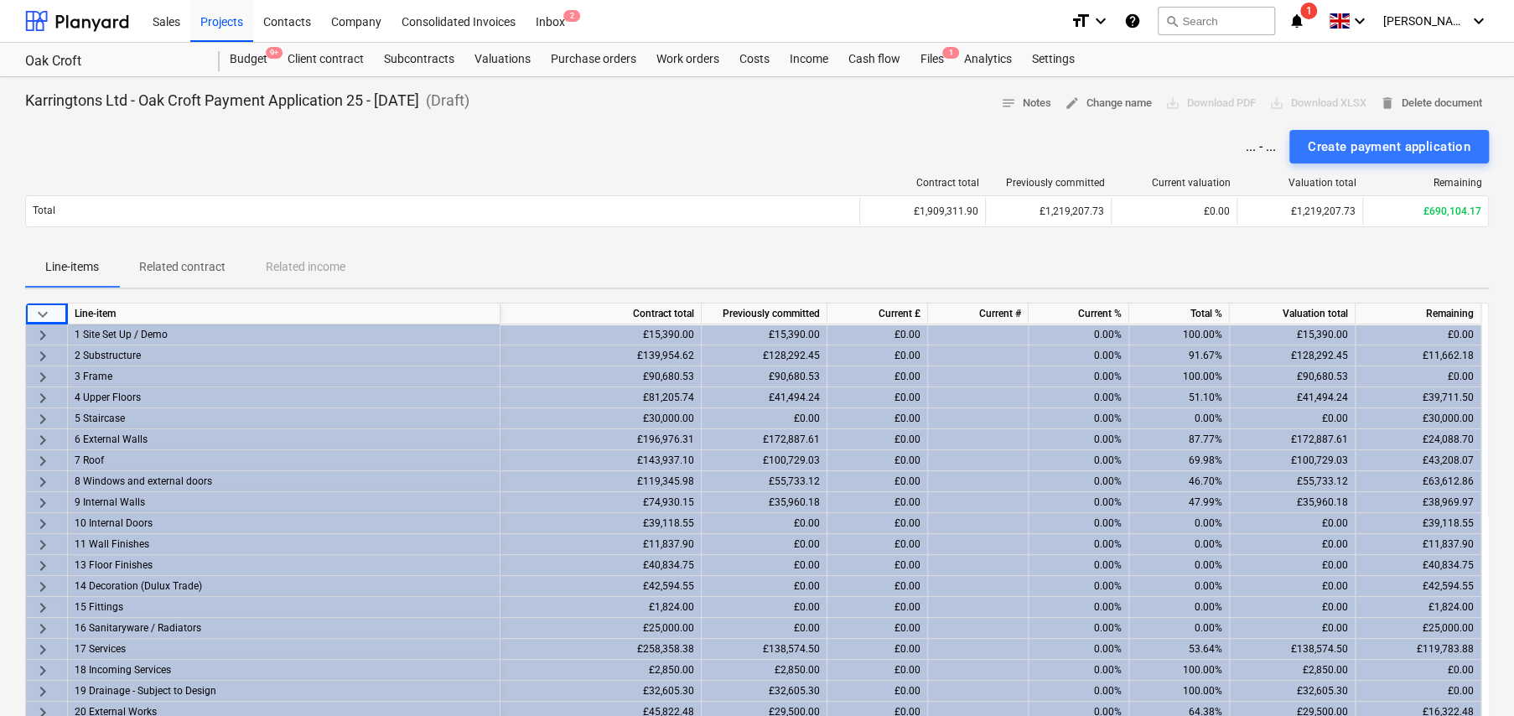
click at [44, 396] on span "keyboard_arrow_right" at bounding box center [43, 398] width 20 height 20
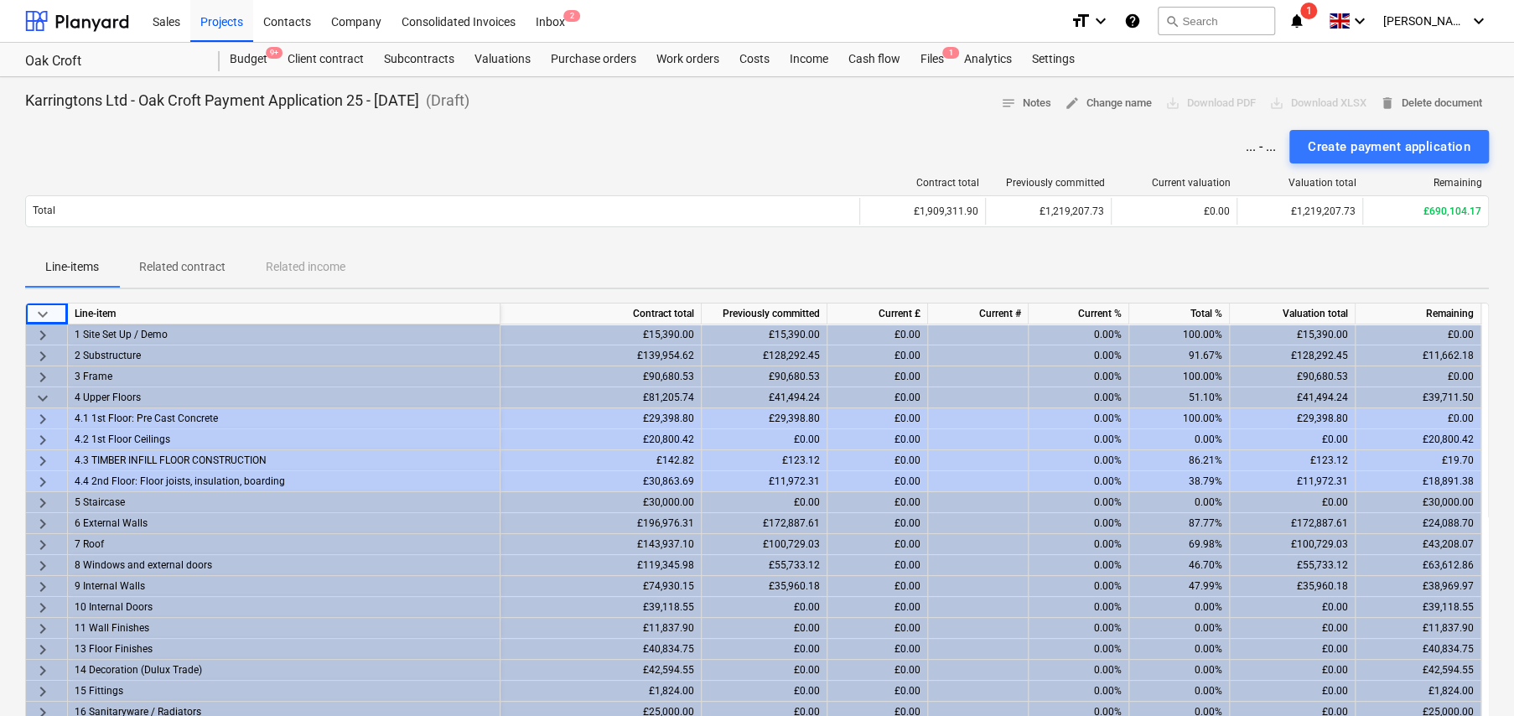
click at [44, 440] on span "keyboard_arrow_right" at bounding box center [43, 440] width 20 height 20
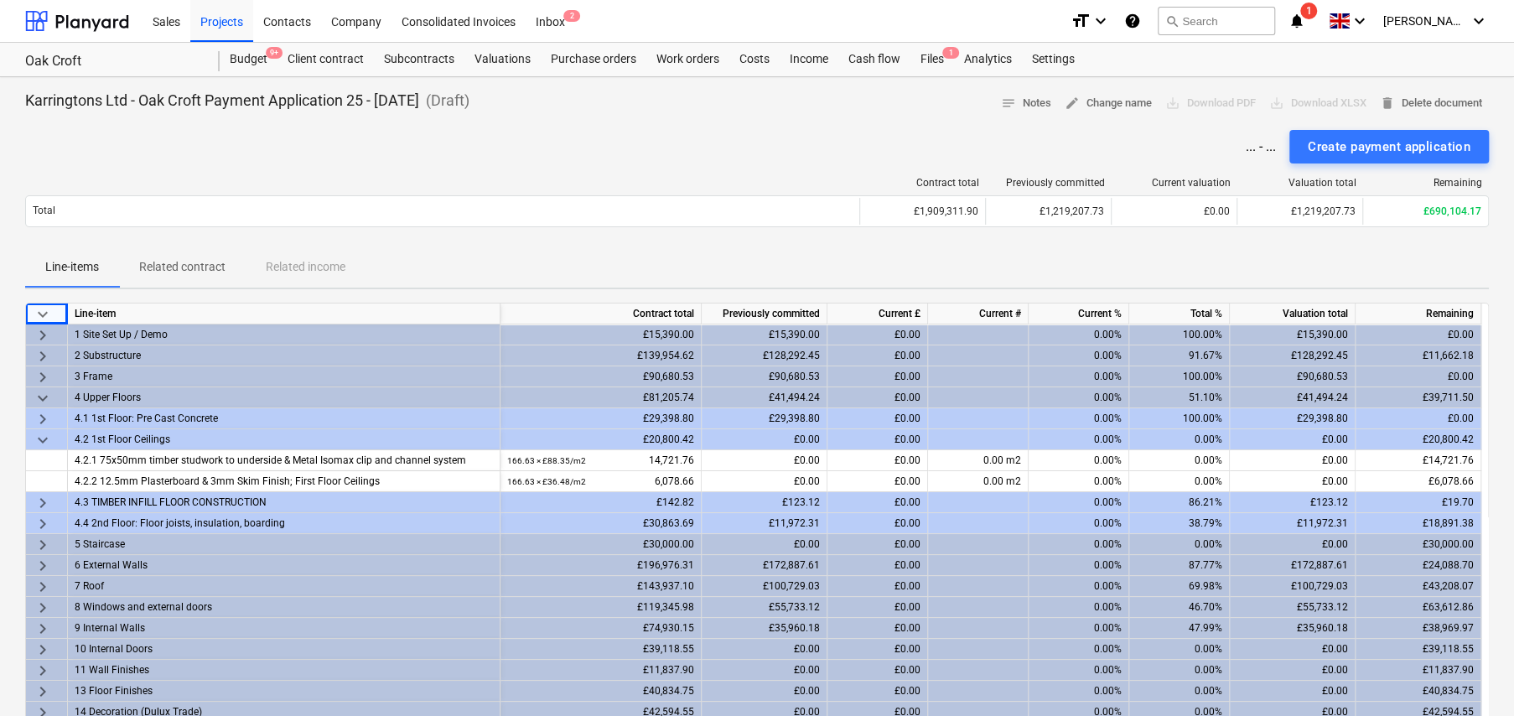
click at [39, 499] on span "keyboard_arrow_right" at bounding box center [43, 503] width 20 height 20
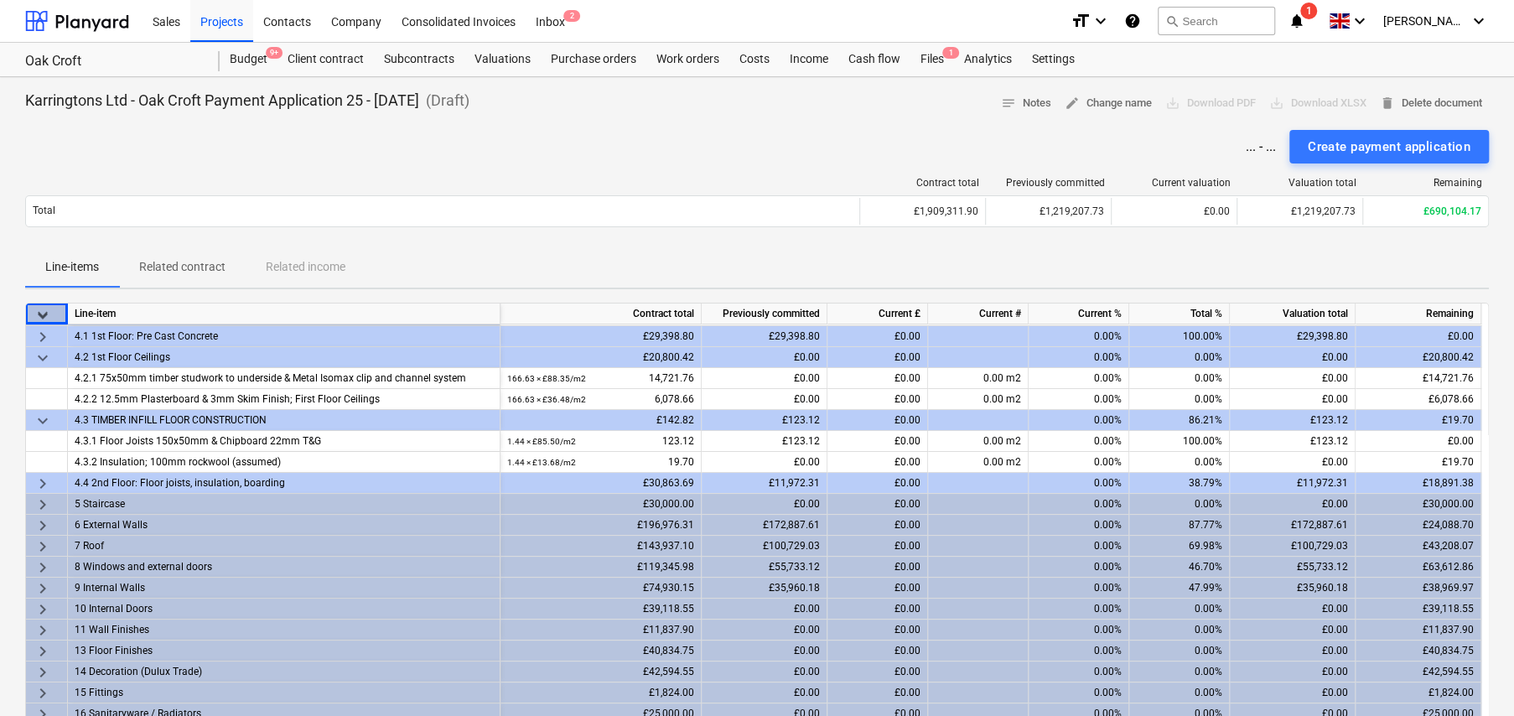
scroll to position [84, 0]
click at [39, 477] on span "keyboard_arrow_right" at bounding box center [43, 482] width 20 height 20
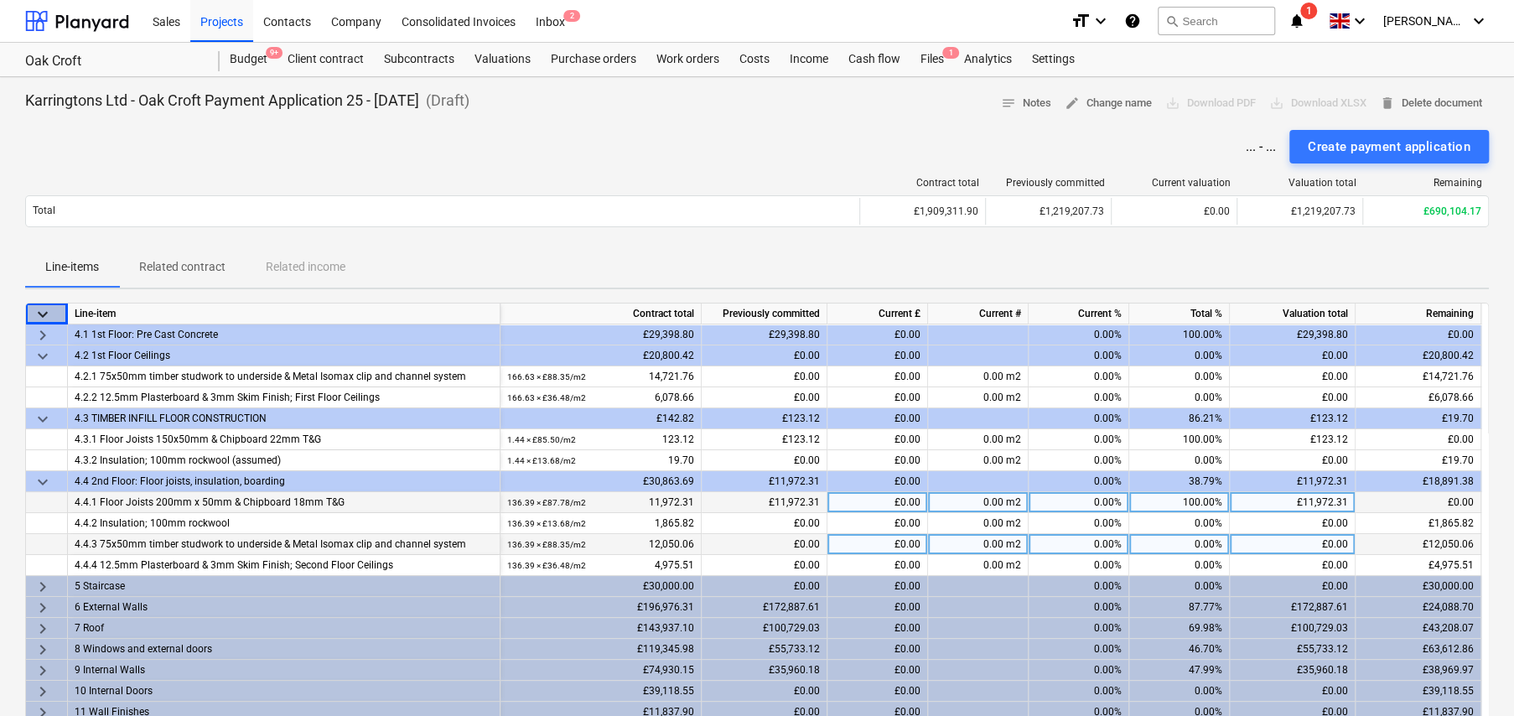
click at [1209, 544] on div "0.00%" at bounding box center [1179, 544] width 101 height 21
type input "100"
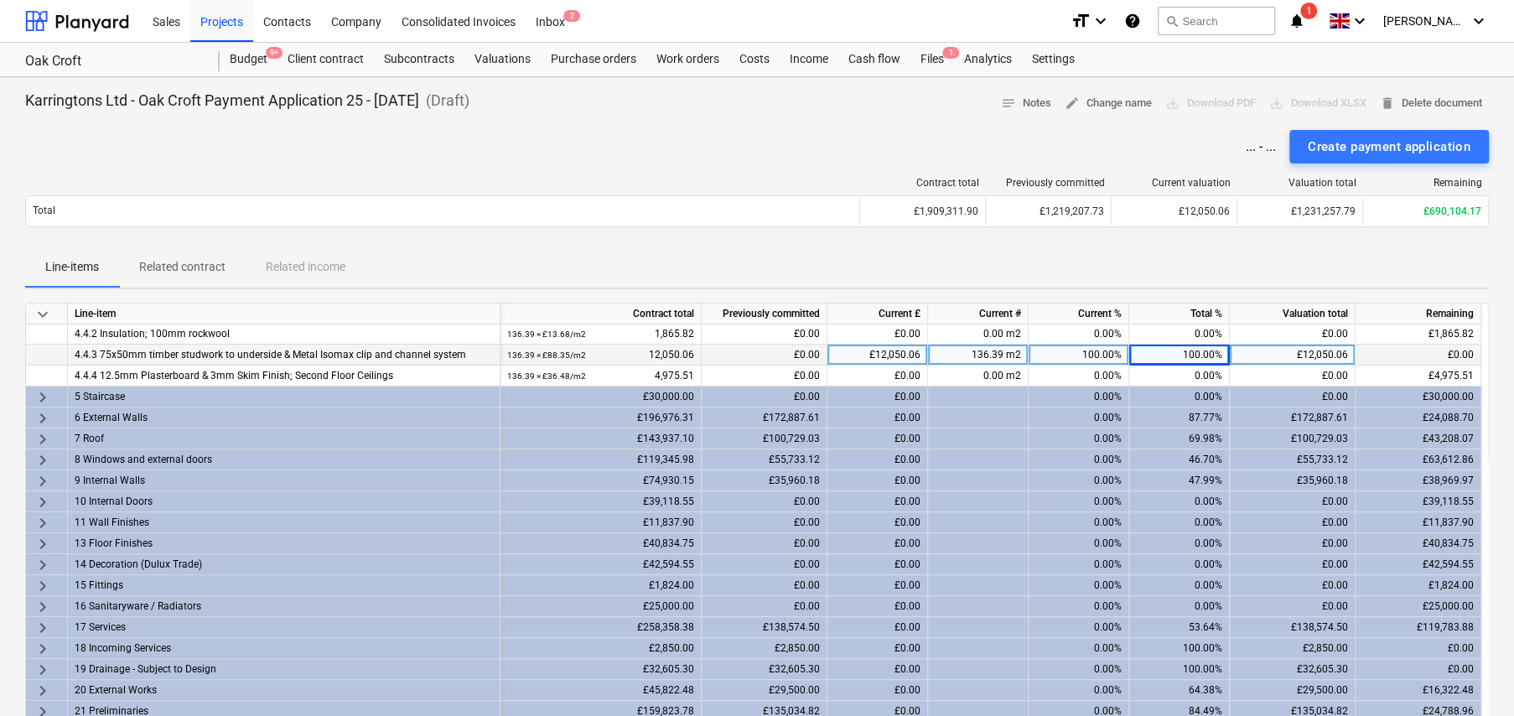
scroll to position [275, 0]
click at [44, 413] on span "keyboard_arrow_right" at bounding box center [43, 416] width 20 height 20
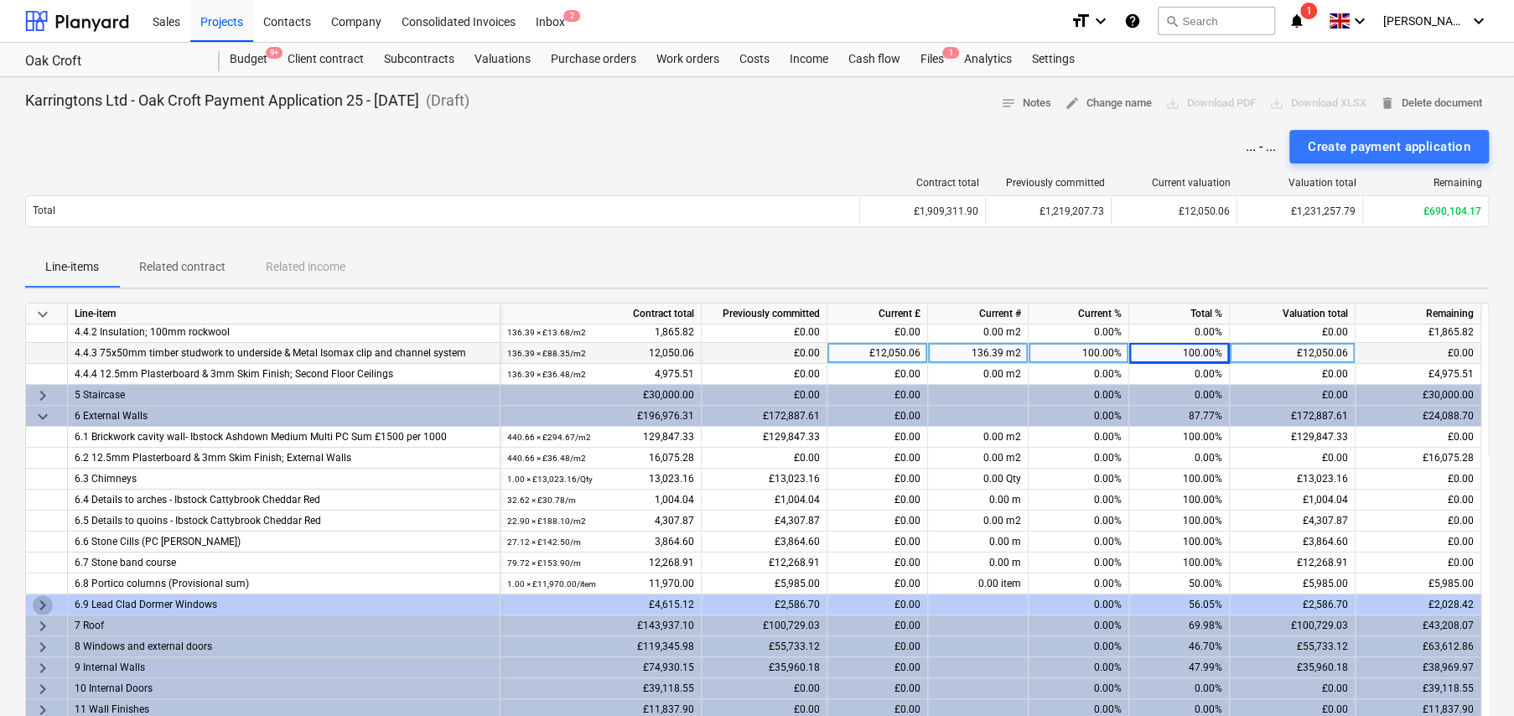
click at [39, 600] on span "keyboard_arrow_right" at bounding box center [43, 605] width 20 height 20
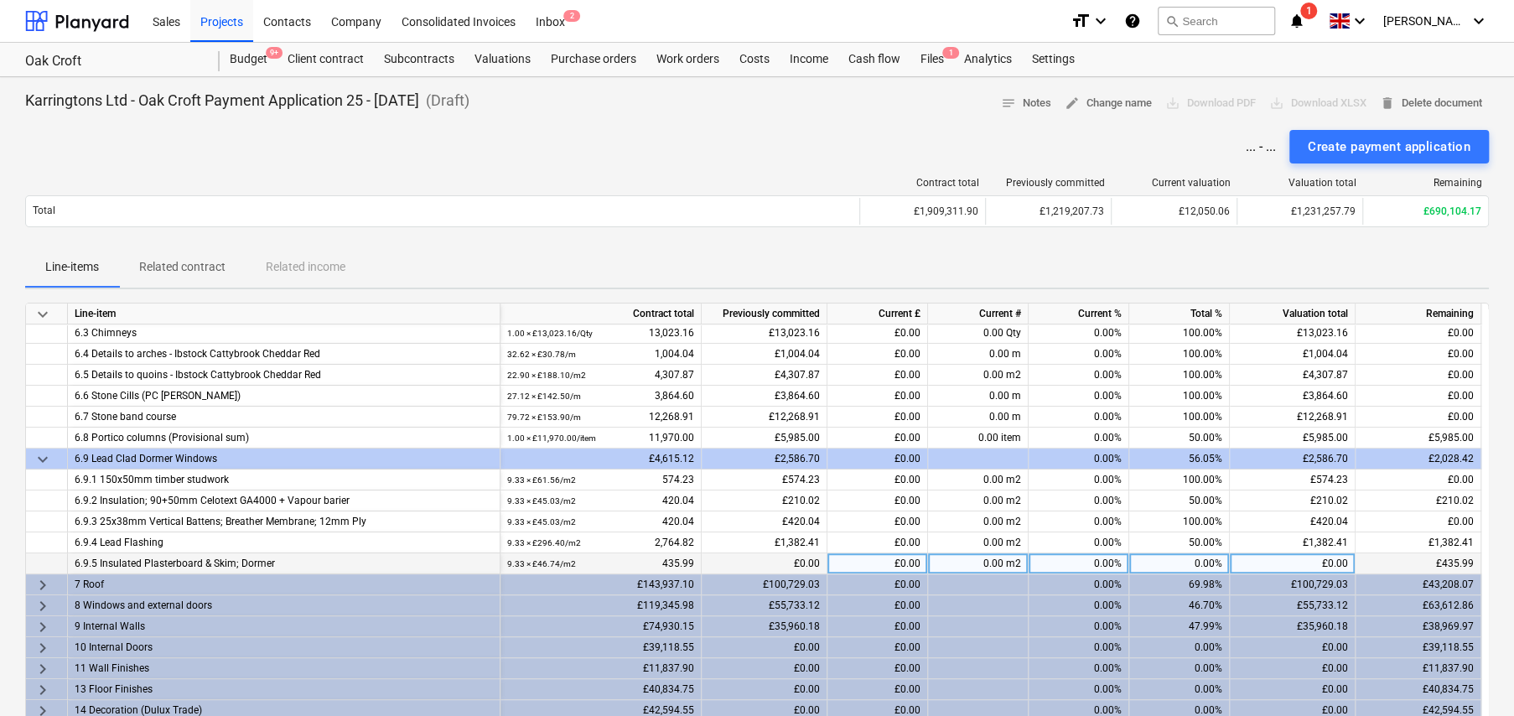
scroll to position [442, 0]
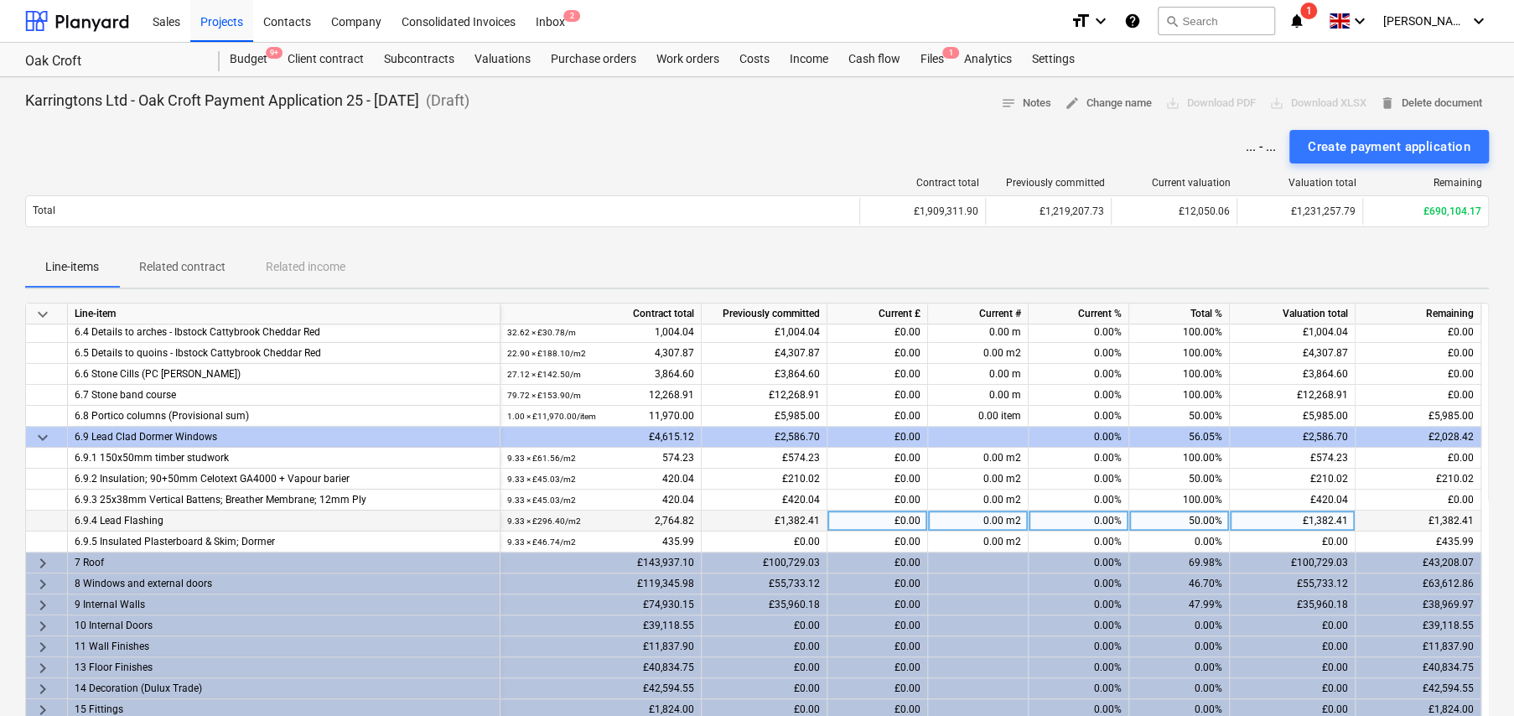
click at [1187, 520] on div "50.00%" at bounding box center [1179, 520] width 101 height 21
type input "100"
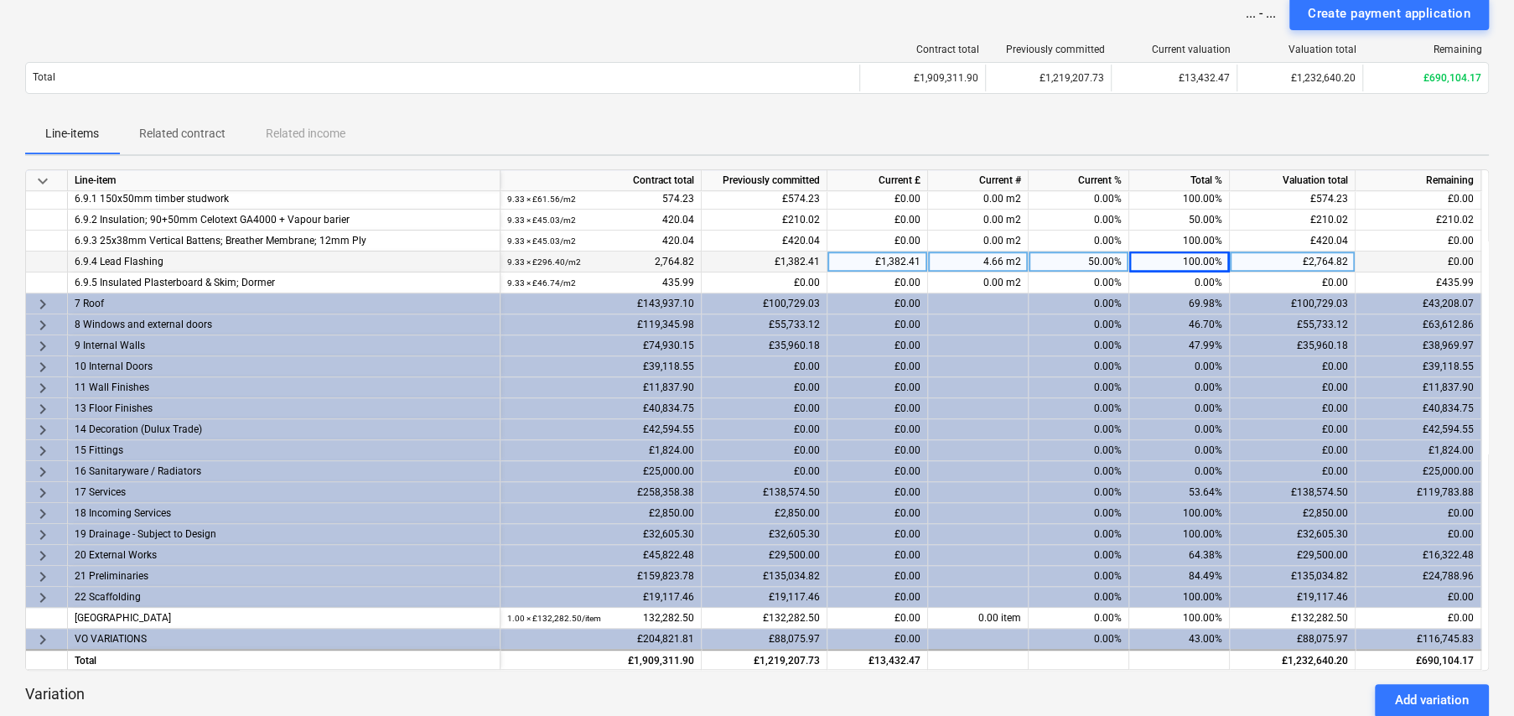
scroll to position [168, 0]
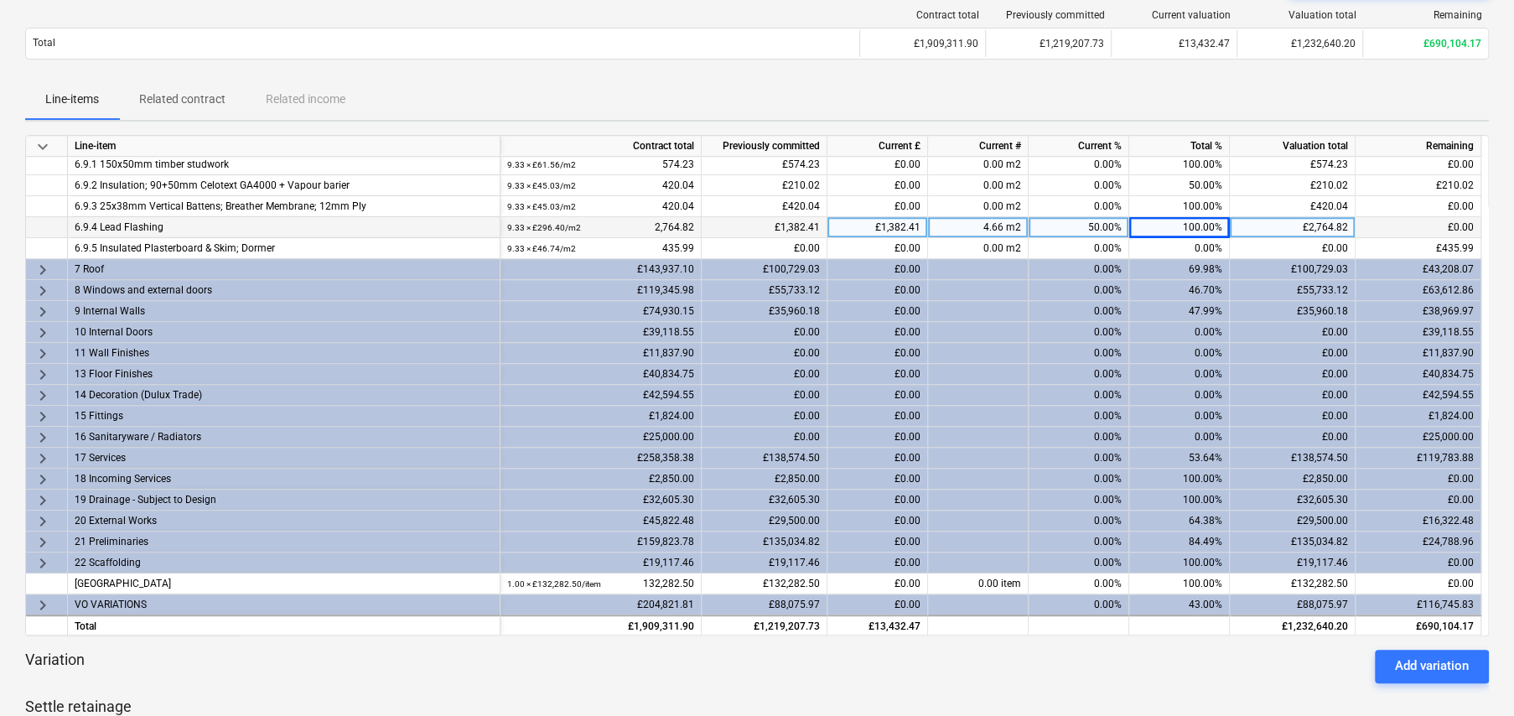
click at [37, 261] on span "keyboard_arrow_right" at bounding box center [43, 270] width 20 height 20
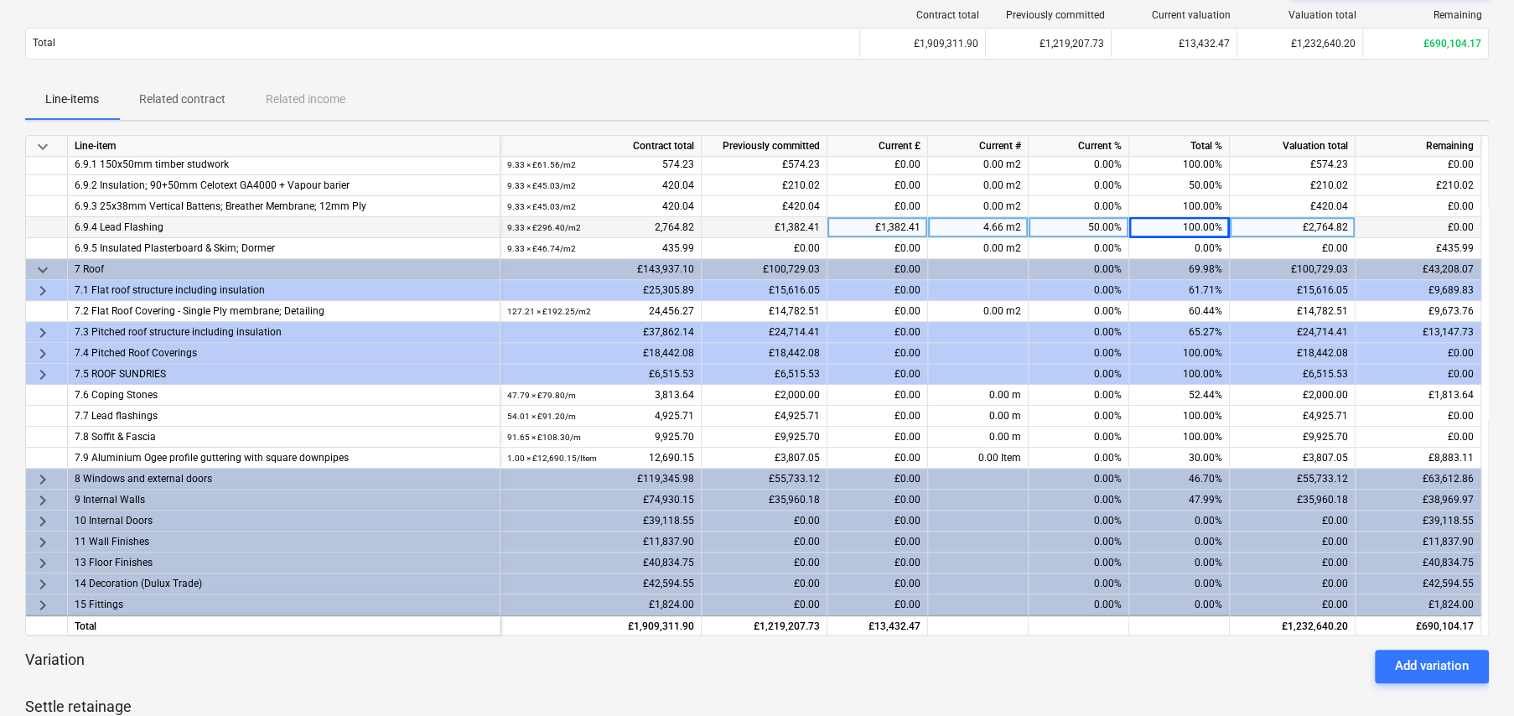
click at [44, 287] on span "keyboard_arrow_right" at bounding box center [43, 291] width 20 height 20
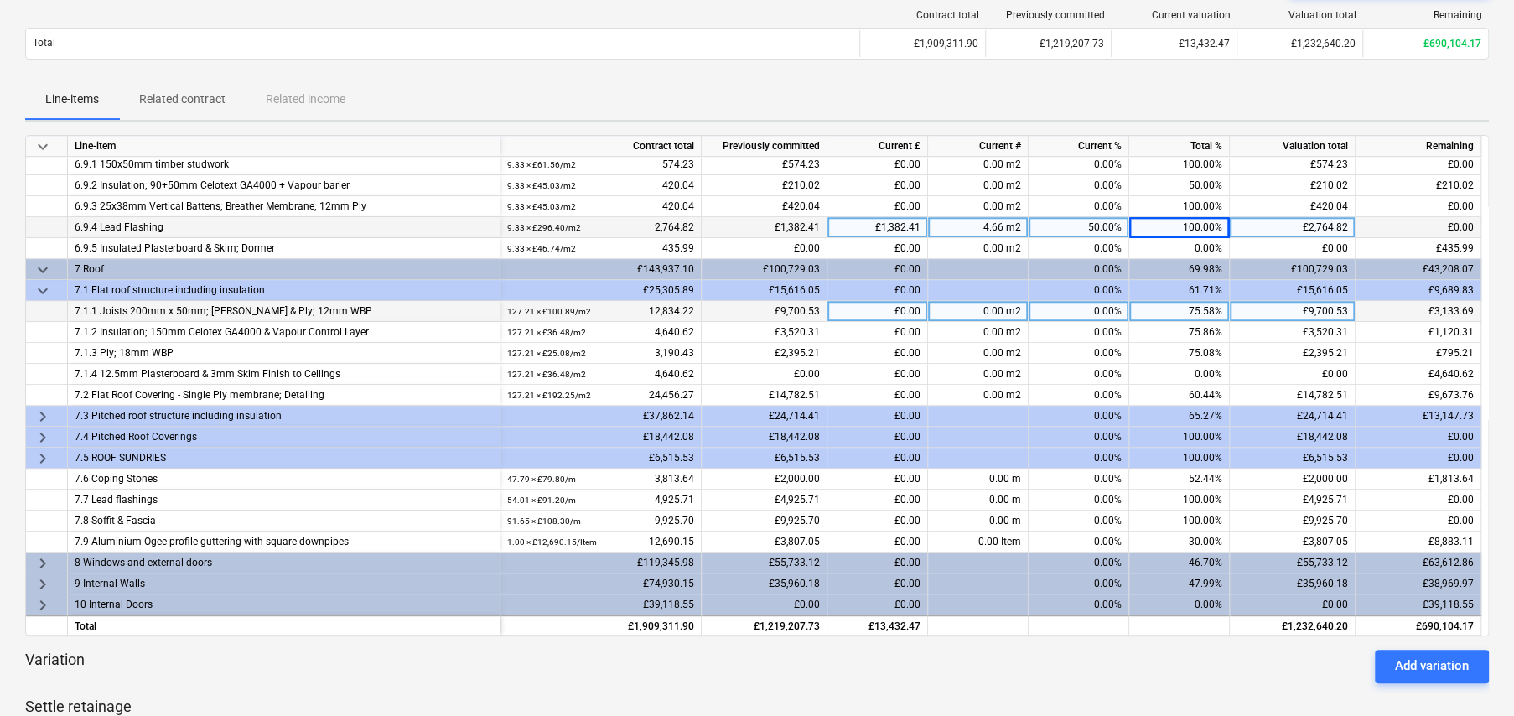
click at [1199, 306] on div "75.58%" at bounding box center [1179, 311] width 101 height 21
type input "100"
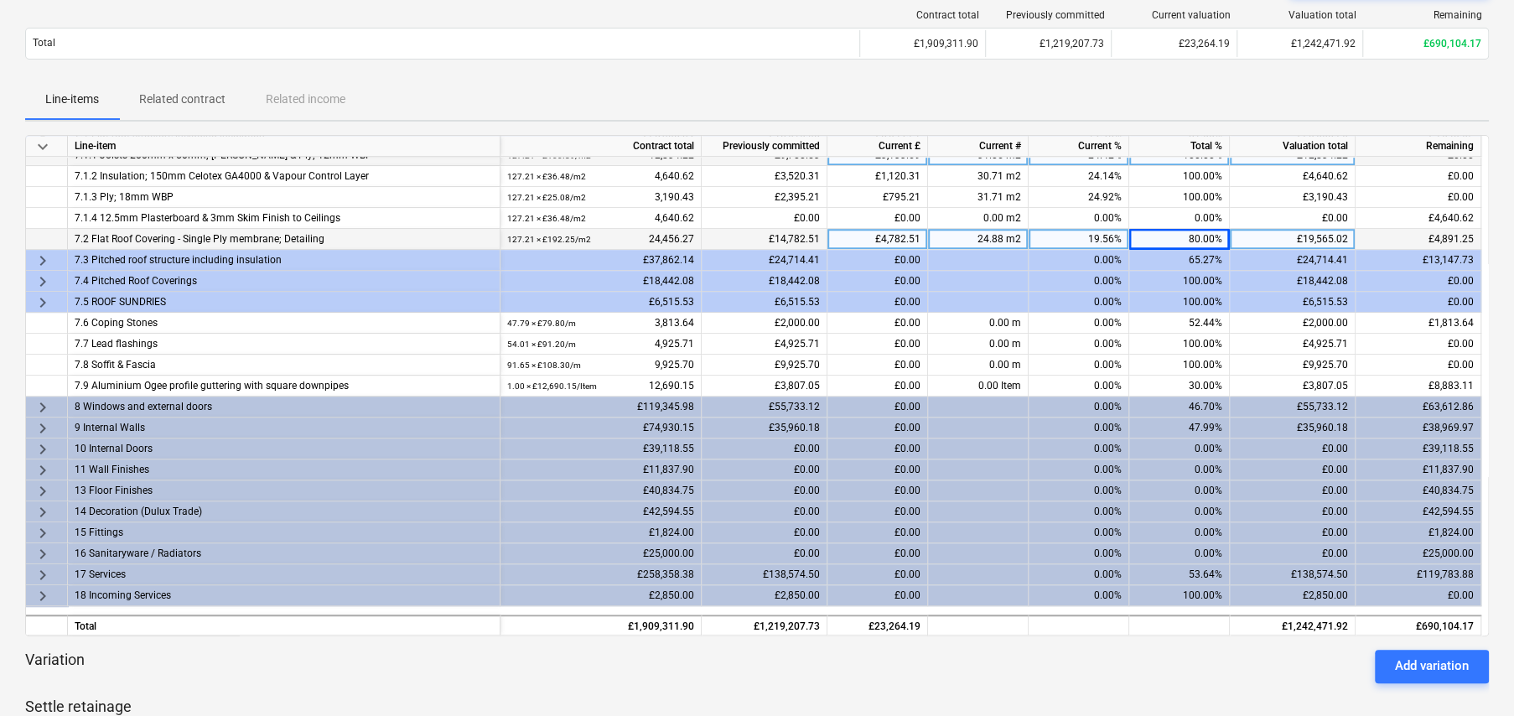
scroll to position [736, 0]
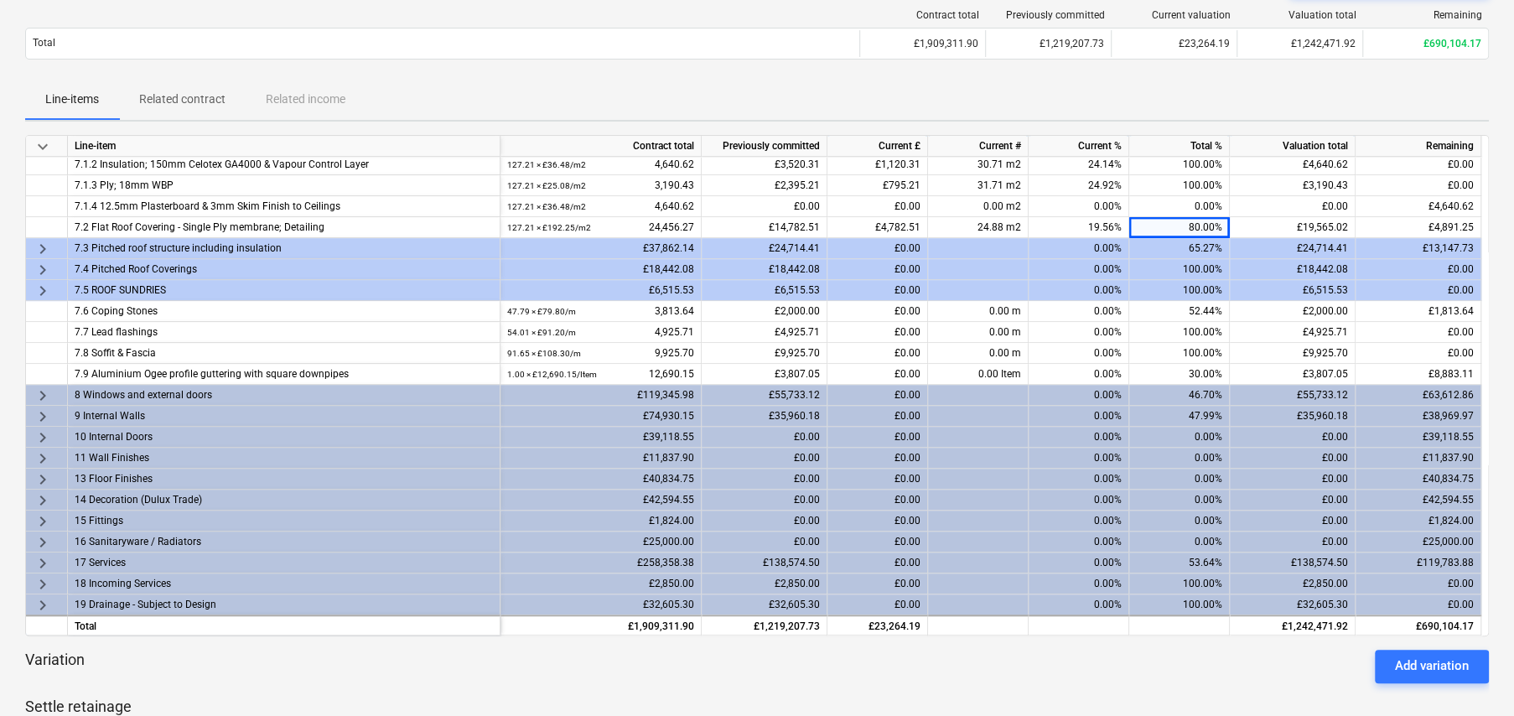
click at [39, 243] on span "keyboard_arrow_right" at bounding box center [43, 249] width 20 height 20
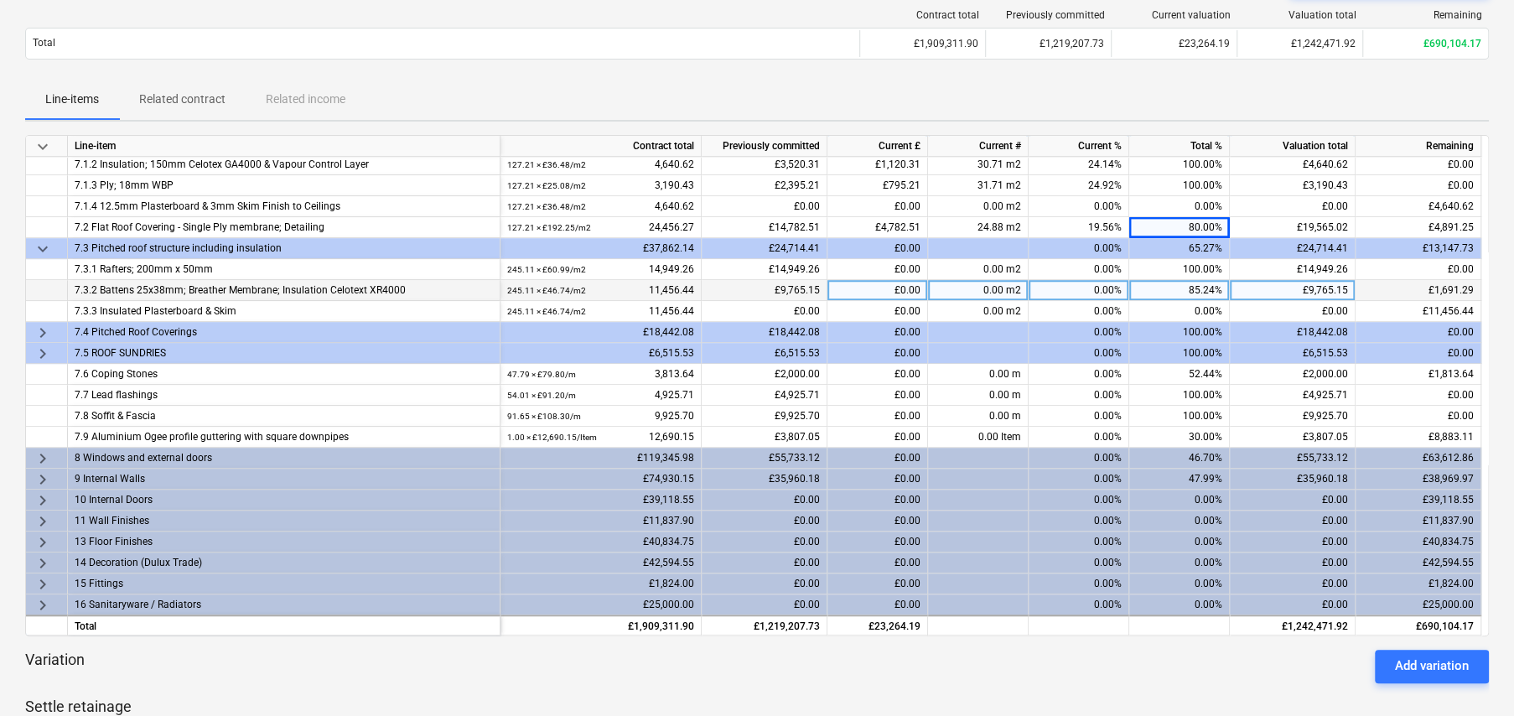
click at [1177, 292] on div "85.24%" at bounding box center [1179, 290] width 101 height 21
type input "100"
click at [44, 327] on span "keyboard_arrow_right" at bounding box center [43, 333] width 20 height 20
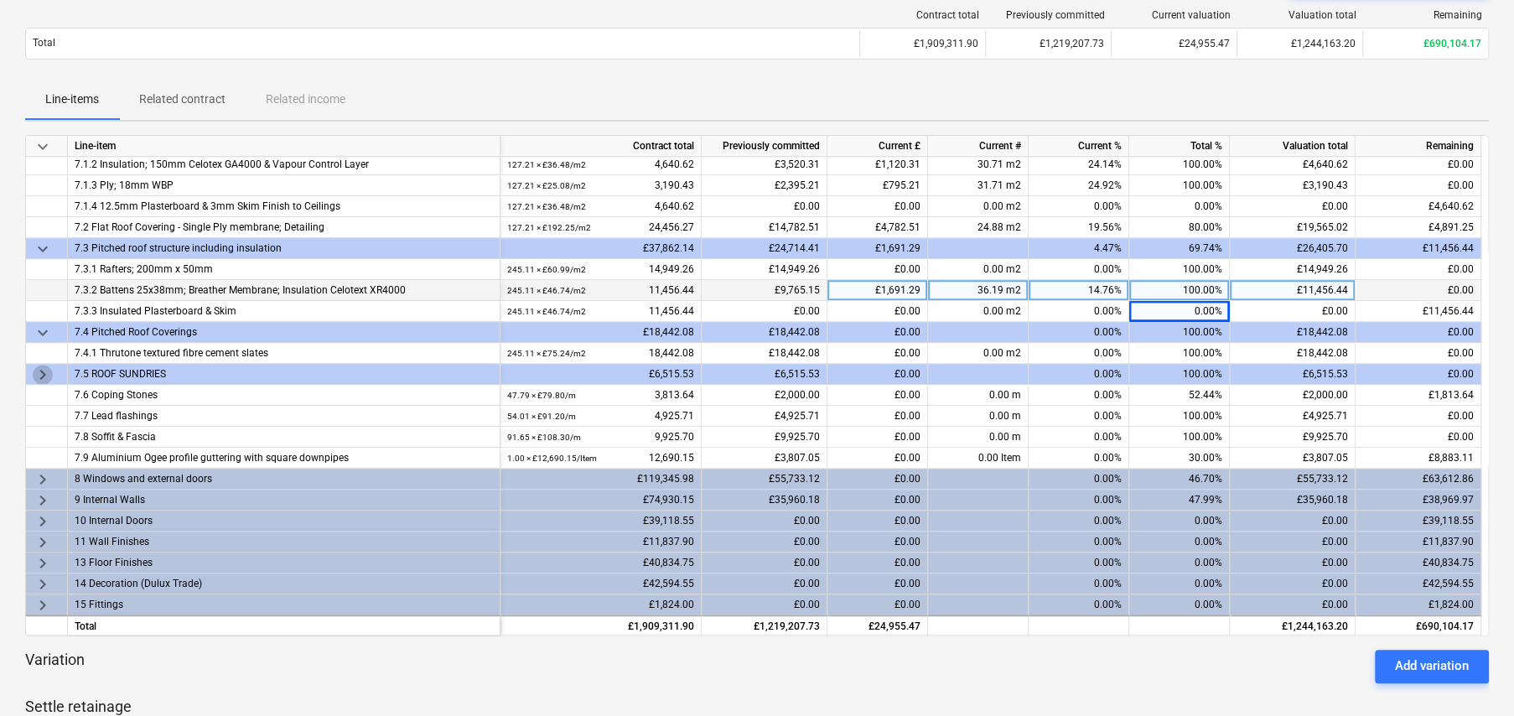
click at [44, 370] on span "keyboard_arrow_right" at bounding box center [43, 375] width 20 height 20
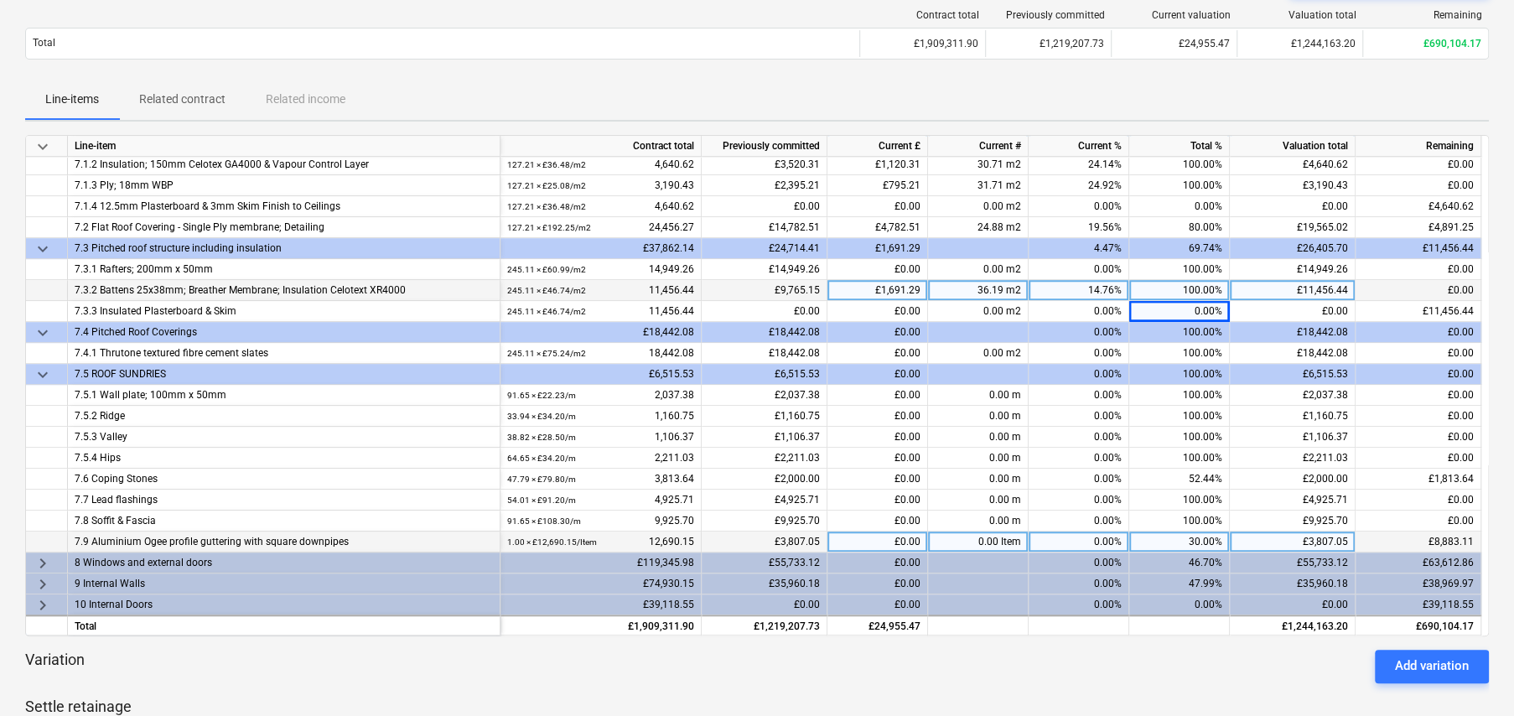
click at [1200, 541] on div "30.00%" at bounding box center [1179, 541] width 101 height 21
type input "50"
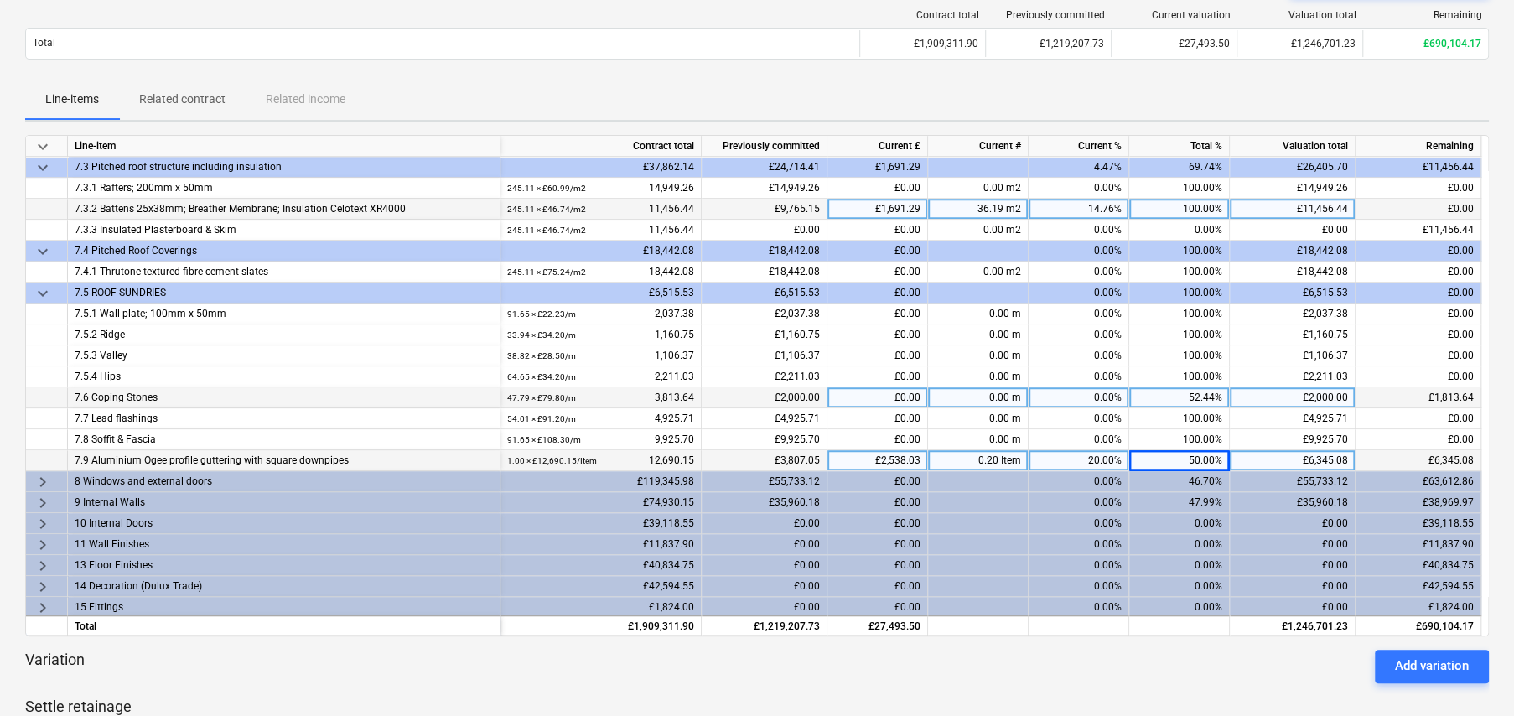
scroll to position [820, 0]
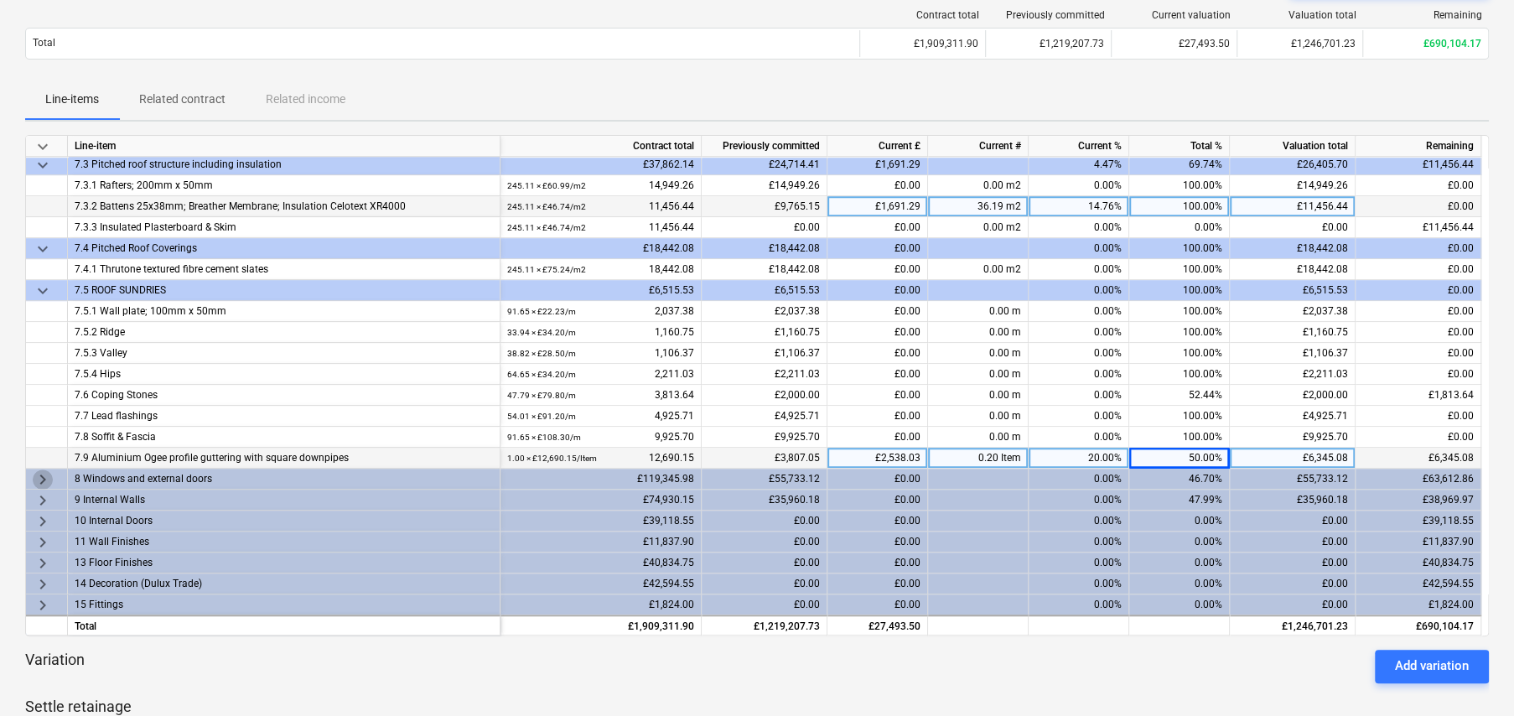
click at [39, 473] on span "keyboard_arrow_right" at bounding box center [43, 479] width 20 height 20
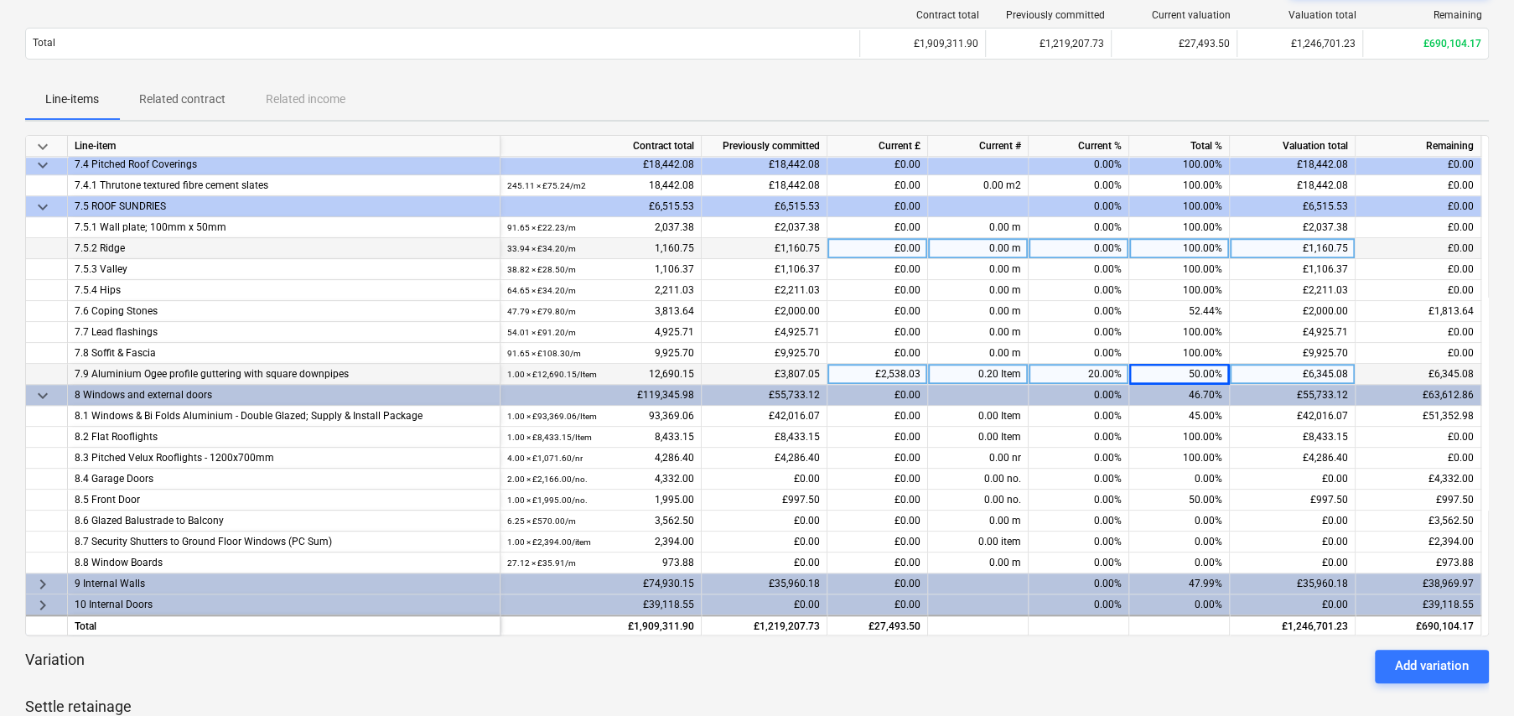
scroll to position [987, 0]
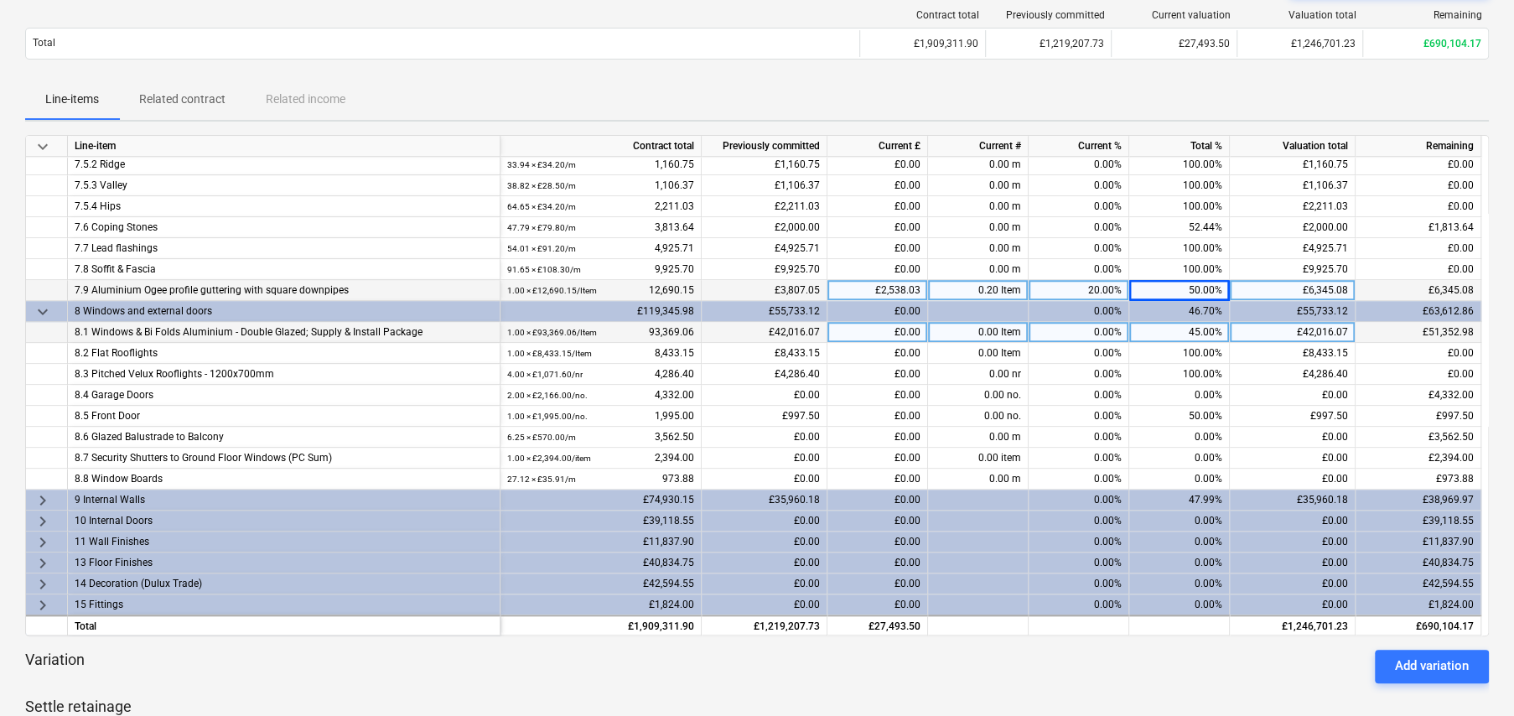
click at [891, 327] on div "£0.00" at bounding box center [877, 332] width 101 height 21
type input "30000"
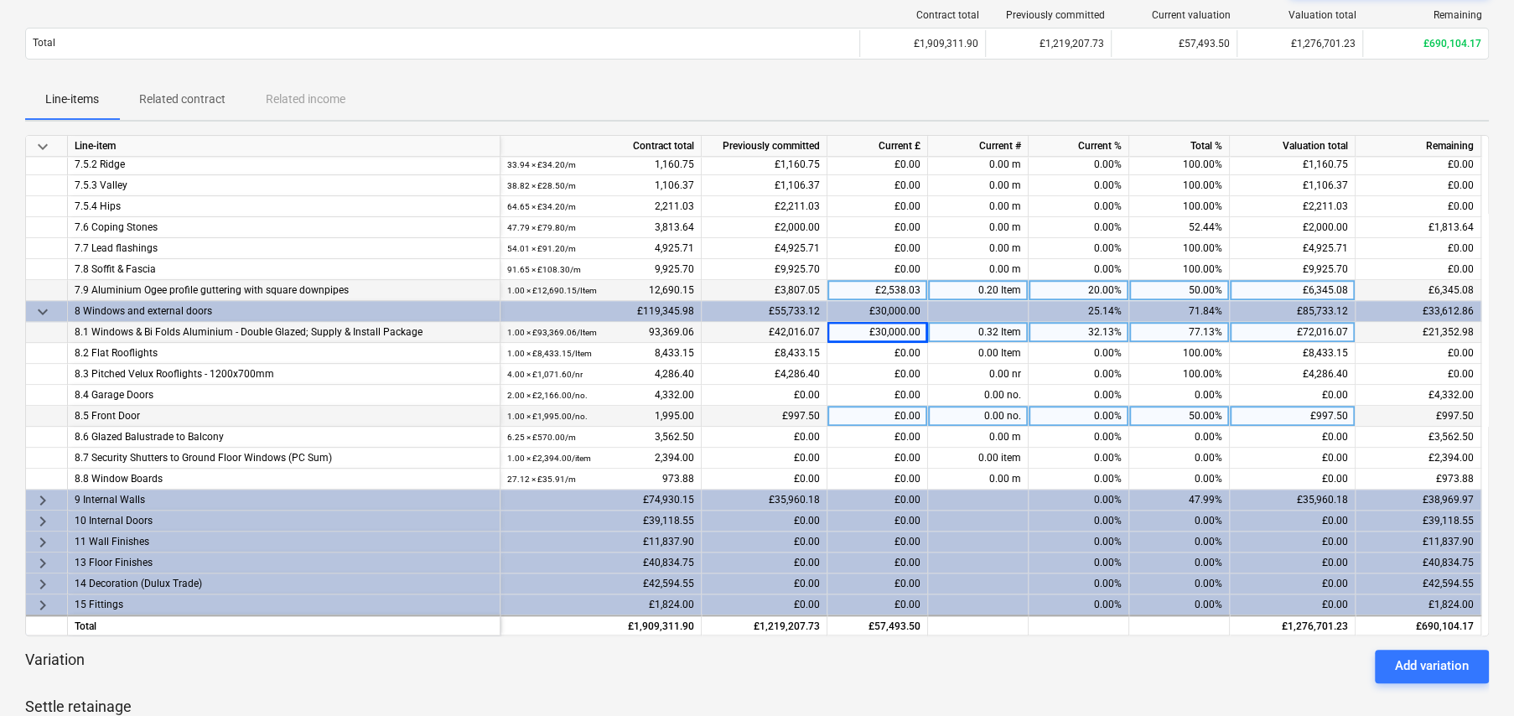
click at [1201, 413] on div "50.00%" at bounding box center [1179, 416] width 101 height 21
type input "77.13"
click at [41, 494] on span "keyboard_arrow_right" at bounding box center [43, 500] width 20 height 20
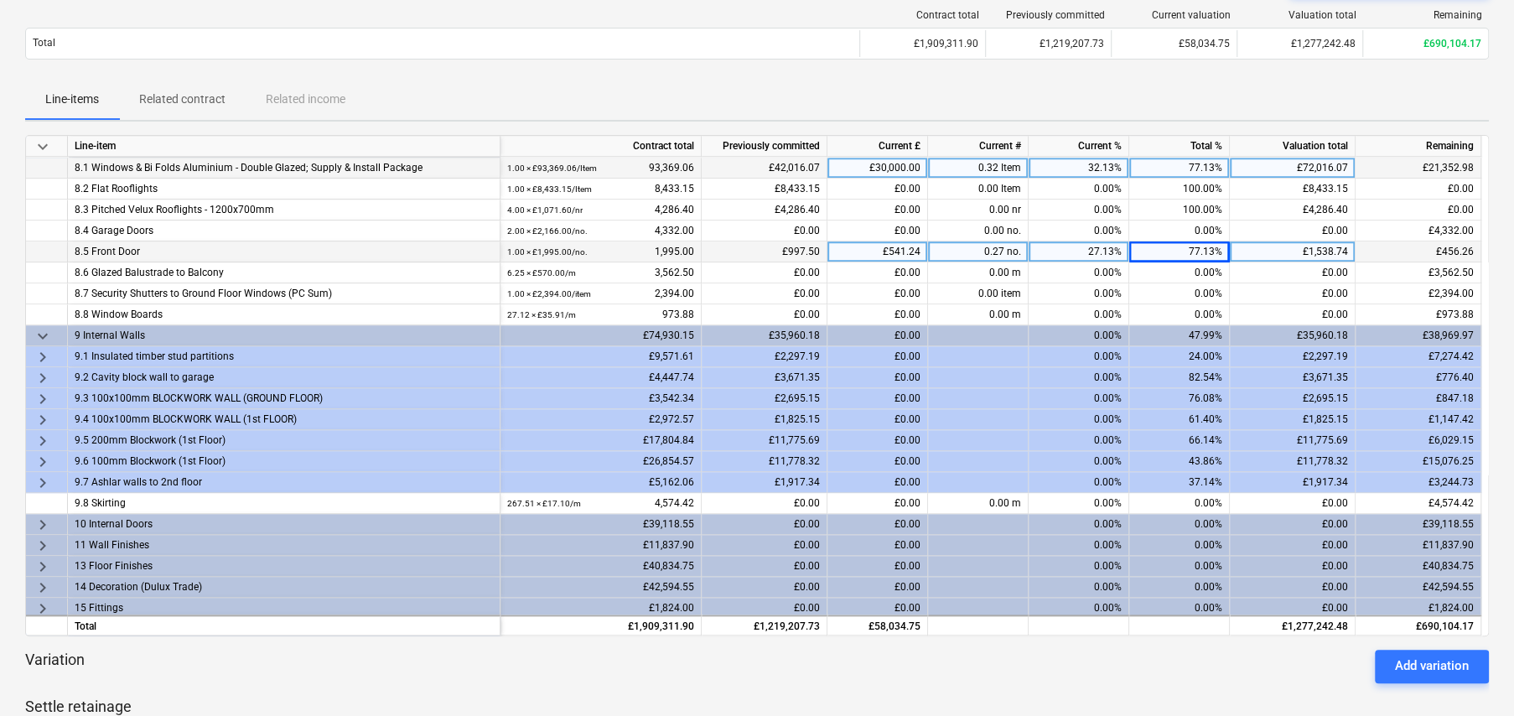
scroll to position [1155, 0]
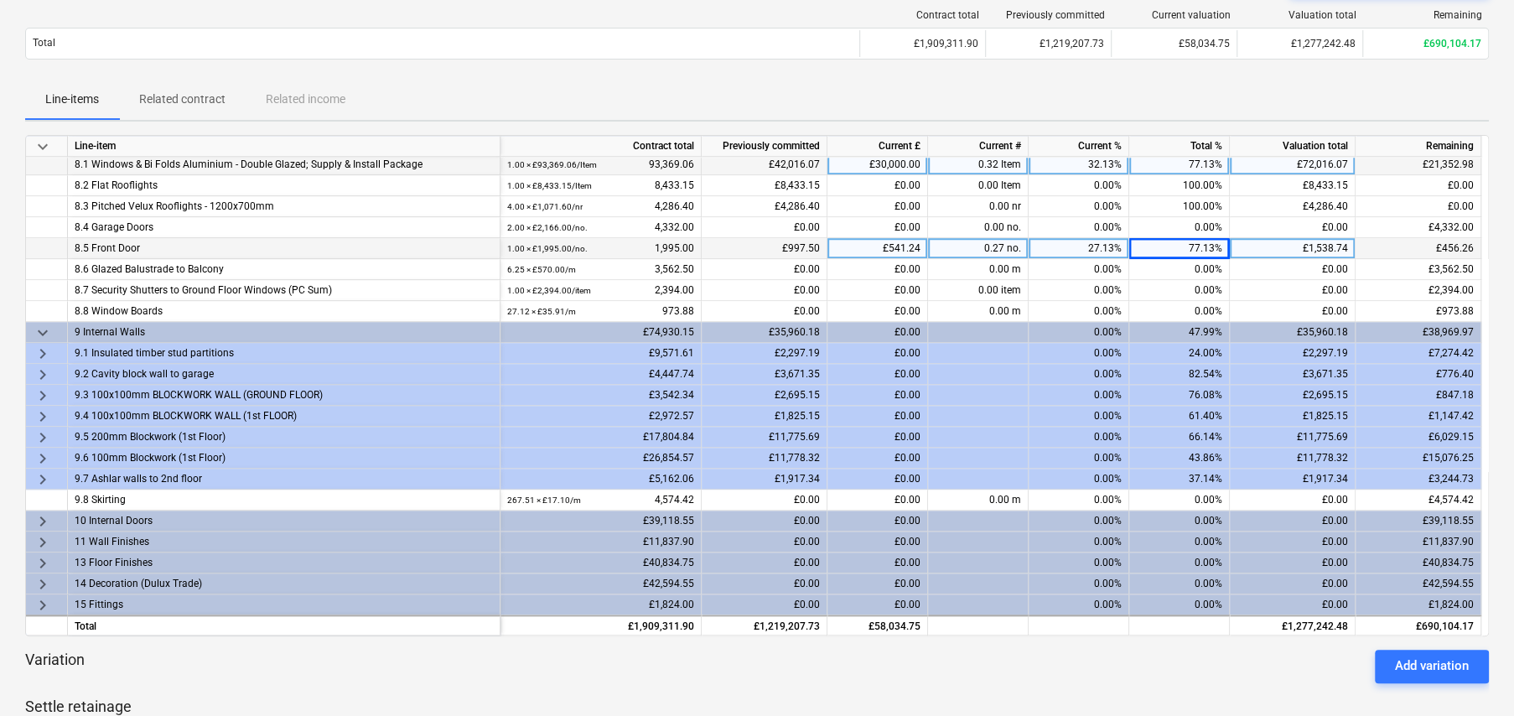
click at [44, 349] on span "keyboard_arrow_right" at bounding box center [43, 354] width 20 height 20
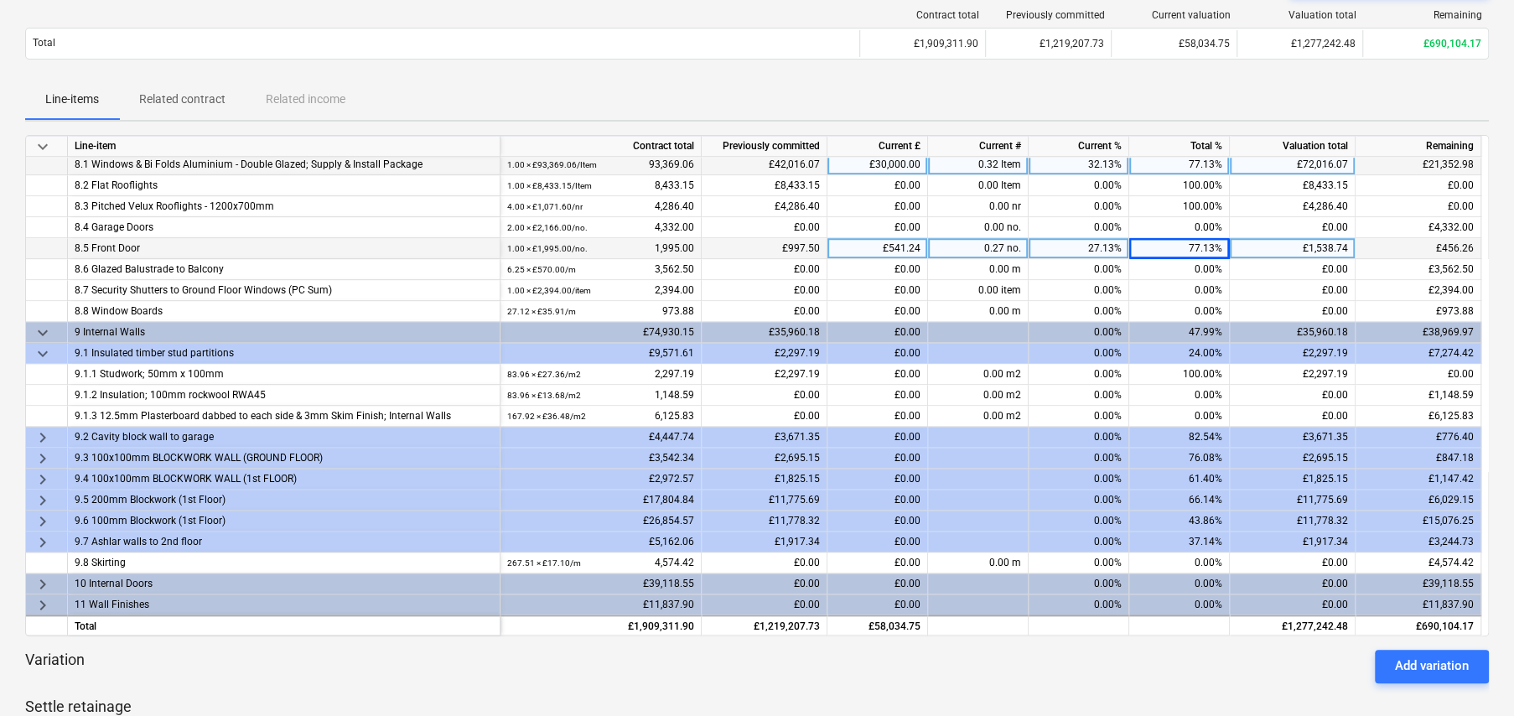
click at [39, 432] on span "keyboard_arrow_right" at bounding box center [43, 437] width 20 height 20
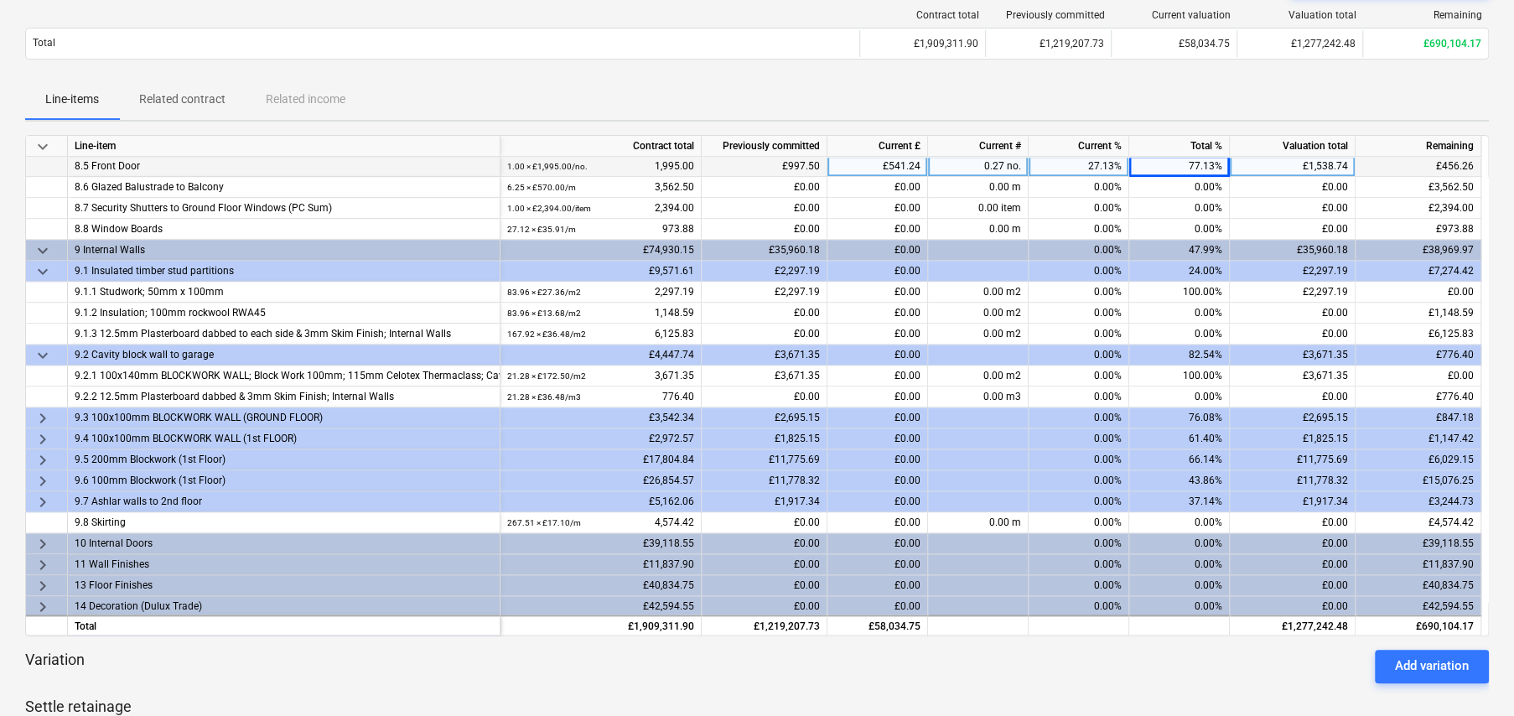
scroll to position [1239, 0]
click at [45, 411] on span "keyboard_arrow_right" at bounding box center [43, 416] width 20 height 20
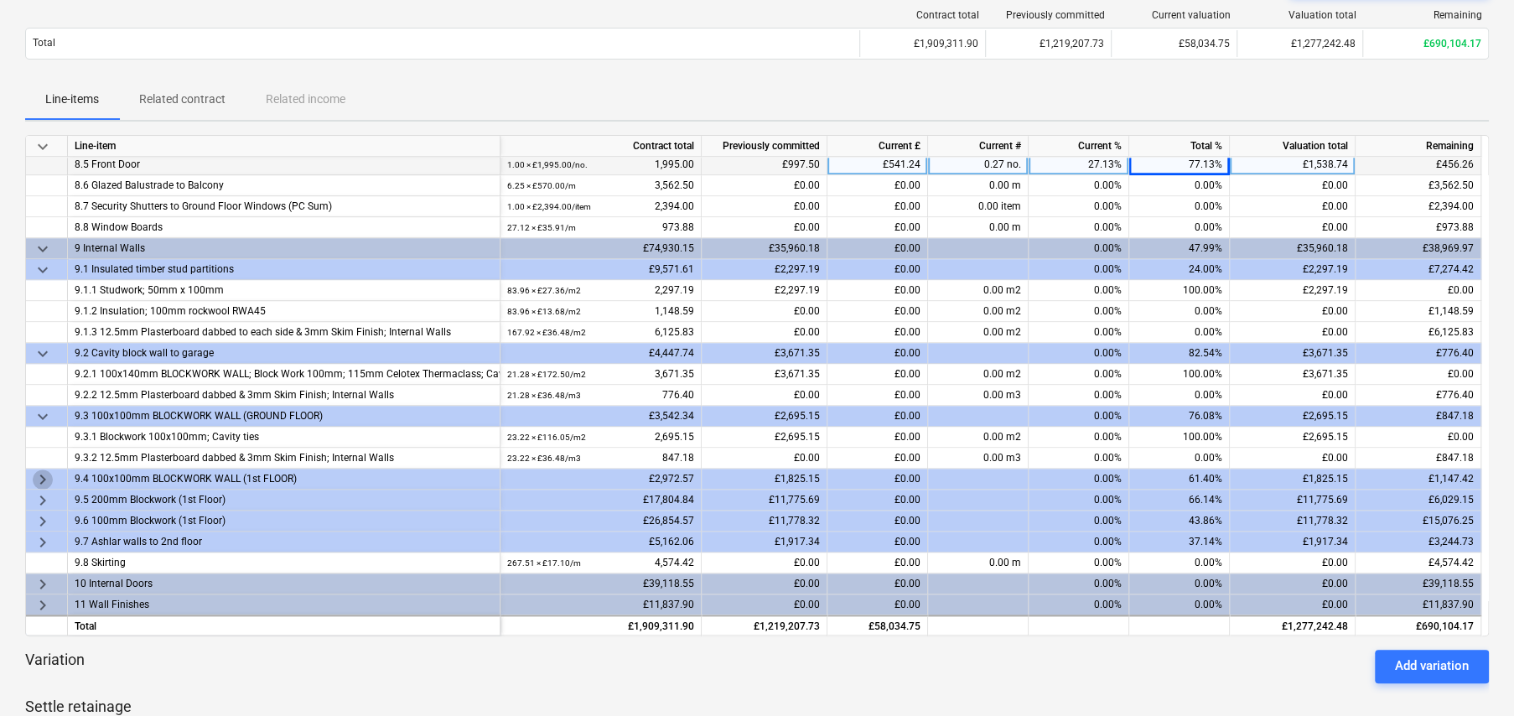
click at [42, 475] on span "keyboard_arrow_right" at bounding box center [43, 479] width 20 height 20
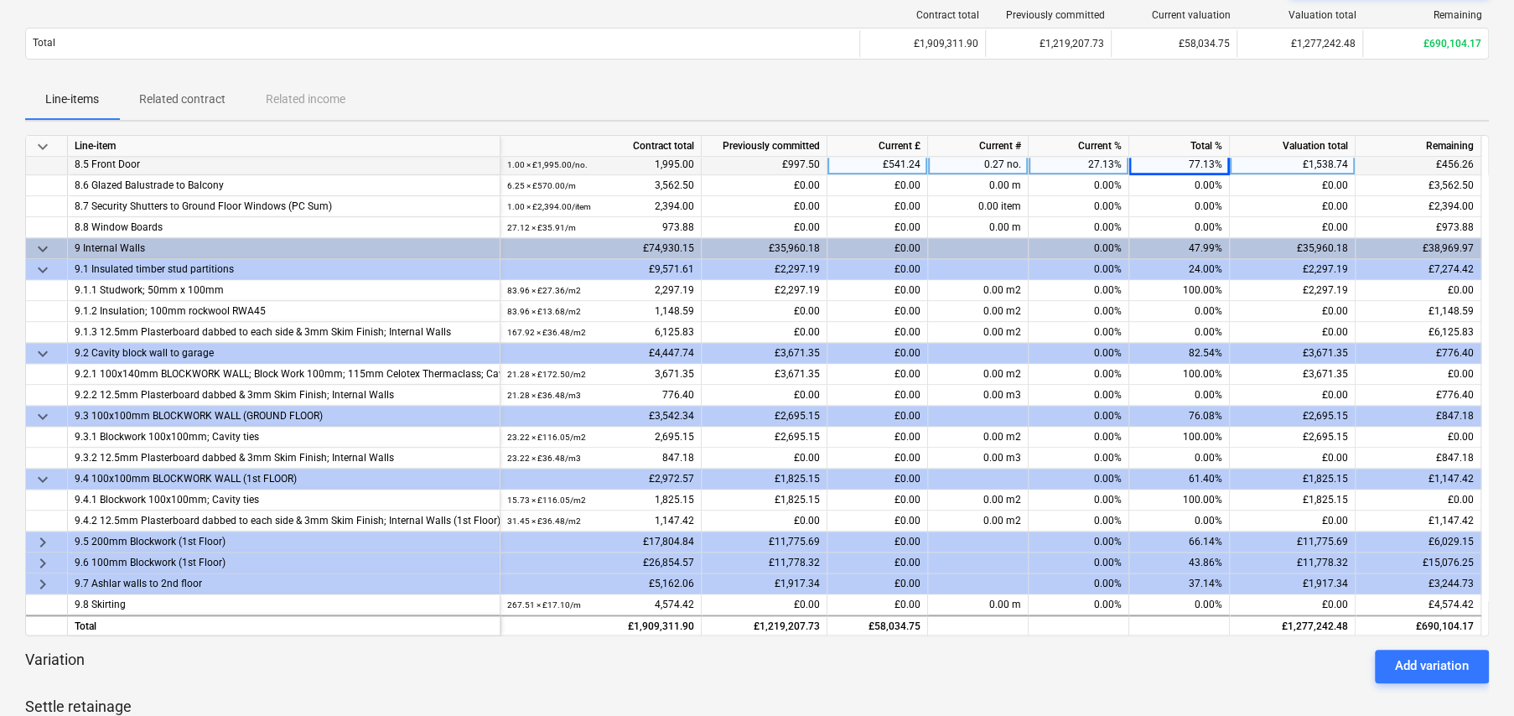
click at [41, 536] on span "keyboard_arrow_right" at bounding box center [43, 542] width 20 height 20
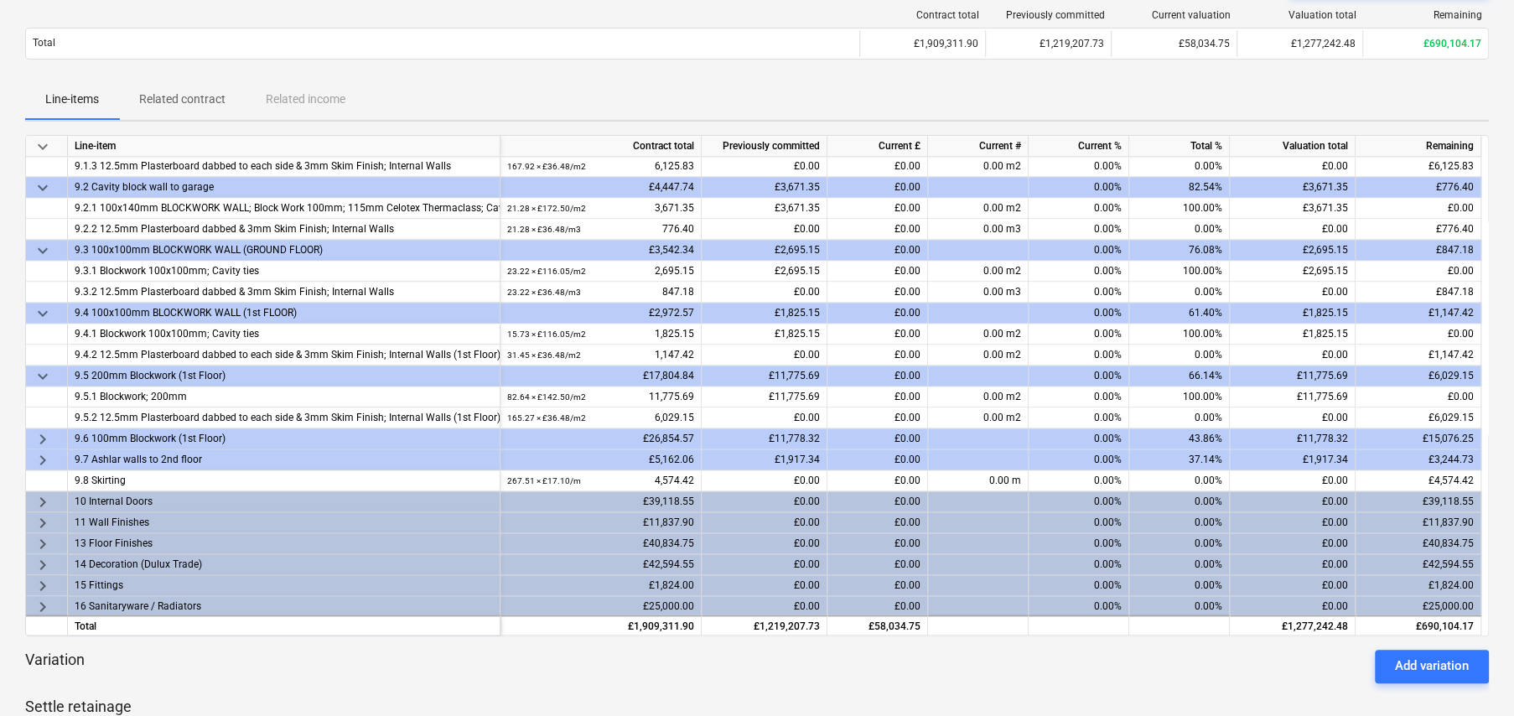
scroll to position [1406, 0]
click at [45, 451] on span "keyboard_arrow_right" at bounding box center [43, 458] width 20 height 20
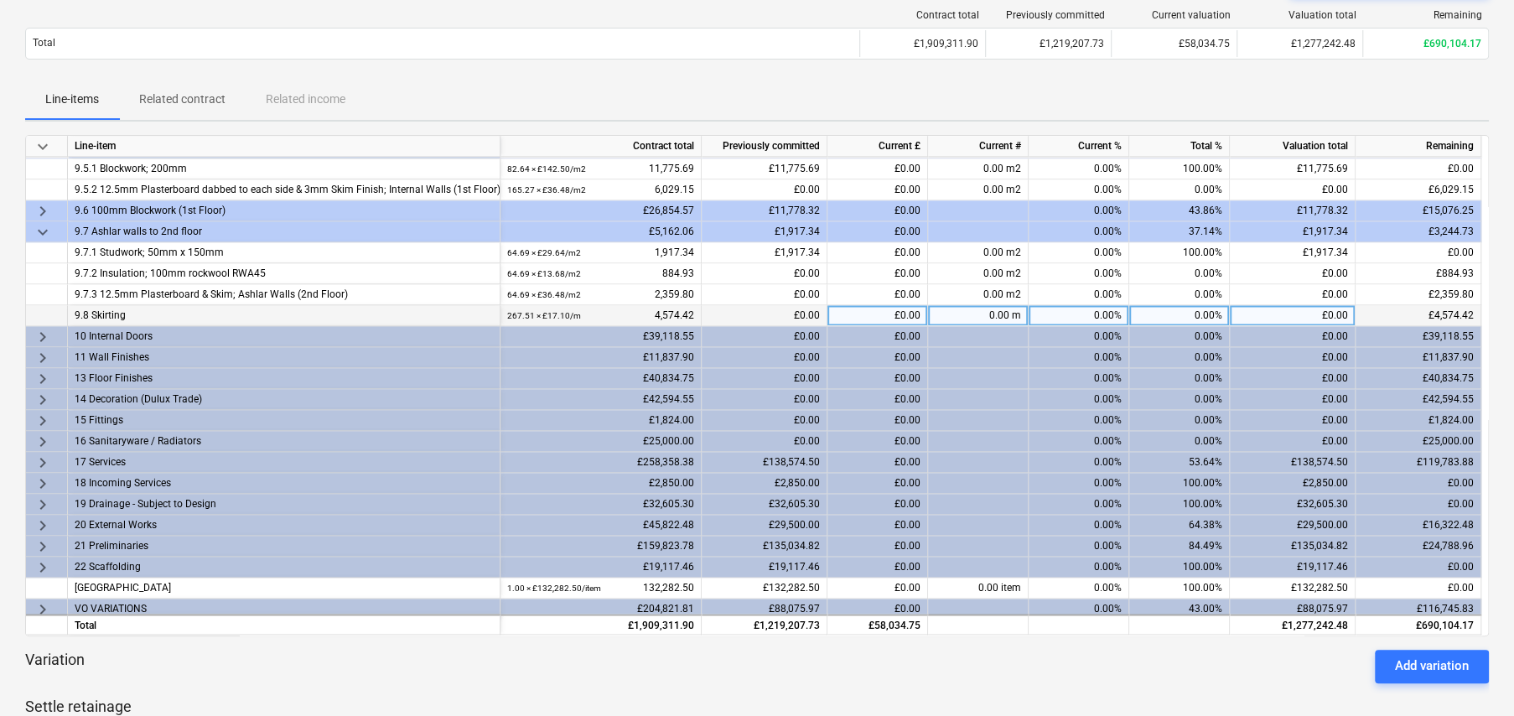
scroll to position [1635, 0]
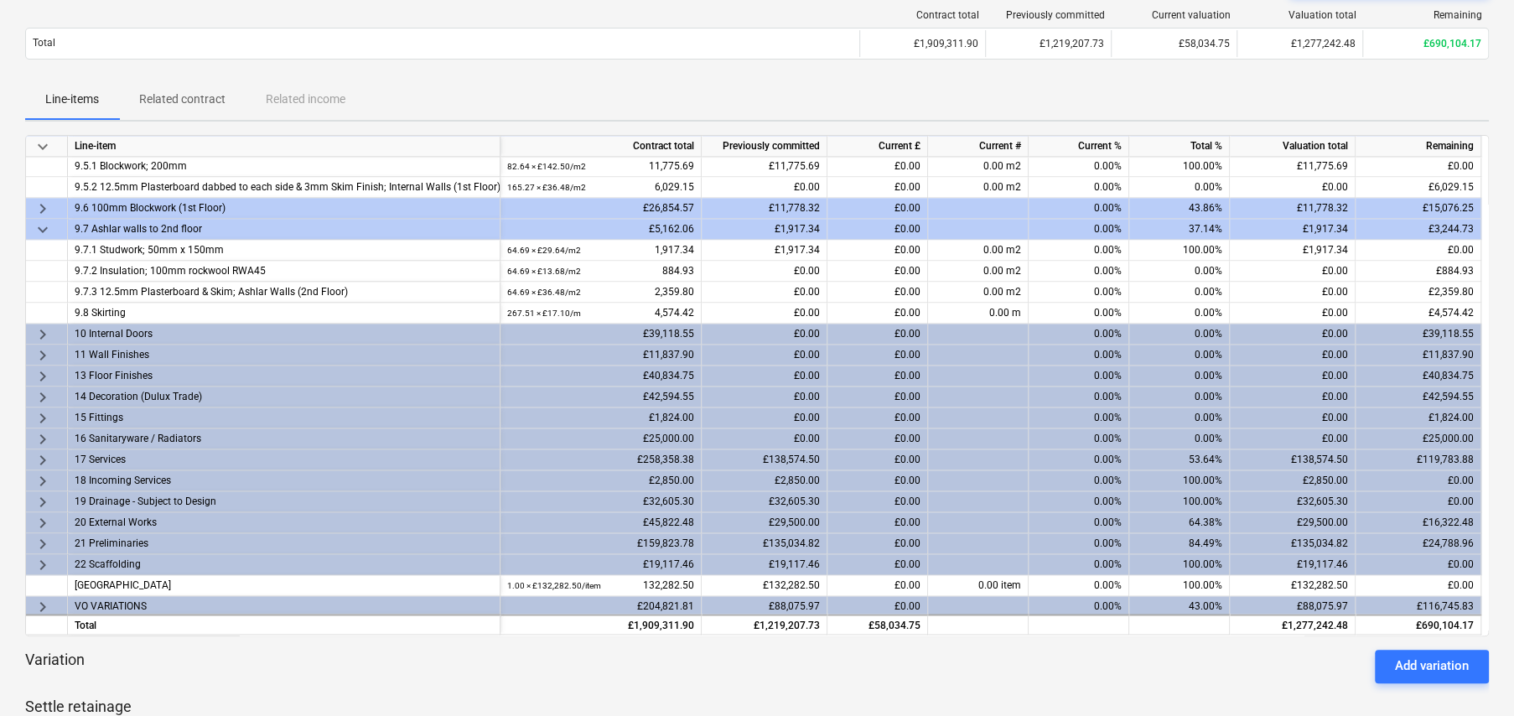
click at [39, 453] on span "keyboard_arrow_right" at bounding box center [43, 460] width 20 height 20
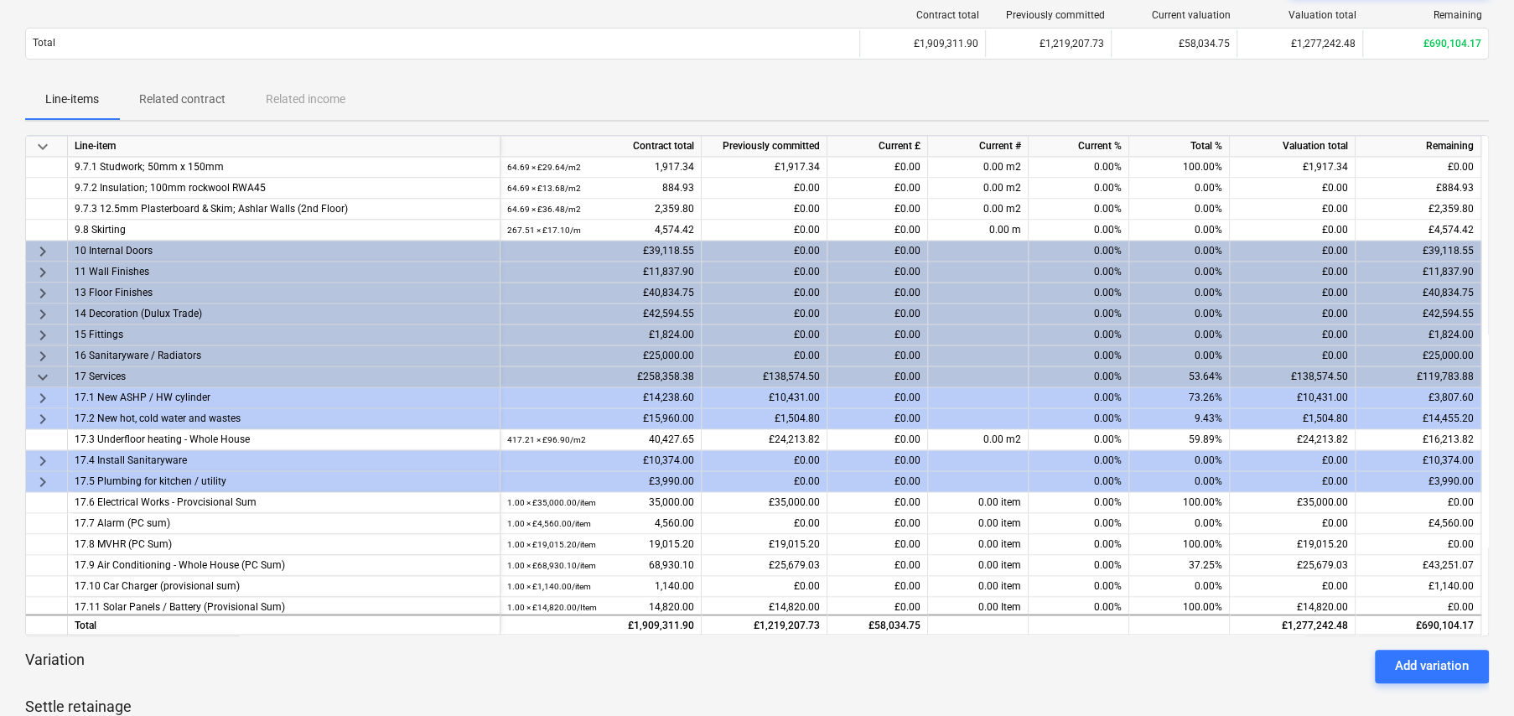
scroll to position [1719, 0]
click at [43, 349] on span "keyboard_arrow_right" at bounding box center [43, 355] width 20 height 20
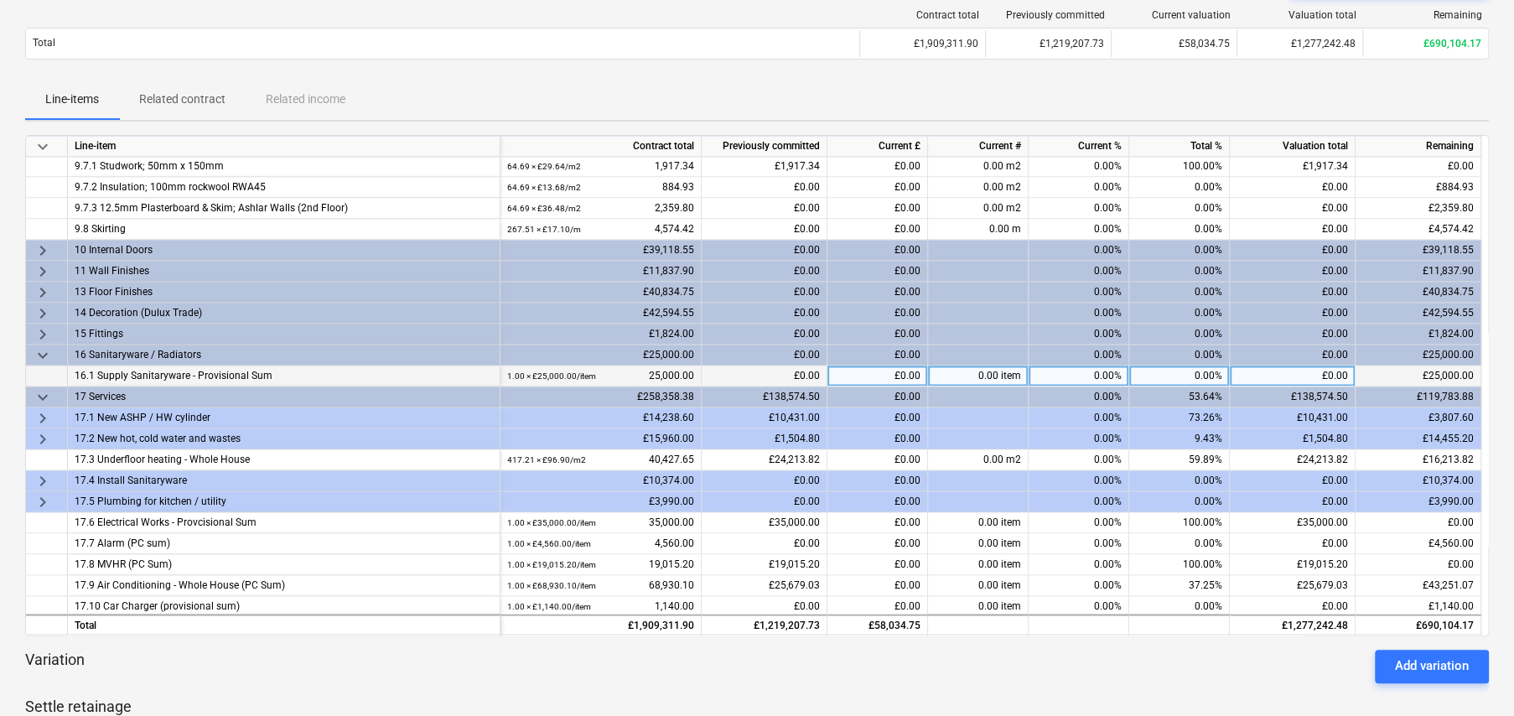
click at [1203, 374] on div "0.00%" at bounding box center [1179, 375] width 101 height 21
type input "100"
click at [42, 412] on span "keyboard_arrow_right" at bounding box center [43, 418] width 20 height 20
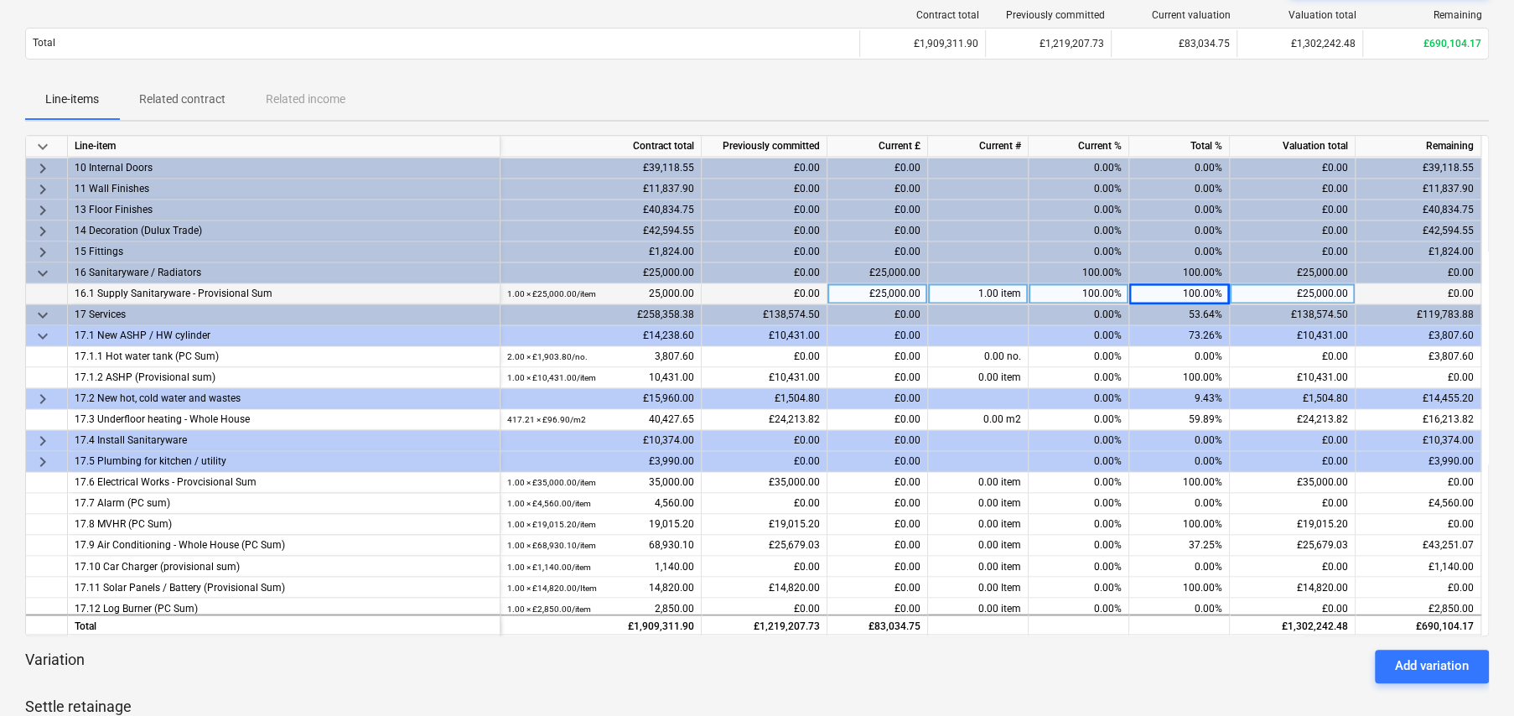
scroll to position [1803, 0]
click at [40, 387] on span "keyboard_arrow_right" at bounding box center [43, 397] width 20 height 20
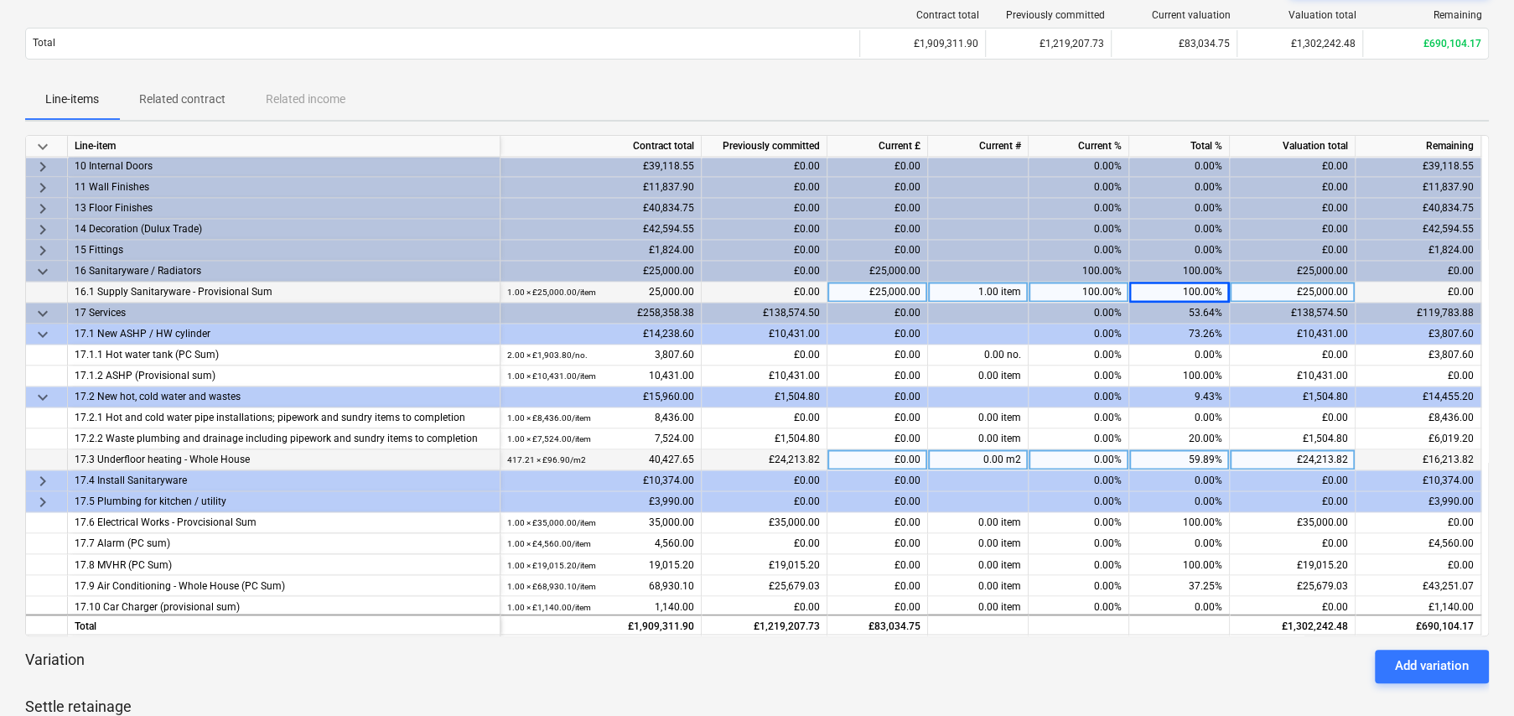
click at [898, 456] on div "£0.00" at bounding box center [877, 459] width 101 height 21
type input "5000"
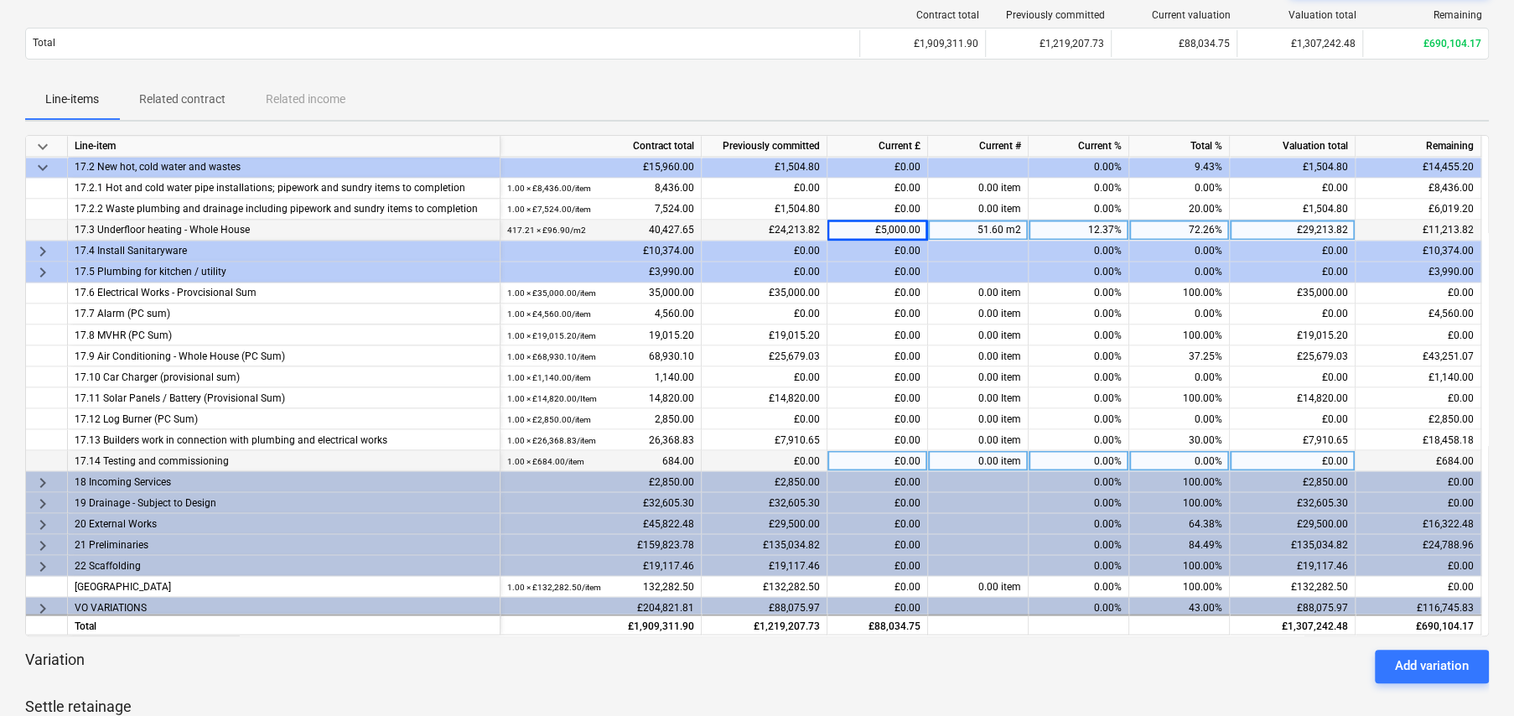
scroll to position [2034, 0]
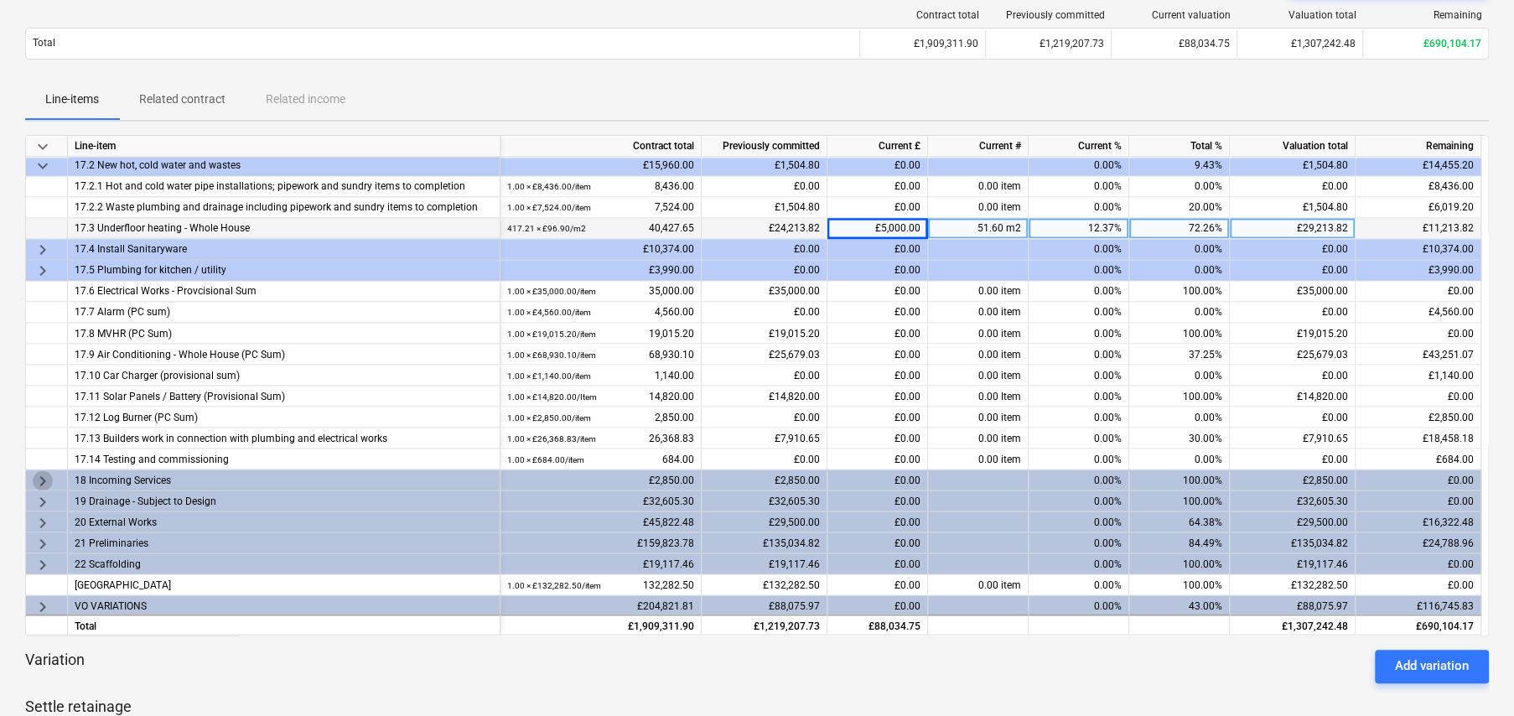
click at [42, 472] on span "keyboard_arrow_right" at bounding box center [43, 480] width 20 height 20
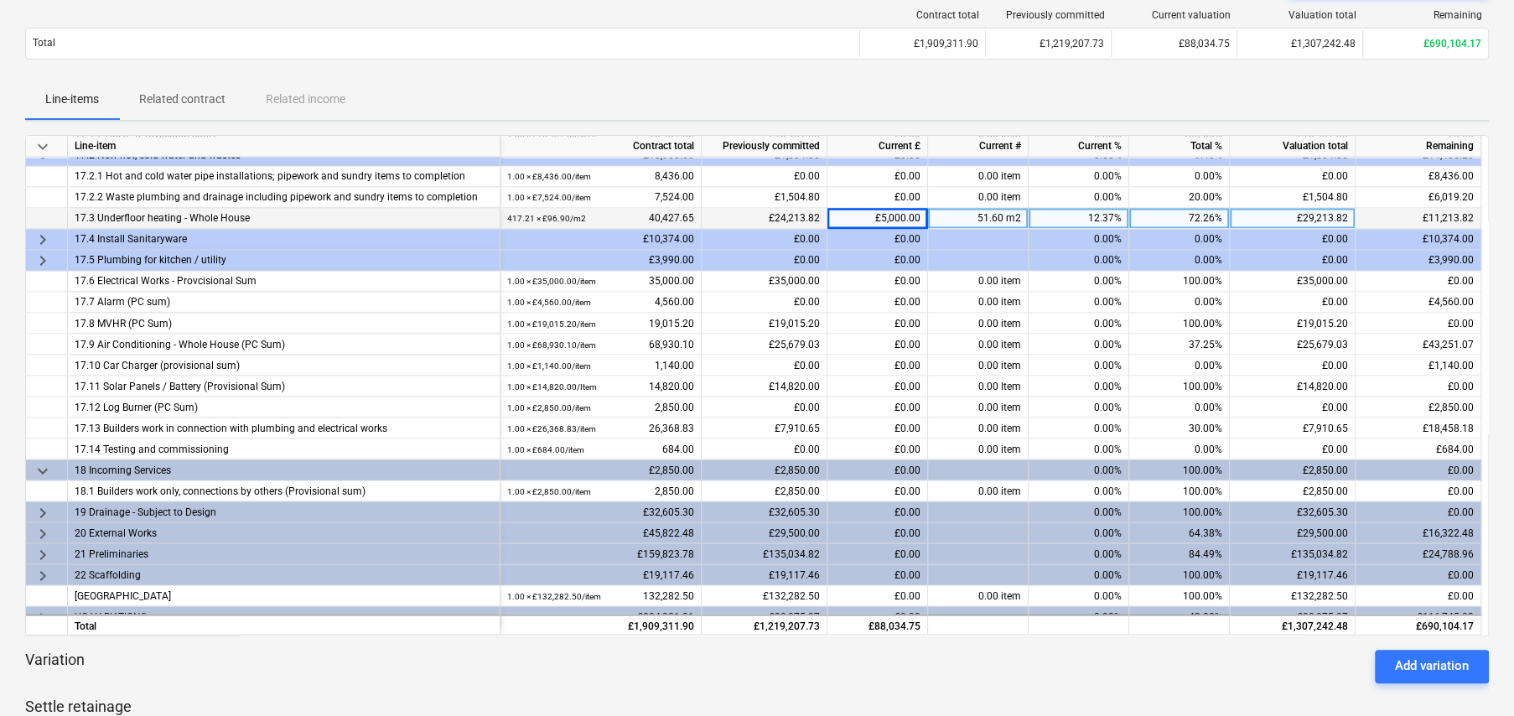
scroll to position [2054, 0]
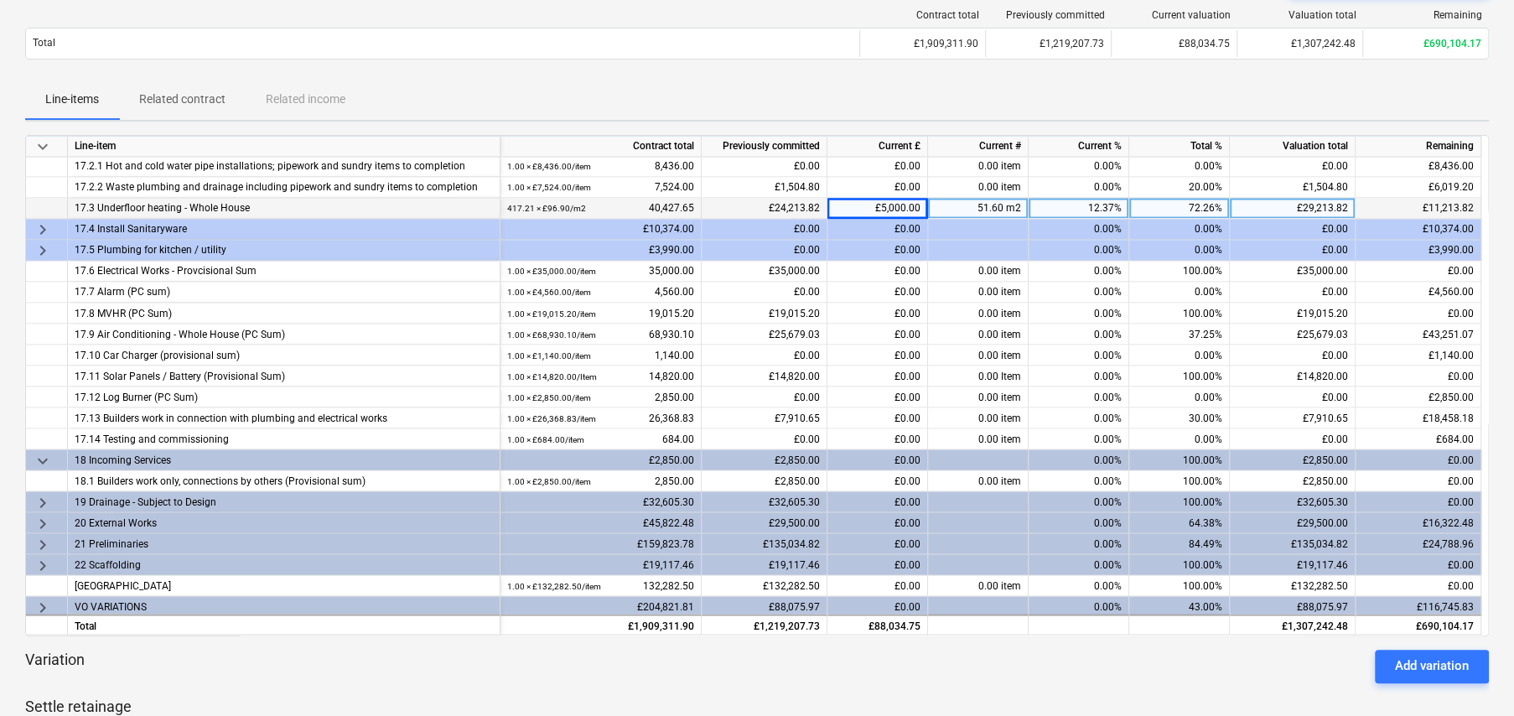
click at [39, 600] on span "keyboard_arrow_right" at bounding box center [43, 607] width 20 height 20
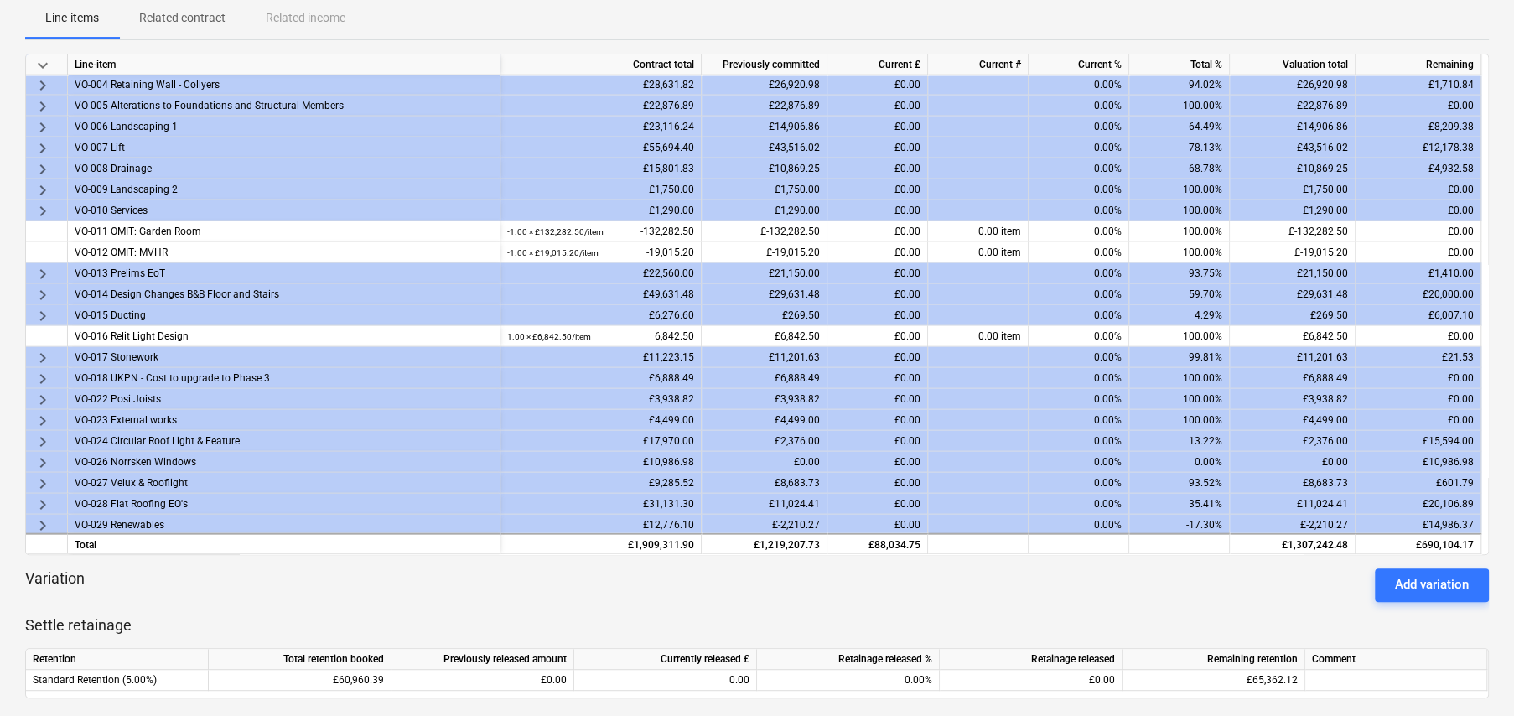
scroll to position [251, 0]
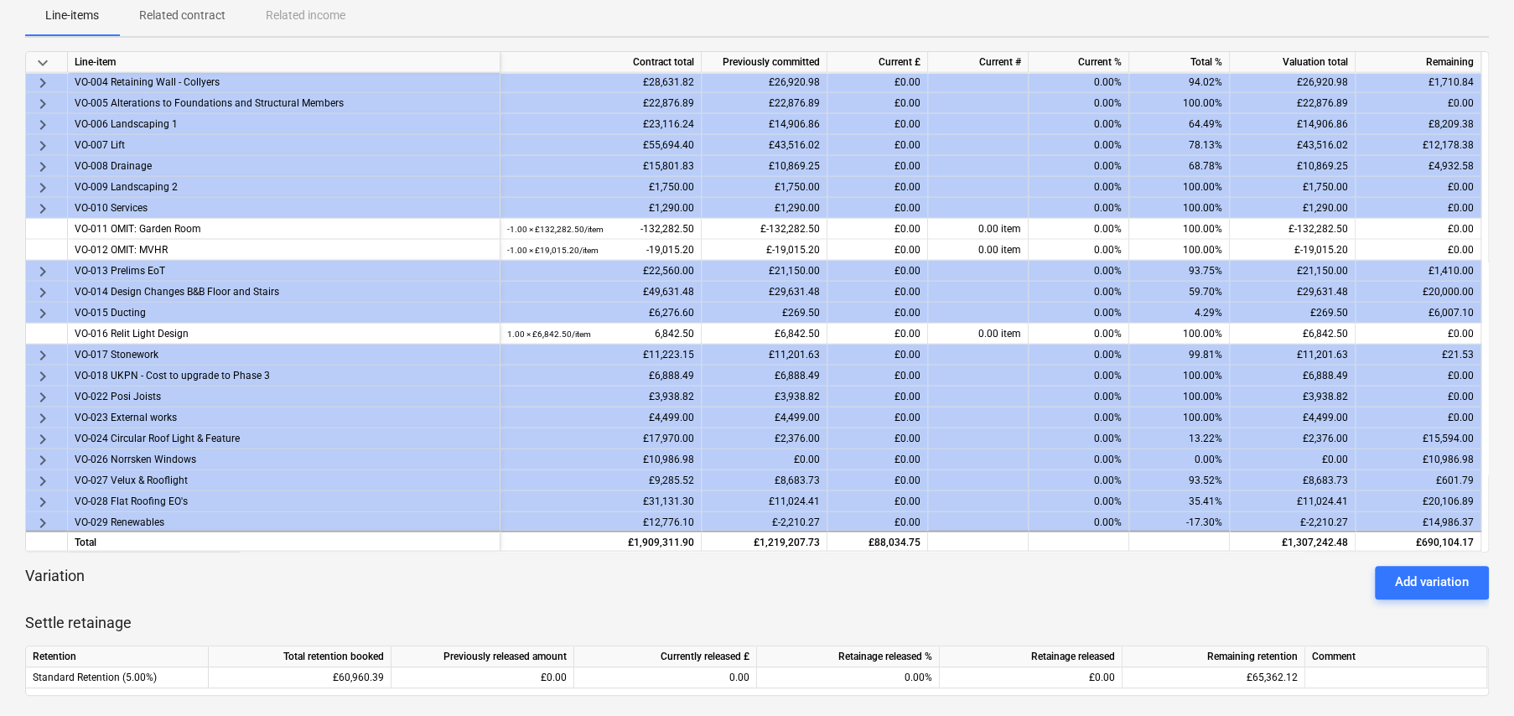
click at [42, 457] on span "keyboard_arrow_right" at bounding box center [43, 460] width 20 height 20
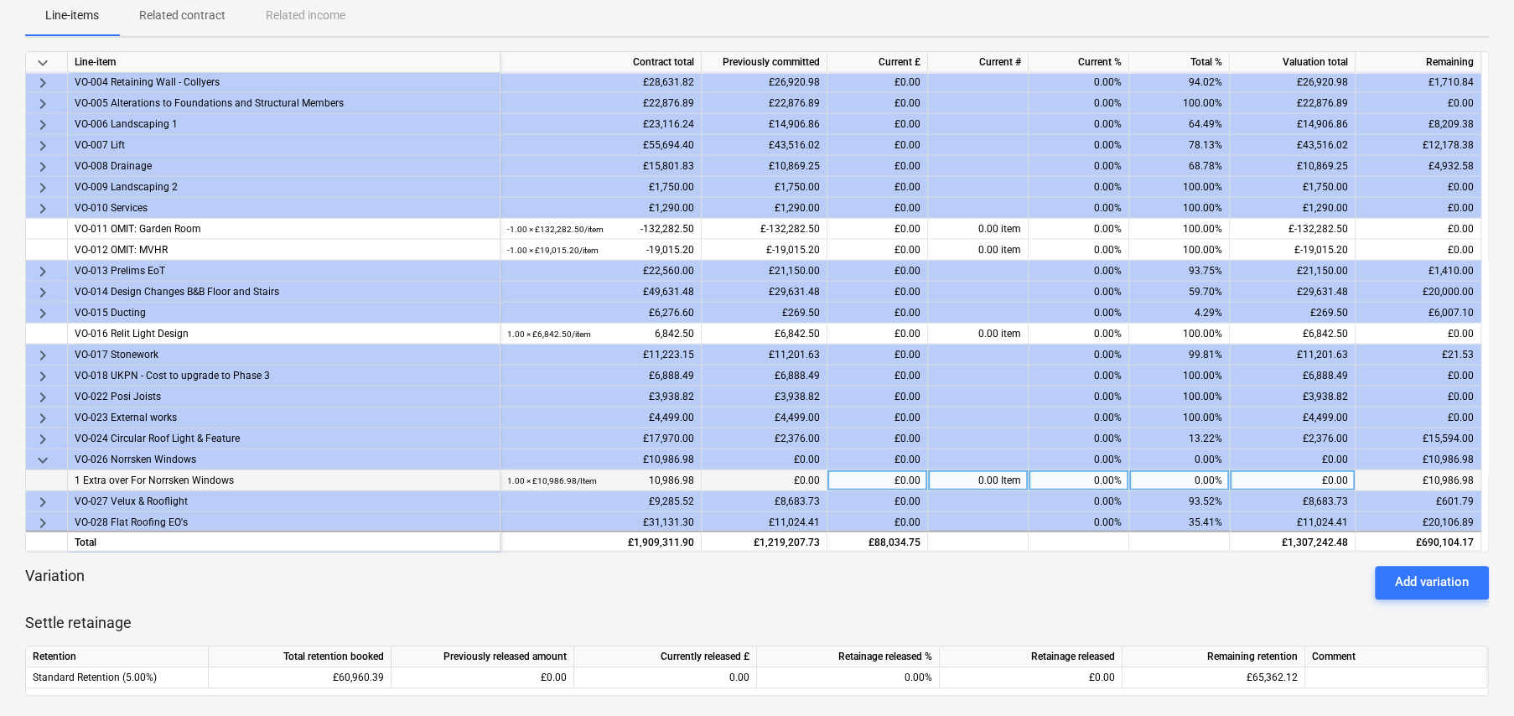
click at [1209, 473] on div "0.00%" at bounding box center [1179, 480] width 101 height 21
type input "100"
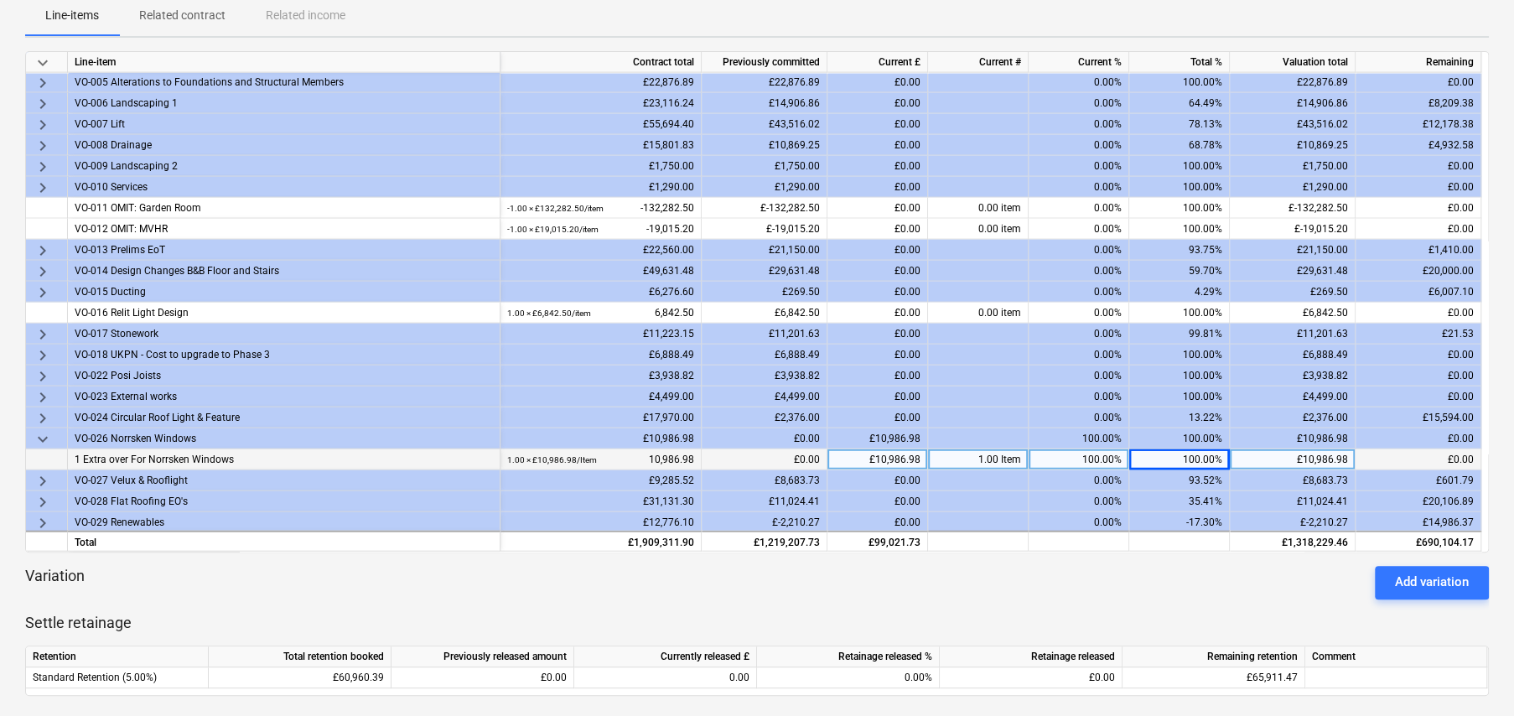
click at [48, 473] on span "keyboard_arrow_right" at bounding box center [43, 481] width 20 height 20
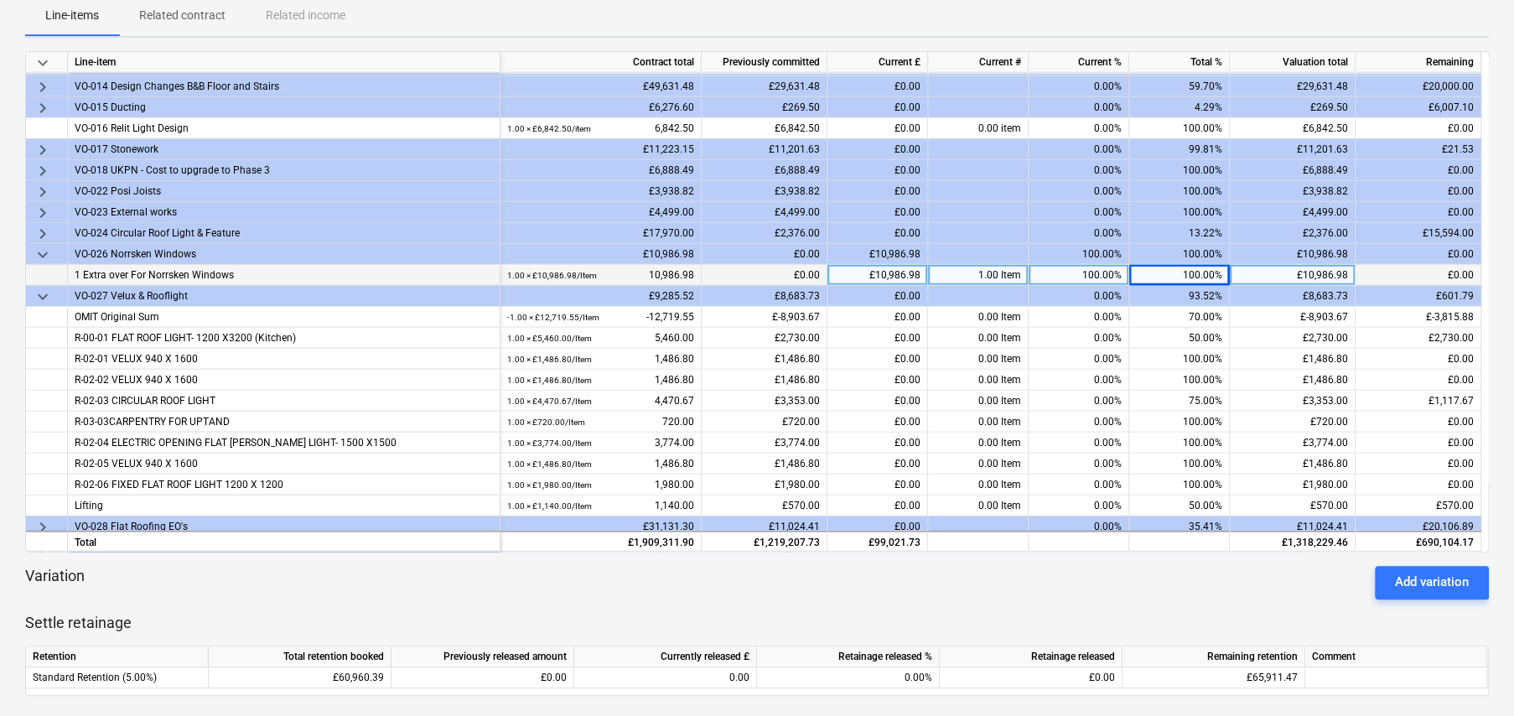
scroll to position [2787, 0]
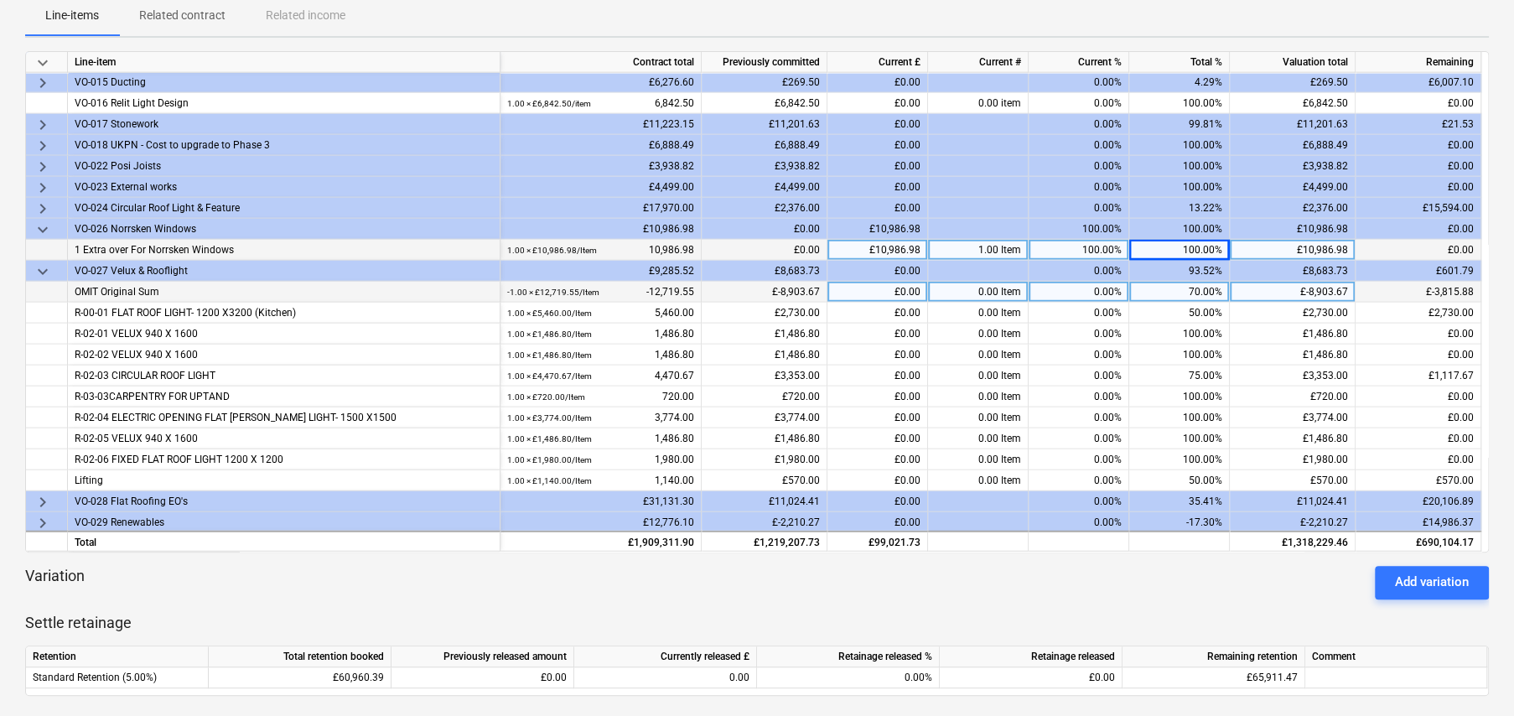
click at [1219, 287] on div "70.00%" at bounding box center [1179, 292] width 101 height 21
type input "100"
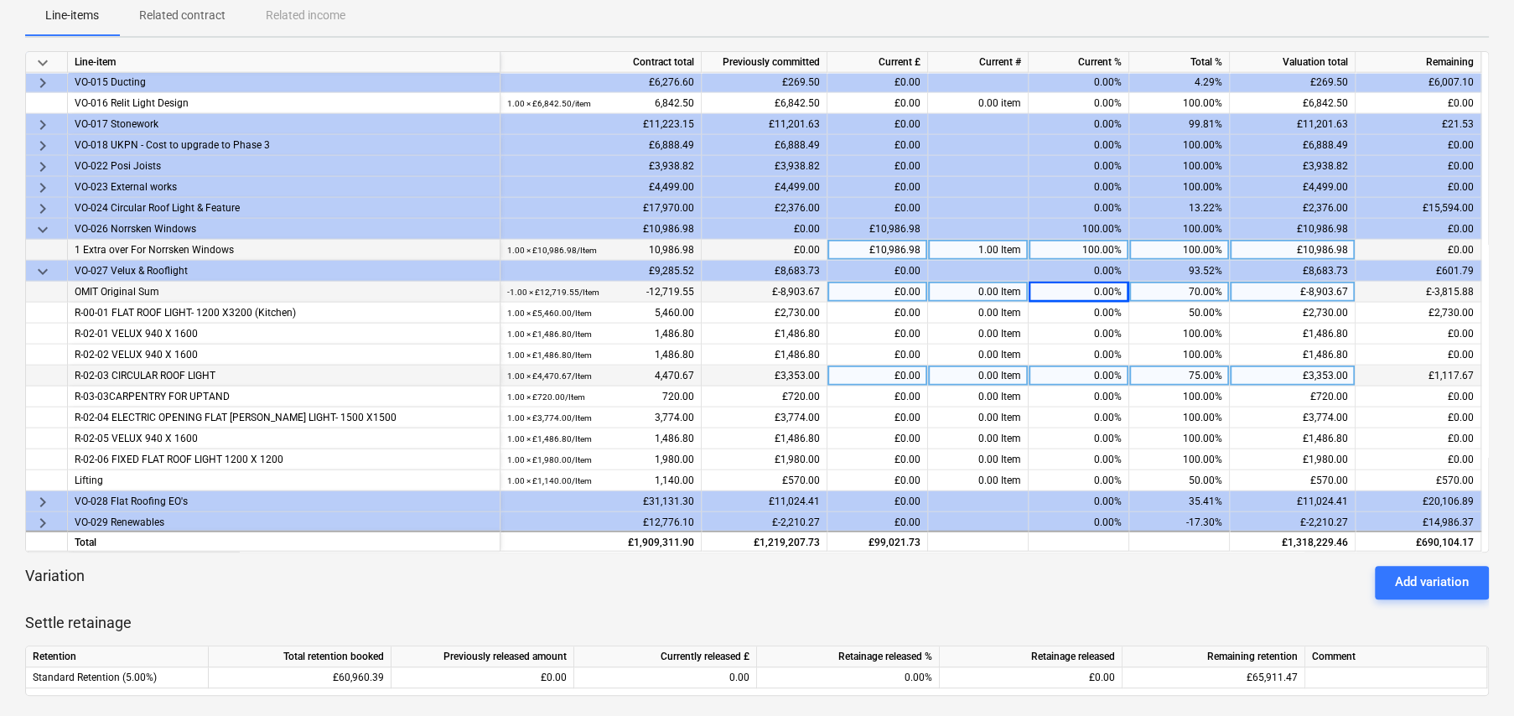
click at [1201, 371] on div "75.00%" at bounding box center [1179, 375] width 101 height 21
type input "100"
drag, startPoint x: 920, startPoint y: 288, endPoint x: 849, endPoint y: 287, distance: 71.3
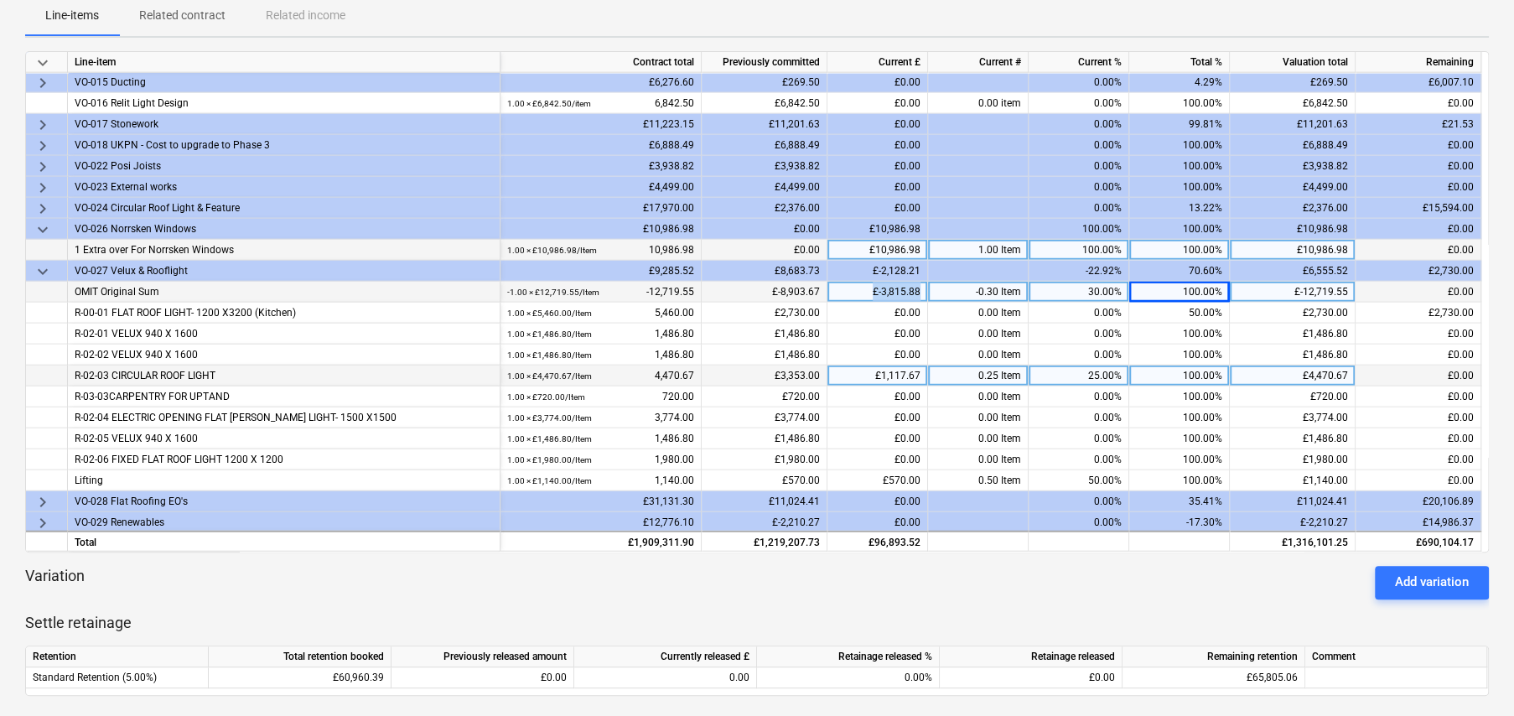
click at [849, 287] on div "£-3,815.88" at bounding box center [877, 292] width 101 height 21
type input "1"
type input "2128.21"
click at [1201, 288] on div "70.00%" at bounding box center [1179, 292] width 101 height 21
type input "100"
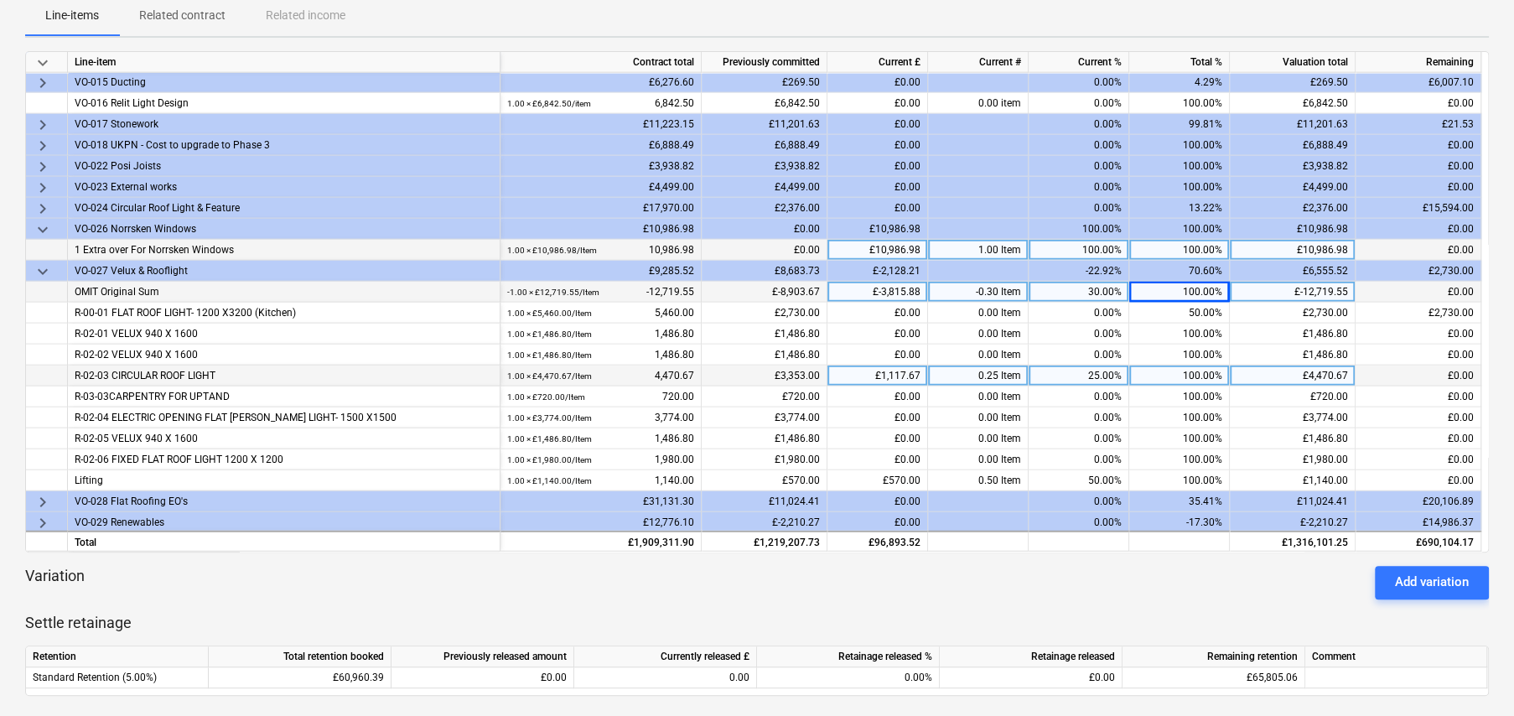
click at [897, 289] on div "£-3,815.88" at bounding box center [877, 292] width 101 height 21
click at [893, 288] on div "£-3,815.88" at bounding box center [877, 292] width 101 height 21
type input "-1687.67"
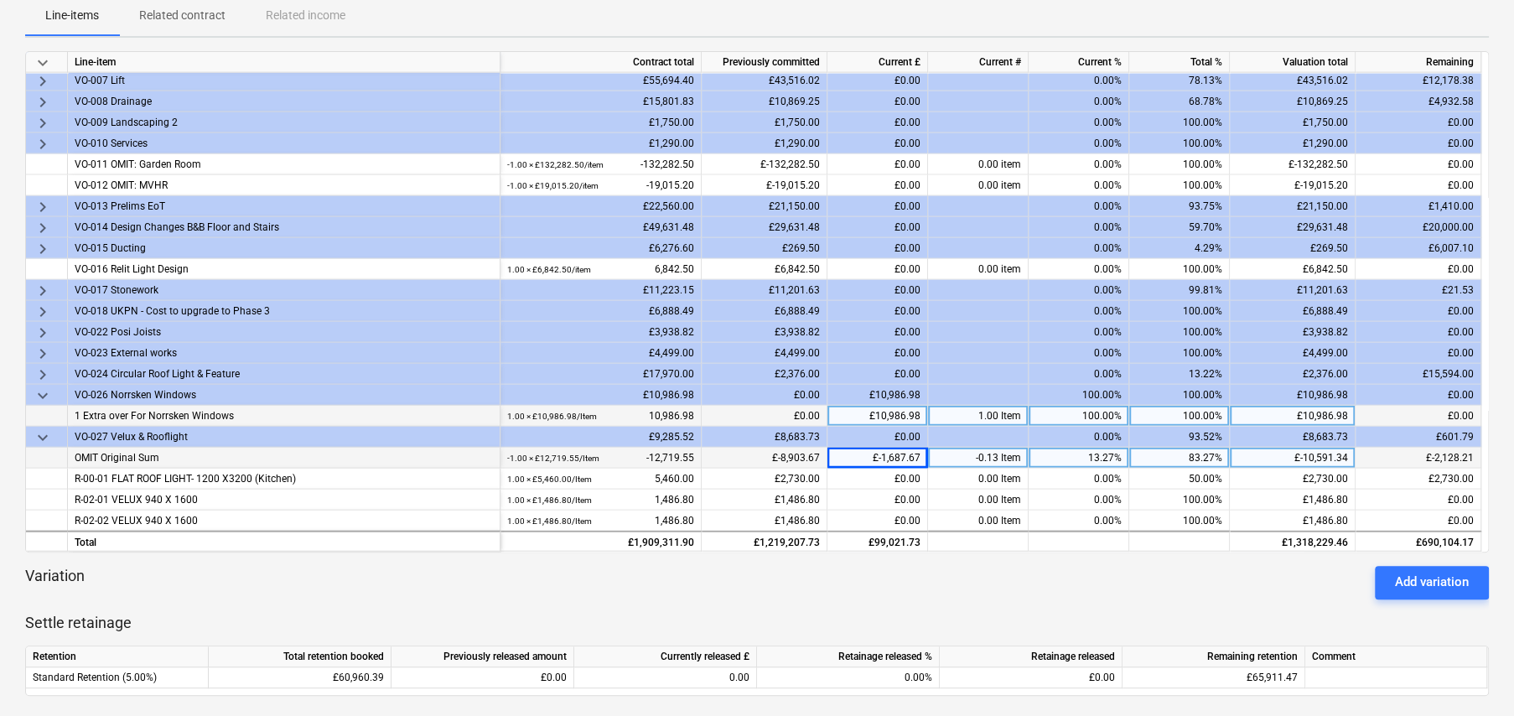
scroll to position [2620, 0]
click at [42, 435] on span "keyboard_arrow_down" at bounding box center [43, 439] width 20 height 20
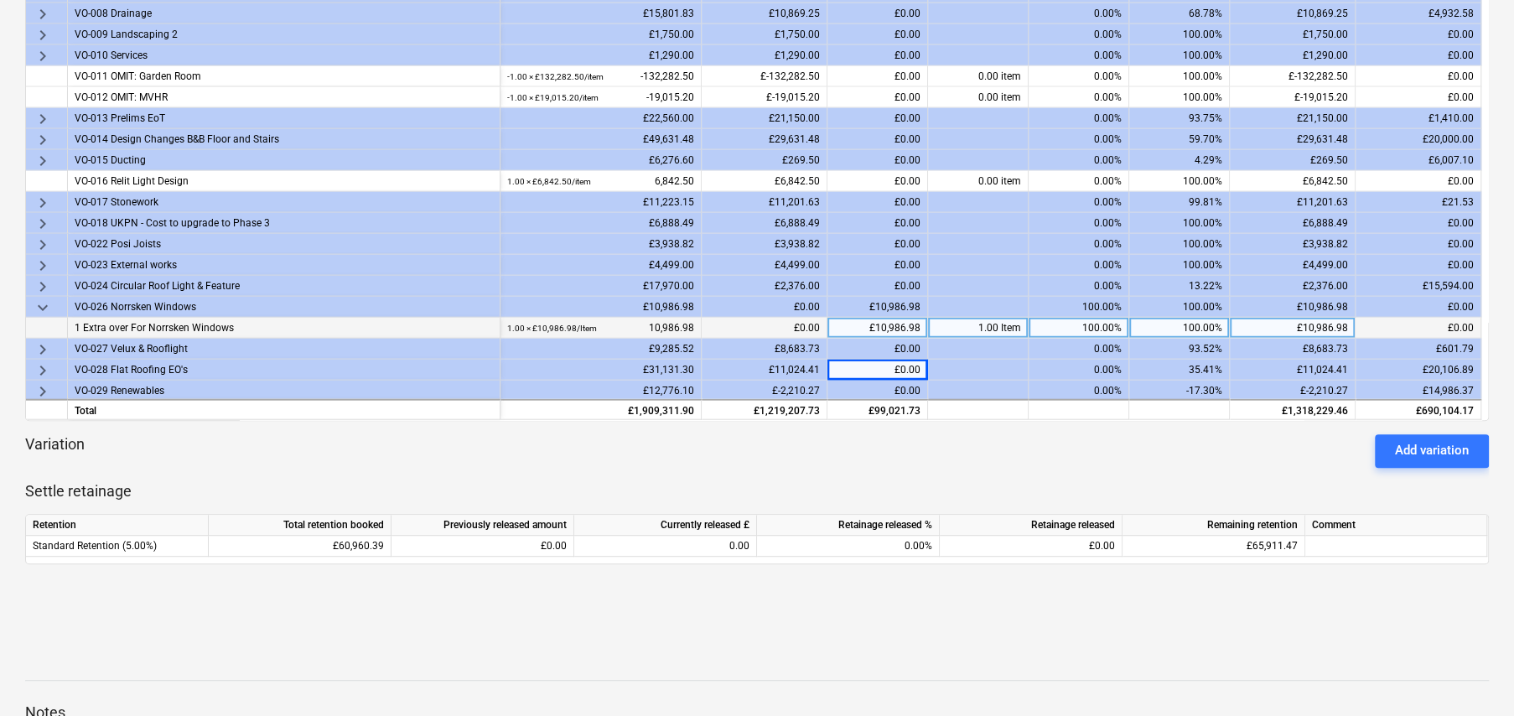
scroll to position [335, 0]
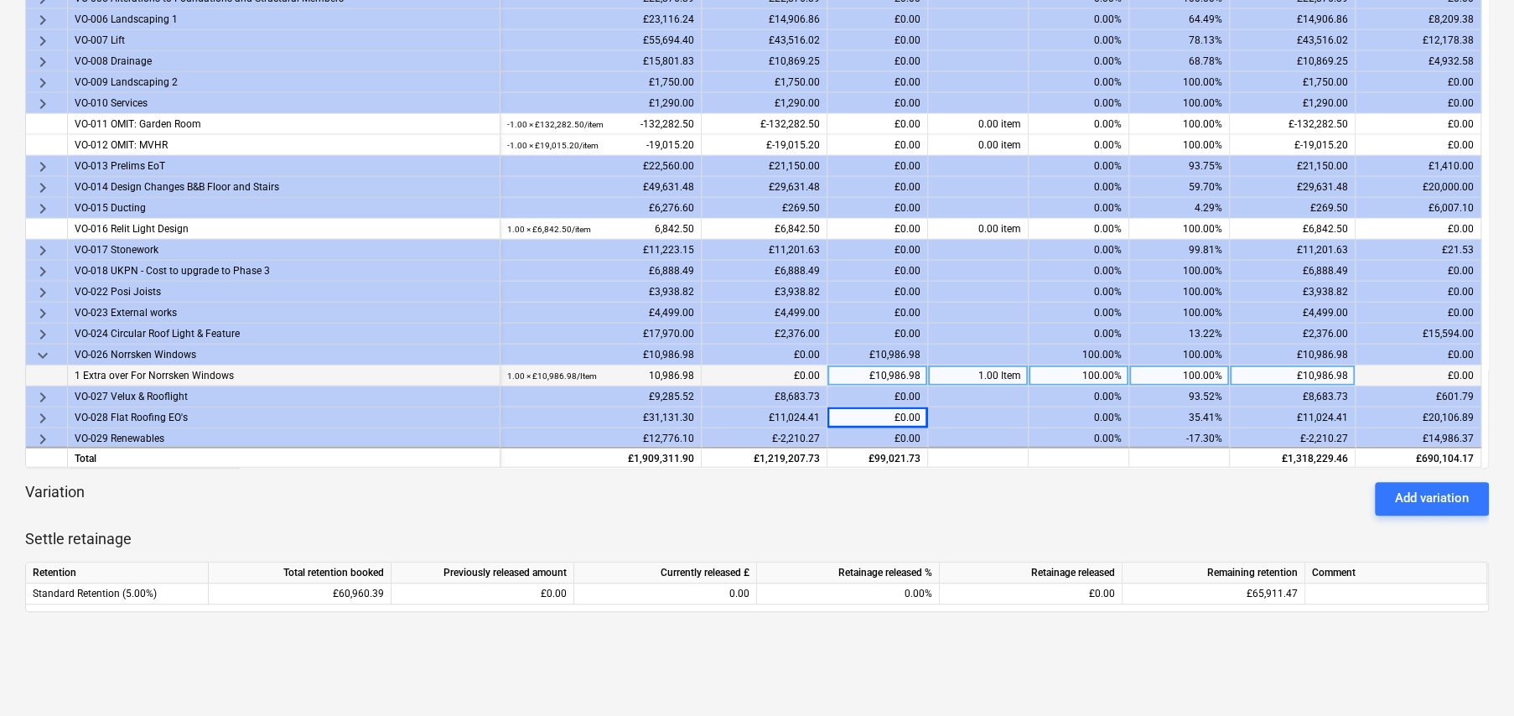
click at [42, 391] on span "keyboard_arrow_right" at bounding box center [43, 397] width 20 height 20
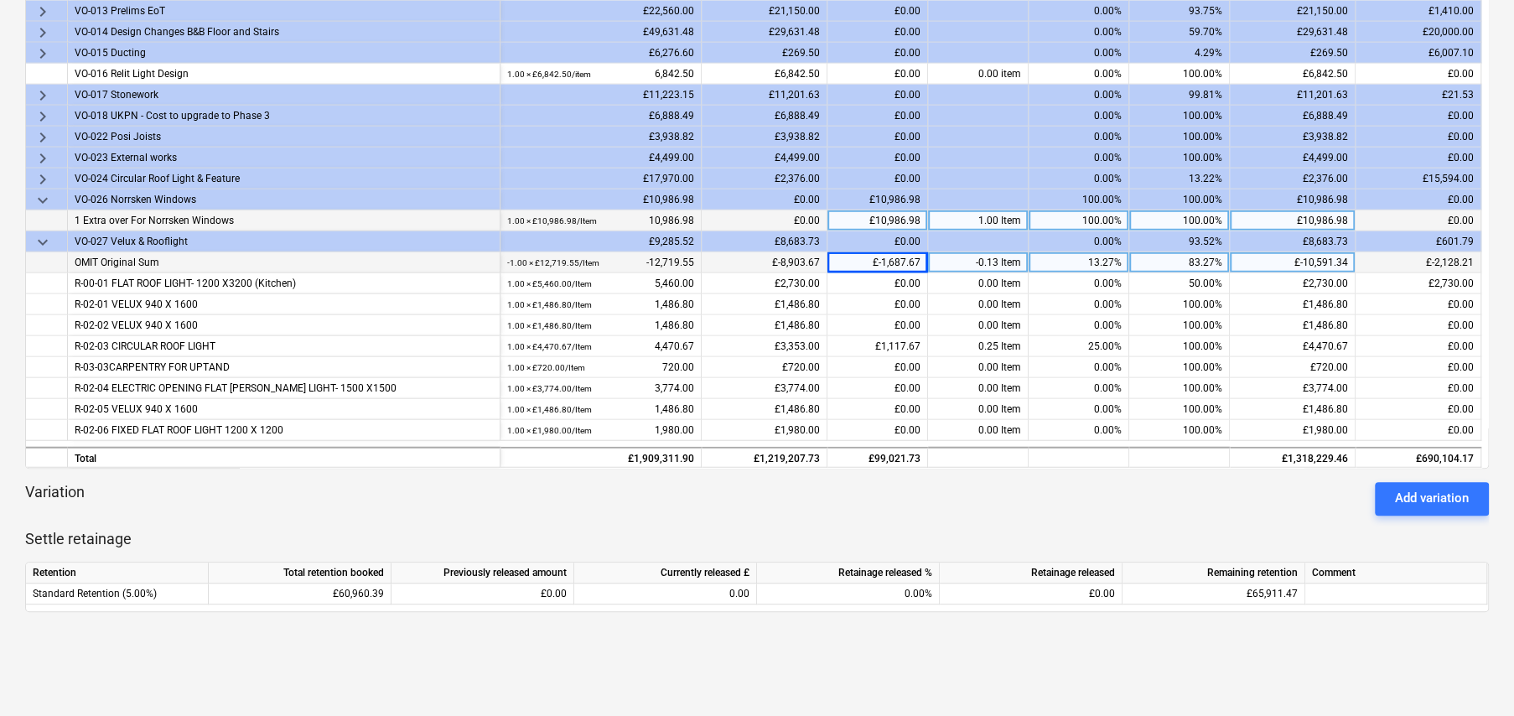
scroll to position [2745, 0]
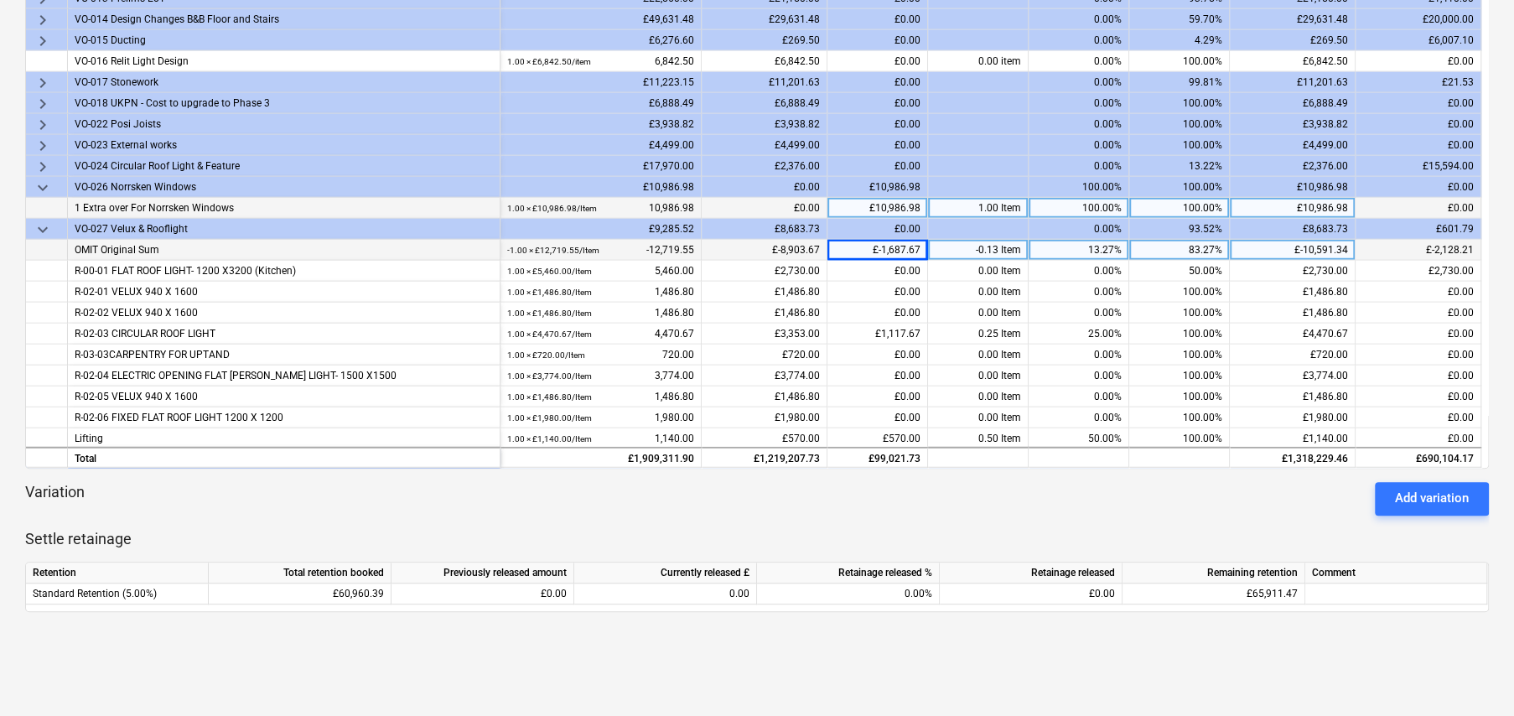
click at [39, 220] on span "keyboard_arrow_down" at bounding box center [43, 230] width 20 height 20
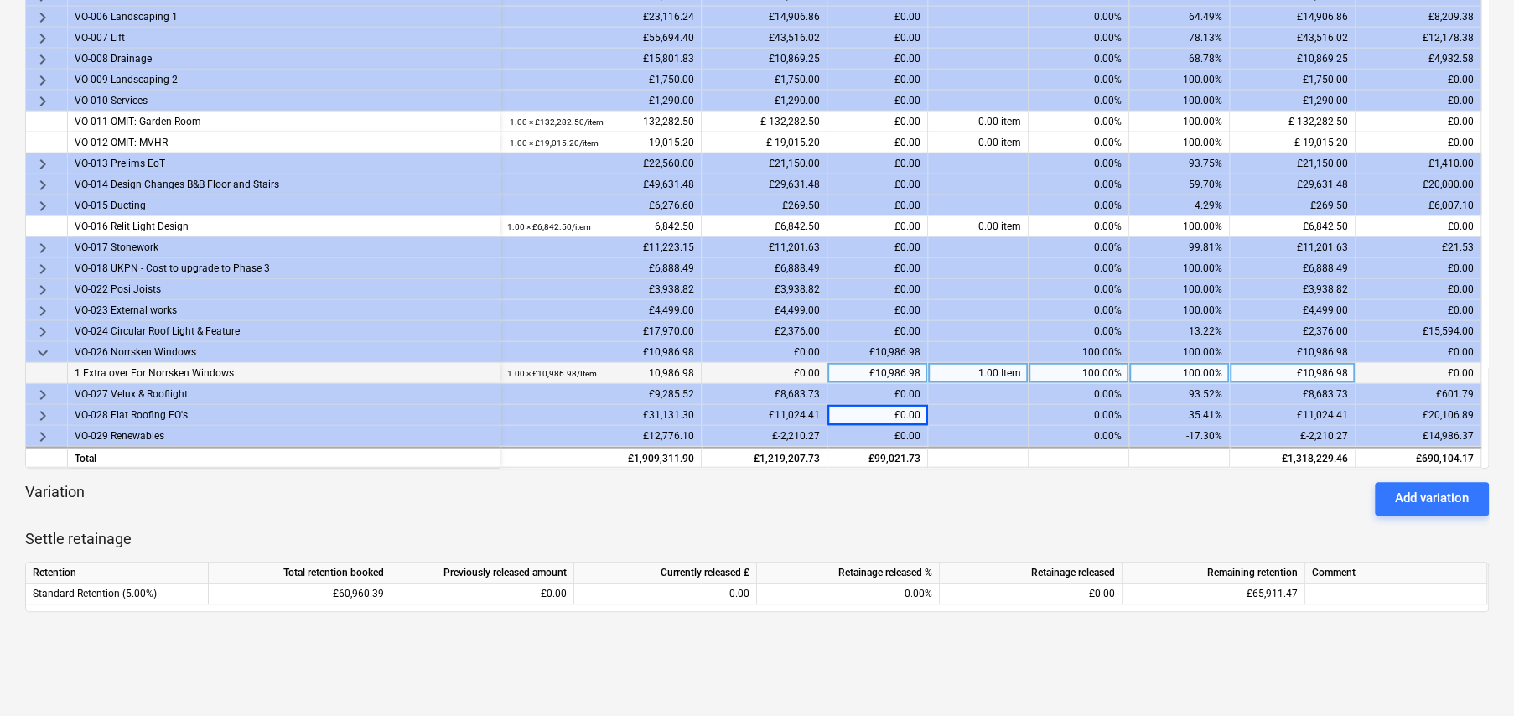
scroll to position [2578, 0]
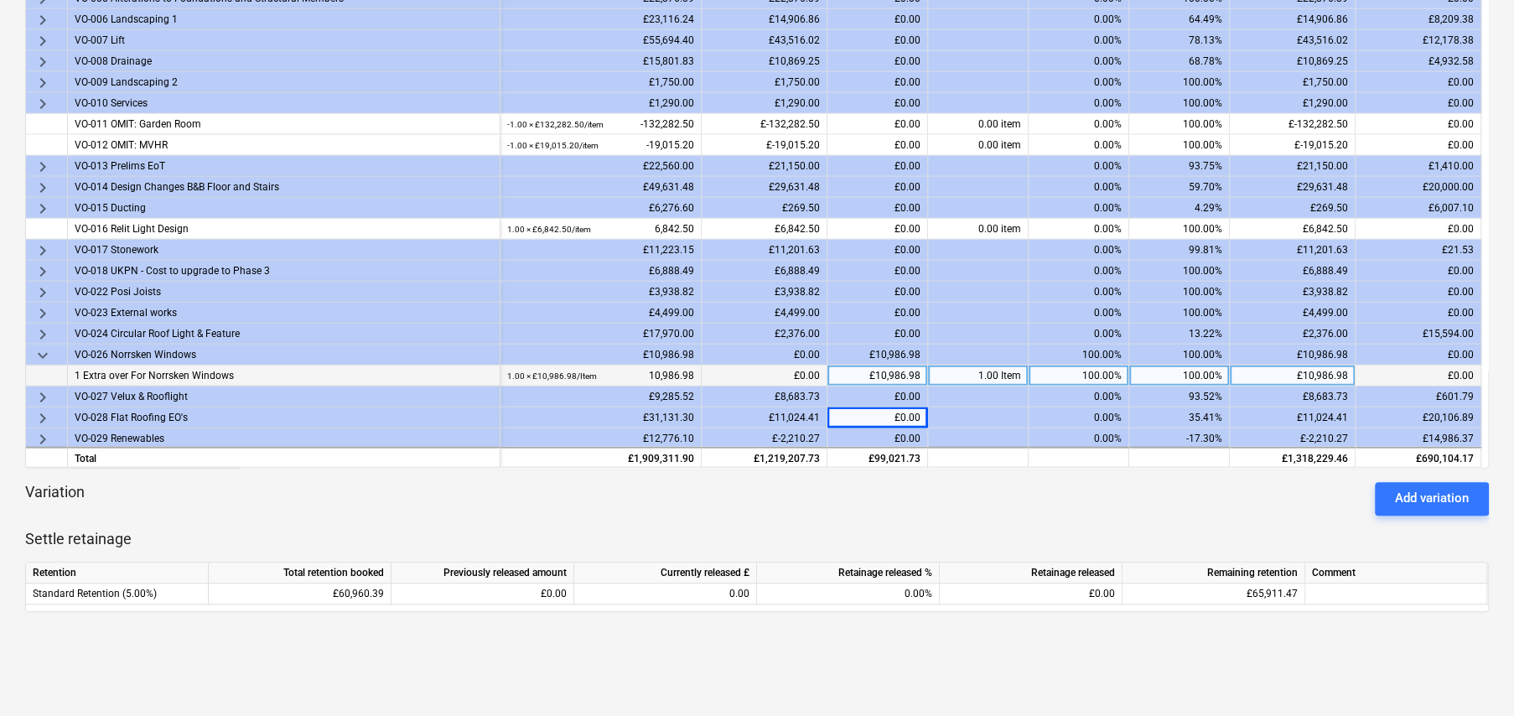
click at [40, 411] on span "keyboard_arrow_right" at bounding box center [43, 418] width 20 height 20
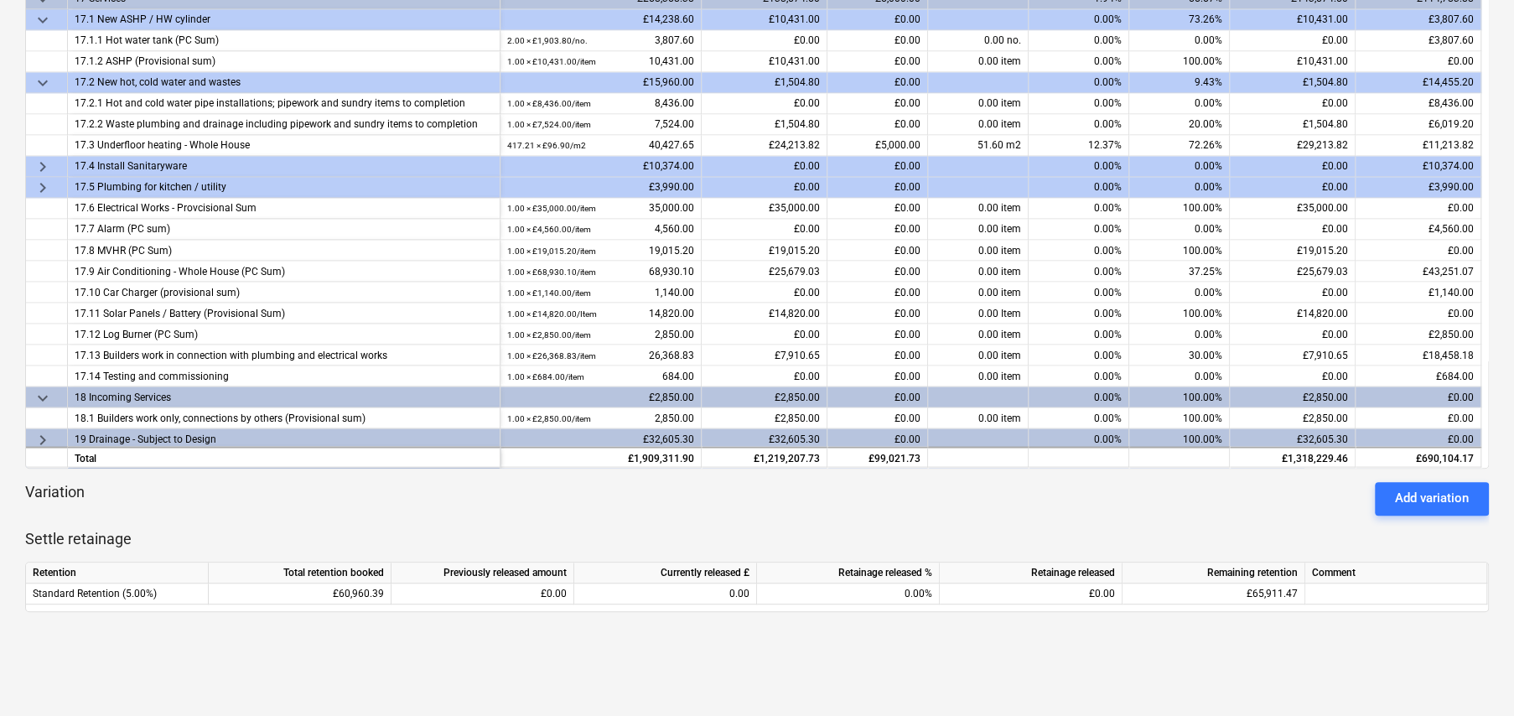
scroll to position [0, 0]
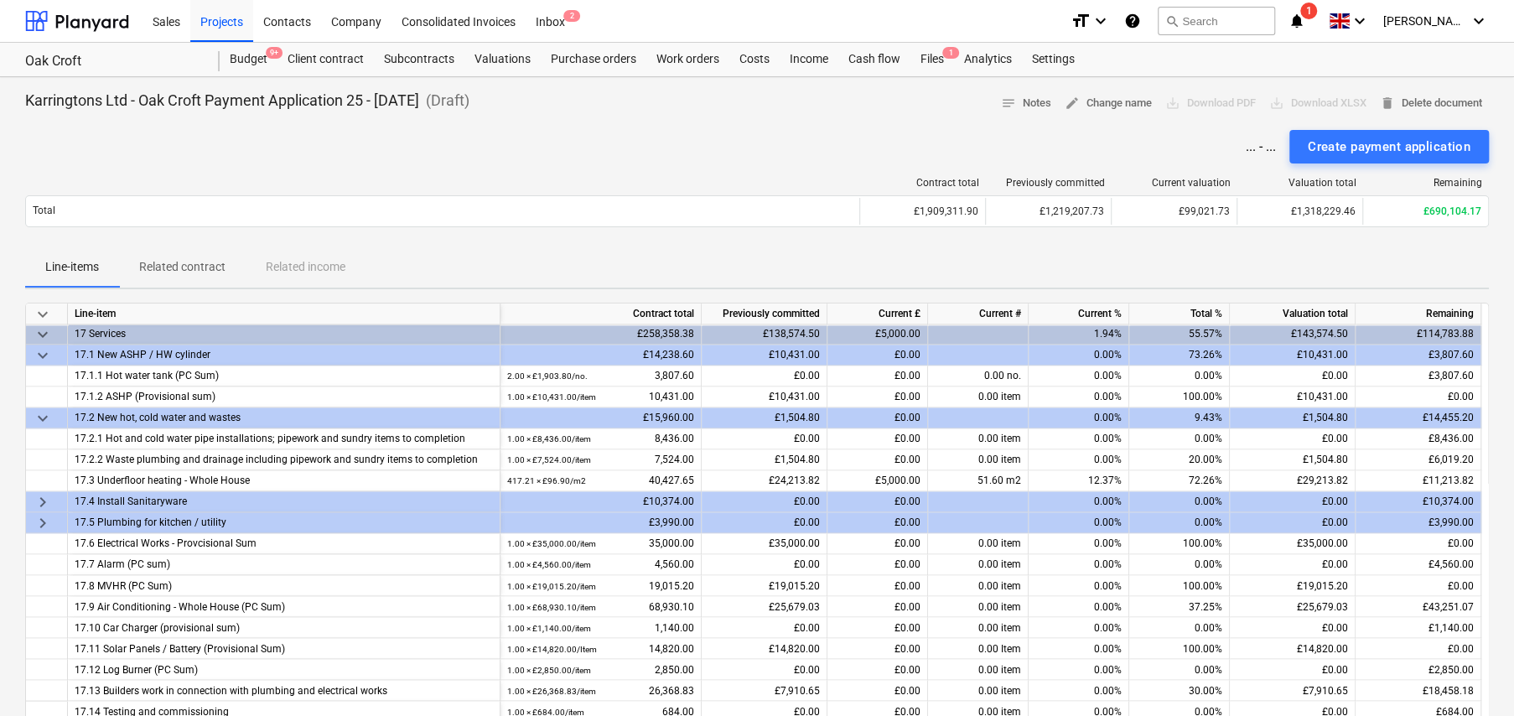
click at [46, 312] on span "keyboard_arrow_down" at bounding box center [43, 314] width 20 height 20
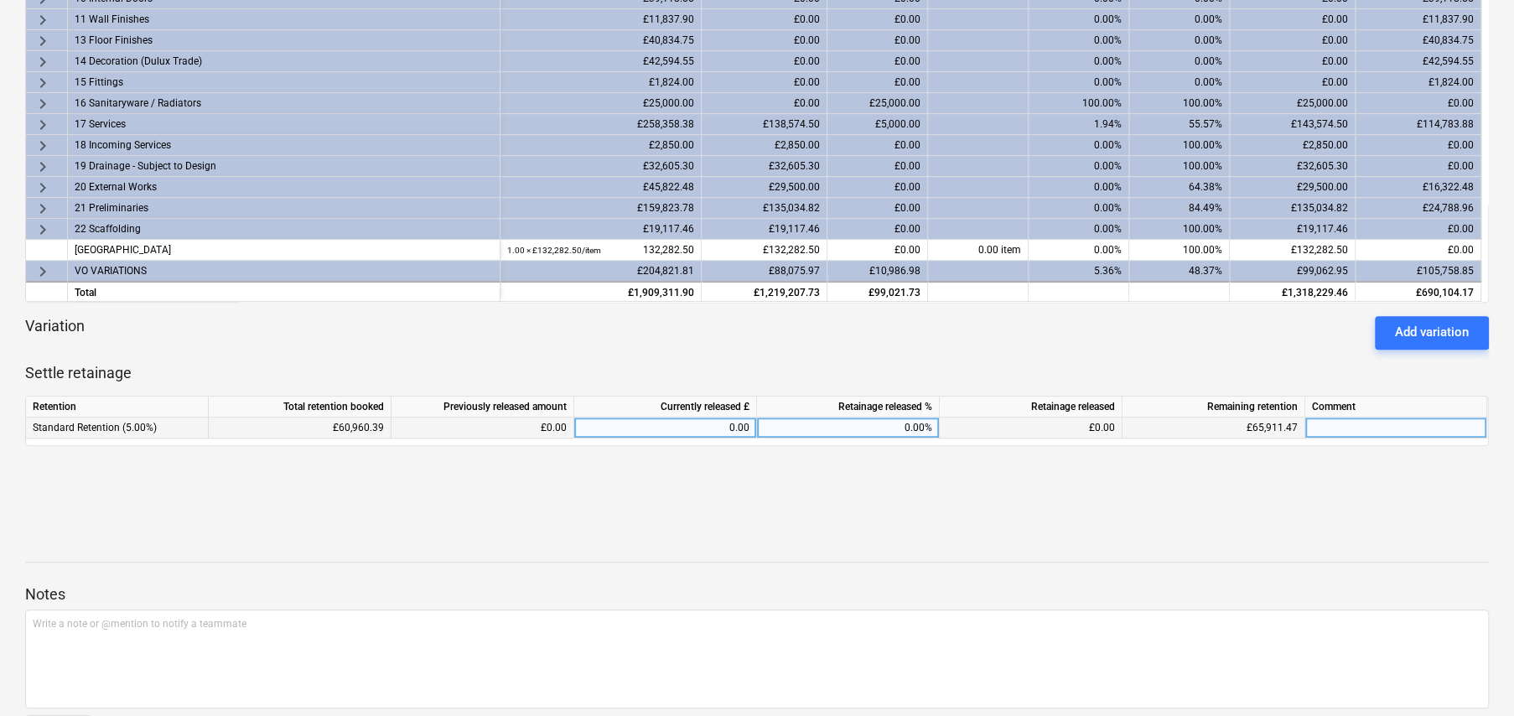
scroll to position [503, 0]
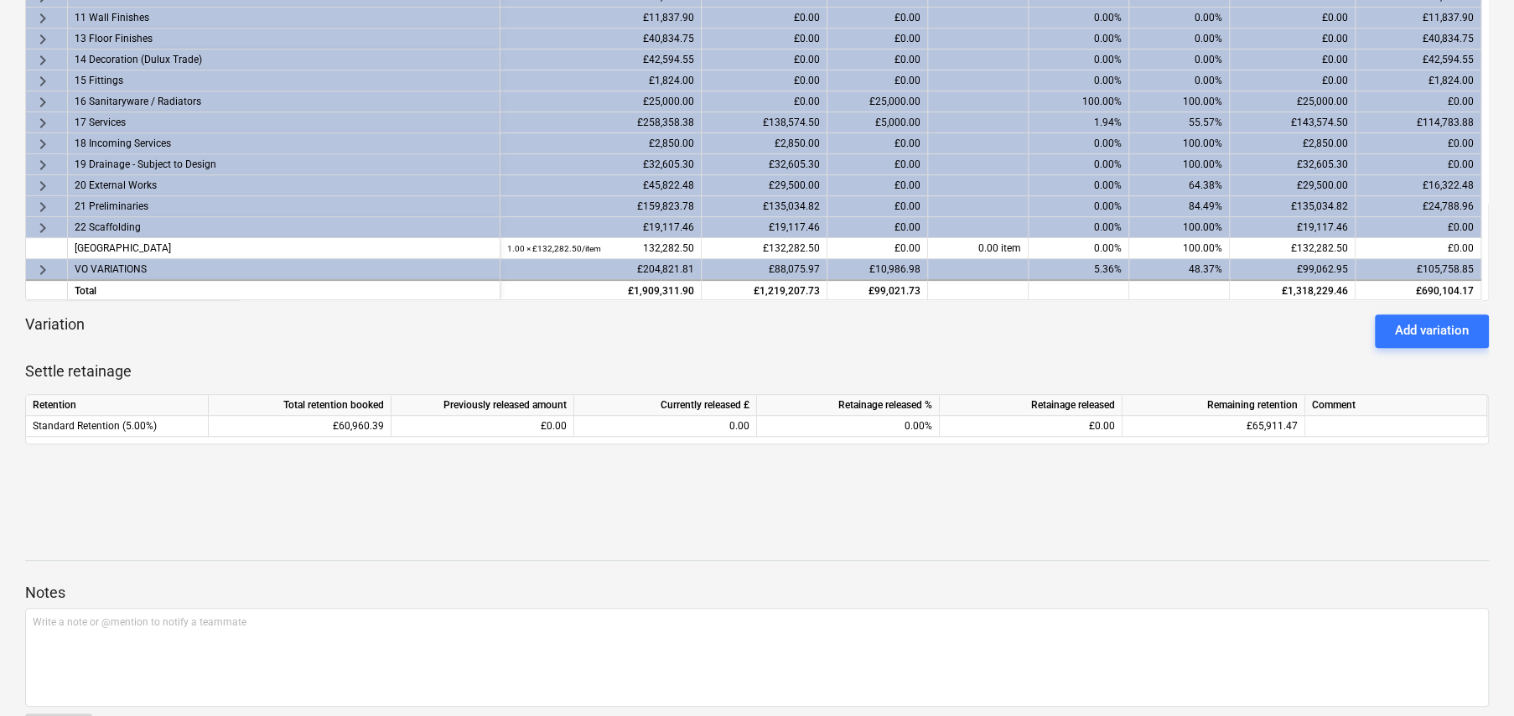
click at [44, 203] on span "keyboard_arrow_right" at bounding box center [43, 207] width 20 height 20
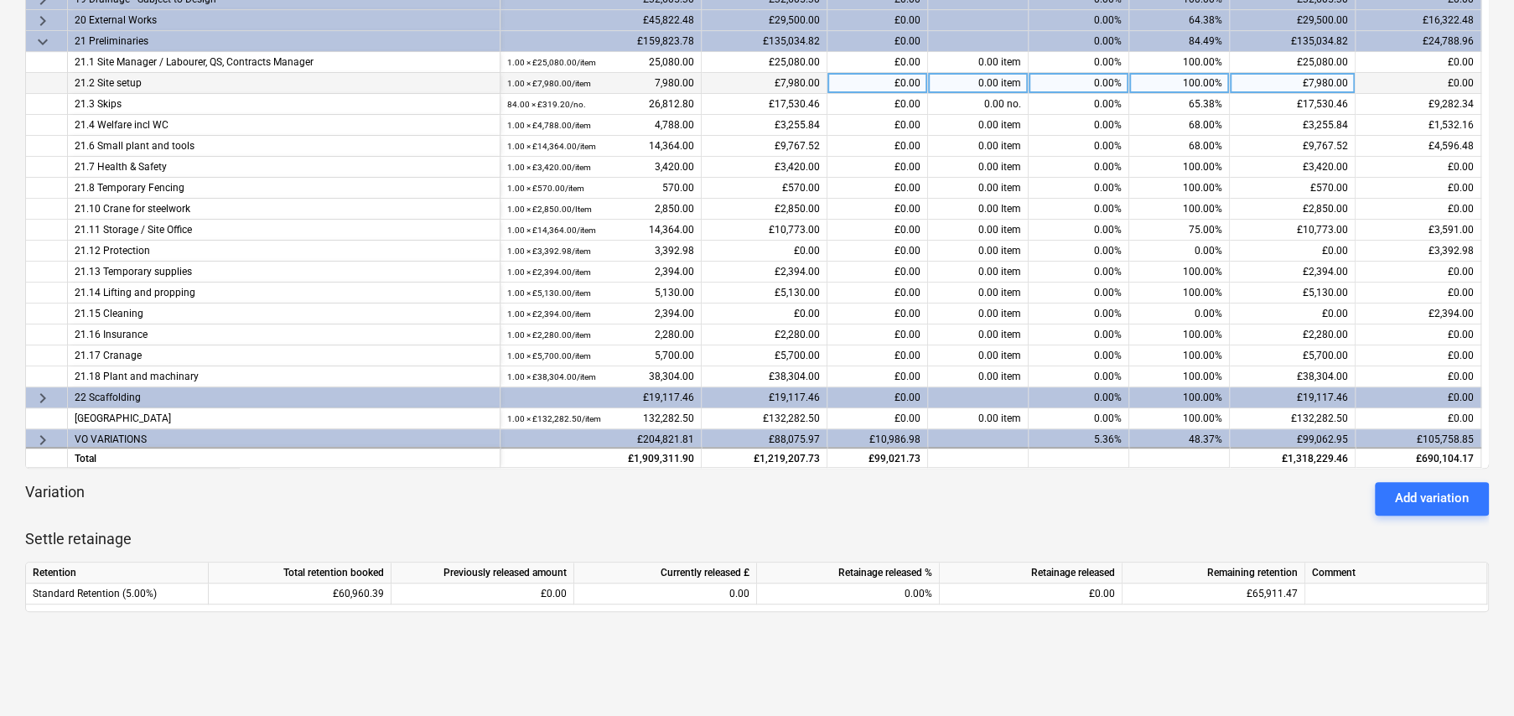
scroll to position [359, 0]
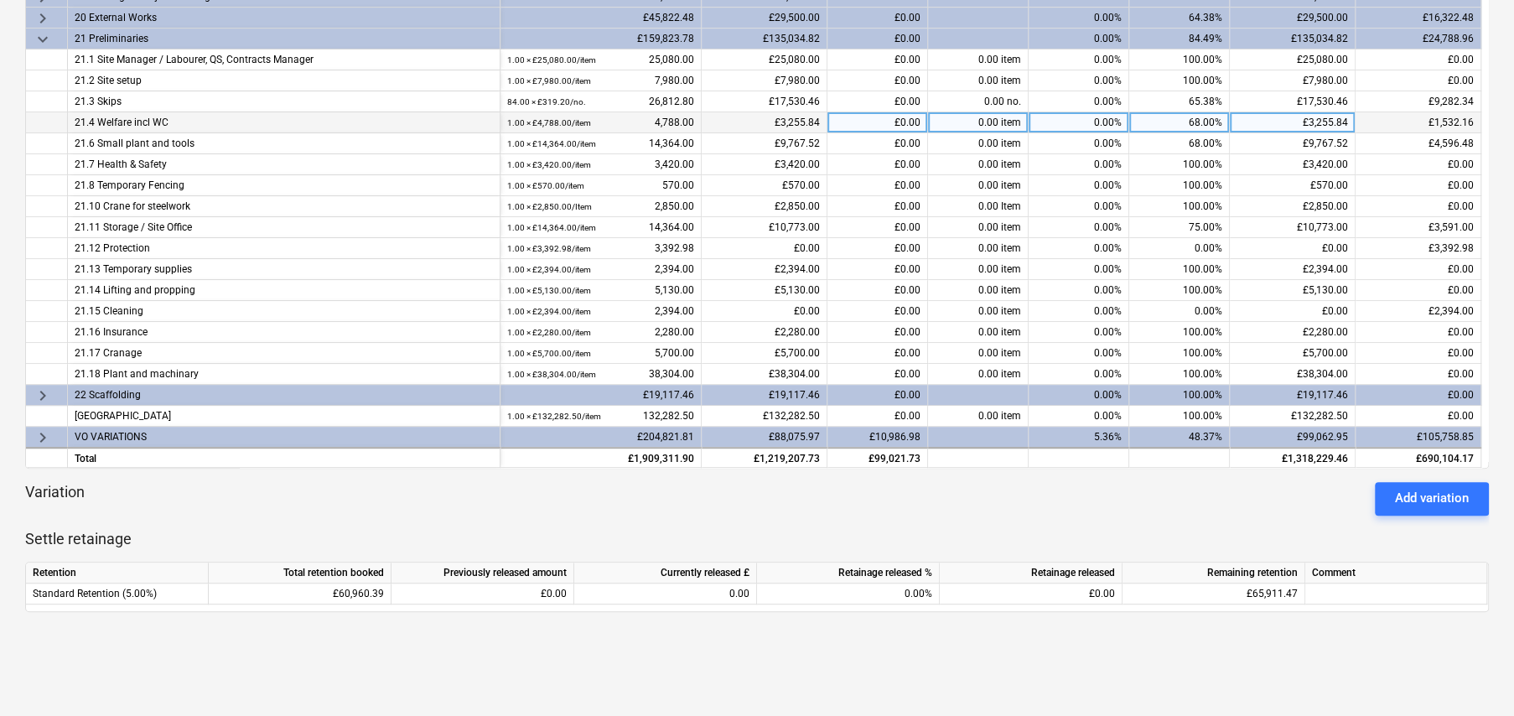
click at [1203, 124] on div "68.00%" at bounding box center [1179, 122] width 101 height 21
type input "70"
type input "76"
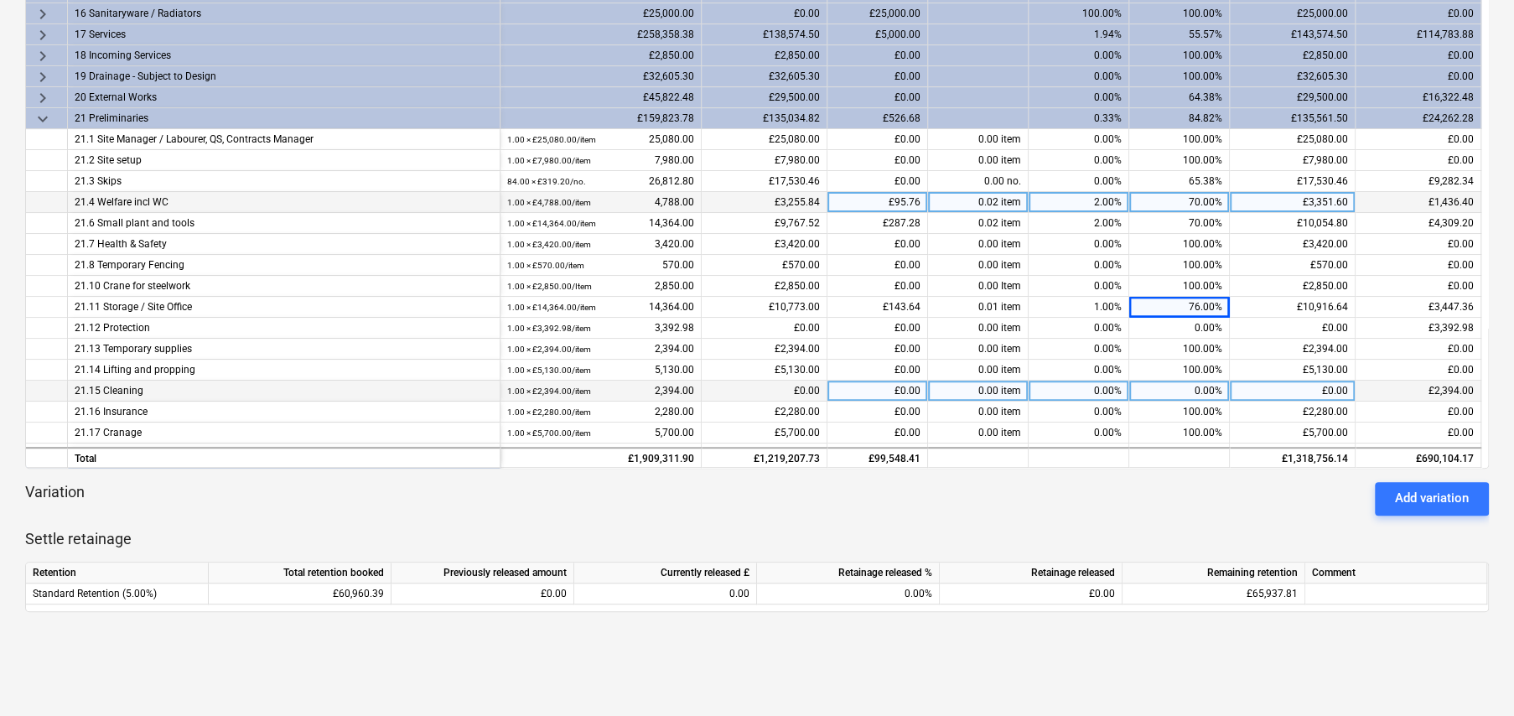
scroll to position [275, 0]
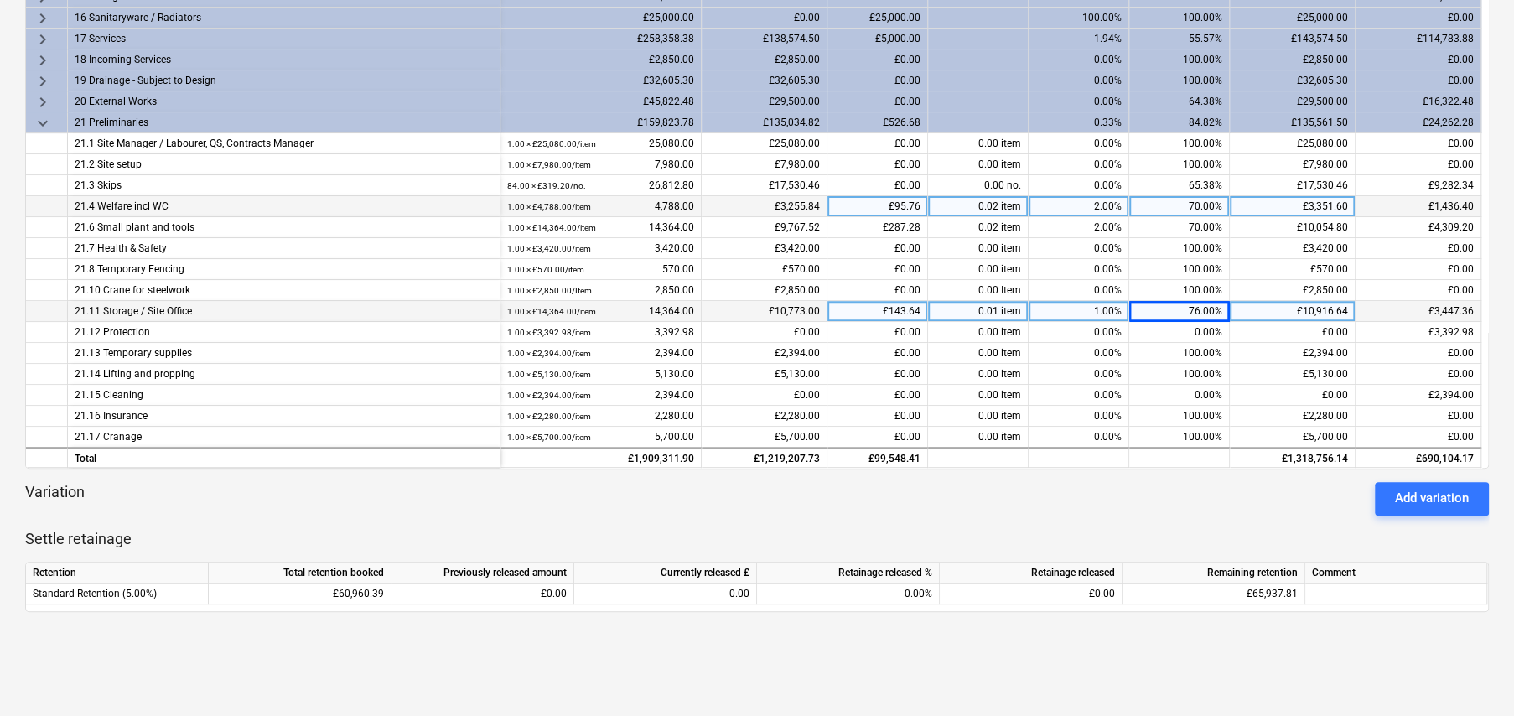
click at [1102, 311] on div "1.00%" at bounding box center [1078, 311] width 101 height 21
type input "2"
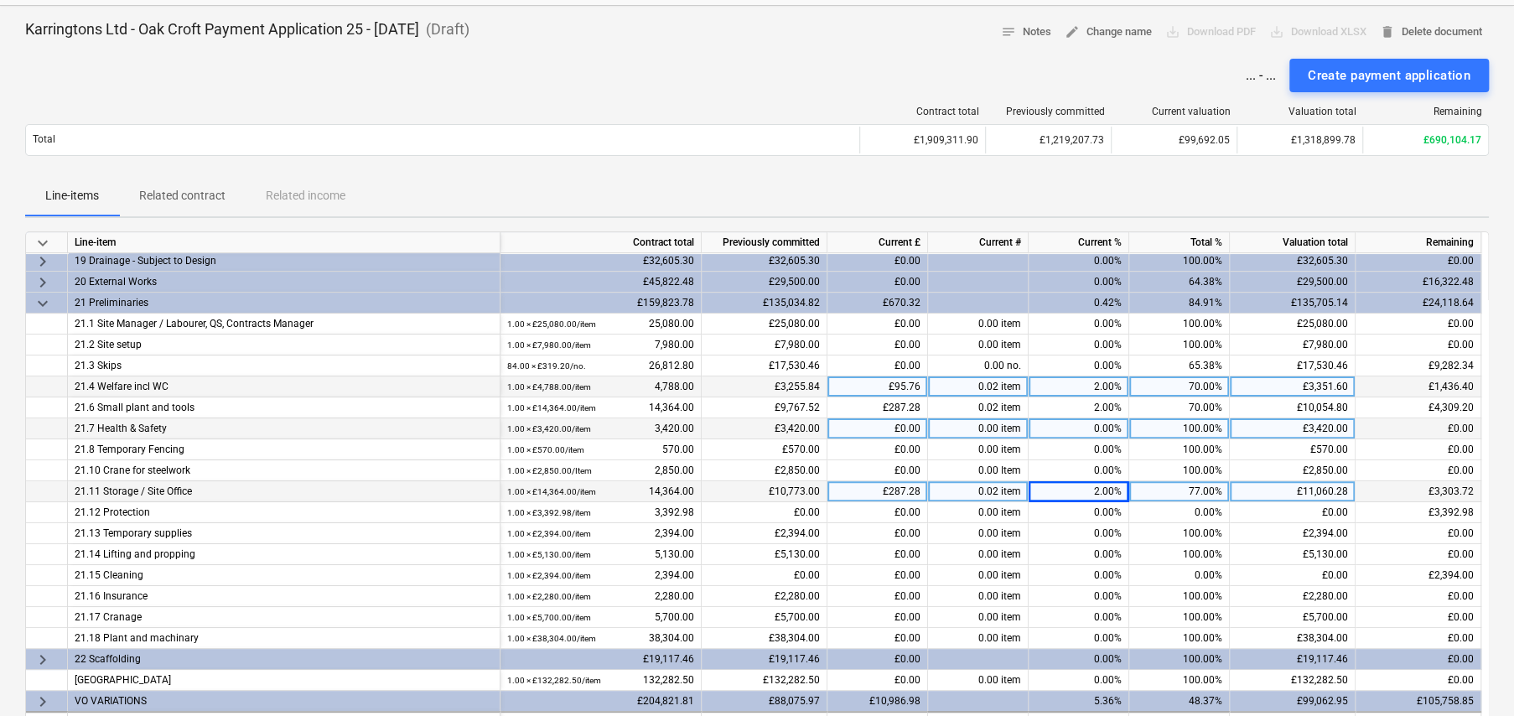
scroll to position [0, 0]
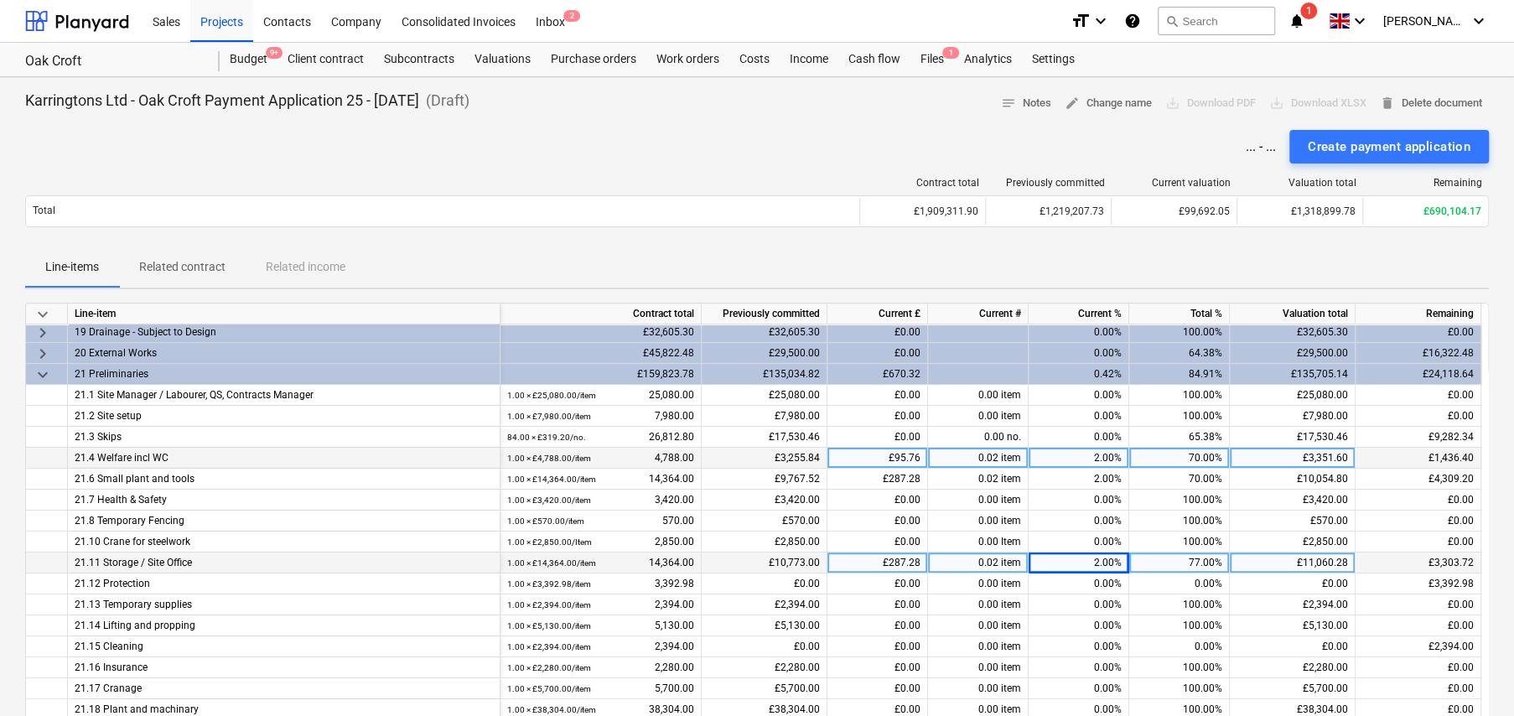
click at [41, 309] on span "keyboard_arrow_down" at bounding box center [43, 314] width 20 height 20
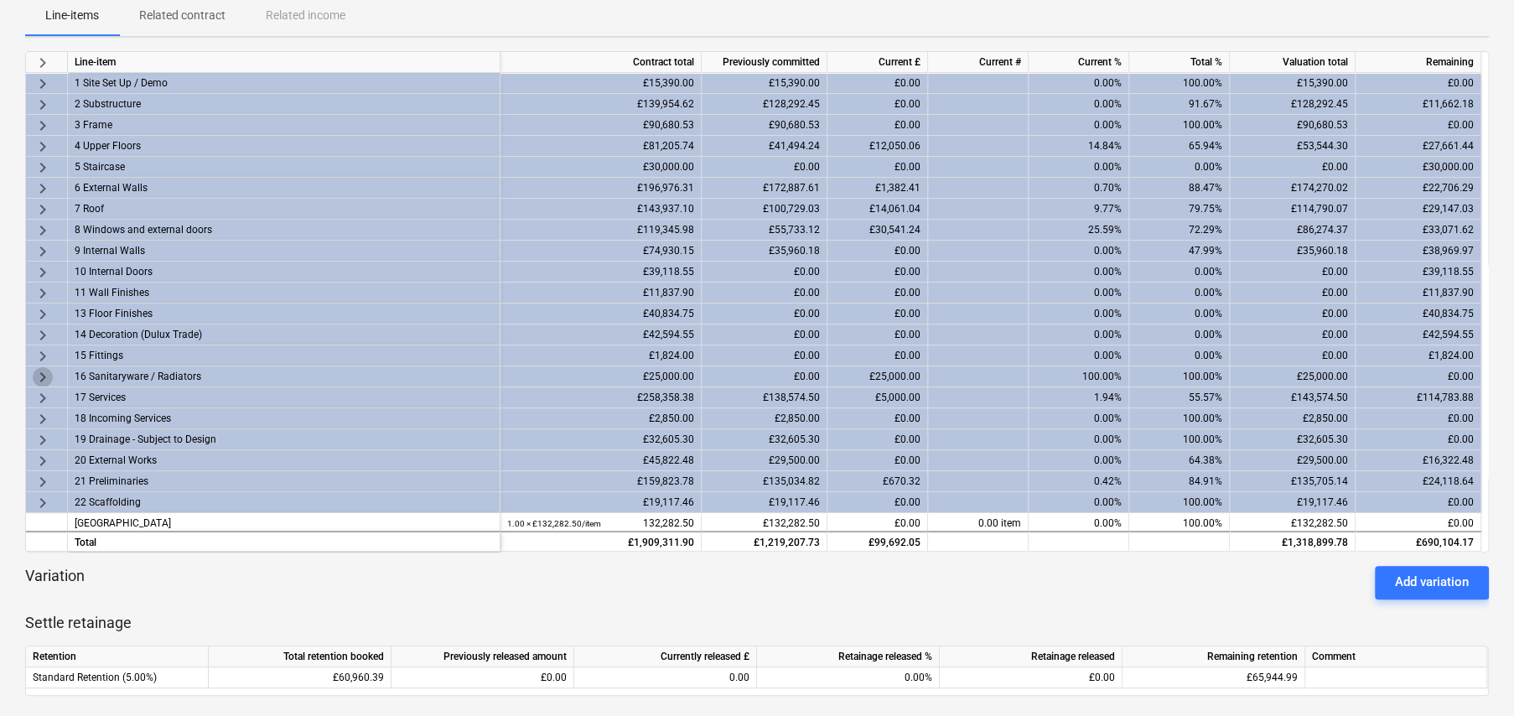
click at [39, 374] on span "keyboard_arrow_right" at bounding box center [43, 377] width 20 height 20
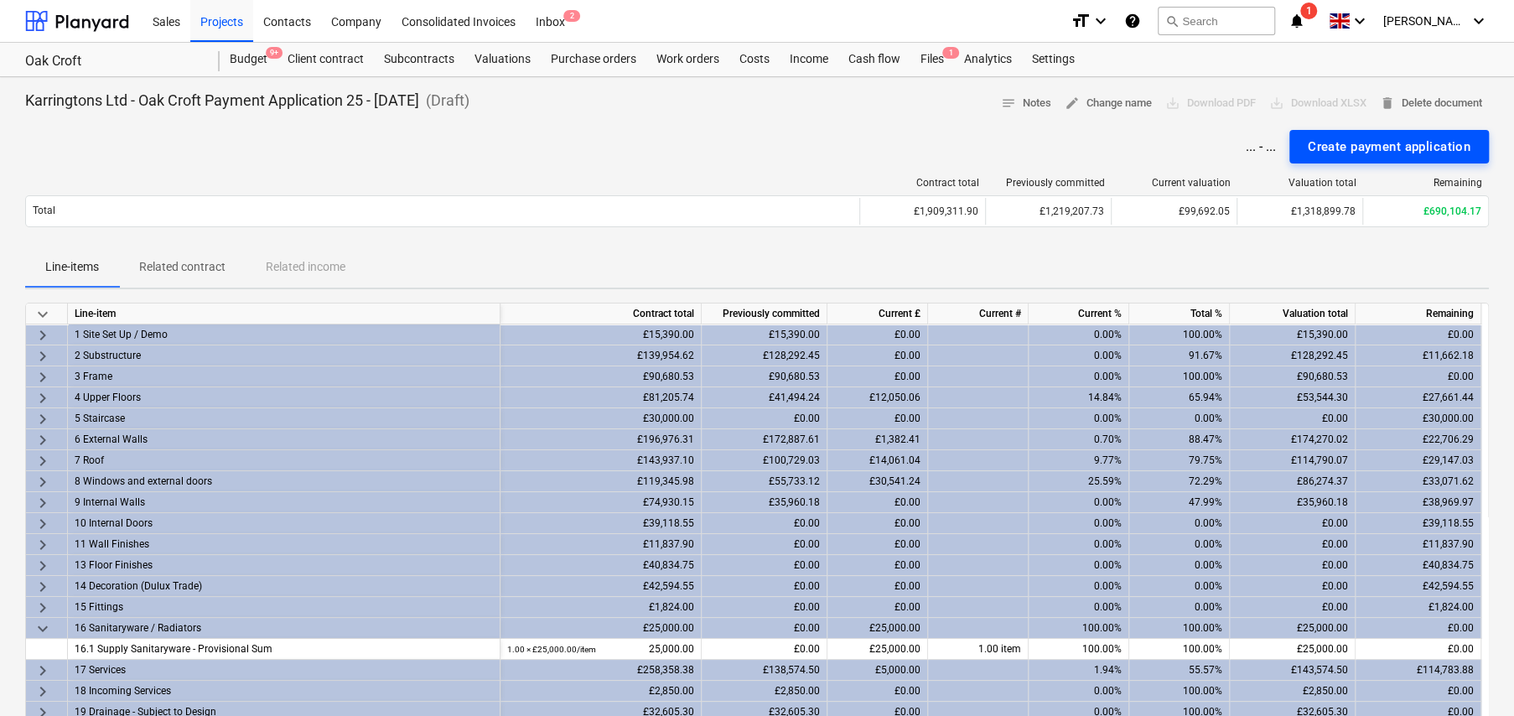
click at [1366, 147] on div "Create payment application" at bounding box center [1388, 147] width 163 height 22
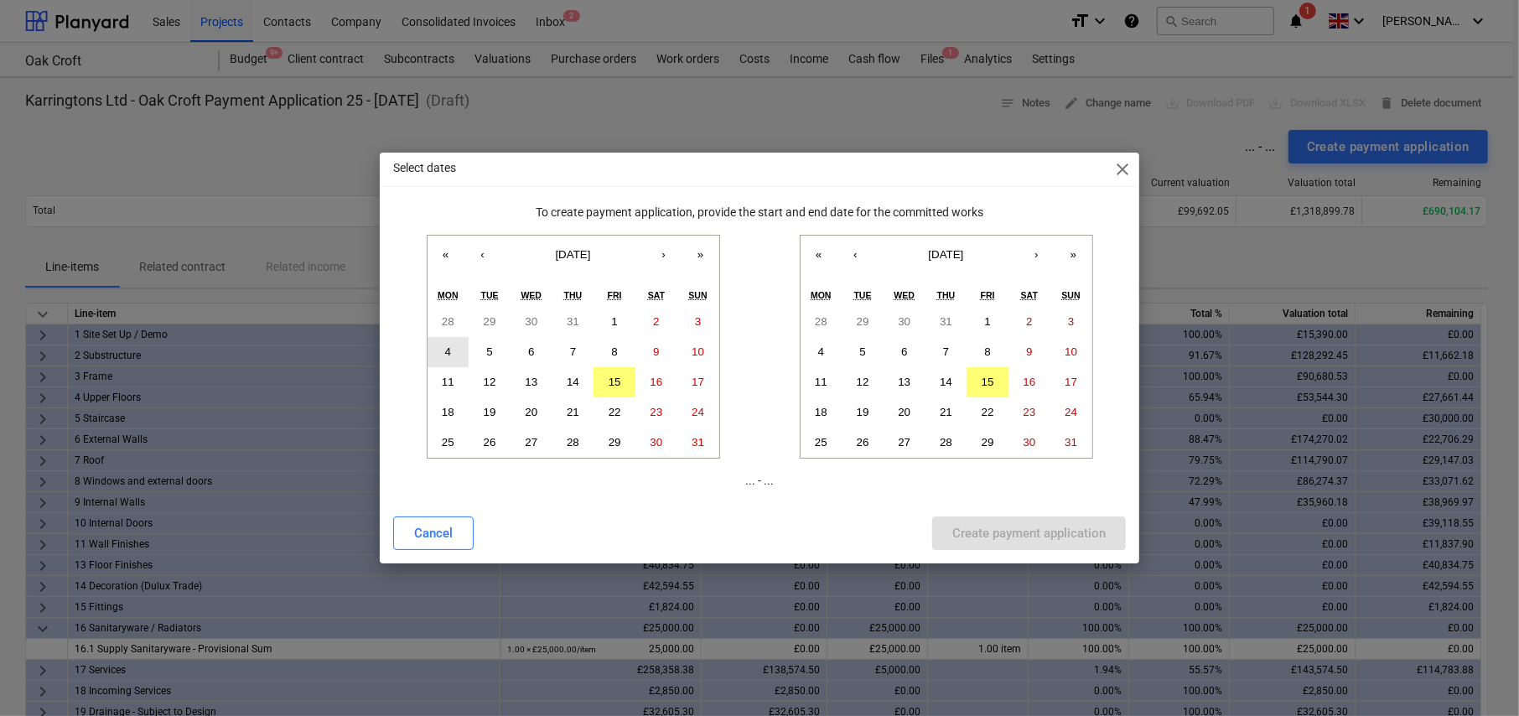
click at [443, 346] on button "4" at bounding box center [448, 352] width 42 height 30
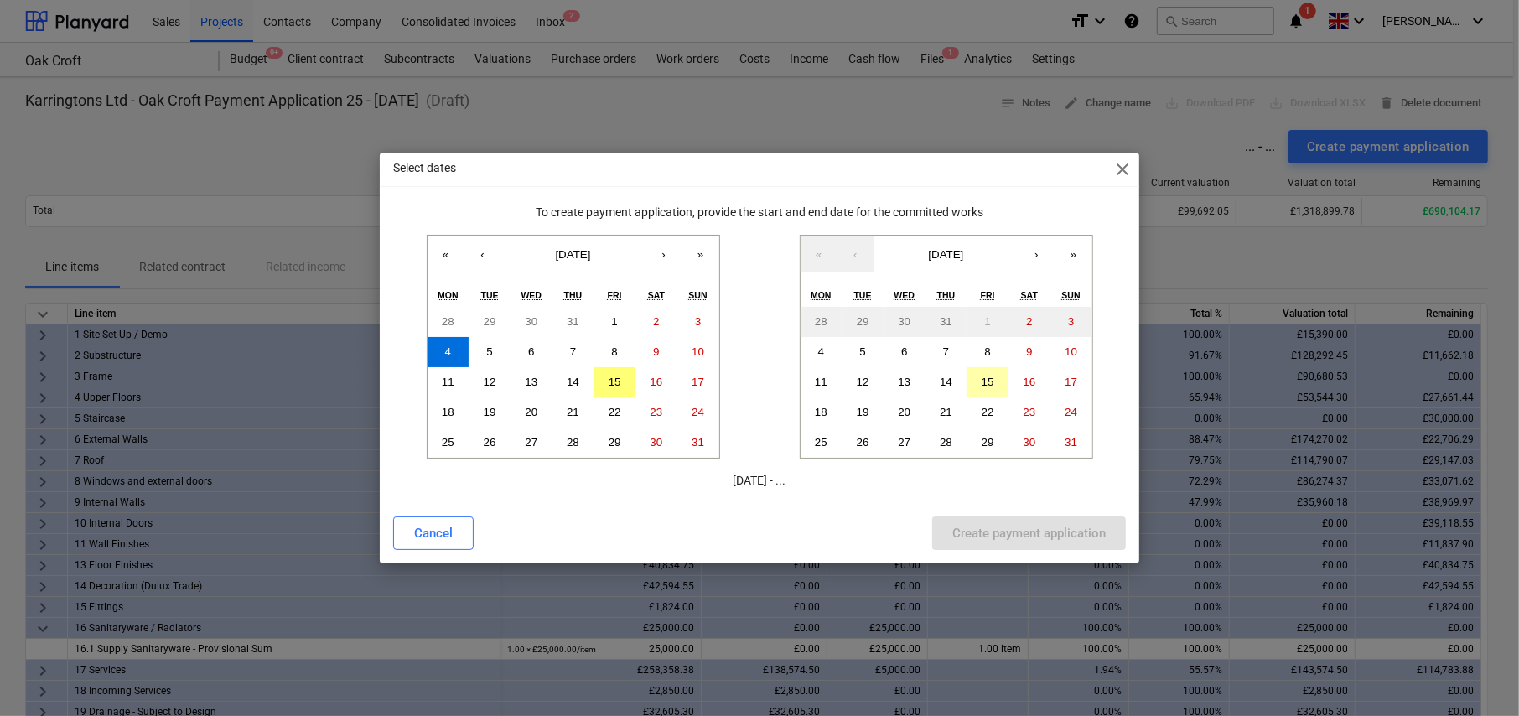
click at [990, 378] on abbr "15" at bounding box center [987, 381] width 13 height 13
click at [1018, 527] on div "Create payment application" at bounding box center [1028, 533] width 153 height 22
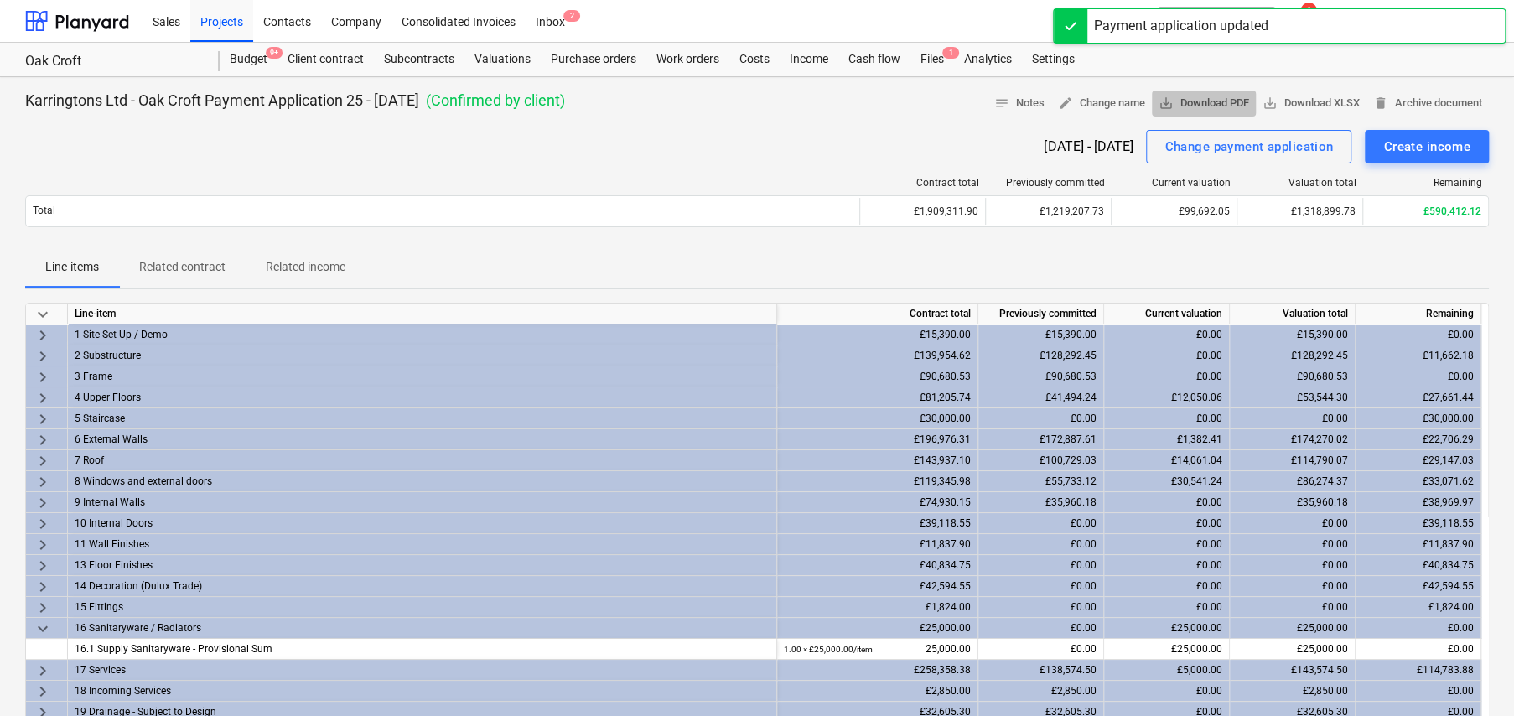
click at [1204, 108] on span "save_alt Download PDF" at bounding box center [1203, 103] width 91 height 19
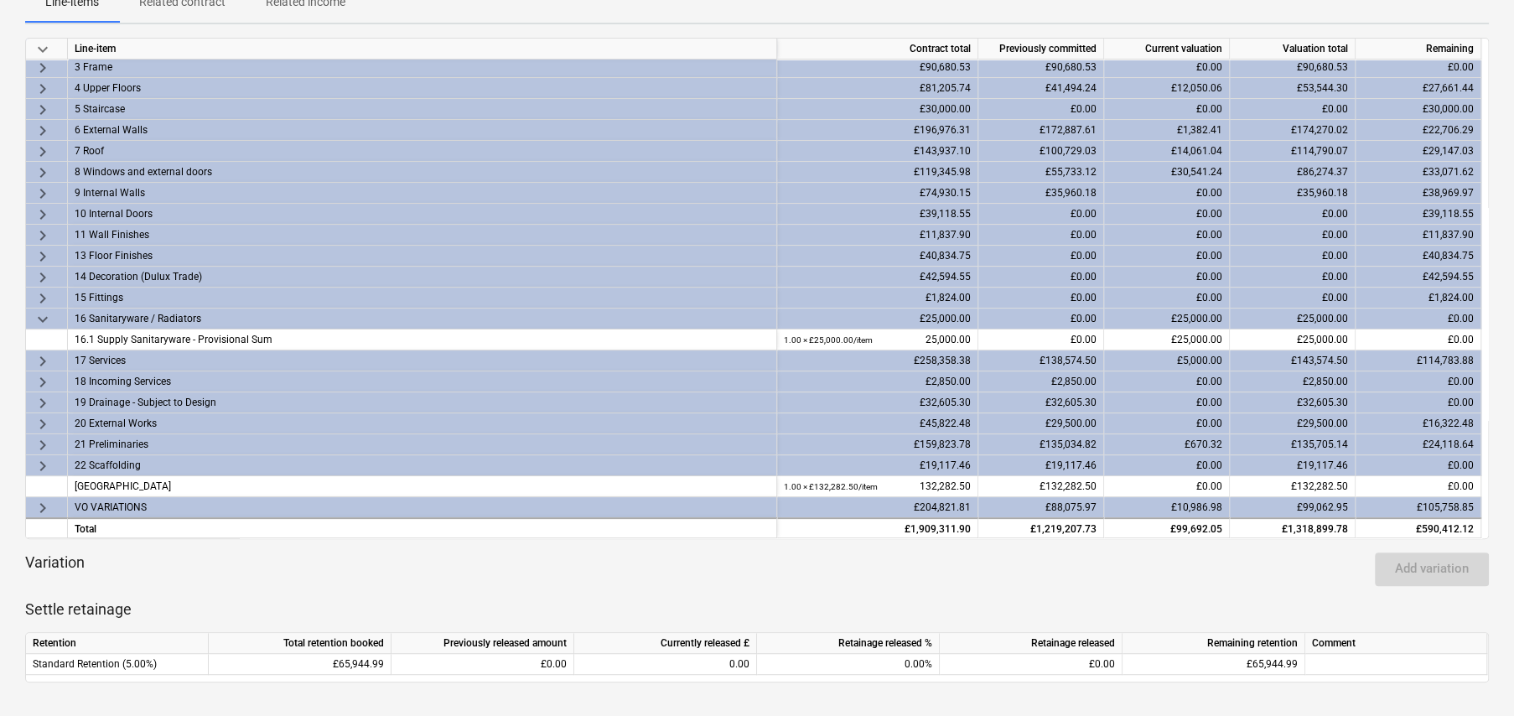
scroll to position [335, 0]
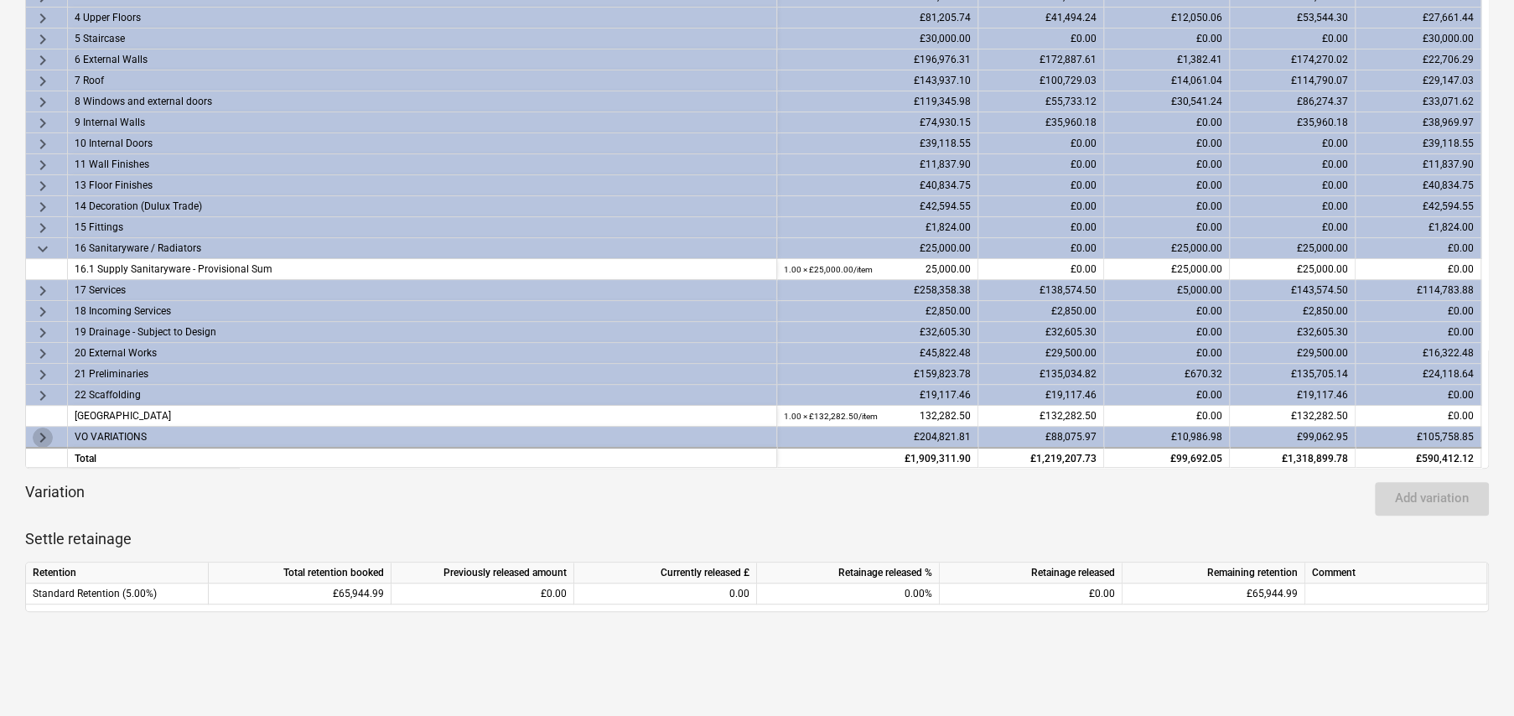
click at [41, 436] on span "keyboard_arrow_right" at bounding box center [43, 437] width 20 height 20
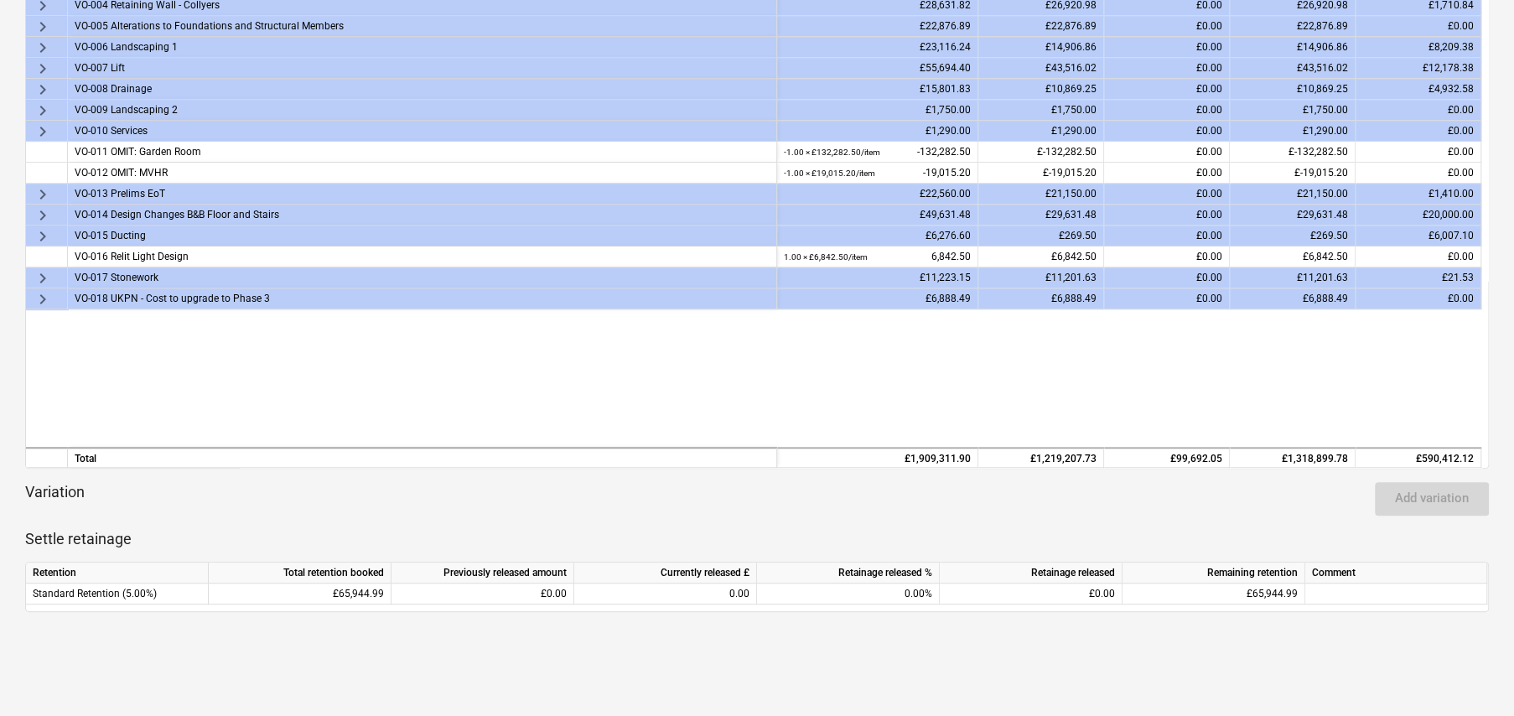
scroll to position [546, 0]
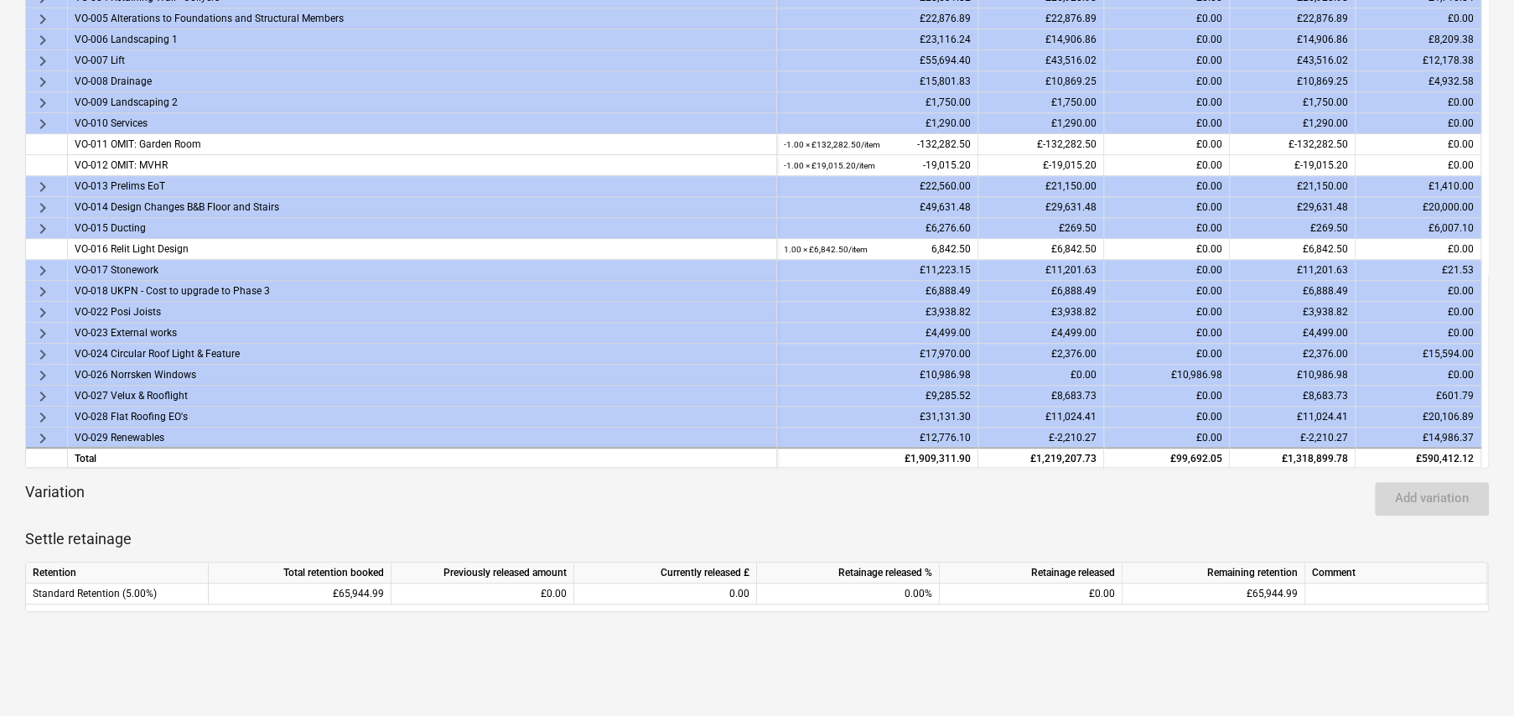
click at [44, 437] on span "keyboard_arrow_right" at bounding box center [43, 438] width 20 height 20
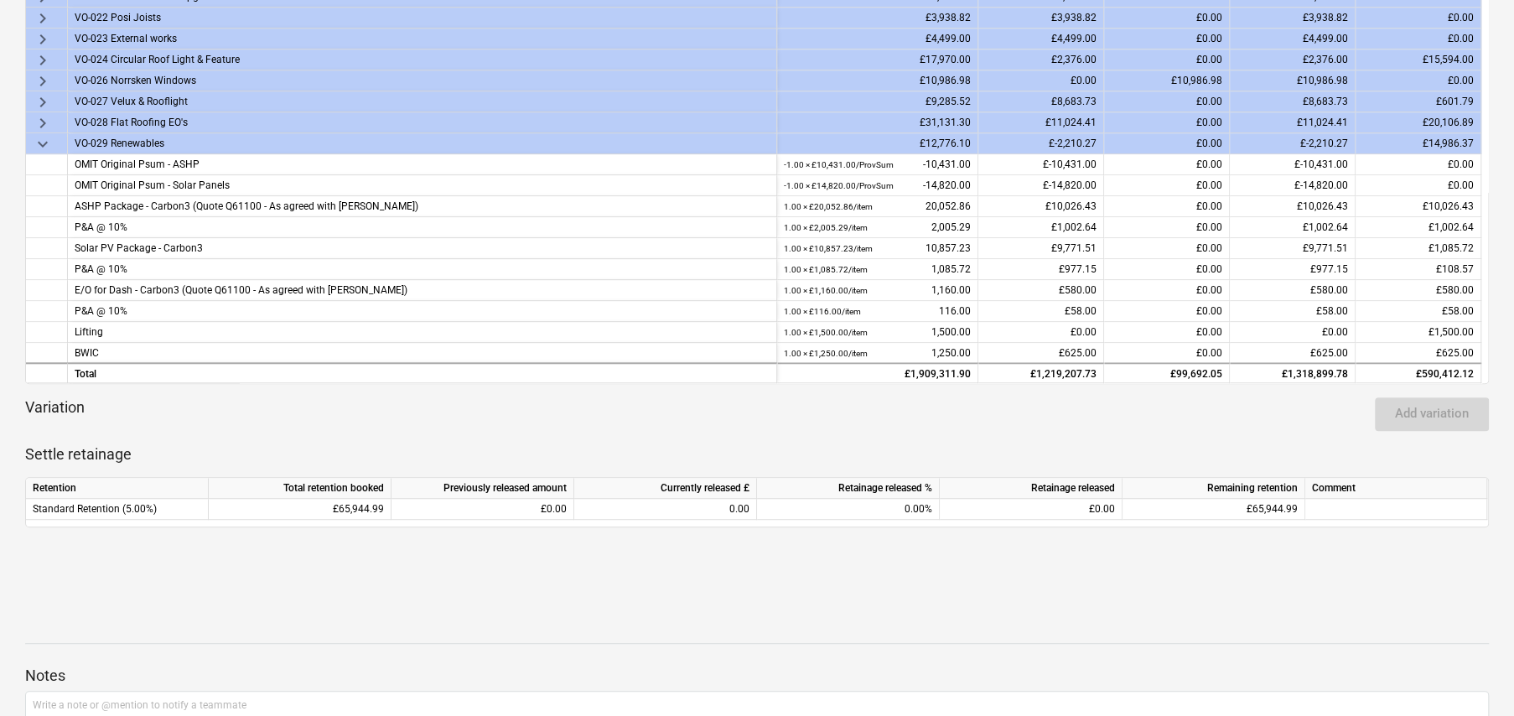
scroll to position [419, 0]
click at [43, 142] on span "keyboard_arrow_down" at bounding box center [43, 145] width 20 height 20
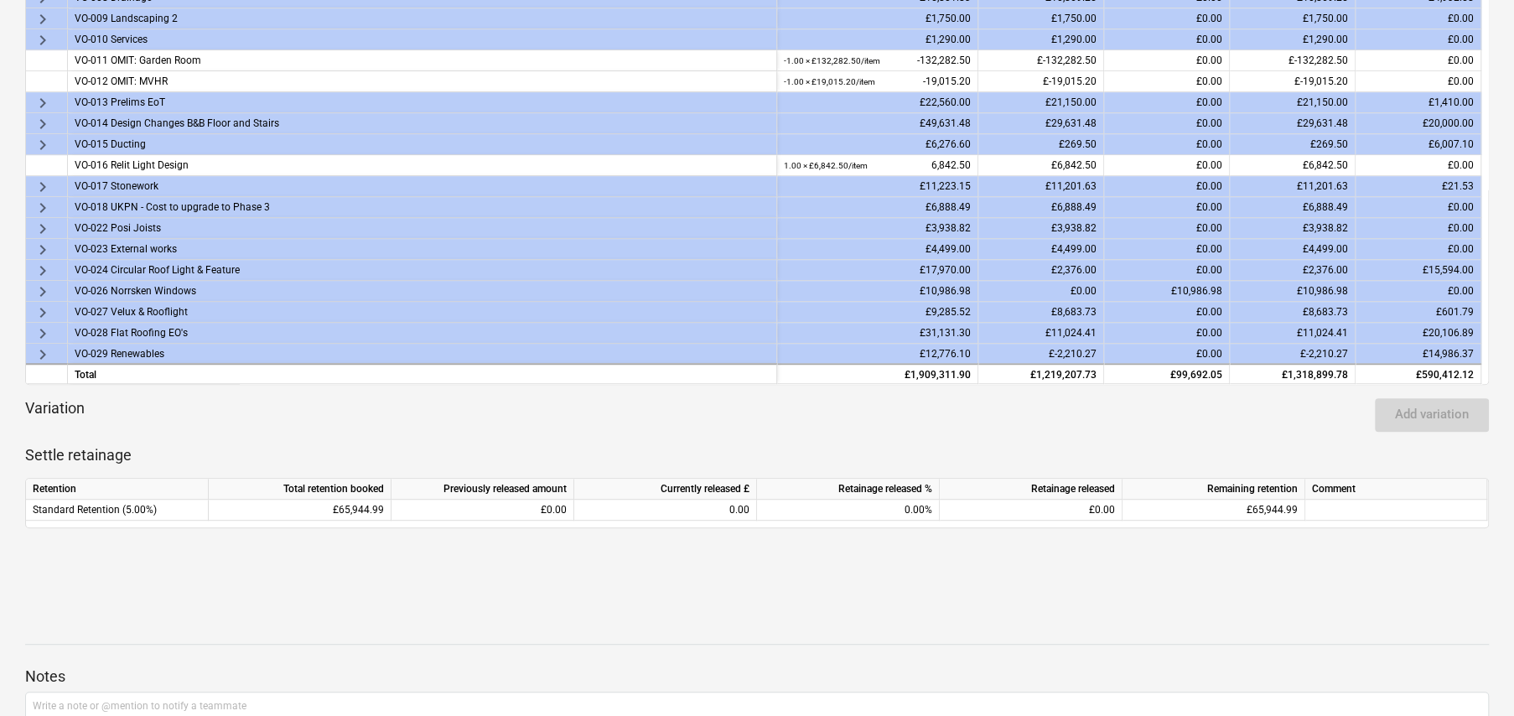
click at [45, 308] on span "keyboard_arrow_right" at bounding box center [43, 313] width 20 height 20
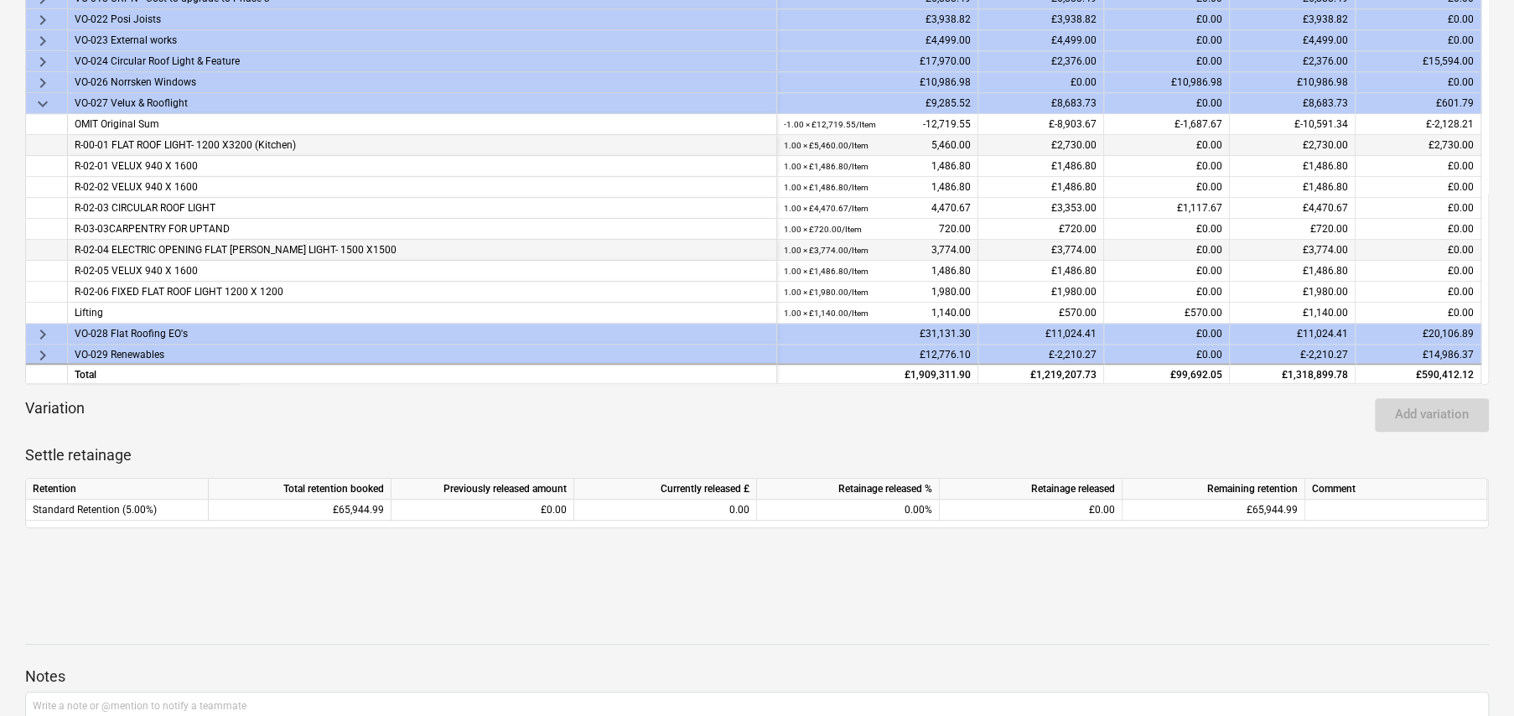
scroll to position [756, 0]
click at [39, 97] on span "keyboard_arrow_down" at bounding box center [43, 103] width 20 height 20
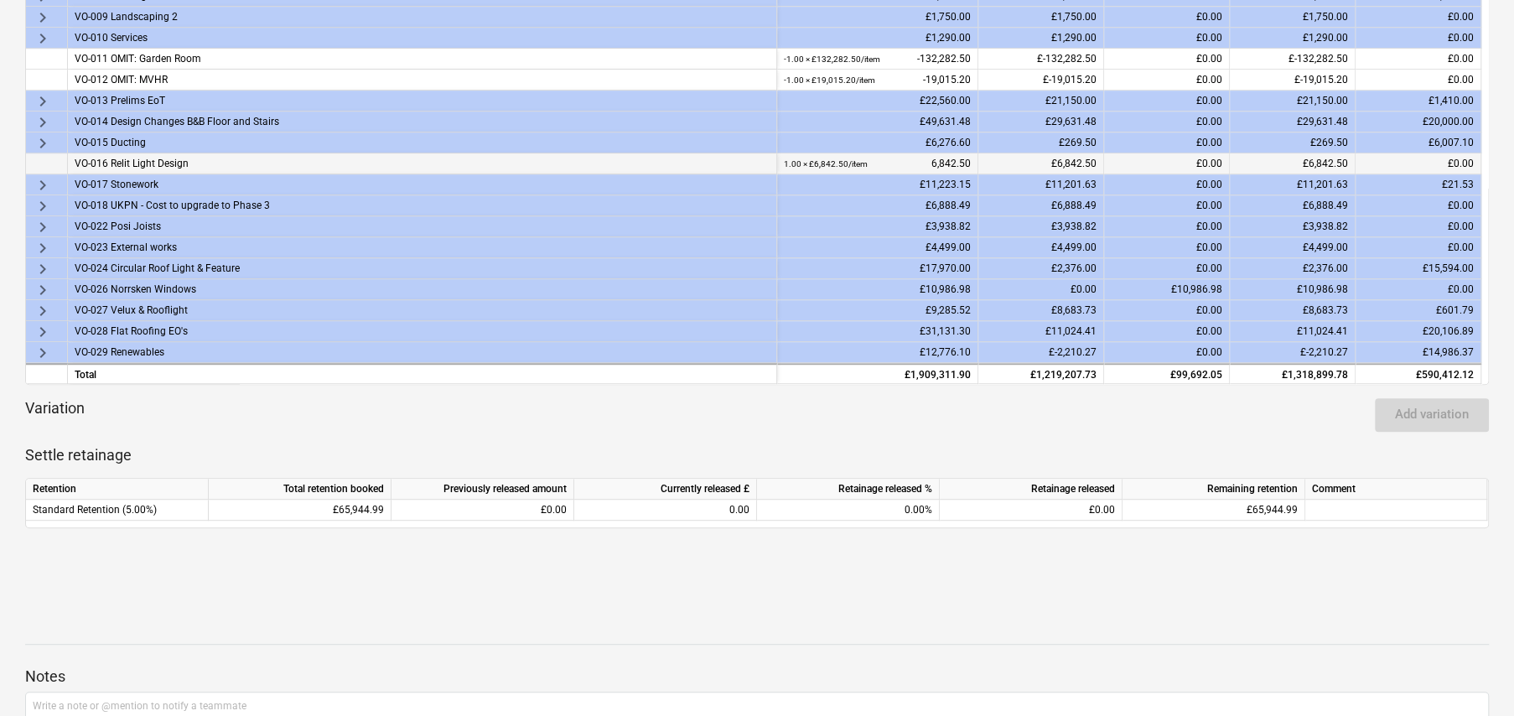
scroll to position [546, 0]
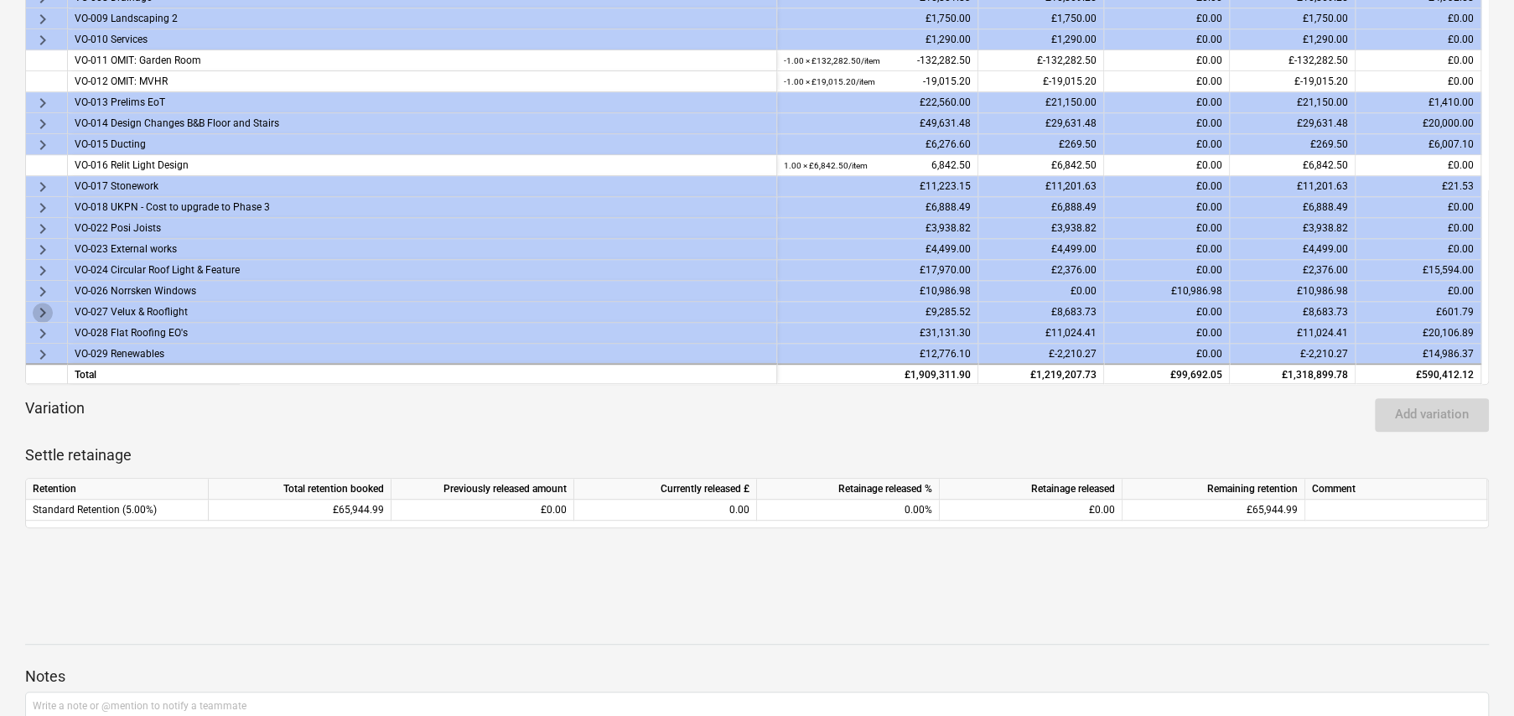
click at [42, 312] on span "keyboard_arrow_right" at bounding box center [43, 313] width 20 height 20
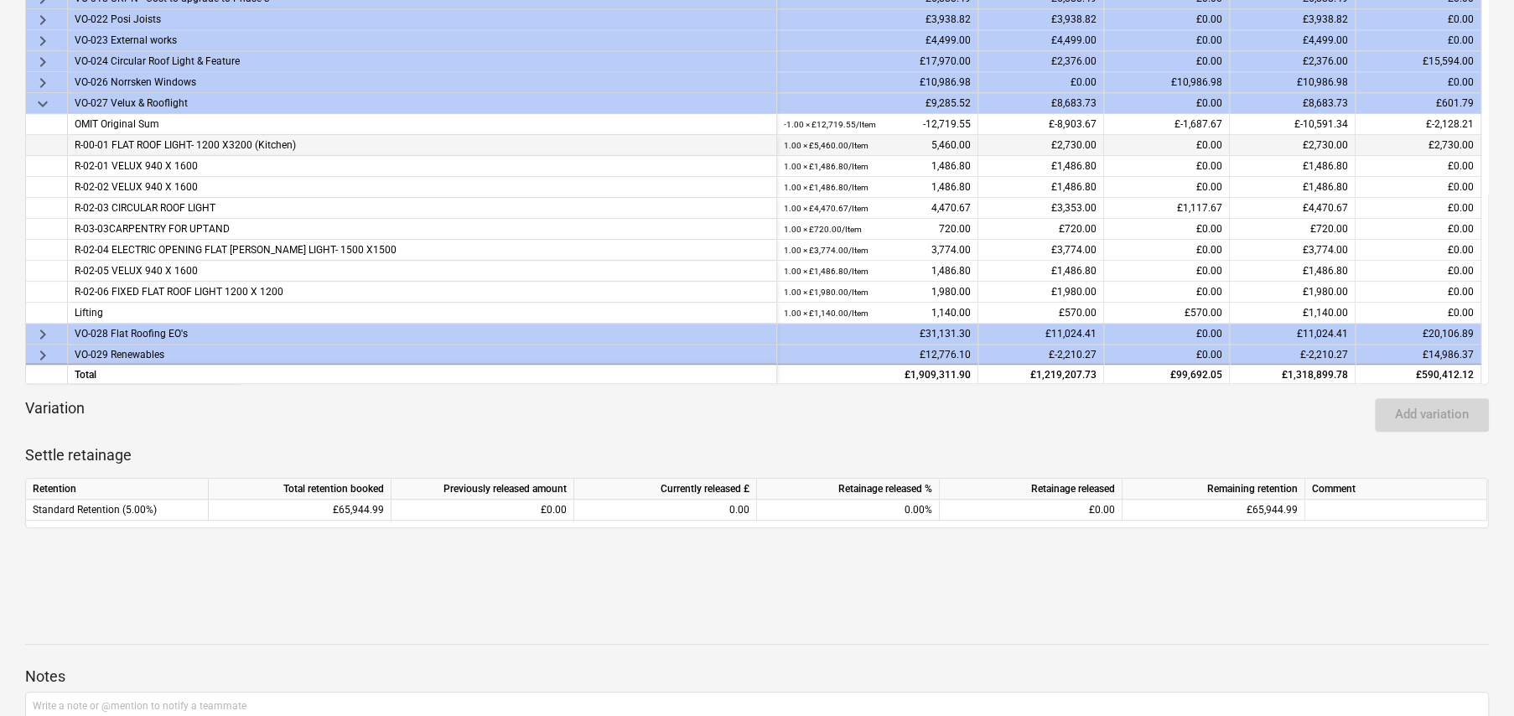
scroll to position [756, 0]
click at [44, 102] on span "keyboard_arrow_down" at bounding box center [43, 103] width 20 height 20
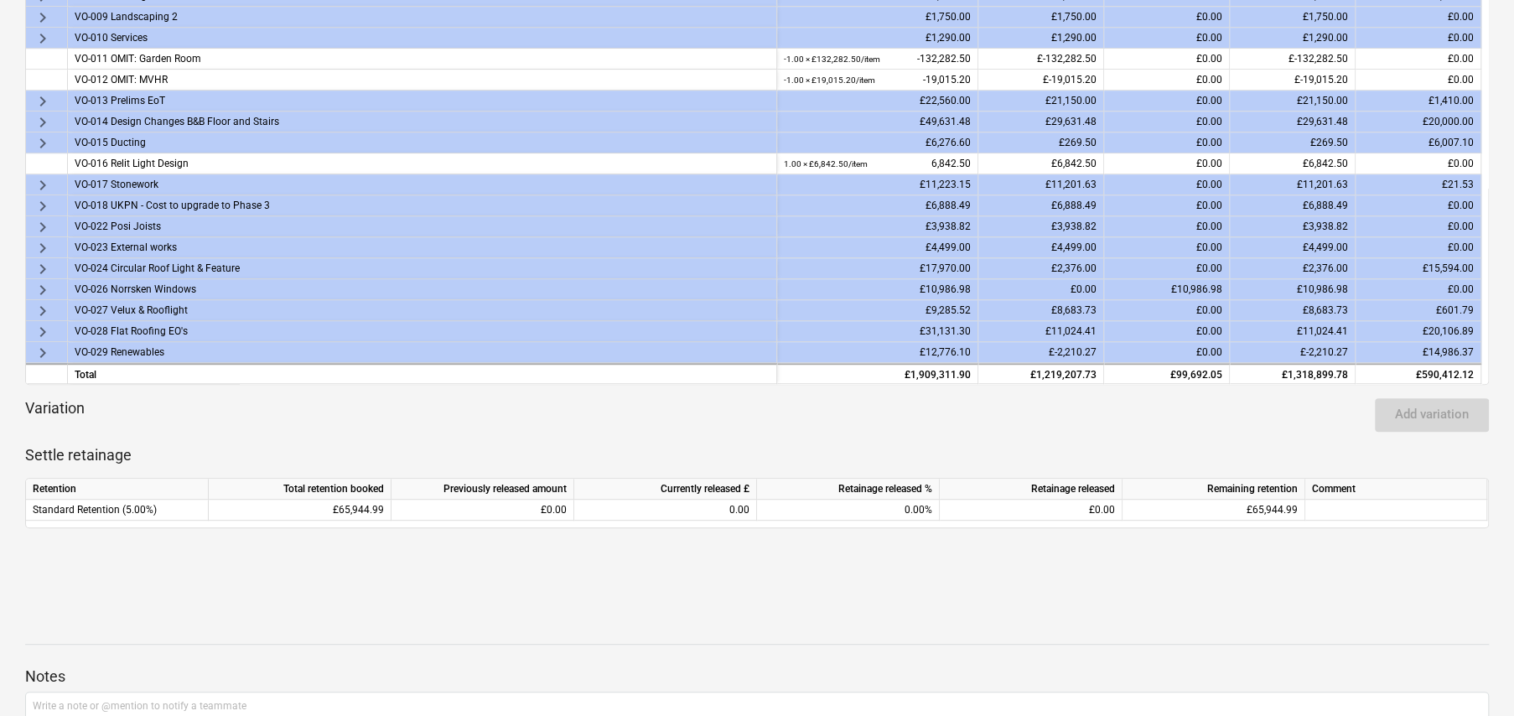
scroll to position [546, 0]
